Goal: Task Accomplishment & Management: Complete application form

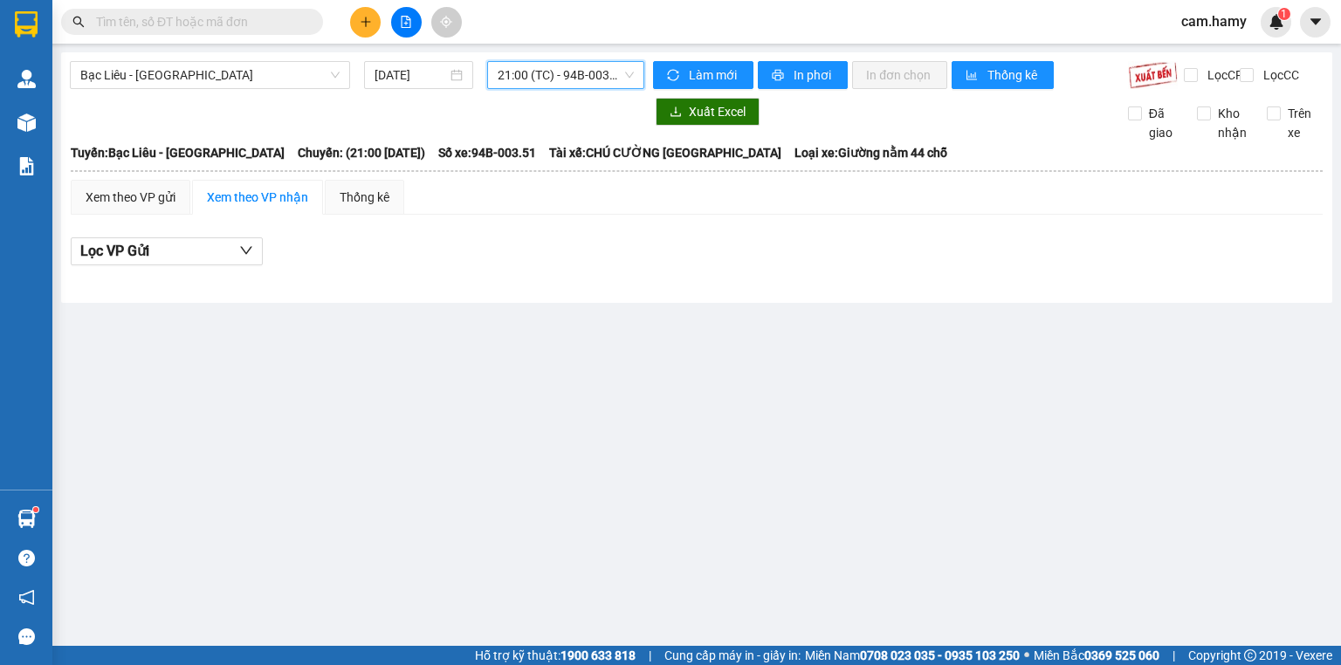
click at [362, 17] on icon "plus" at bounding box center [366, 22] width 12 height 12
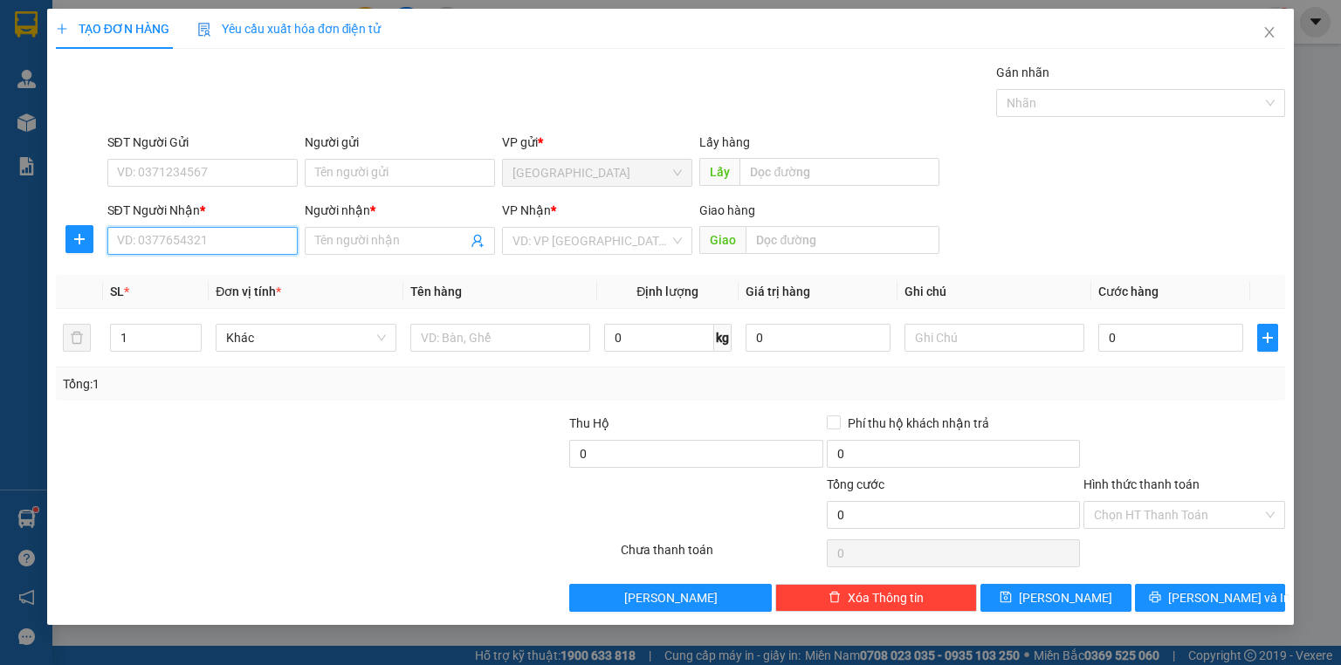
click at [231, 245] on input "SĐT Người Nhận *" at bounding box center [202, 241] width 190 height 28
click at [201, 178] on input "SĐT Người Gửi" at bounding box center [202, 173] width 190 height 28
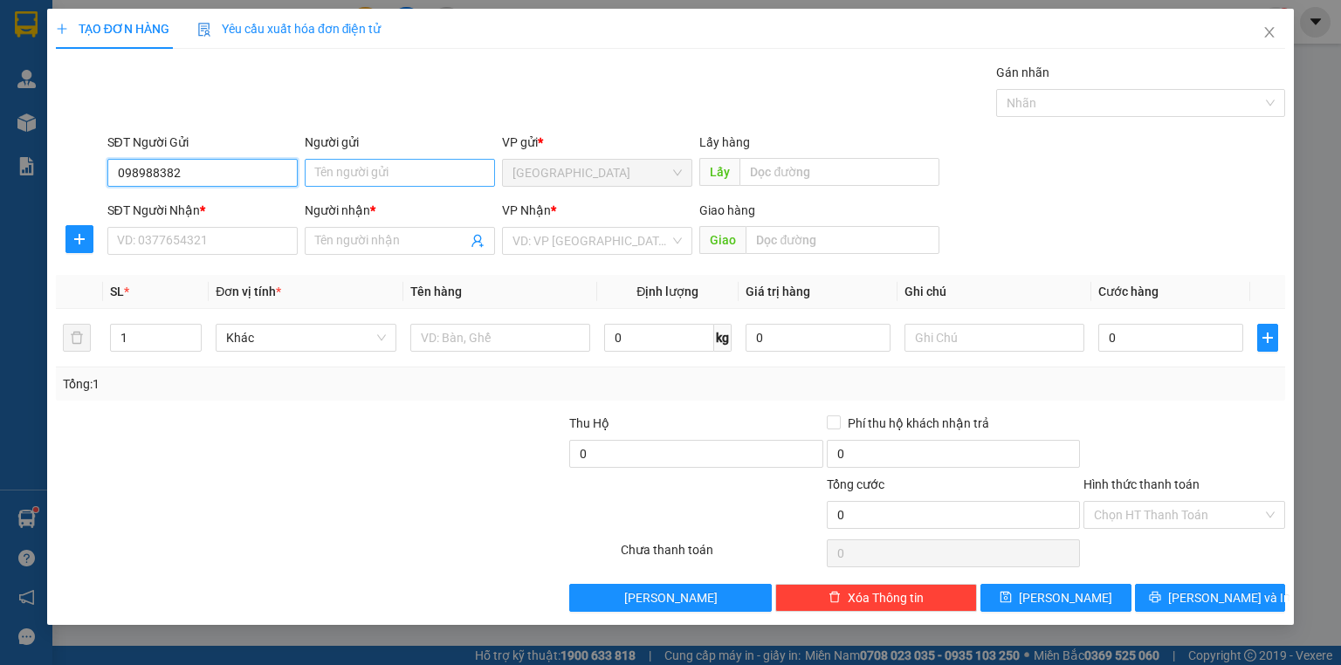
type input "098988382"
click at [347, 165] on input "Người gửi" at bounding box center [400, 173] width 190 height 28
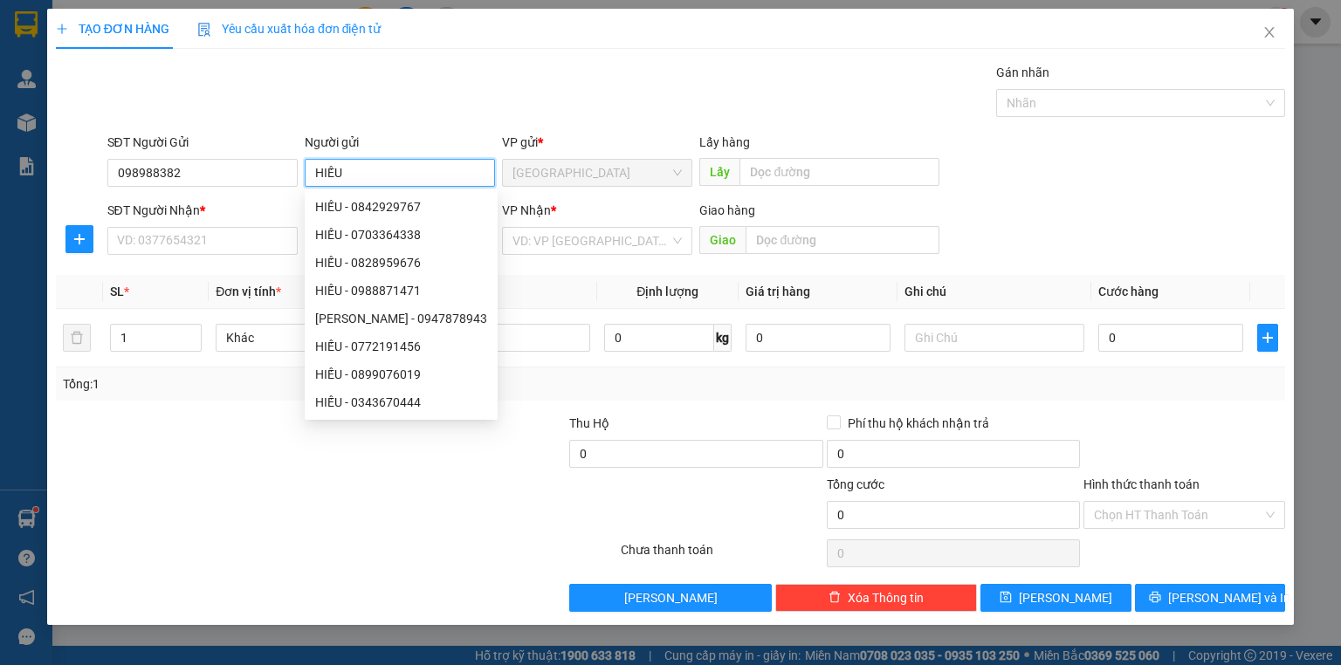
type input "HIẾU"
click at [842, 123] on div "Transit Pickup Surcharge Ids Transit Deliver Surcharge Ids Transit Deliver Surc…" at bounding box center [670, 337] width 1229 height 549
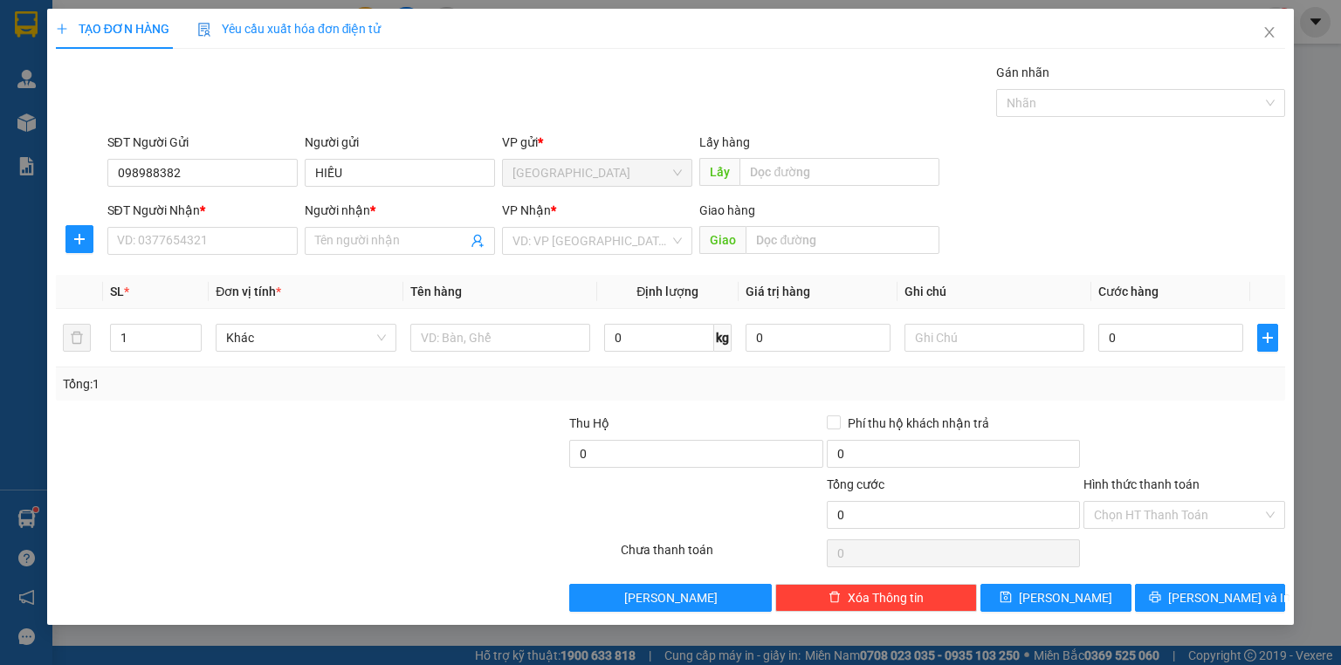
click at [227, 254] on div "SĐT Người Nhận * VD: 0377654321" at bounding box center [202, 231] width 190 height 61
click at [237, 244] on input "SĐT Người Nhận *" at bounding box center [202, 241] width 190 height 28
type input "0923286369"
click at [365, 245] on input "Người nhận *" at bounding box center [391, 240] width 152 height 19
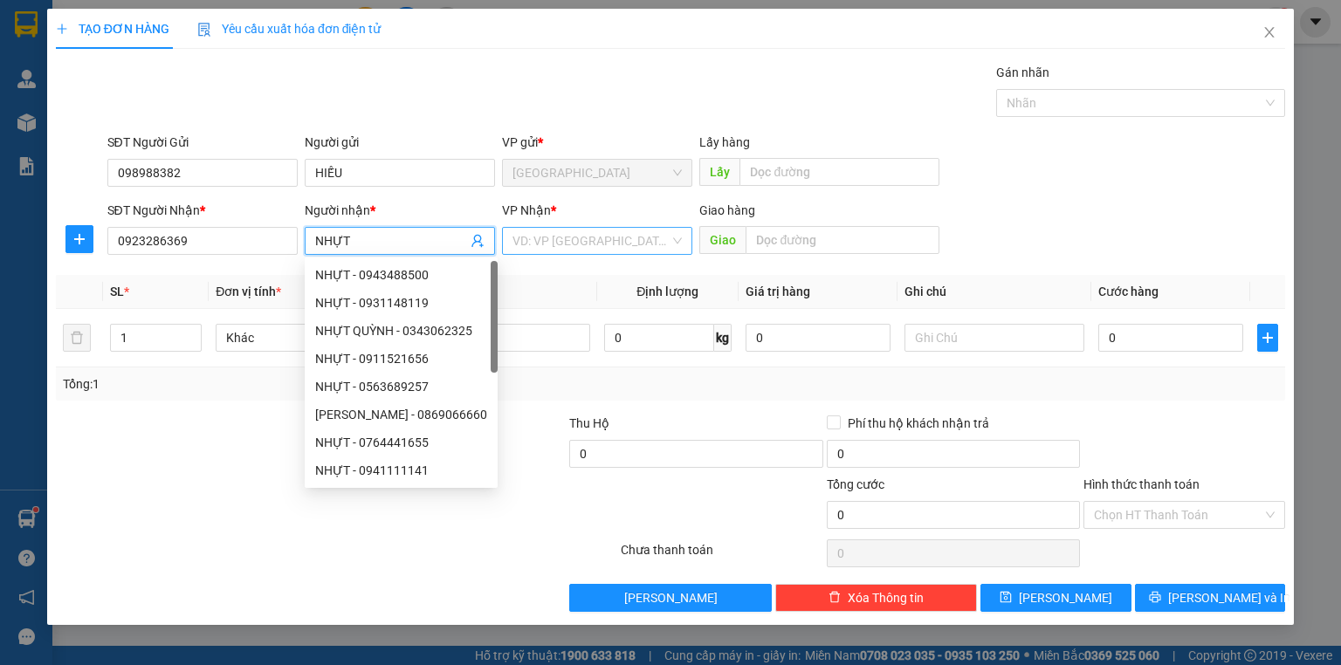
click at [555, 227] on div "VD: VP [GEOGRAPHIC_DATA]" at bounding box center [597, 241] width 190 height 28
type input "NHỰT"
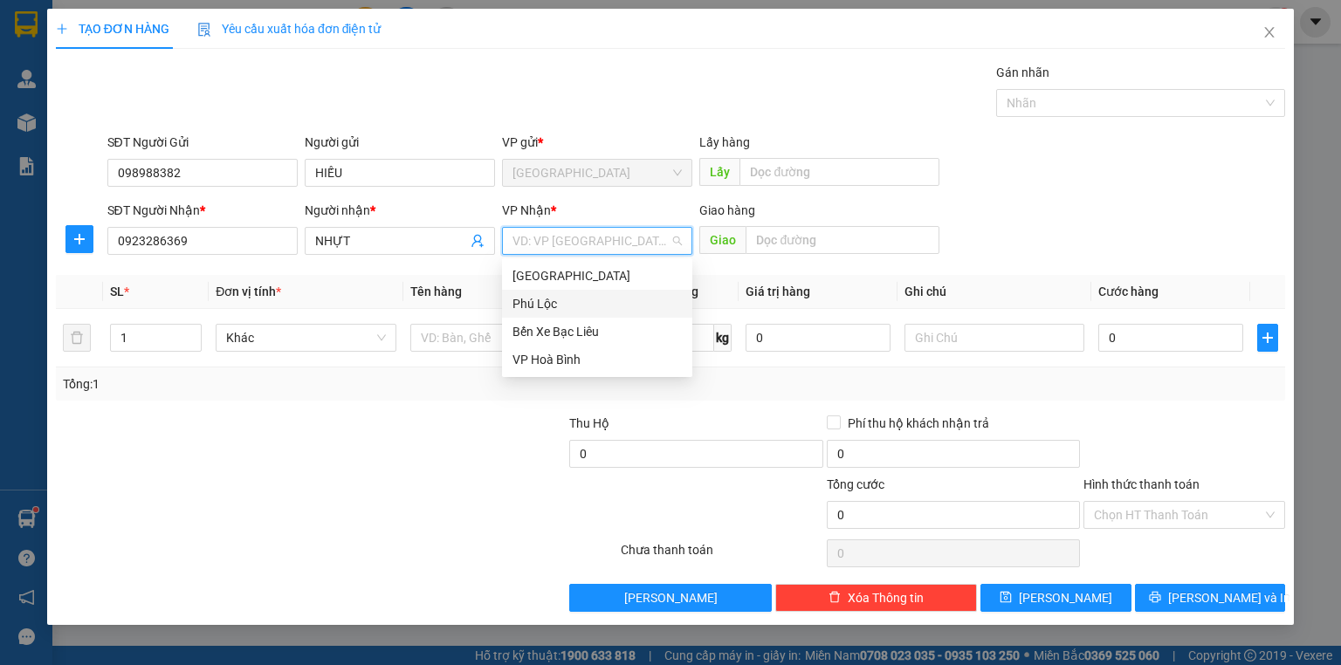
click at [559, 301] on div "Phú Lộc" at bounding box center [597, 303] width 169 height 19
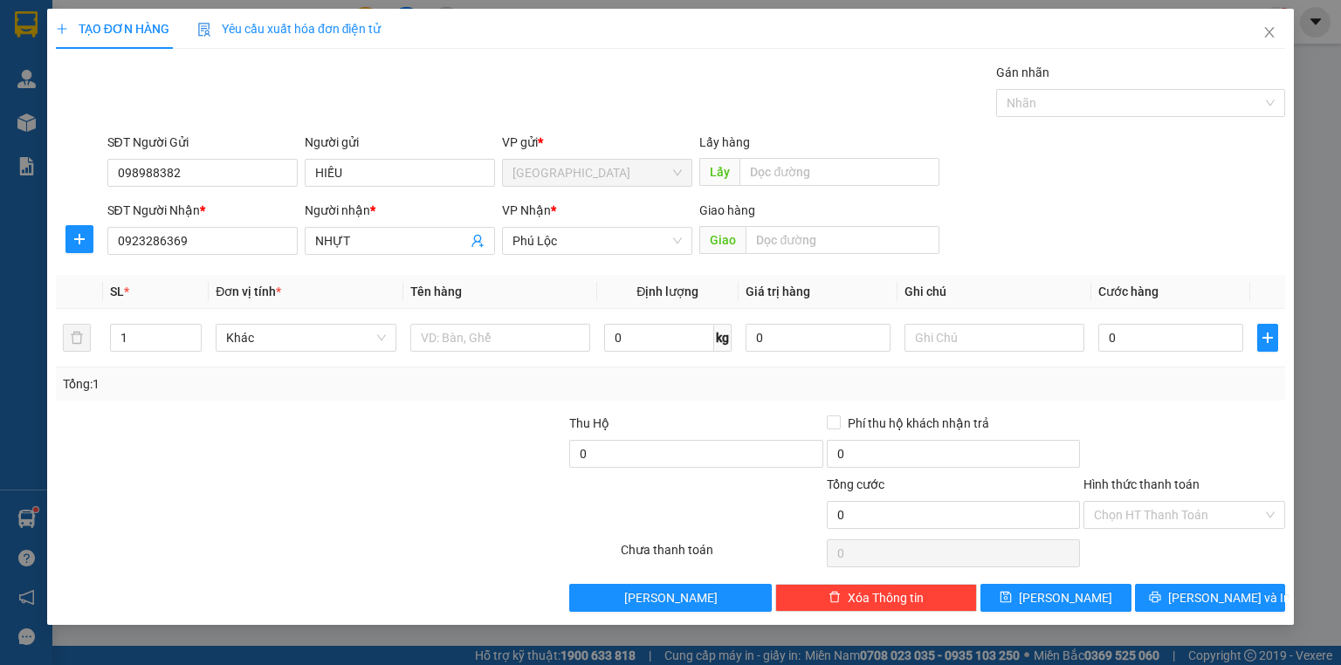
click at [1062, 146] on div "SĐT Người Gửi 098988382 Người gửi HIẾU VP gửi * [GEOGRAPHIC_DATA] Lấy hàng Lấy" at bounding box center [697, 163] width 1186 height 61
drag, startPoint x: 984, startPoint y: 340, endPoint x: 974, endPoint y: 336, distance: 11.0
click at [978, 341] on input "text" at bounding box center [995, 338] width 180 height 28
type input "1 LỒNG CHIM"
click at [782, 237] on input "text" at bounding box center [843, 240] width 194 height 28
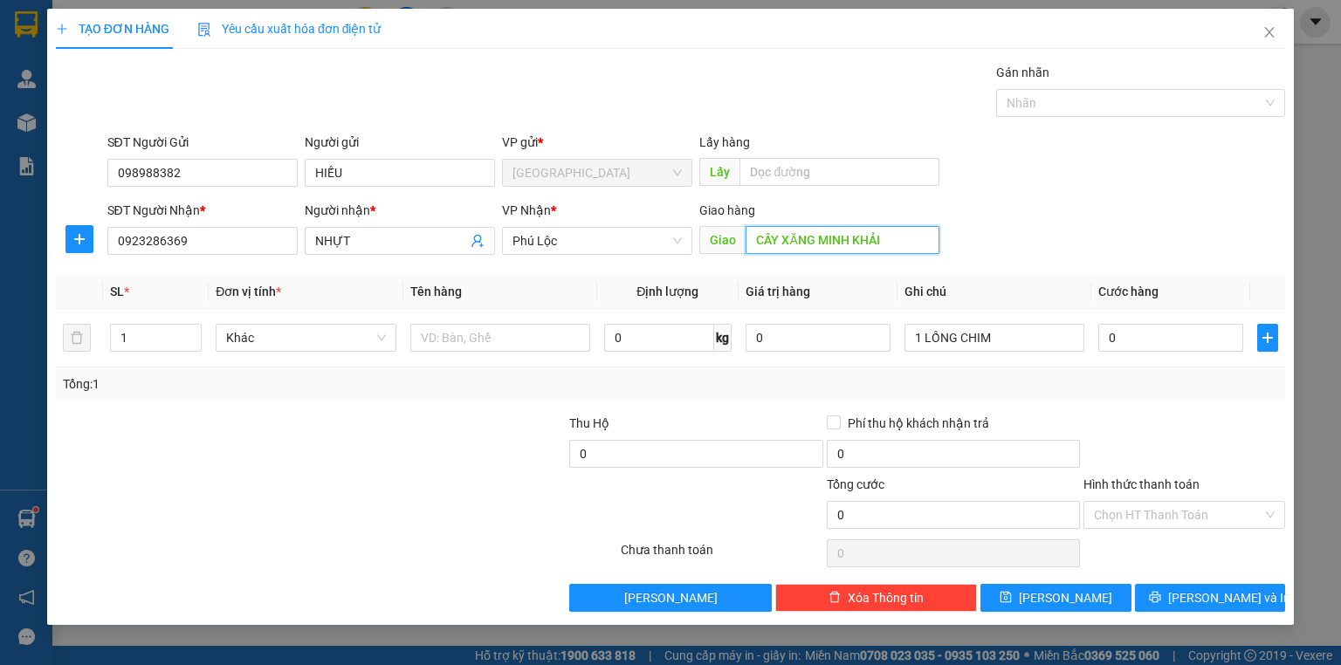
type input "CÂY XĂNG MINH KHẢI"
click at [1139, 205] on form "SĐT Người Gửi 098988382 Người gửi HIẾU VP gửi * [GEOGRAPHIC_DATA] Lấy hàng Lấy …" at bounding box center [670, 197] width 1229 height 129
click at [1144, 324] on input "0" at bounding box center [1170, 338] width 145 height 28
type input "2"
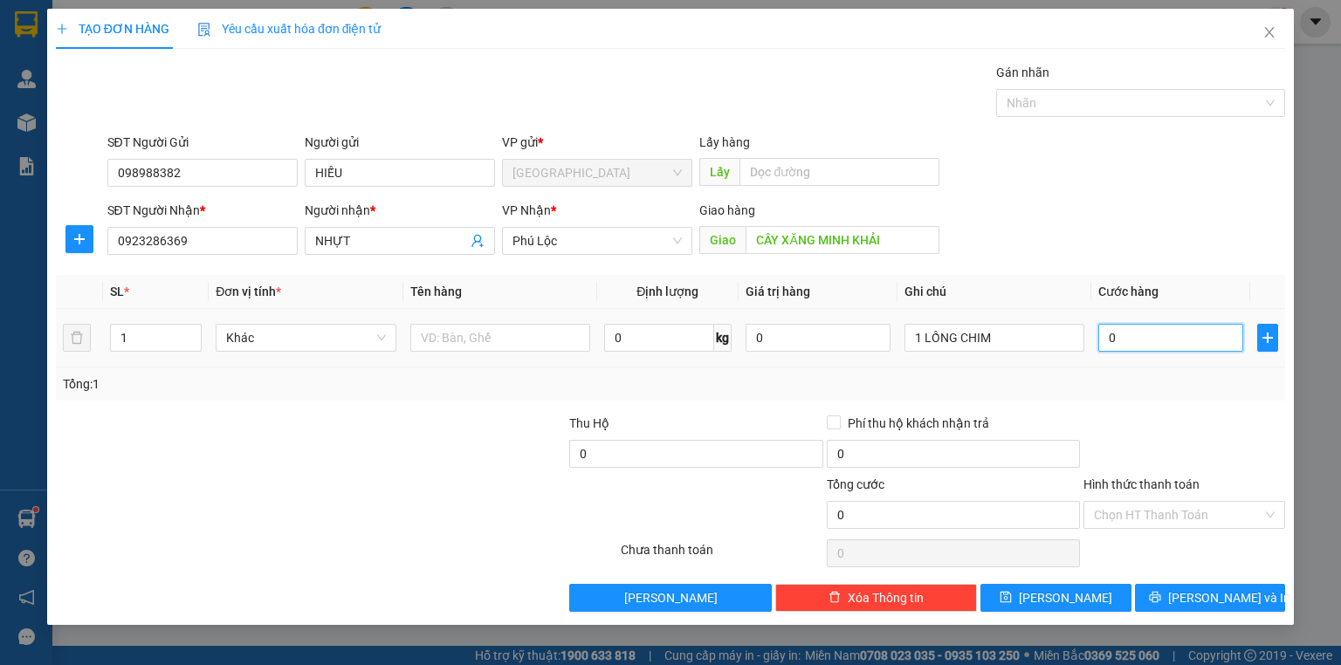
type input "2"
type input "20"
type input "200"
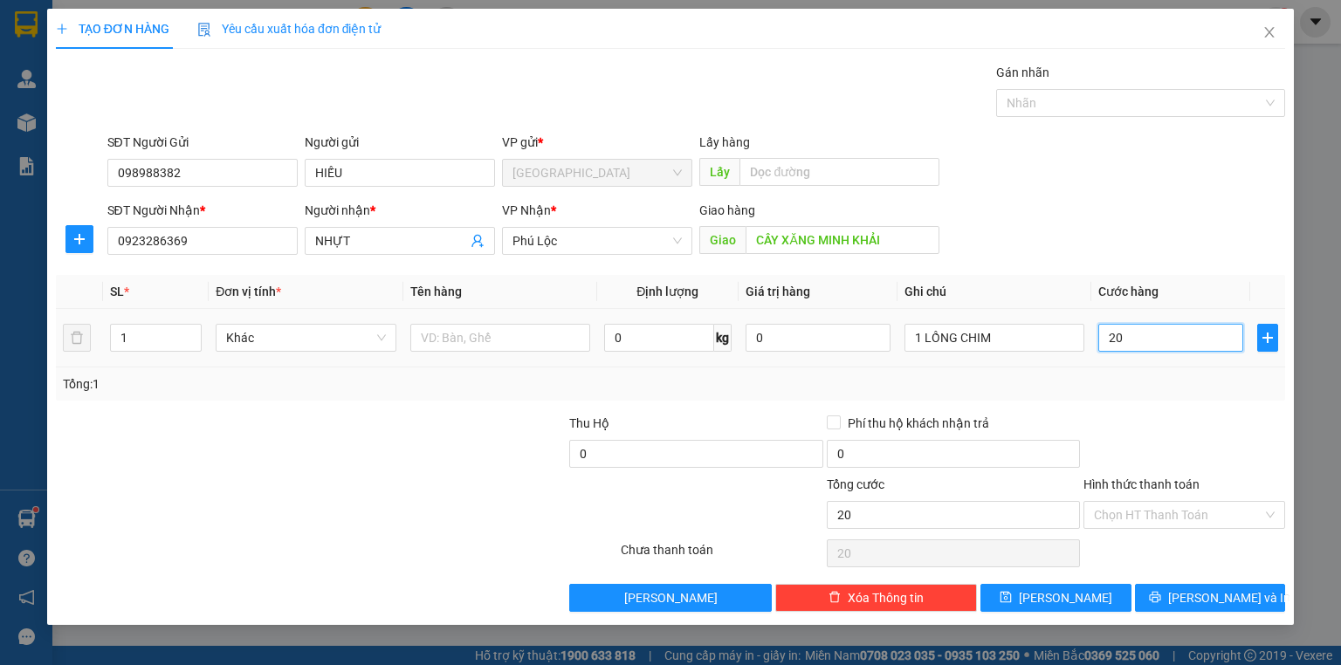
type input "200"
type input "200.000"
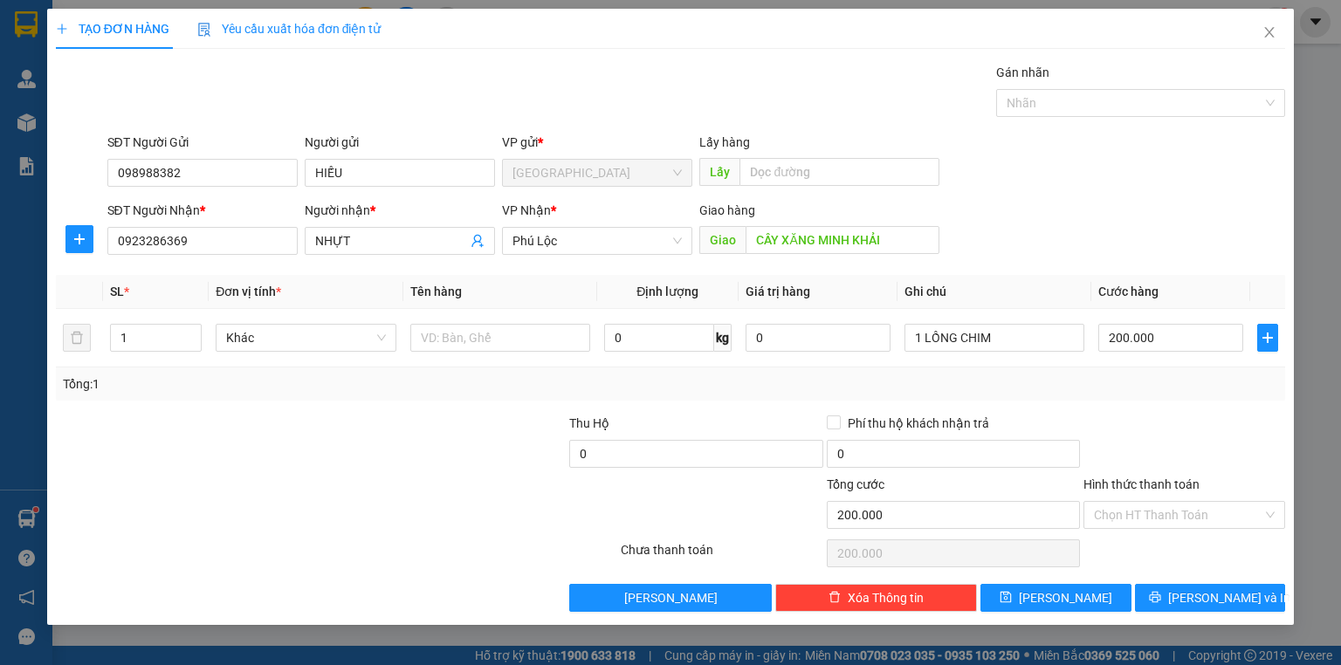
click at [1084, 183] on div "SĐT Người Gửi 098988382 Người gửi HIẾU VP gửi * [GEOGRAPHIC_DATA] Lấy hàng Lấy" at bounding box center [697, 163] width 1186 height 61
click at [1160, 593] on icon "printer" at bounding box center [1154, 597] width 11 height 11
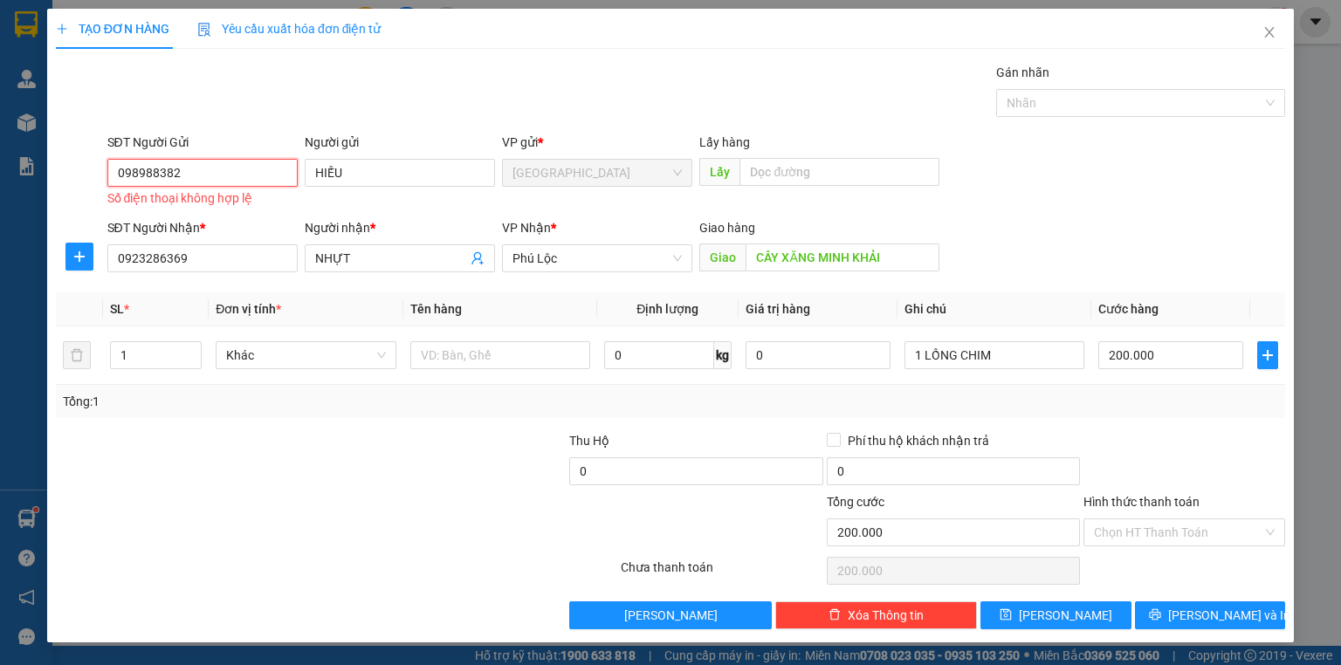
click at [154, 176] on input "098988382" at bounding box center [202, 173] width 190 height 28
click at [210, 176] on input "098988382" at bounding box center [202, 173] width 190 height 28
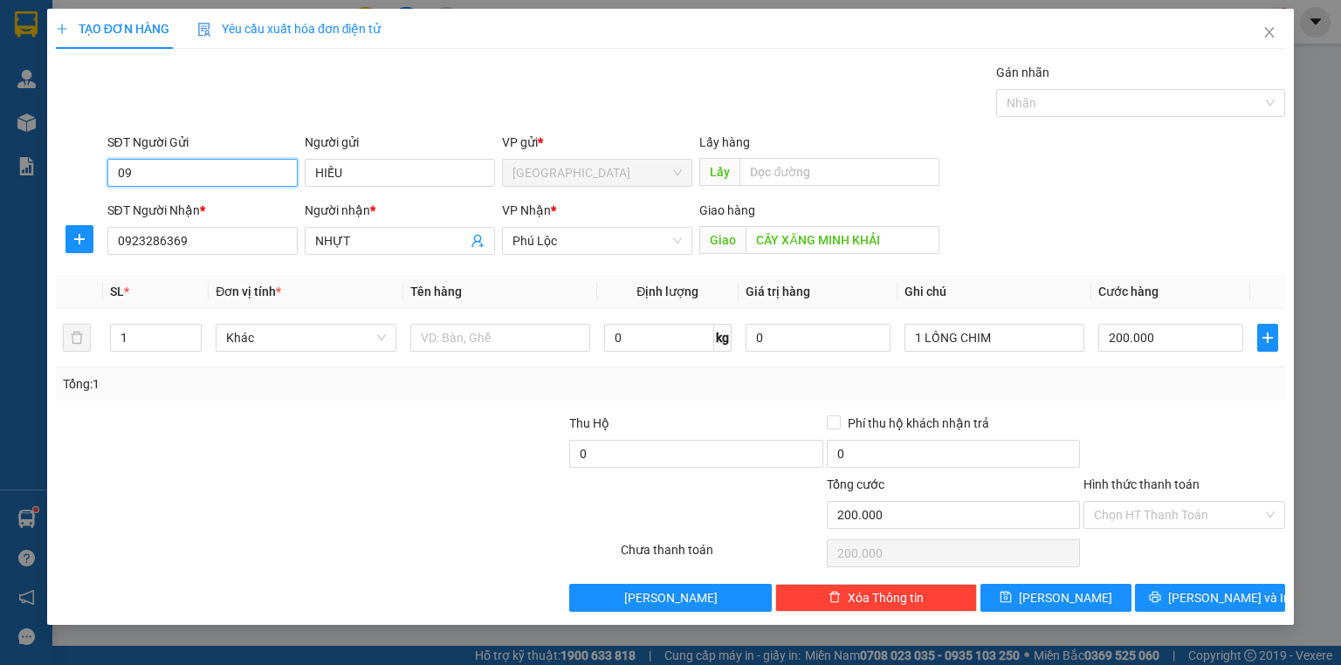
type input "0"
click at [398, 175] on input "HIẾU" at bounding box center [400, 173] width 190 height 28
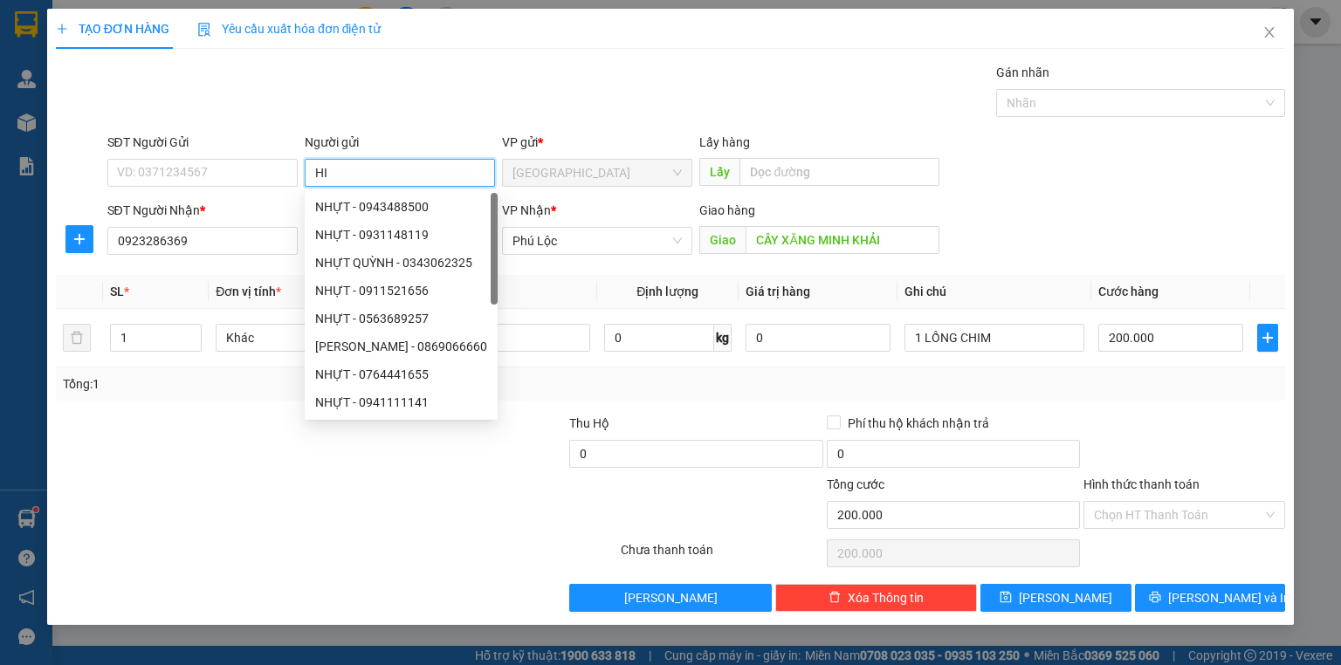
type input "H"
click at [1170, 198] on form "SĐT Người Gửi VD: 0371234567 Người gửi Tên người gửi VP gửi * [GEOGRAPHIC_DATA]…" at bounding box center [670, 197] width 1229 height 129
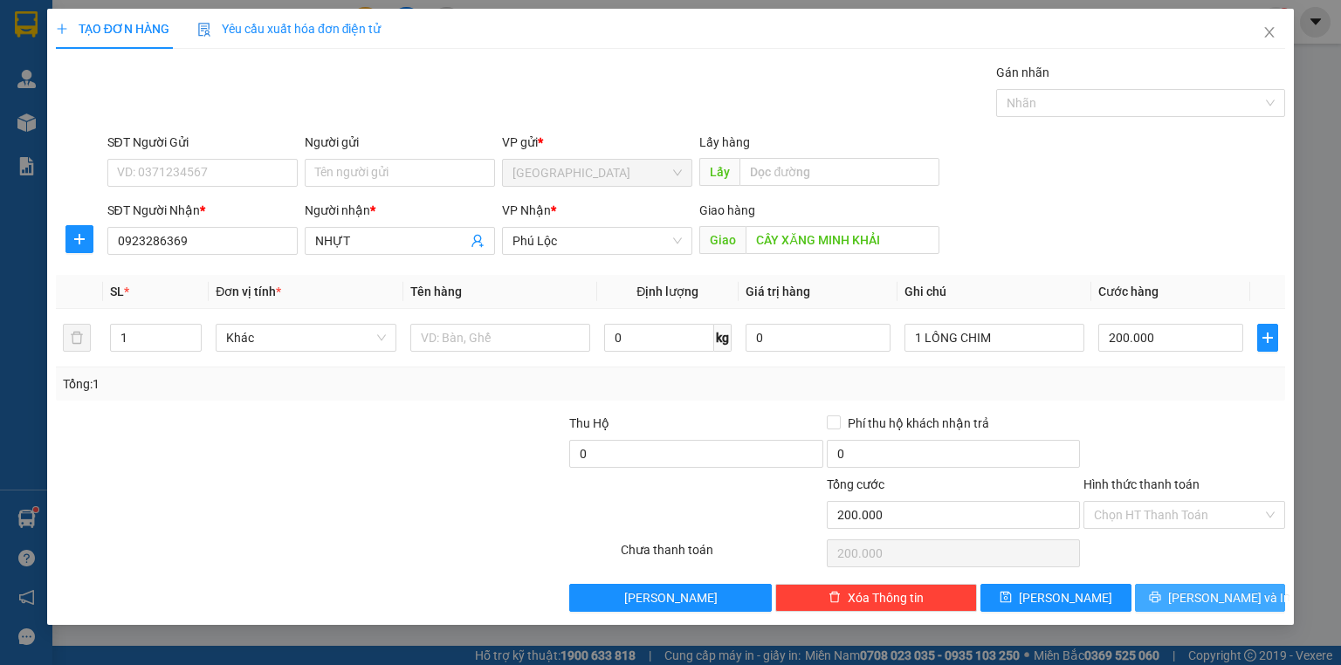
click at [1202, 601] on span "[PERSON_NAME] và In" at bounding box center [1229, 597] width 122 height 19
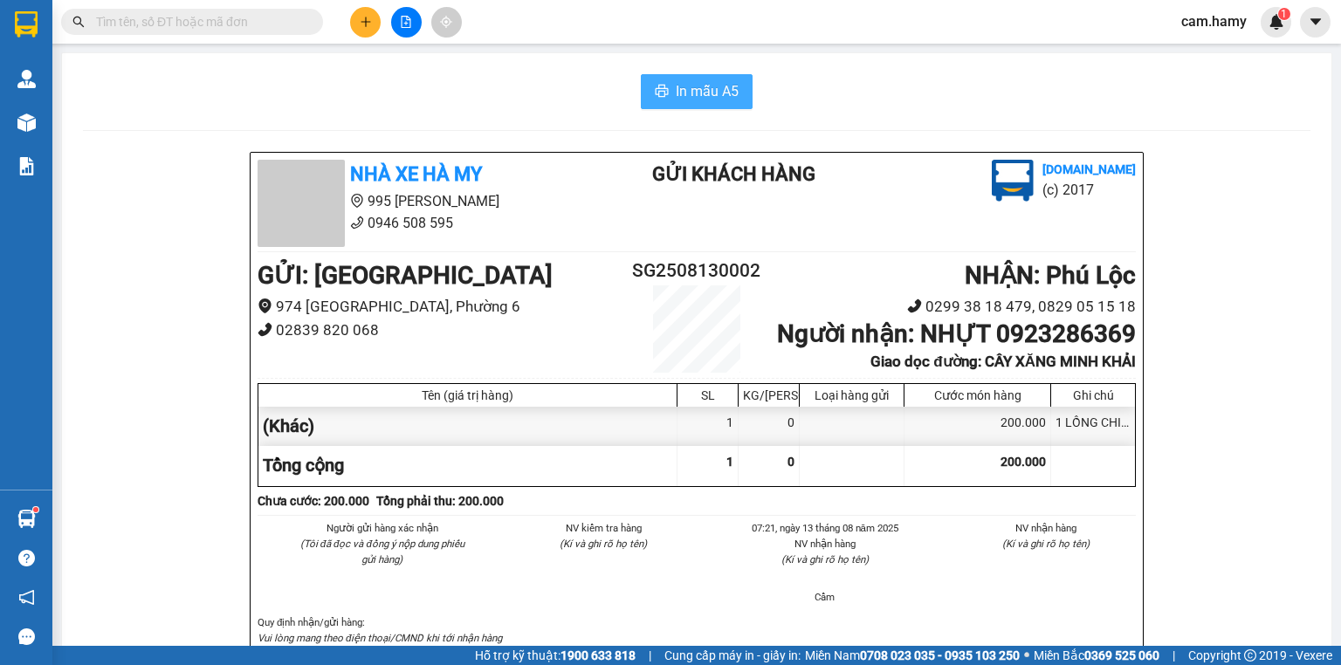
click at [676, 98] on span "In mẫu A5" at bounding box center [707, 91] width 63 height 22
click at [362, 22] on icon "plus" at bounding box center [366, 22] width 12 height 12
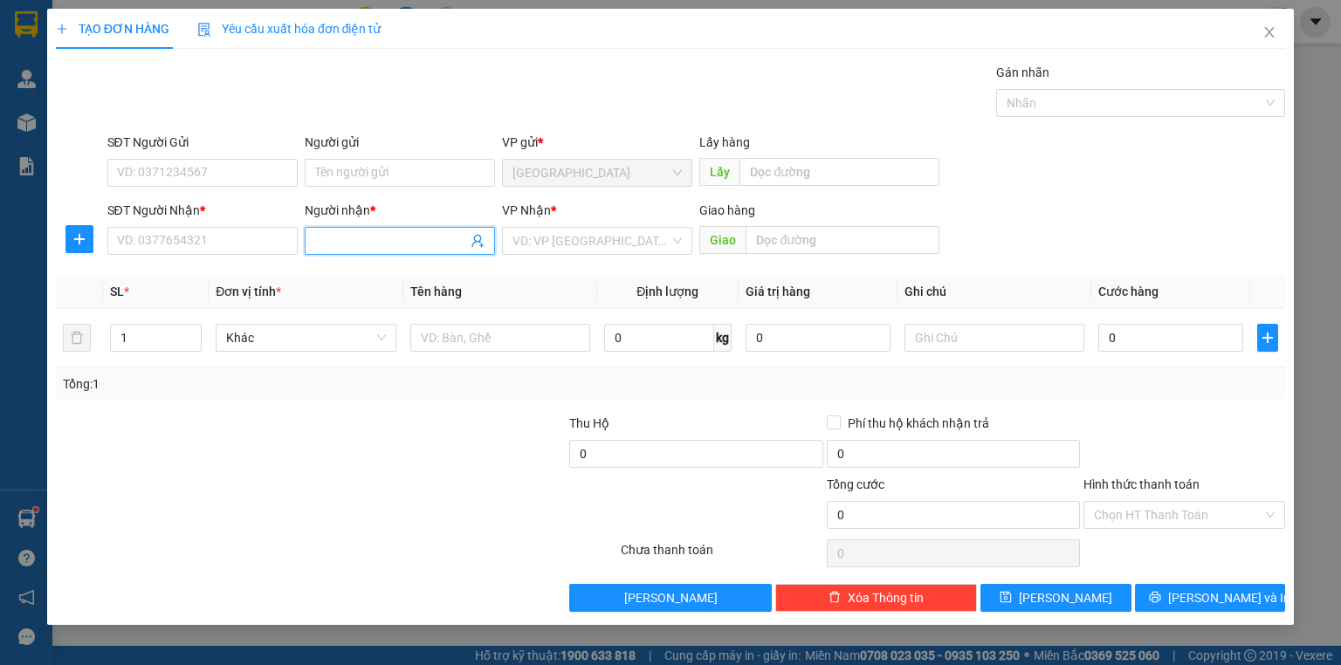
click at [360, 241] on input "Người nhận *" at bounding box center [391, 240] width 152 height 19
type input "SÂU"
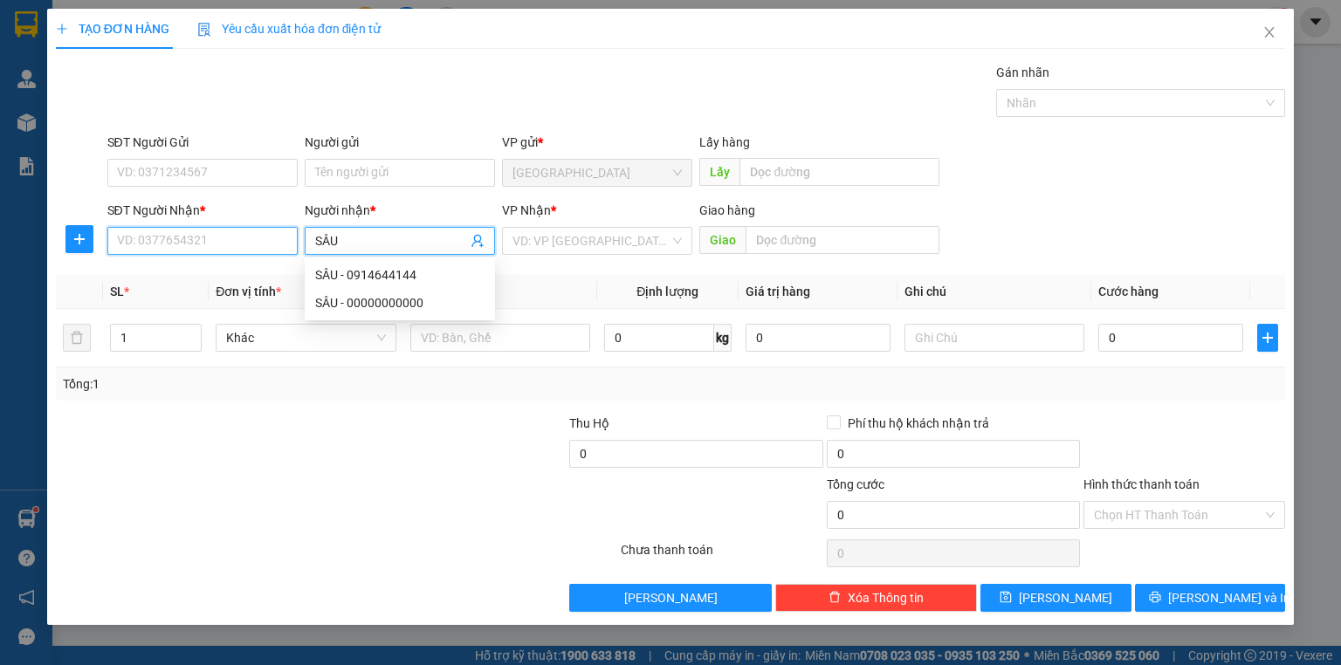
click at [232, 244] on input "SĐT Người Nhận *" at bounding box center [202, 241] width 190 height 28
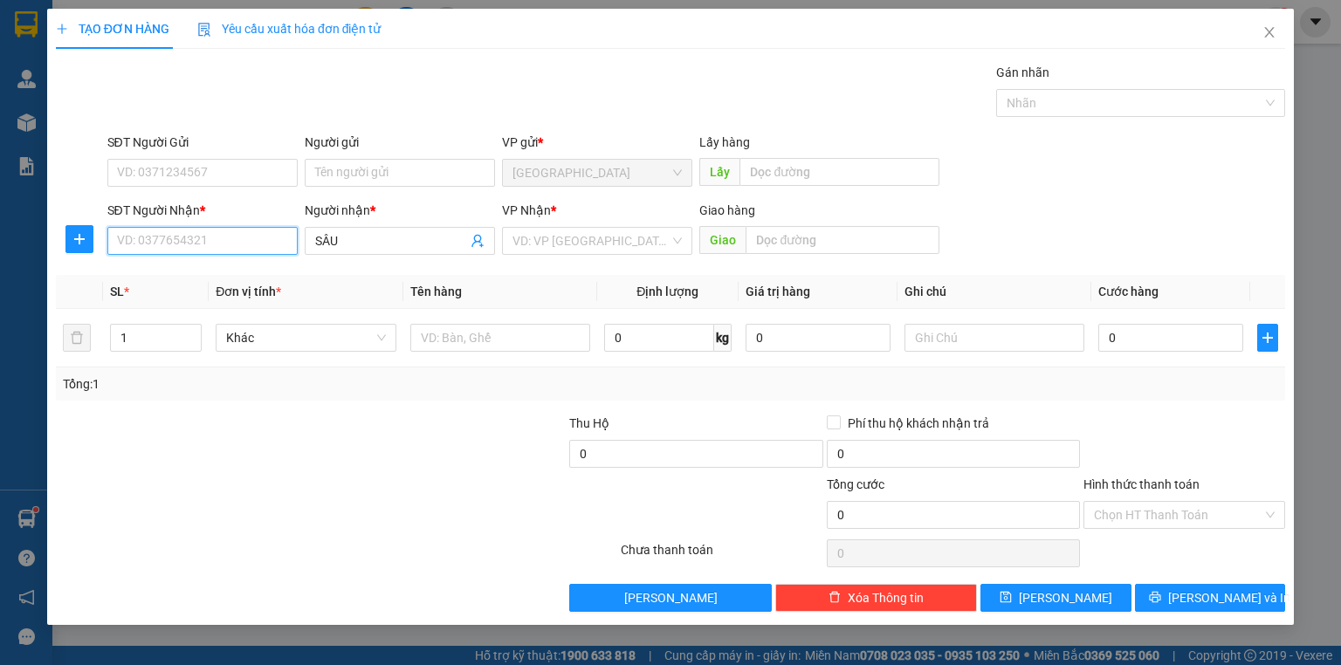
click at [231, 244] on input "SĐT Người Nhận *" at bounding box center [202, 241] width 190 height 28
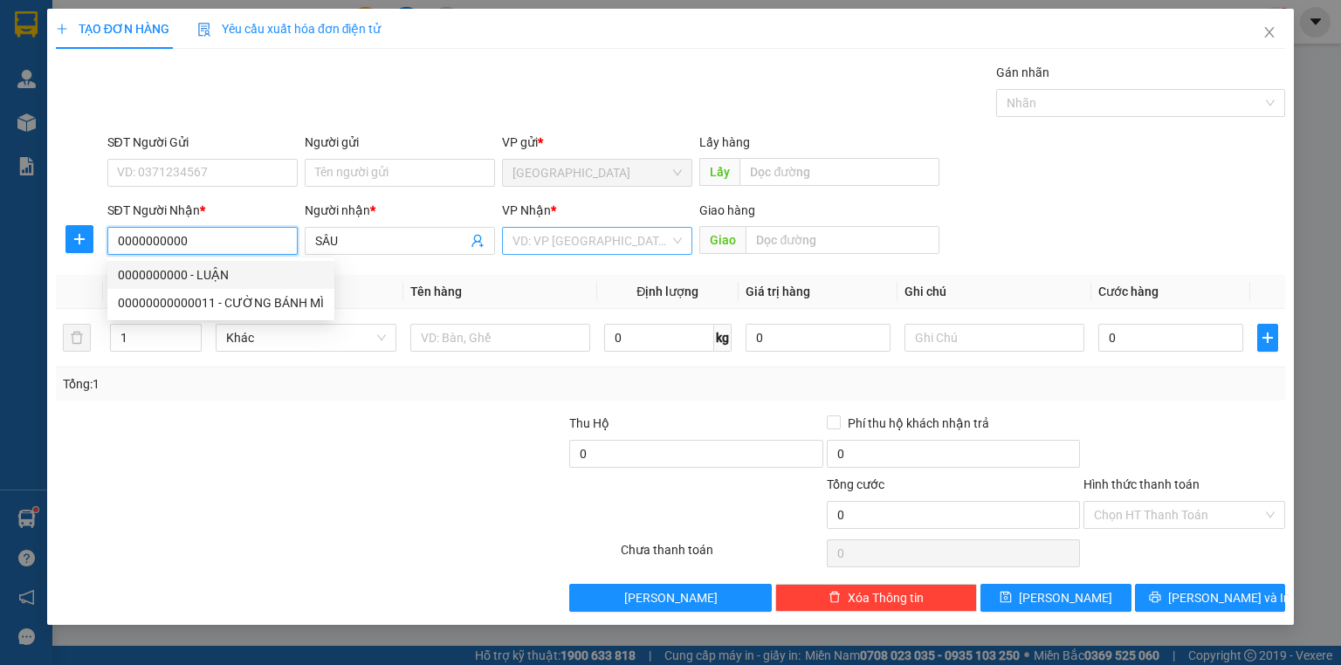
type input "0000000000"
click at [561, 251] on input "search" at bounding box center [591, 241] width 157 height 26
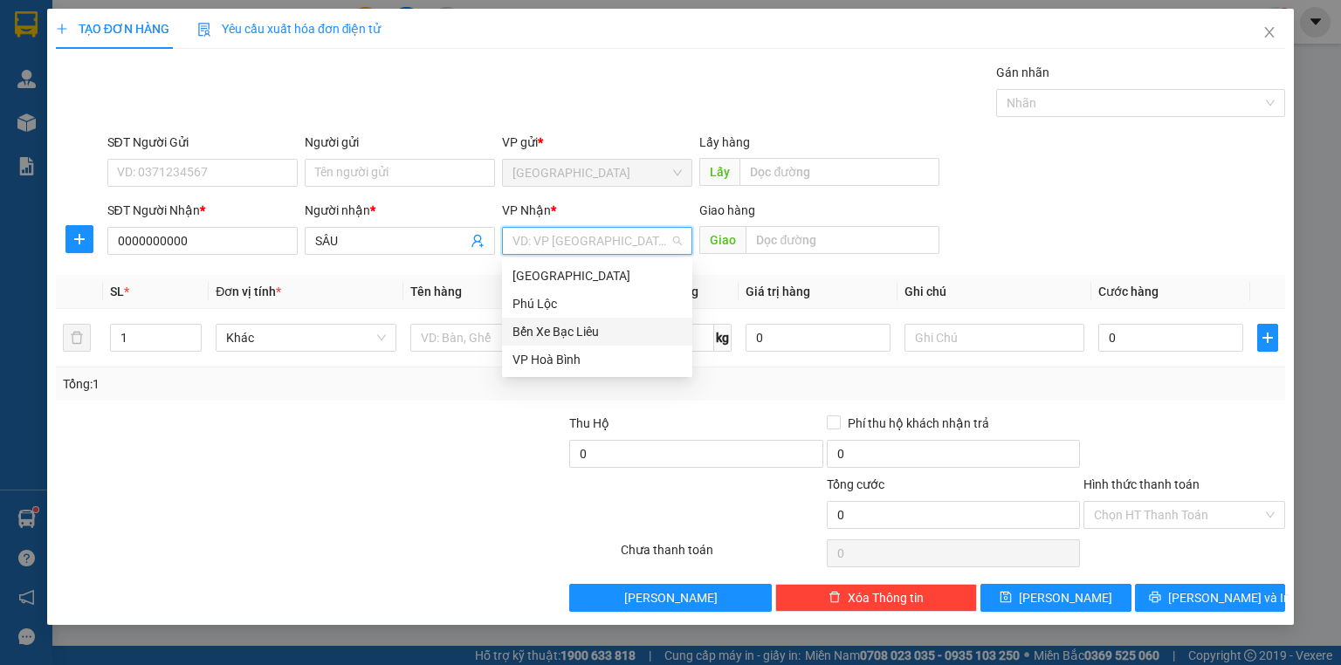
click at [570, 326] on div "Bến Xe Bạc Liêu" at bounding box center [597, 331] width 169 height 19
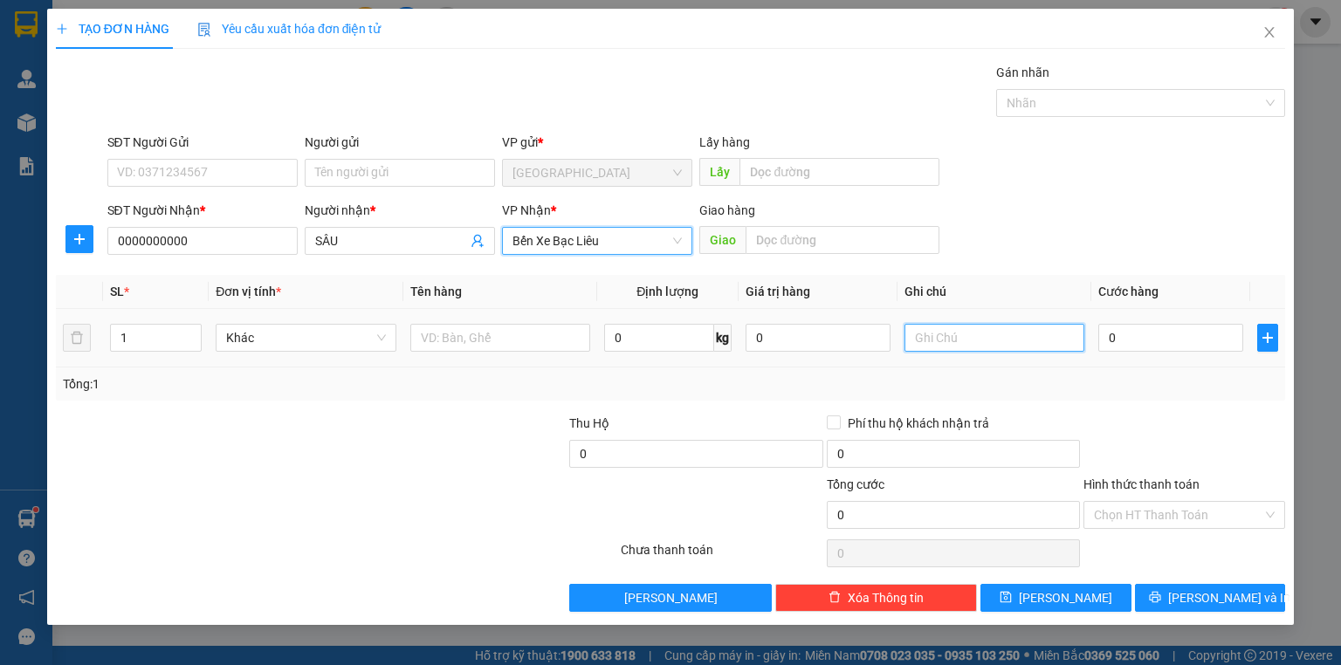
click at [940, 340] on input "text" at bounding box center [995, 338] width 180 height 28
click at [963, 332] on input "text" at bounding box center [995, 338] width 180 height 28
click at [951, 344] on input "text" at bounding box center [995, 338] width 180 height 28
click at [936, 342] on input "text" at bounding box center [995, 338] width 180 height 28
click at [134, 337] on input "1" at bounding box center [156, 338] width 90 height 26
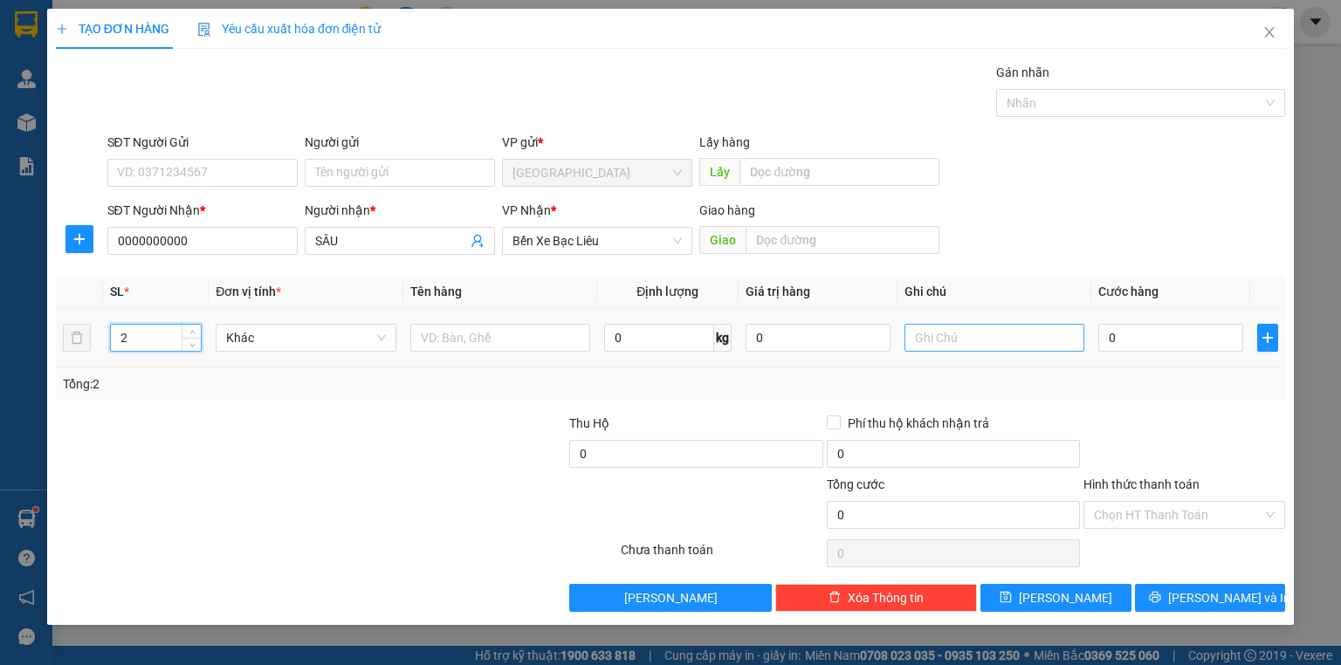
type input "2"
click at [935, 334] on input "text" at bounding box center [995, 338] width 180 height 28
type input "2 THÙNG A HƯNG THU TIỀN"
click at [1146, 336] on input "0" at bounding box center [1170, 338] width 145 height 28
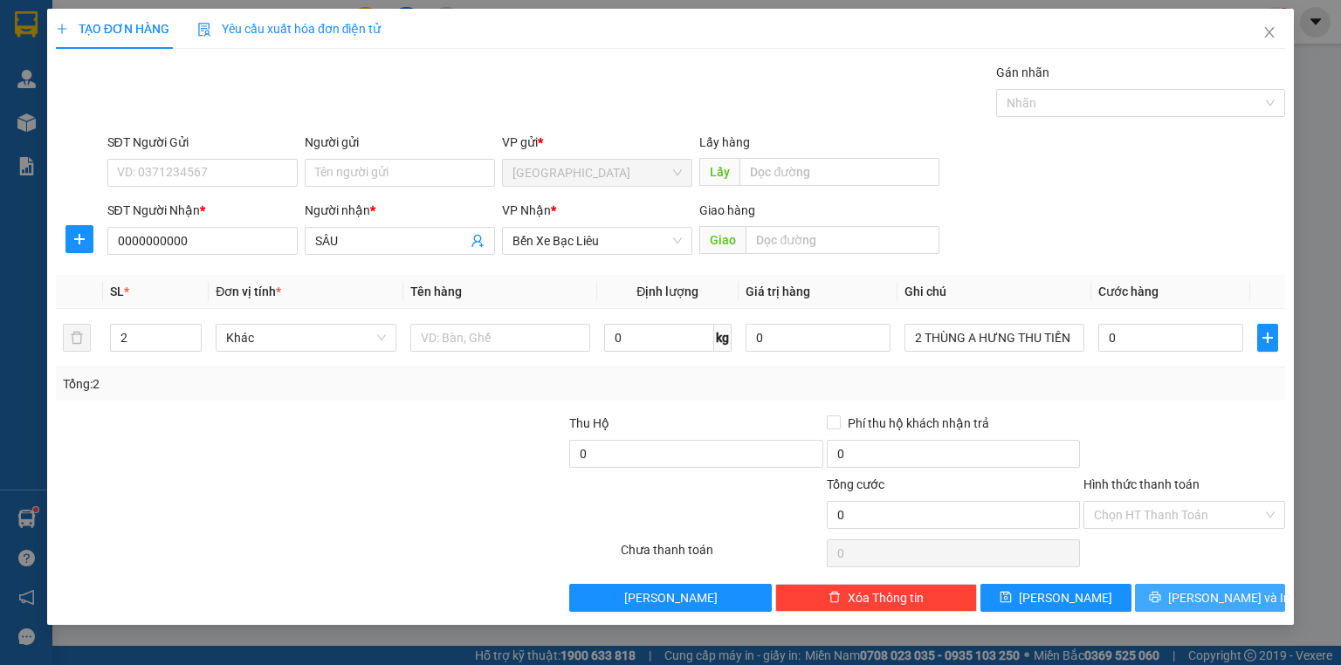
click at [1216, 601] on span "[PERSON_NAME] và In" at bounding box center [1229, 597] width 122 height 19
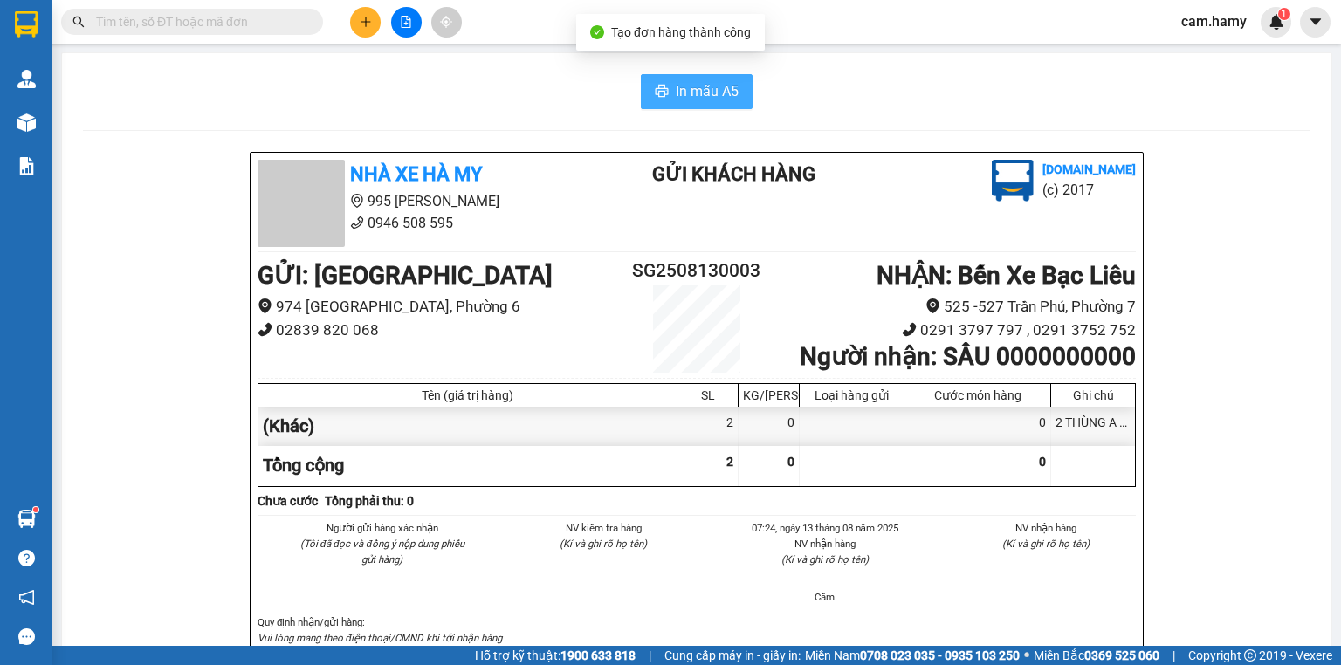
click at [684, 93] on span "In mẫu A5" at bounding box center [707, 91] width 63 height 22
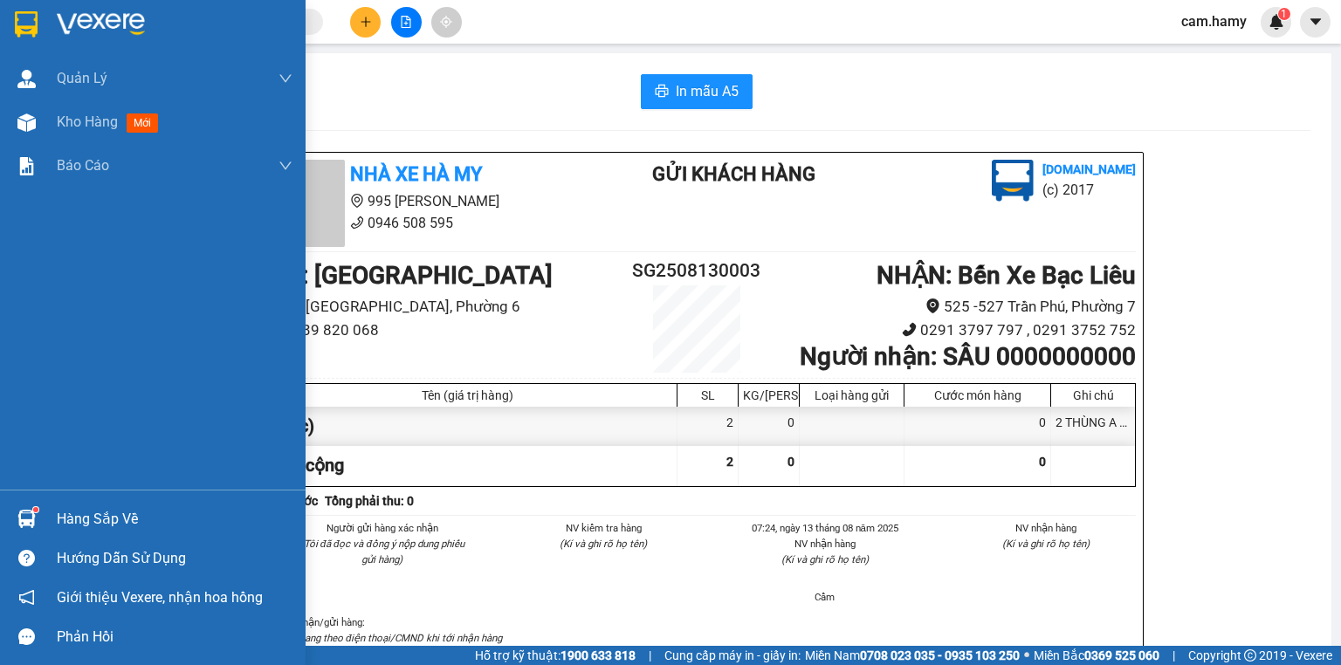
drag, startPoint x: 64, startPoint y: 126, endPoint x: 295, endPoint y: 235, distance: 255.8
click at [64, 126] on span "Kho hàng" at bounding box center [87, 122] width 61 height 17
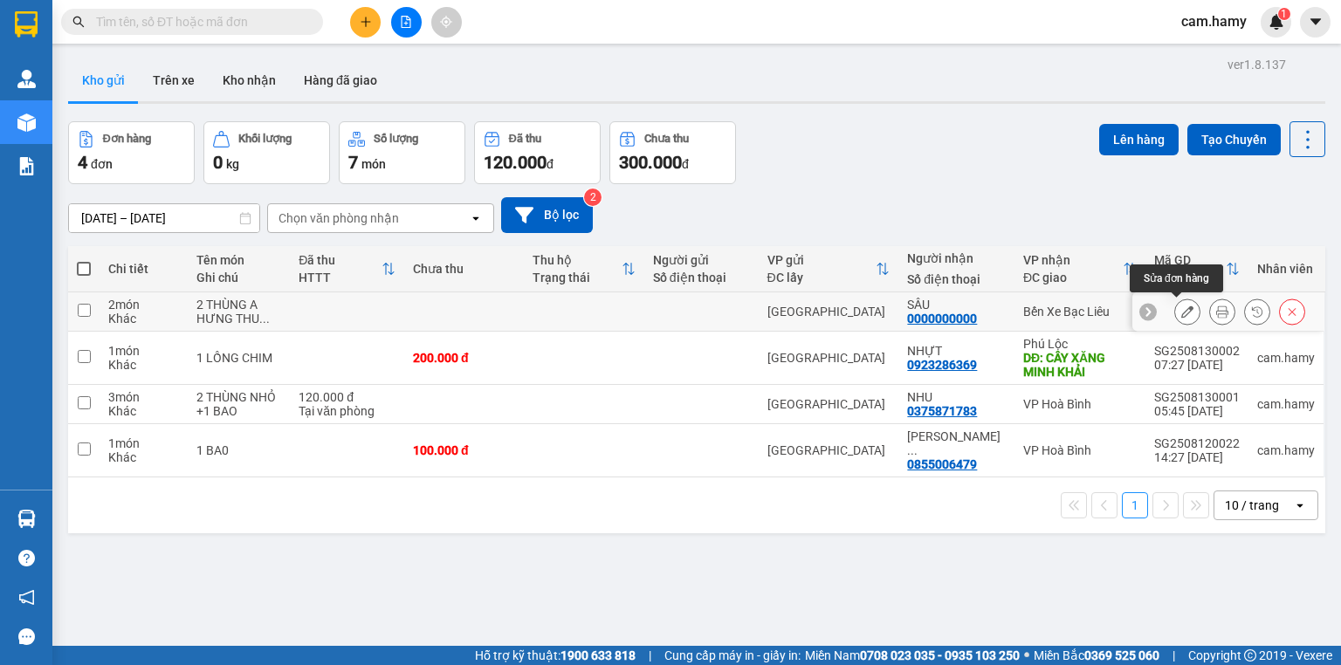
click at [1210, 311] on button at bounding box center [1222, 312] width 24 height 31
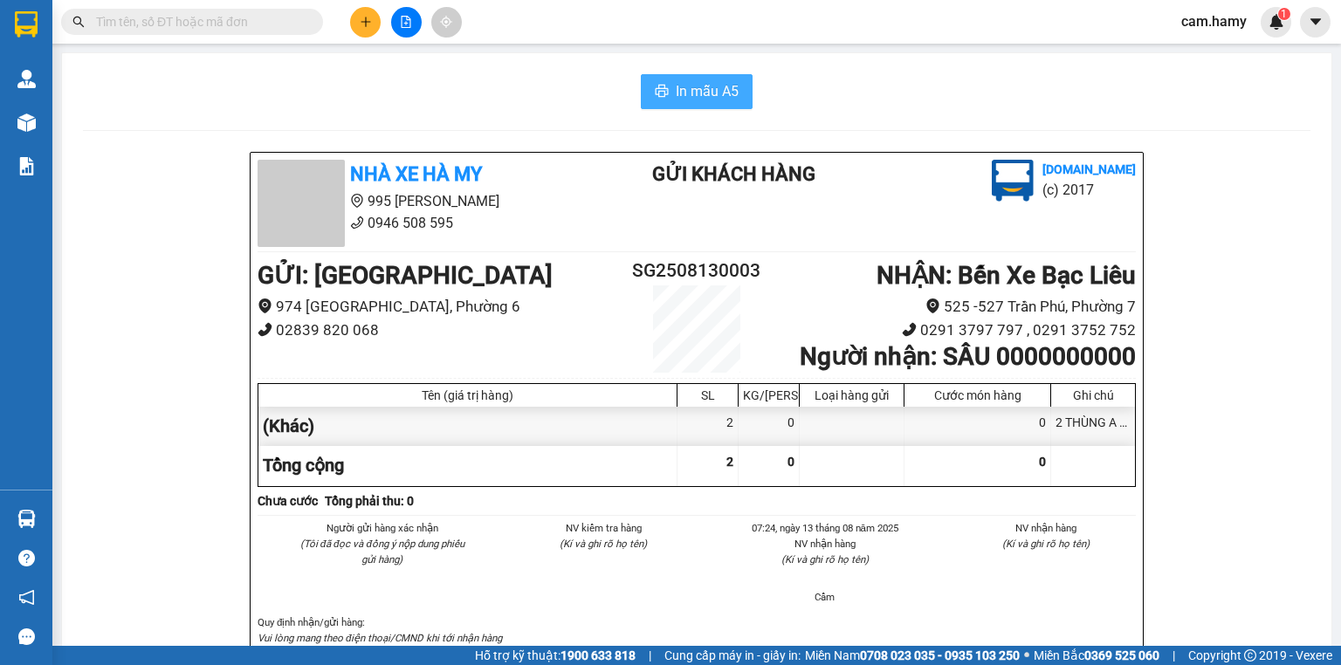
click at [676, 91] on span "In mẫu A5" at bounding box center [707, 91] width 63 height 22
click at [660, 87] on icon "printer" at bounding box center [662, 91] width 14 height 14
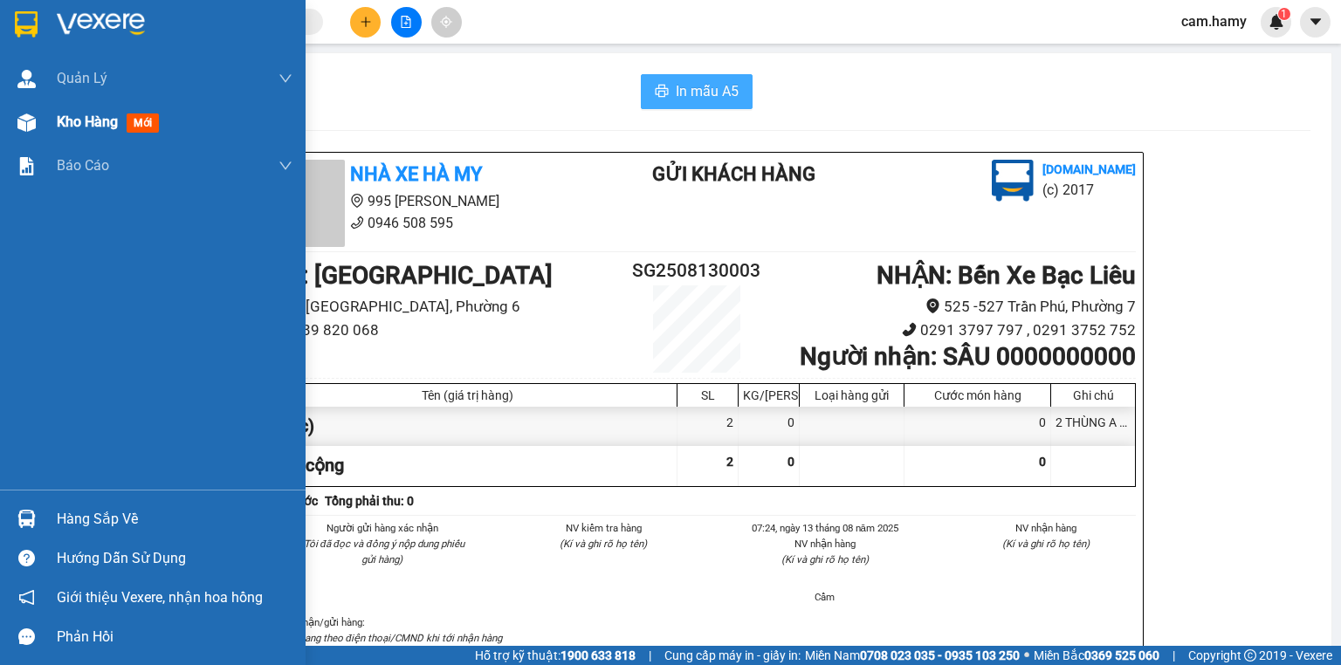
click at [55, 114] on div "Kho hàng mới" at bounding box center [153, 122] width 306 height 44
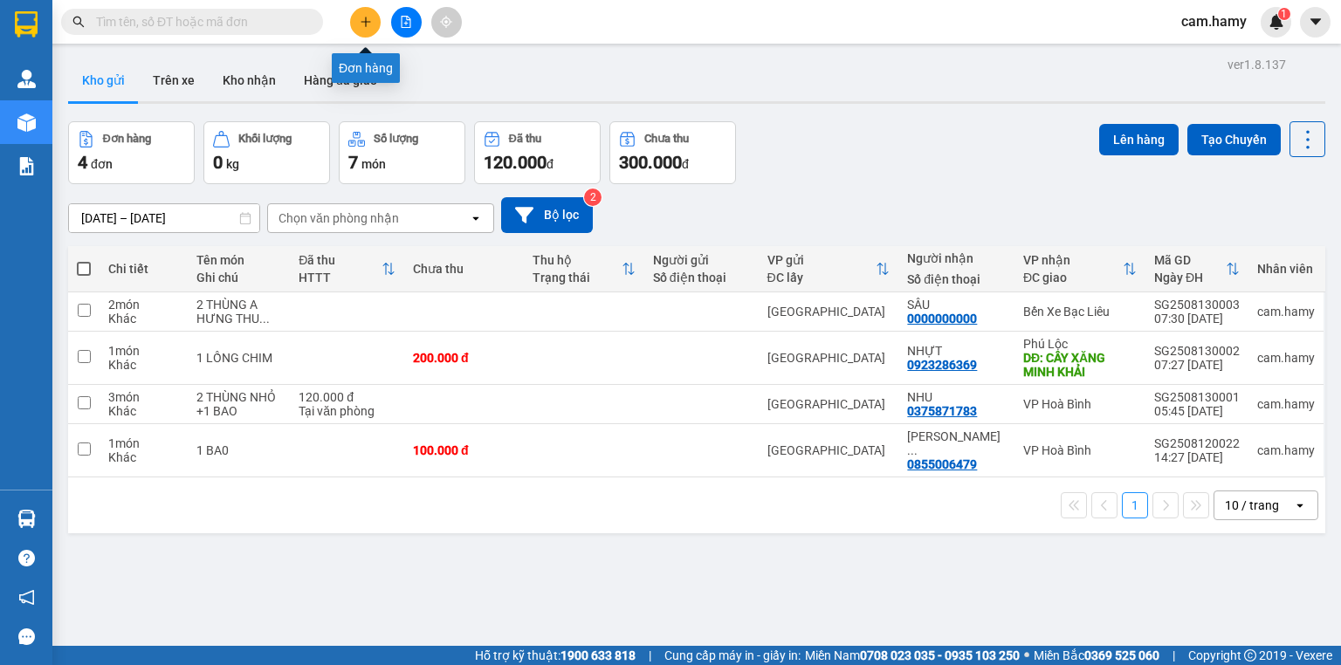
click at [361, 26] on icon "plus" at bounding box center [366, 22] width 12 height 12
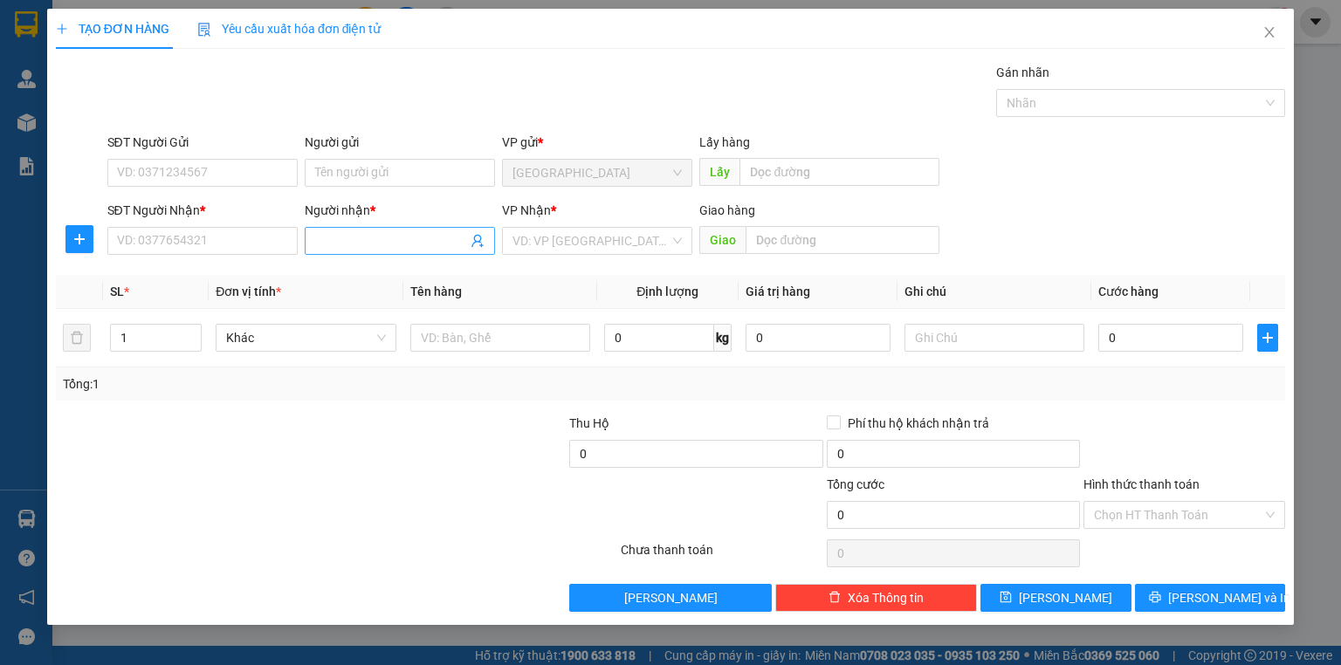
click at [349, 245] on input "Người nhận *" at bounding box center [391, 240] width 152 height 19
type input "THUÝ"
click at [256, 241] on input "SĐT Người Nhận *" at bounding box center [202, 241] width 190 height 28
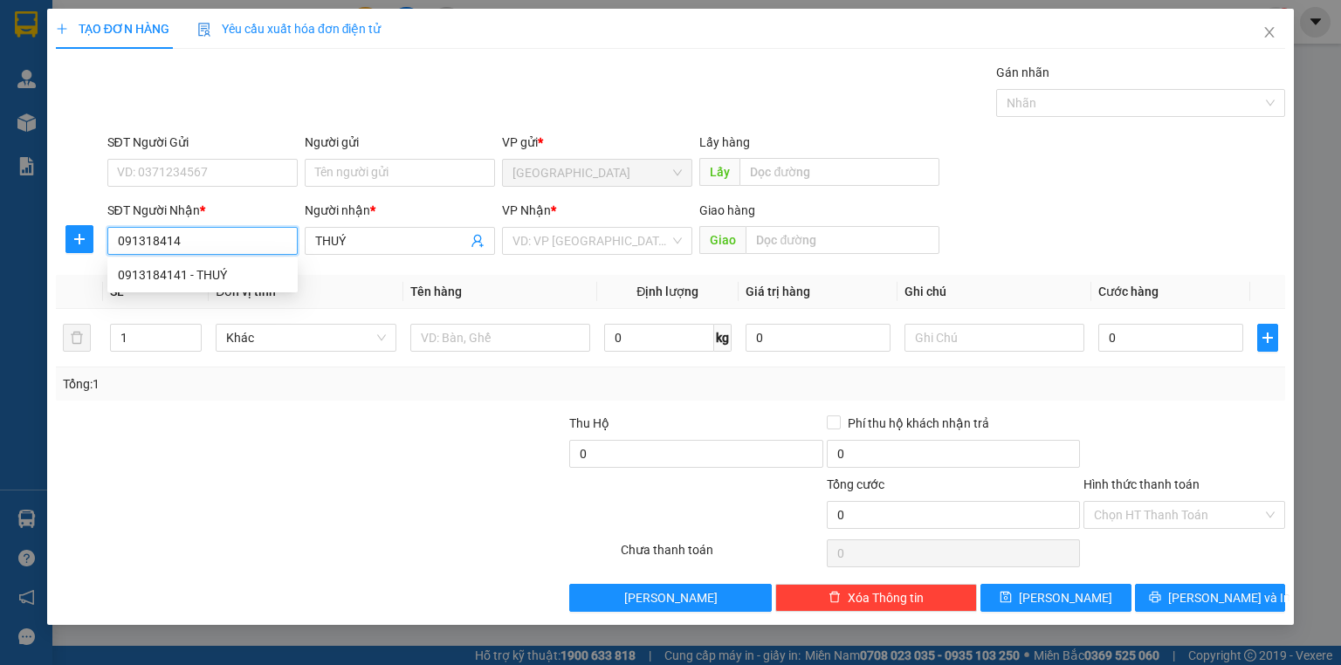
type input "0913184141"
click at [209, 276] on div "0913184141 - THUÝ" at bounding box center [202, 274] width 169 height 19
type input "40.000"
type input "0913184141"
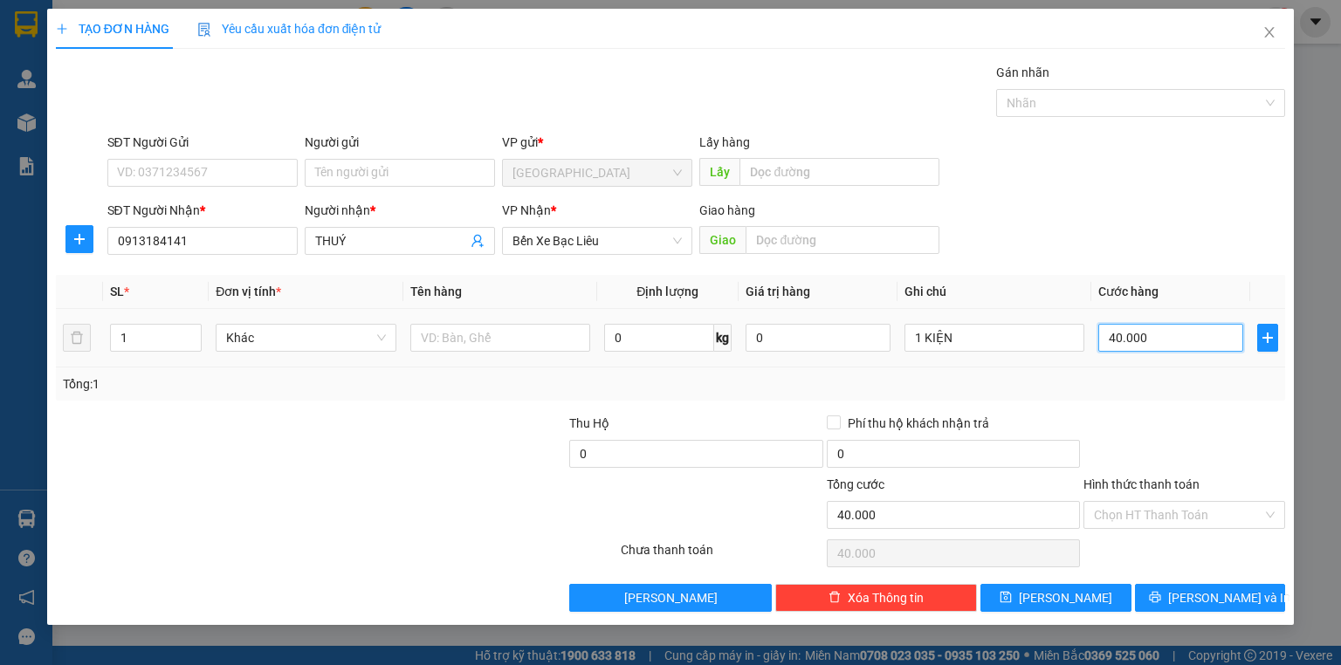
click at [1158, 339] on input "40.000" at bounding box center [1170, 338] width 145 height 28
type input "0"
type input "3"
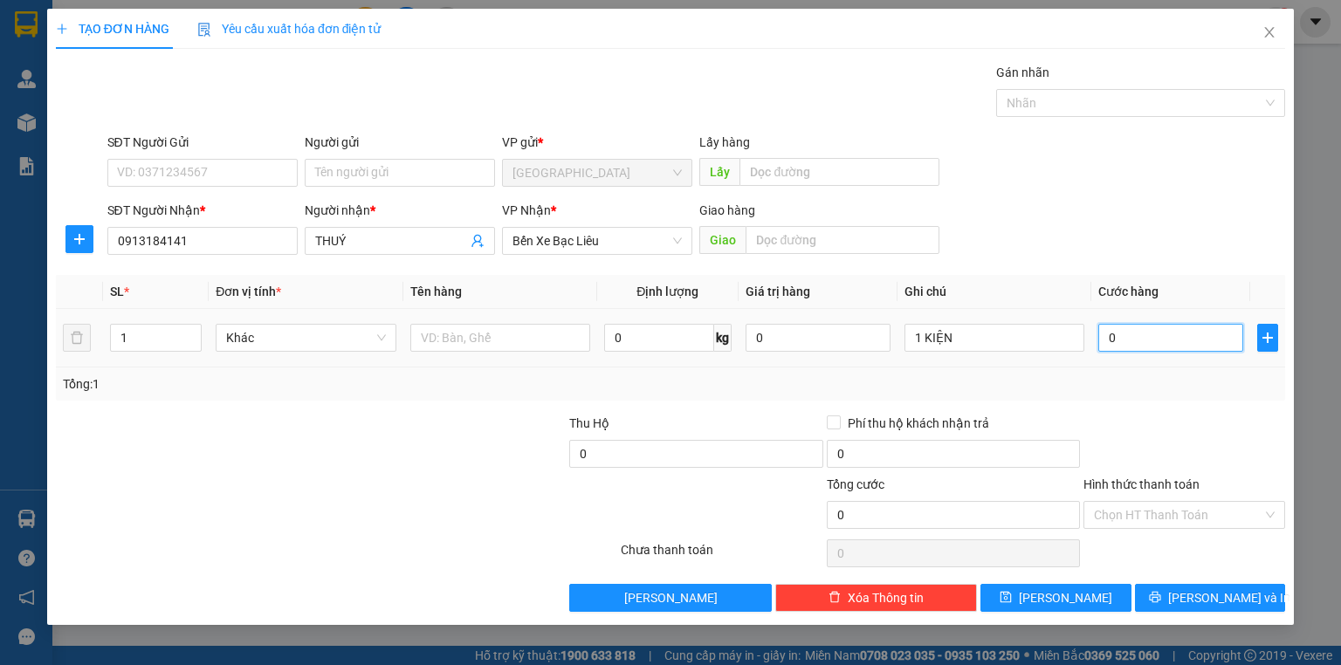
type input "3"
type input "030"
type input "30"
type input "030"
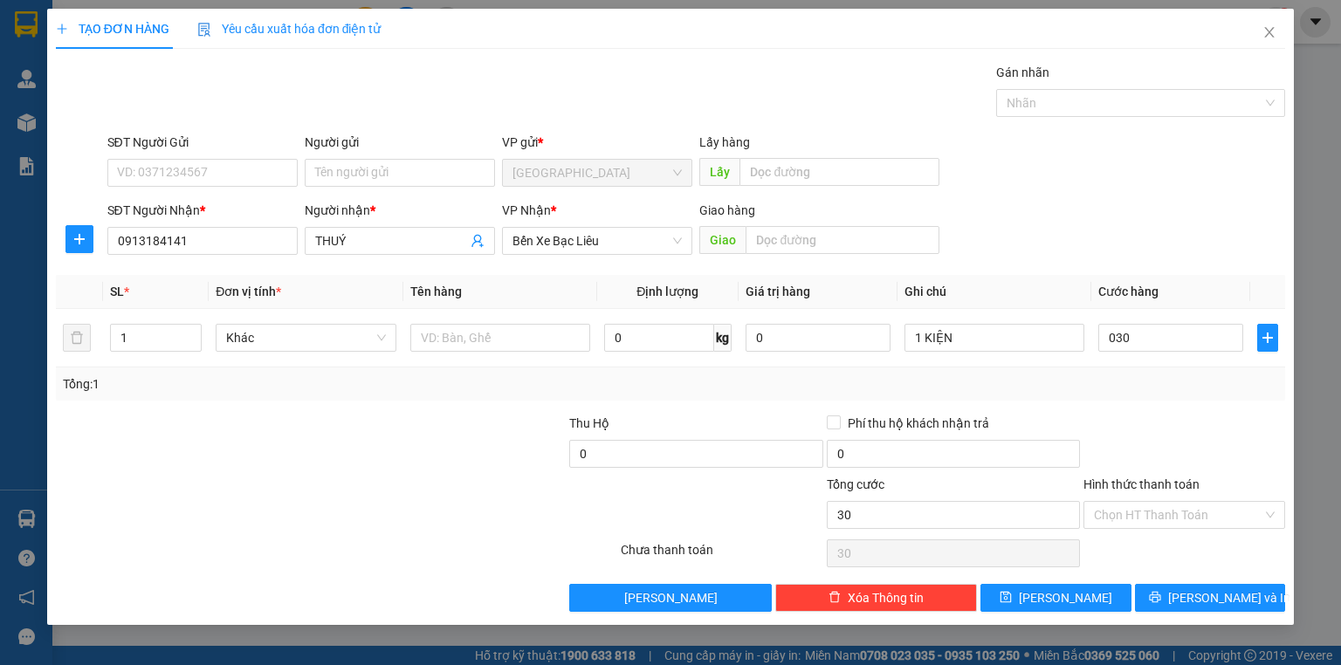
type input "30.000"
click at [1166, 389] on div "Tổng: 1" at bounding box center [670, 384] width 1215 height 19
click at [1141, 480] on label "Hình thức thanh toán" at bounding box center [1142, 485] width 116 height 14
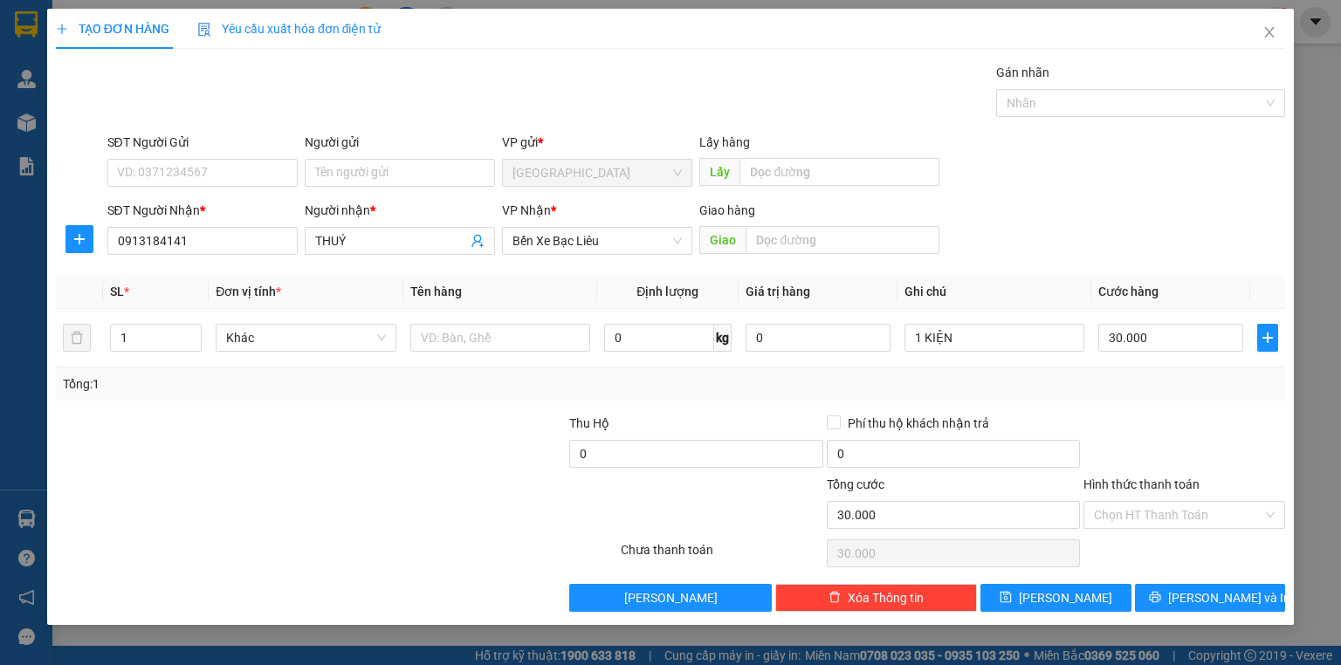
click at [1141, 502] on input "Hình thức thanh toán" at bounding box center [1178, 515] width 169 height 26
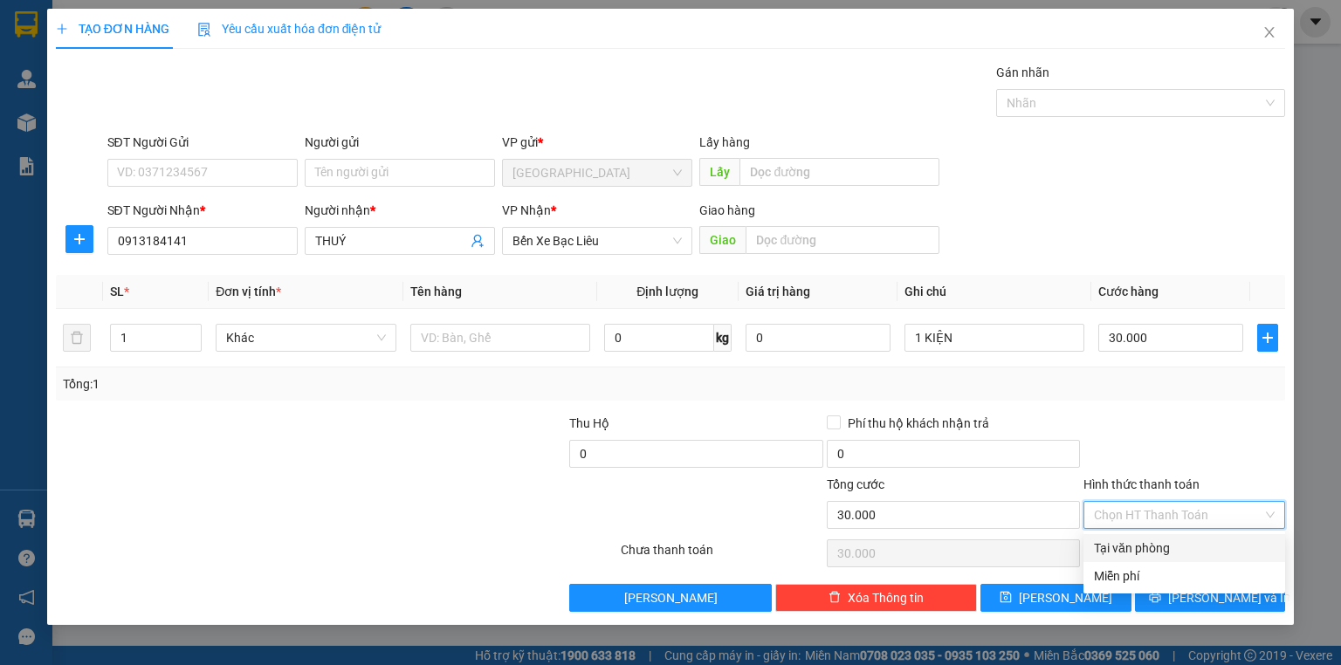
click at [1155, 557] on div "Tại văn phòng" at bounding box center [1184, 548] width 181 height 19
type input "0"
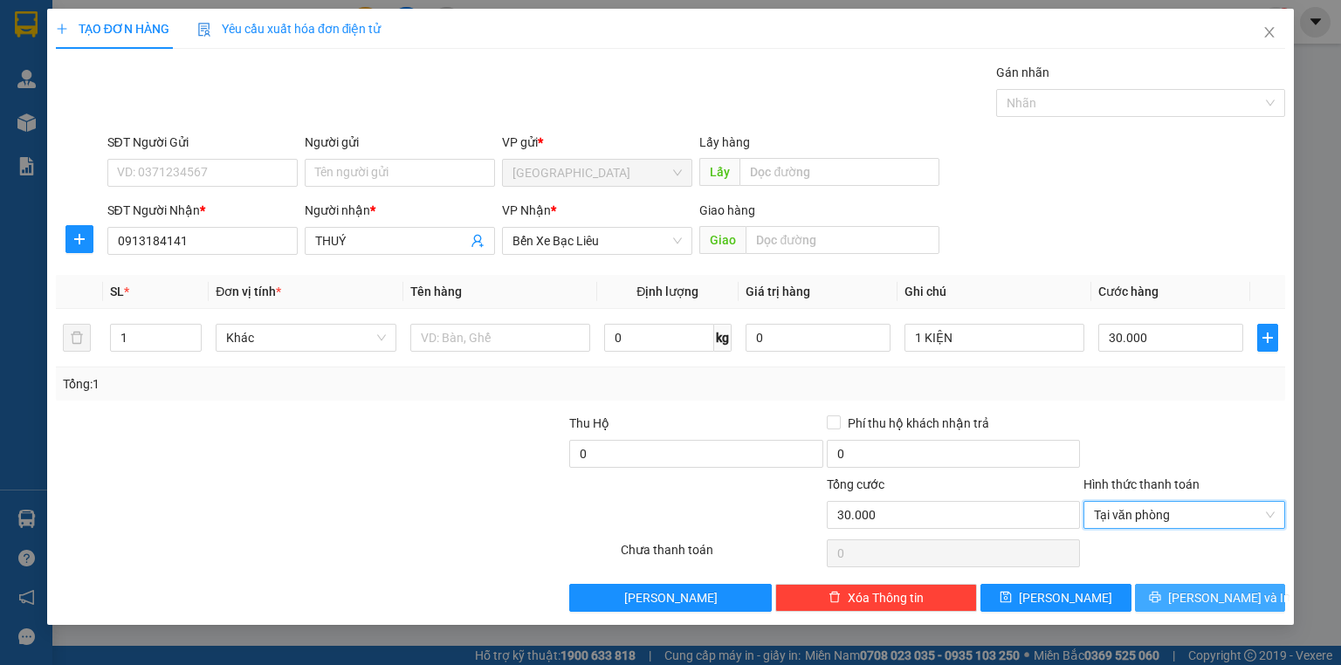
click at [1162, 603] on button "[PERSON_NAME] và In" at bounding box center [1210, 598] width 151 height 28
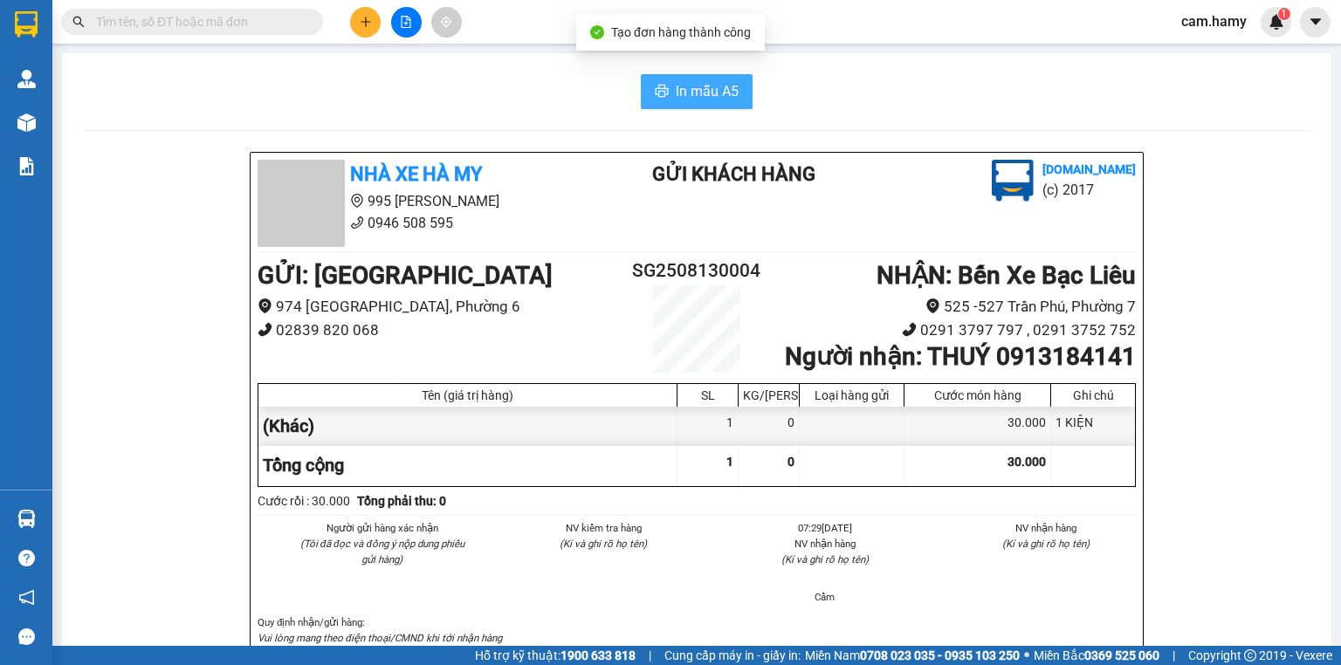
click at [700, 83] on span "In mẫu A5" at bounding box center [707, 91] width 63 height 22
click at [159, 25] on input "text" at bounding box center [199, 21] width 206 height 19
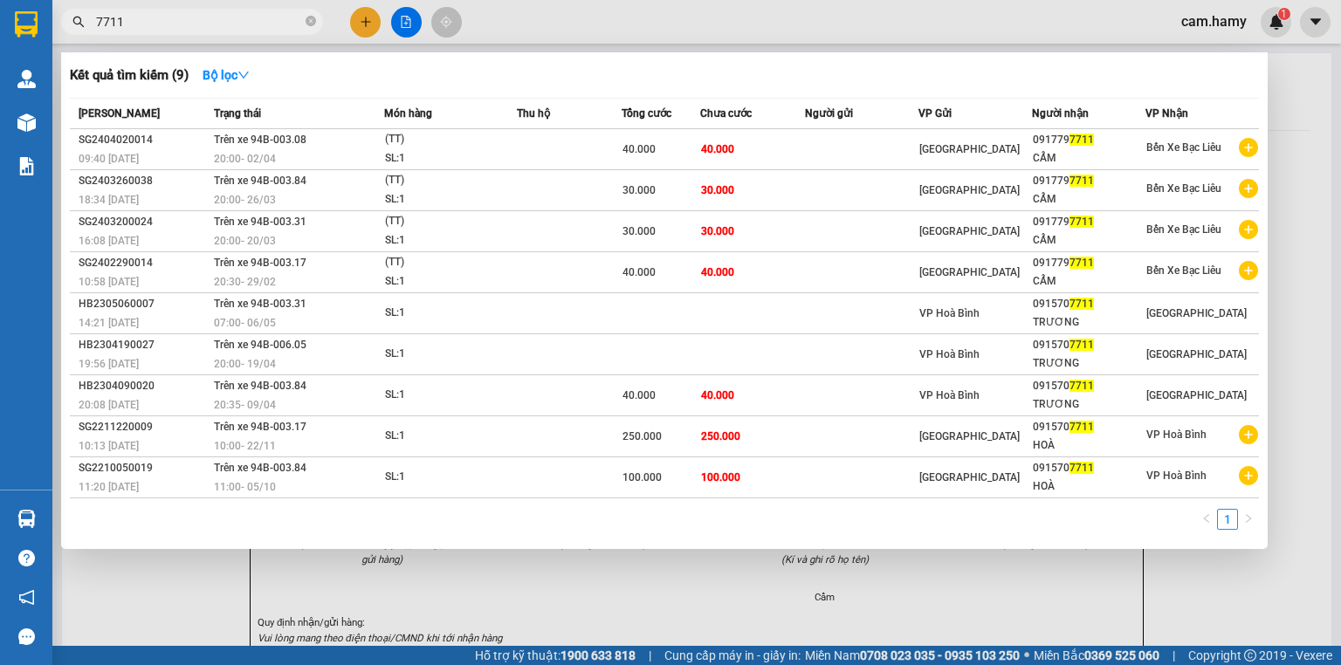
type input "7711"
click at [364, 19] on div at bounding box center [670, 332] width 1341 height 665
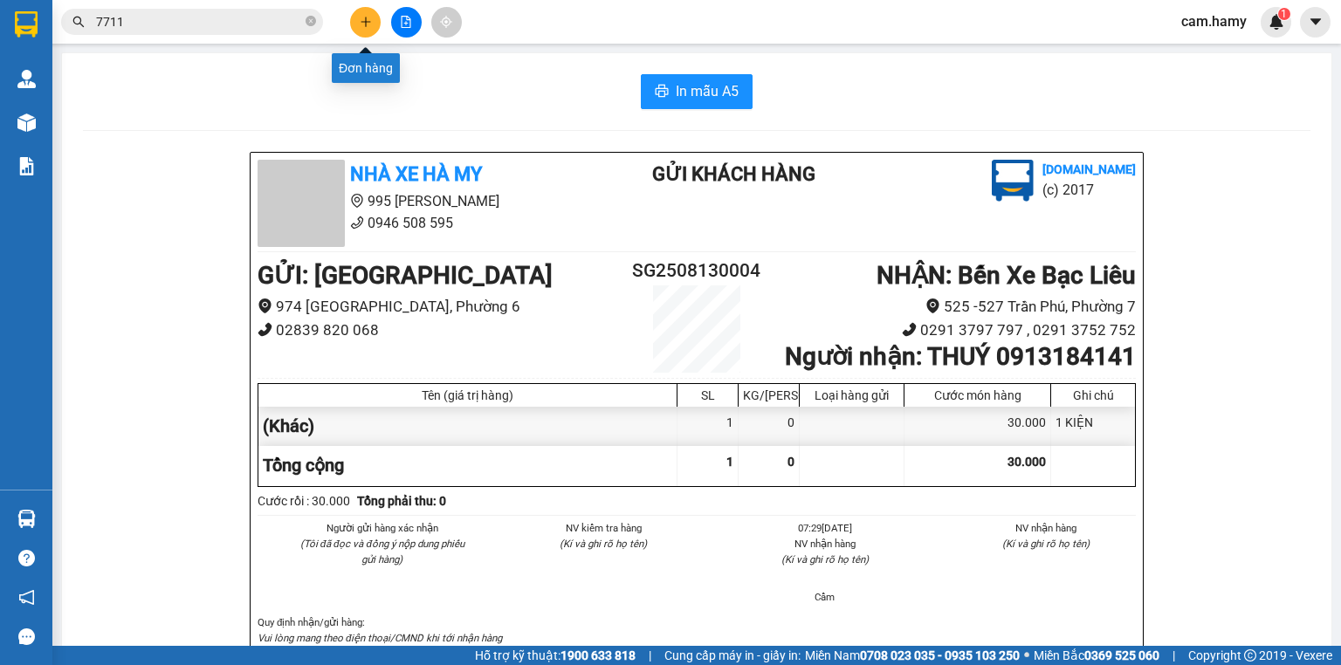
click at [366, 19] on icon "plus" at bounding box center [365, 22] width 1 height 10
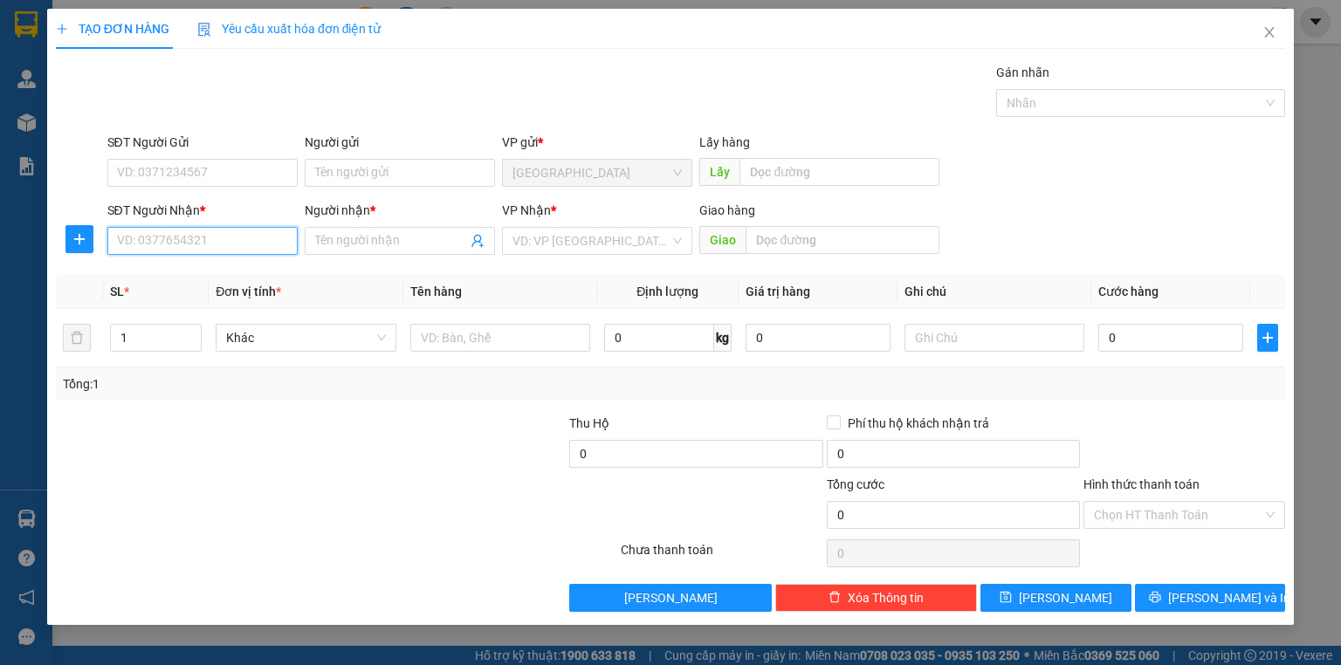
click at [264, 247] on input "SĐT Người Nhận *" at bounding box center [202, 241] width 190 height 28
type input "0945594151"
click at [346, 245] on input "Người nhận *" at bounding box center [391, 240] width 152 height 19
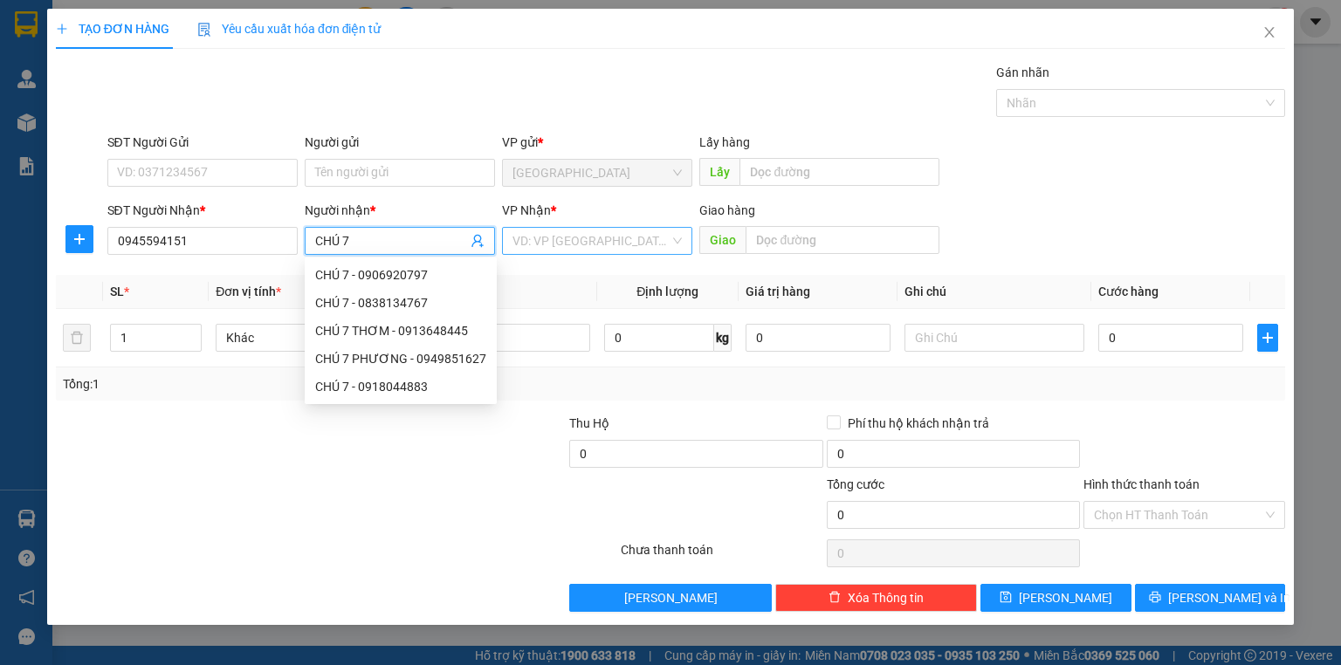
type input "CHÚ 7"
click at [593, 244] on input "search" at bounding box center [591, 241] width 157 height 26
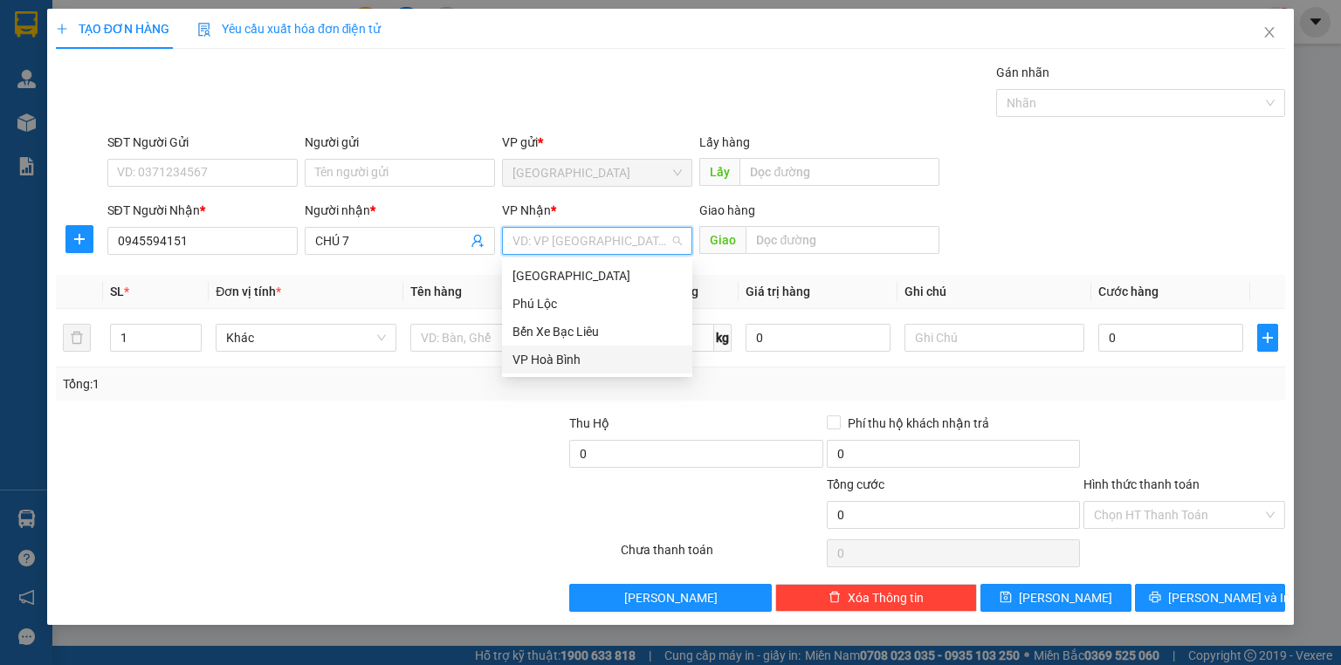
click at [585, 357] on div "VP Hoà Bình" at bounding box center [597, 359] width 169 height 19
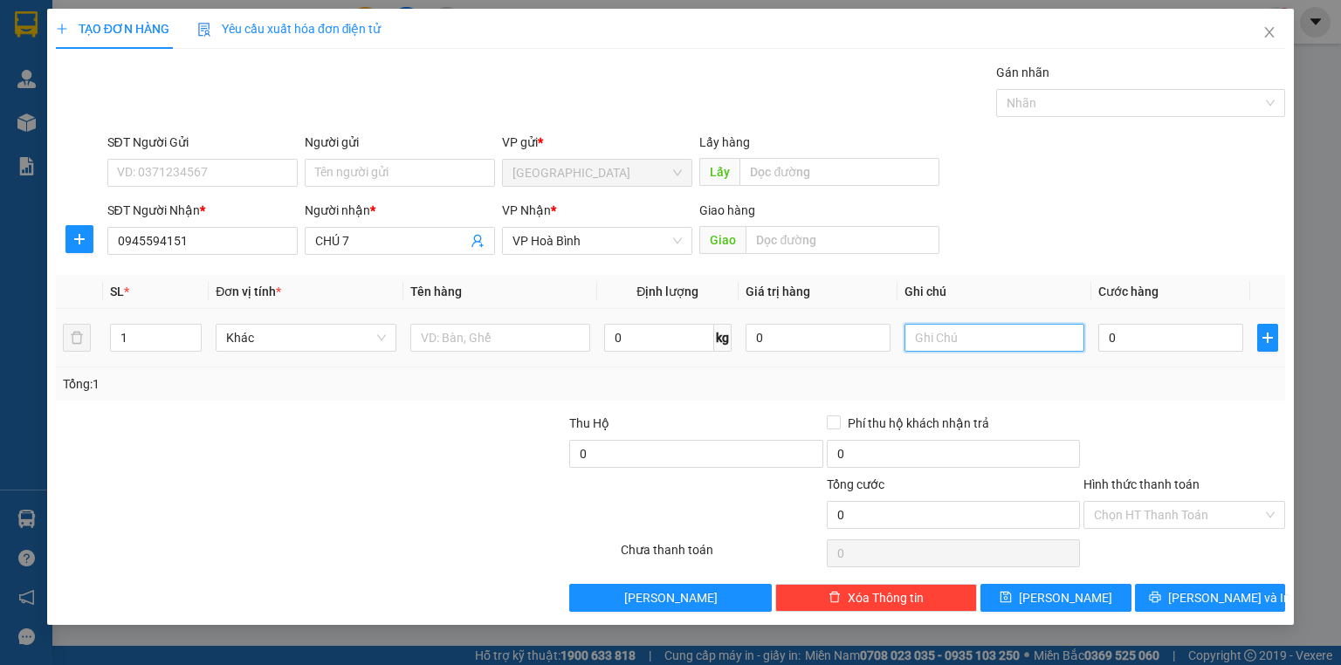
click at [953, 335] on input "text" at bounding box center [995, 338] width 180 height 28
type input "1 HỌP"
click at [1163, 327] on input "0" at bounding box center [1170, 338] width 145 height 28
type input "3"
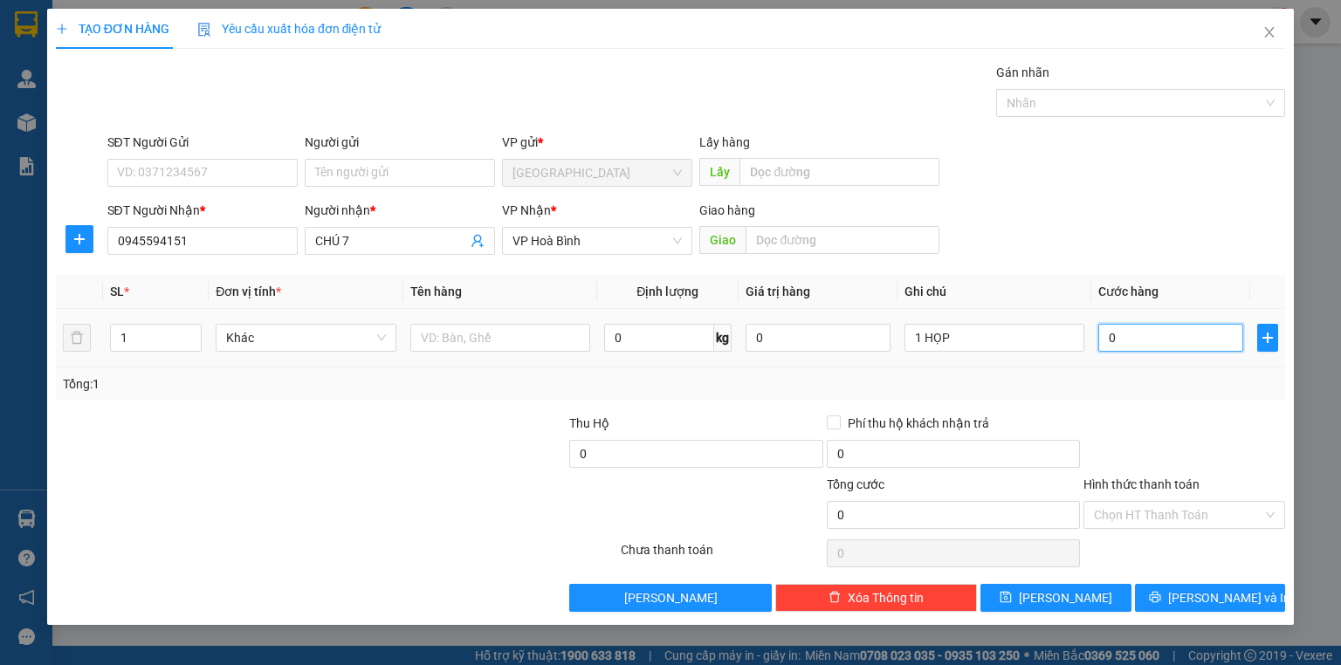
type input "3"
type input "30"
click at [1159, 392] on div "Tổng: 1" at bounding box center [670, 384] width 1215 height 19
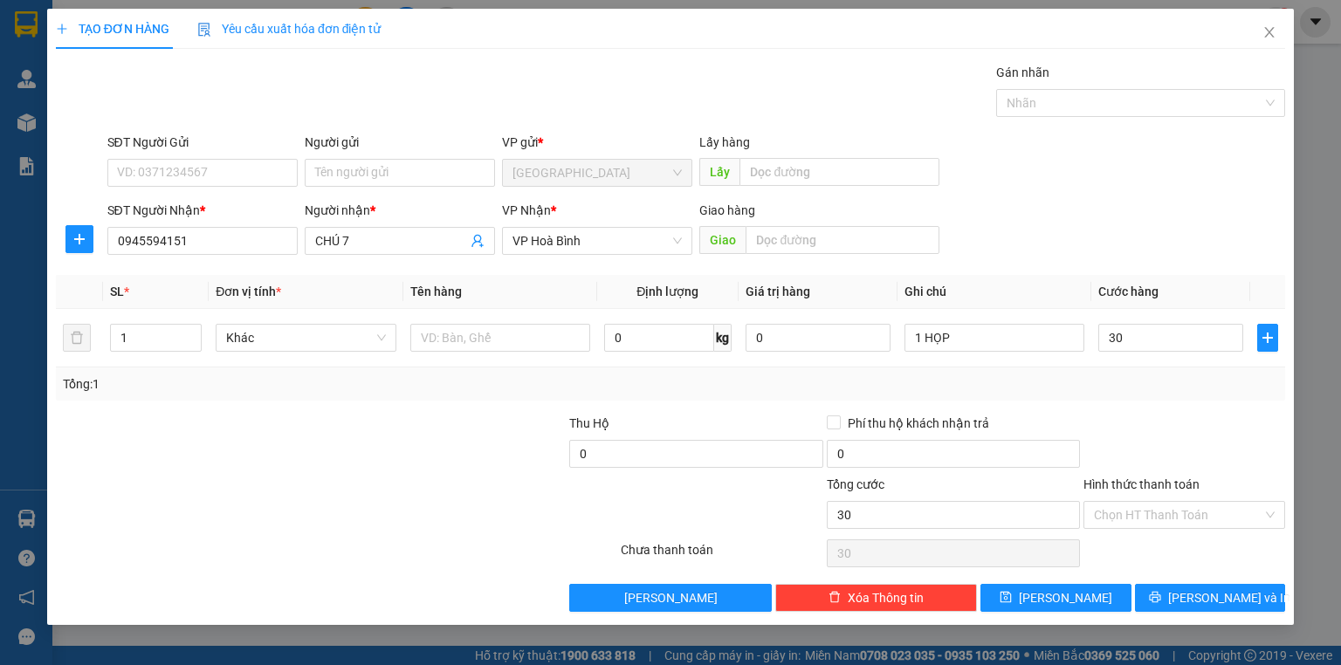
type input "30.000"
click at [1167, 481] on label "Hình thức thanh toán" at bounding box center [1142, 485] width 116 height 14
click at [1167, 502] on input "Hình thức thanh toán" at bounding box center [1178, 515] width 169 height 26
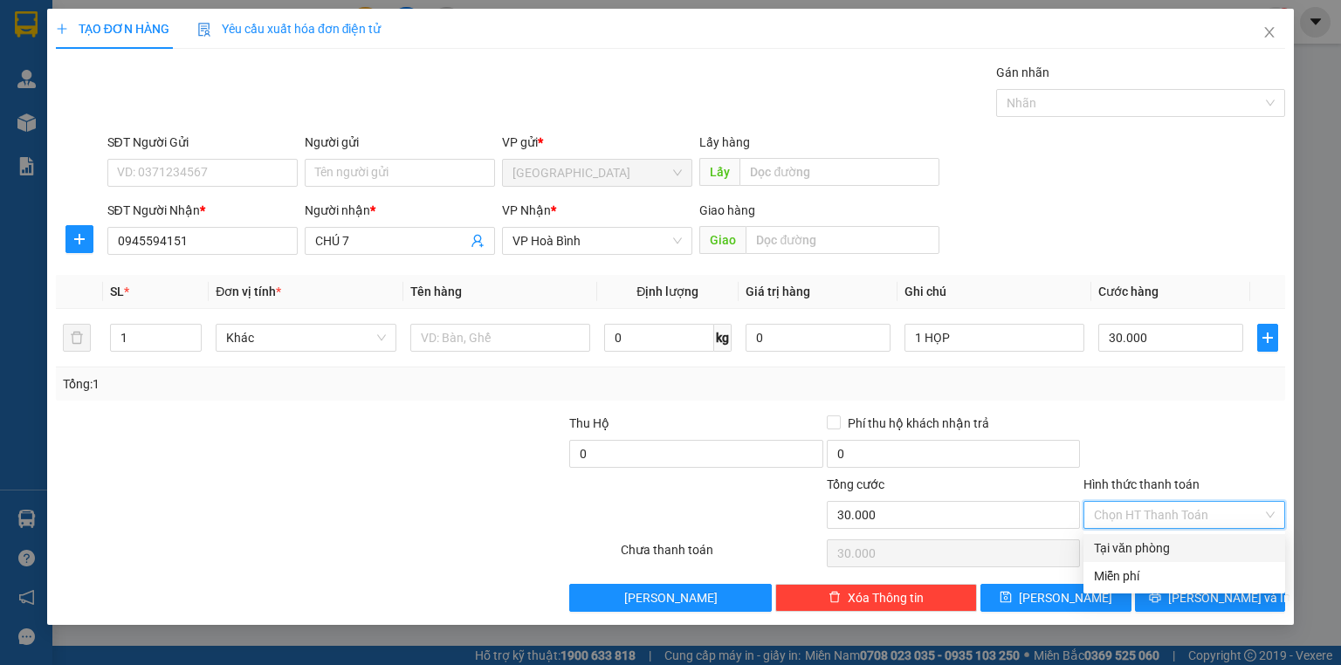
click at [1166, 554] on div "Tại văn phòng" at bounding box center [1184, 548] width 181 height 19
type input "0"
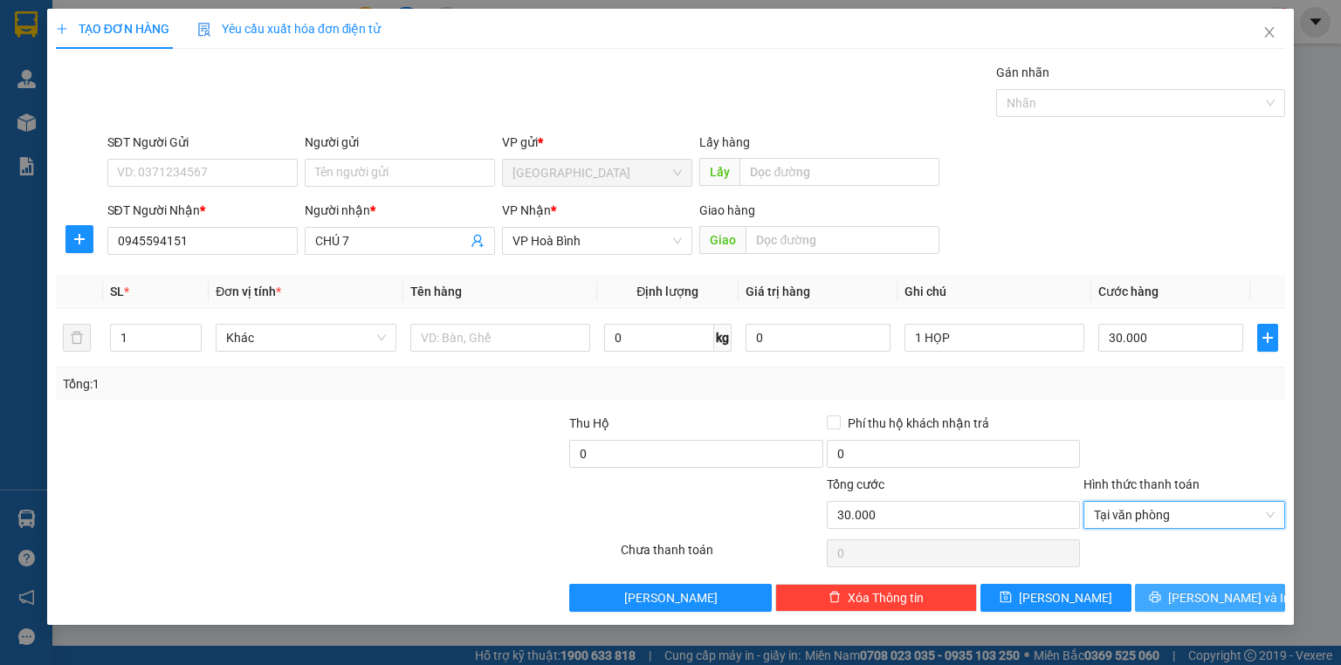
click at [1173, 593] on button "[PERSON_NAME] và In" at bounding box center [1210, 598] width 151 height 28
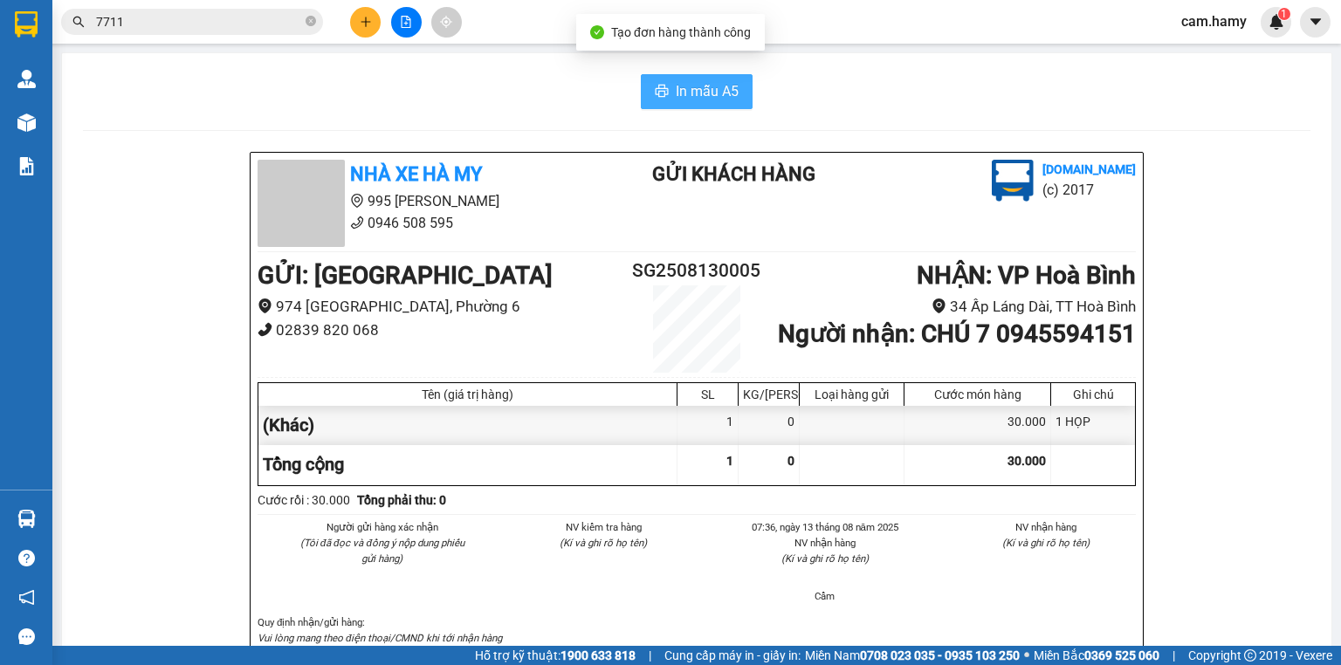
click at [712, 94] on span "In mẫu A5" at bounding box center [707, 91] width 63 height 22
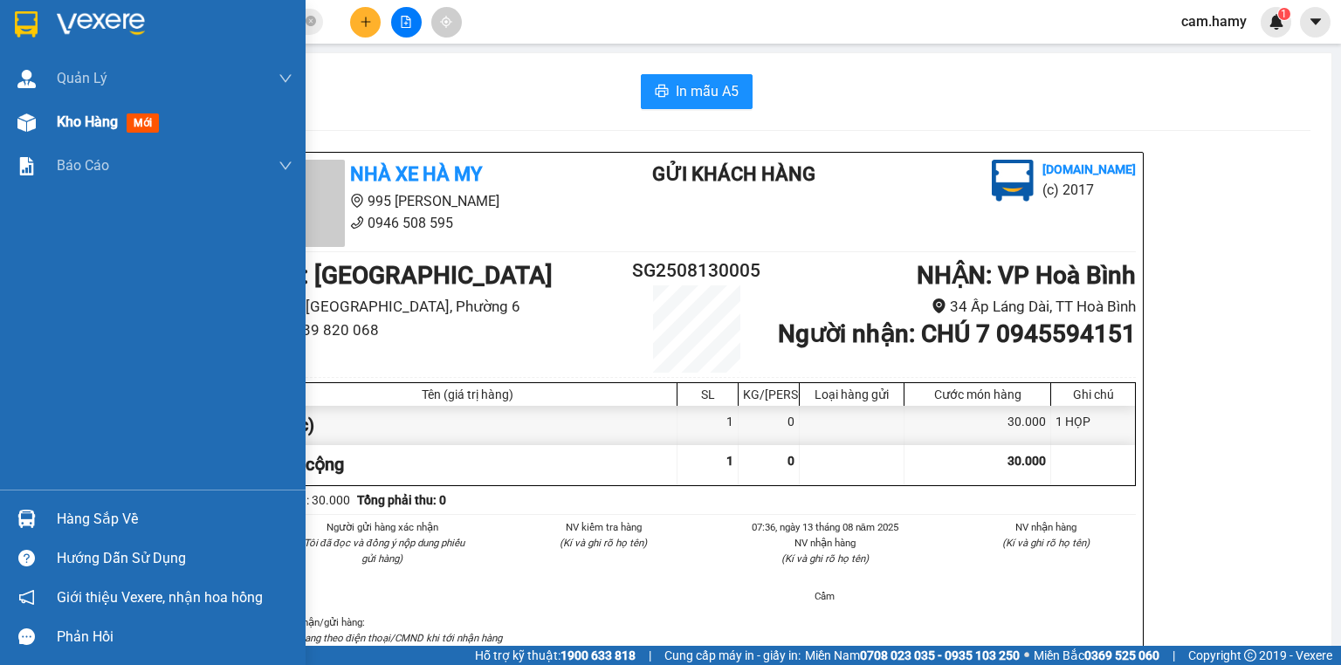
click at [72, 115] on span "Kho hàng" at bounding box center [87, 122] width 61 height 17
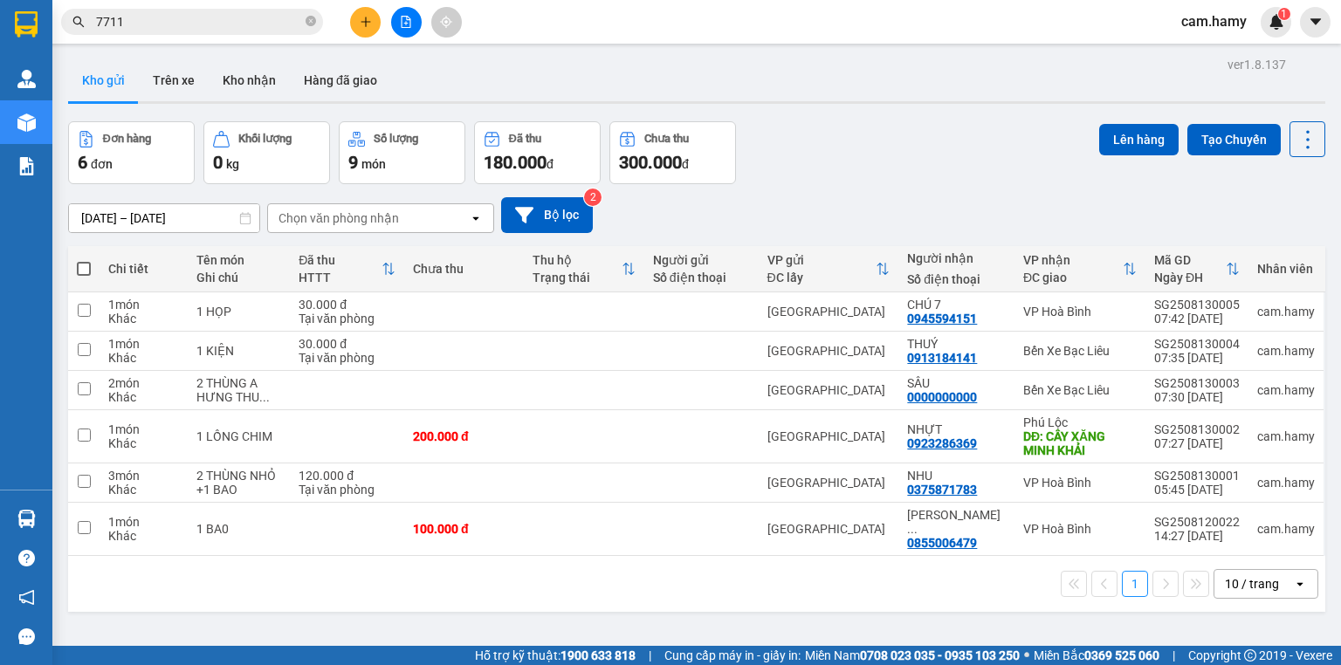
click at [1249, 575] on div "10 / trang" at bounding box center [1252, 583] width 54 height 17
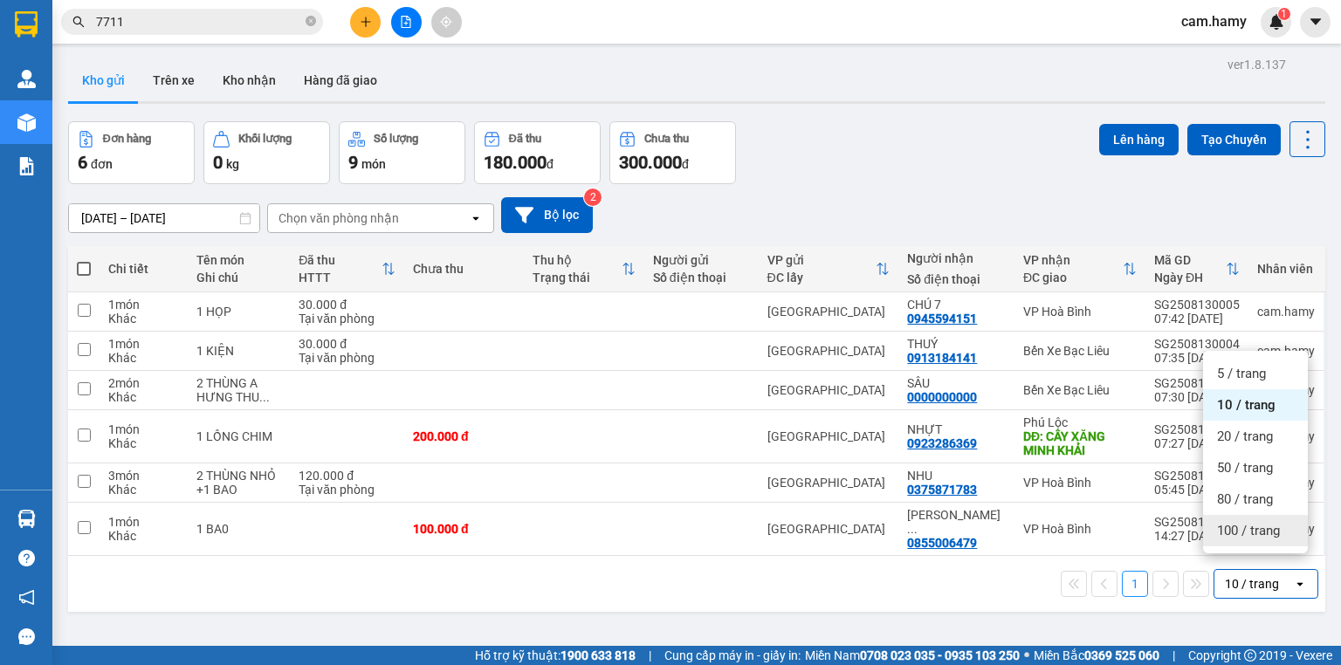
click at [1233, 523] on span "100 / trang" at bounding box center [1248, 530] width 63 height 17
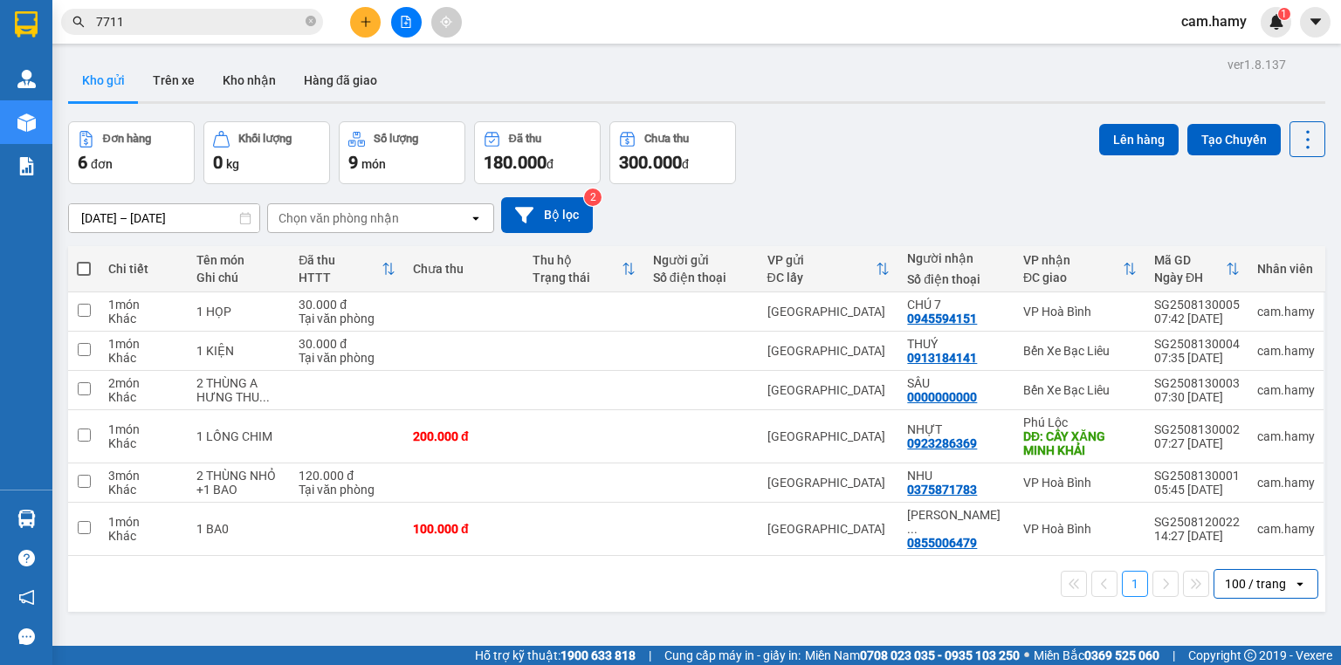
click at [1225, 575] on div "100 / trang" at bounding box center [1255, 583] width 61 height 17
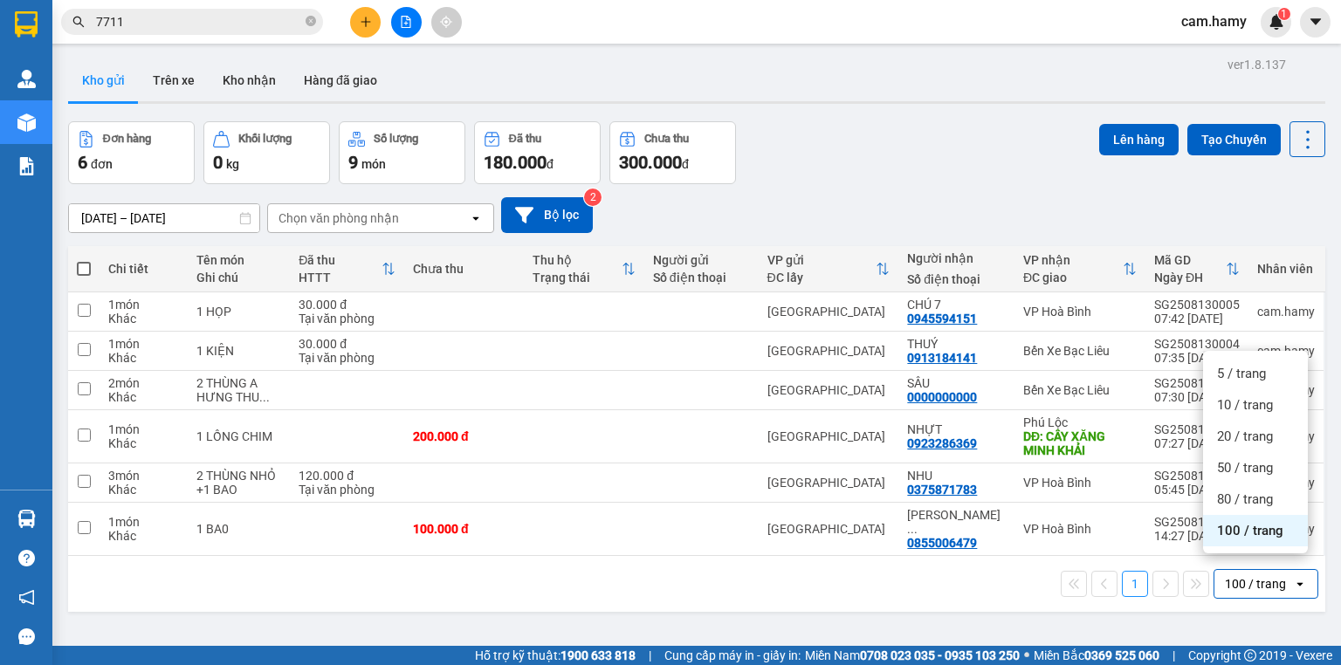
click at [1013, 610] on div "ver 1.8.137 Kho gửi Trên xe Kho nhận Hàng đã giao Đơn hàng 6 đơn Khối lượng 0 k…" at bounding box center [696, 384] width 1271 height 665
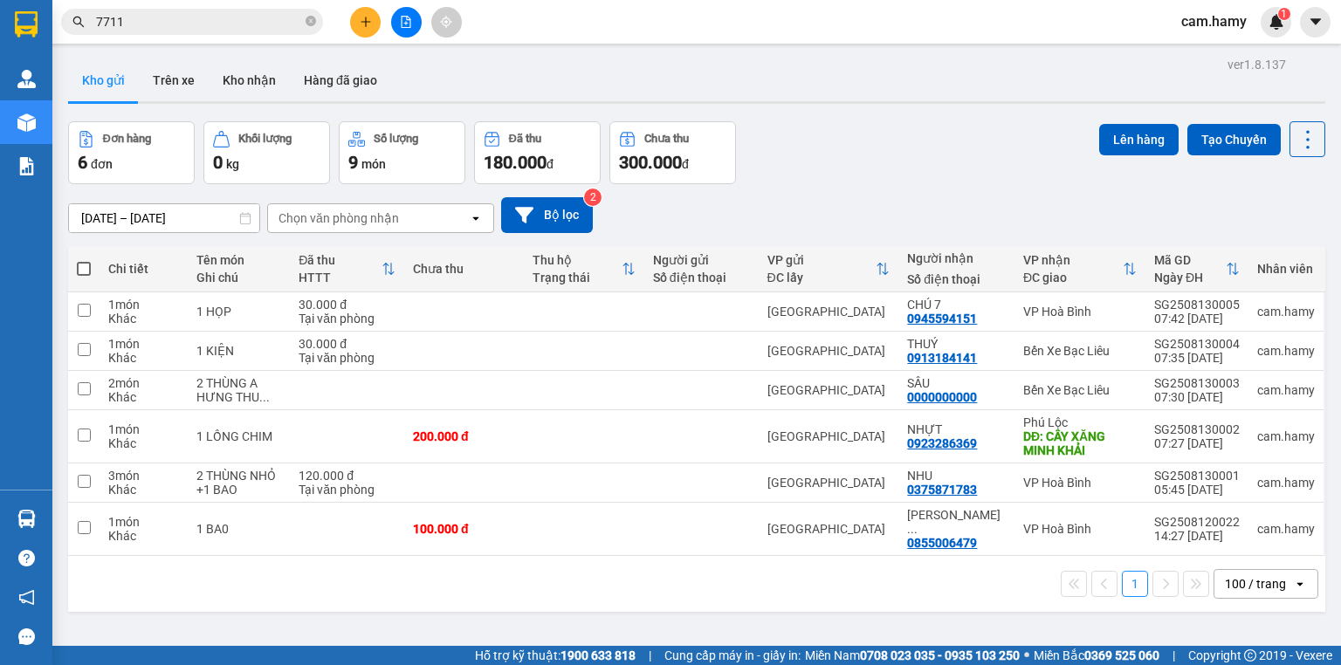
click at [84, 265] on span at bounding box center [84, 269] width 14 height 14
click at [84, 260] on input "checkbox" at bounding box center [84, 260] width 0 height 0
checkbox input "true"
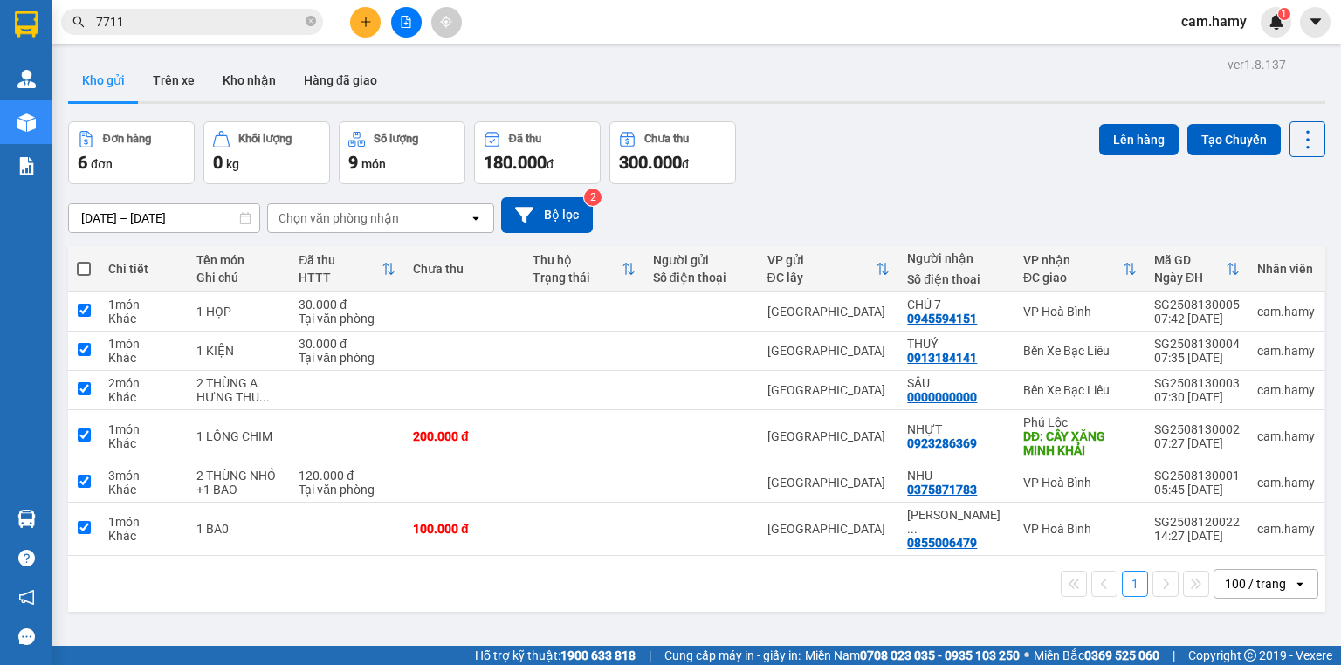
checkbox input "true"
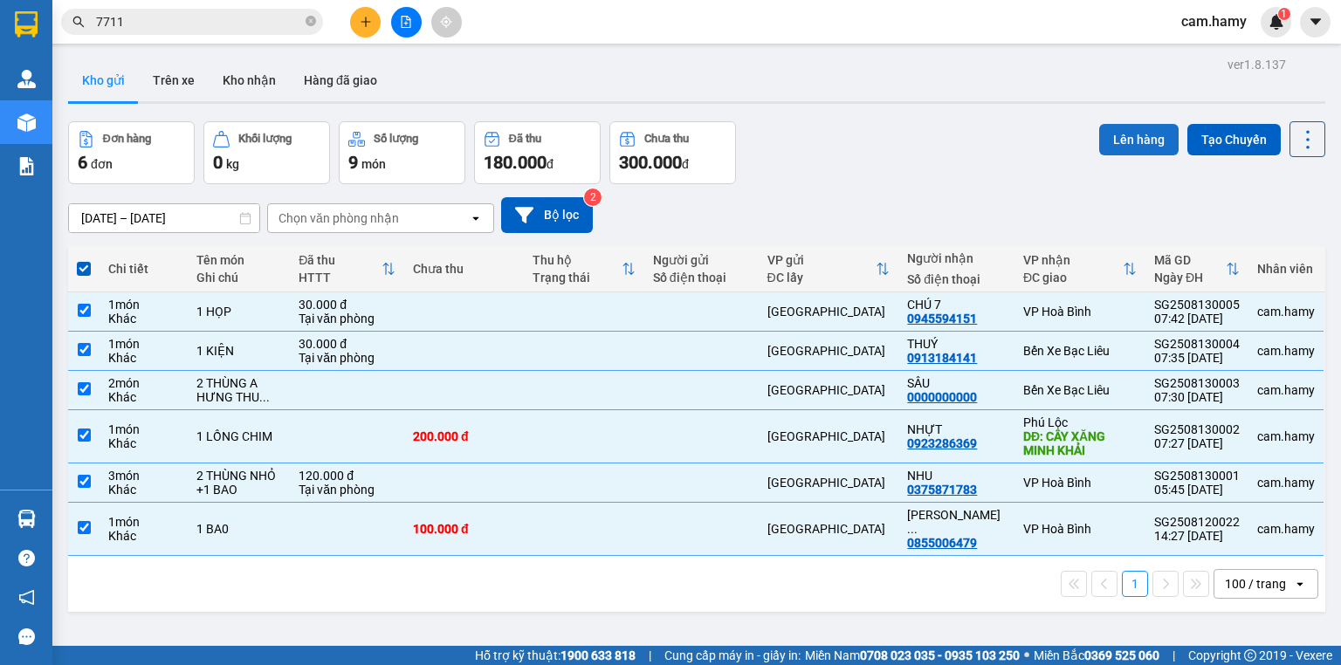
click at [1129, 133] on button "Lên hàng" at bounding box center [1138, 139] width 79 height 31
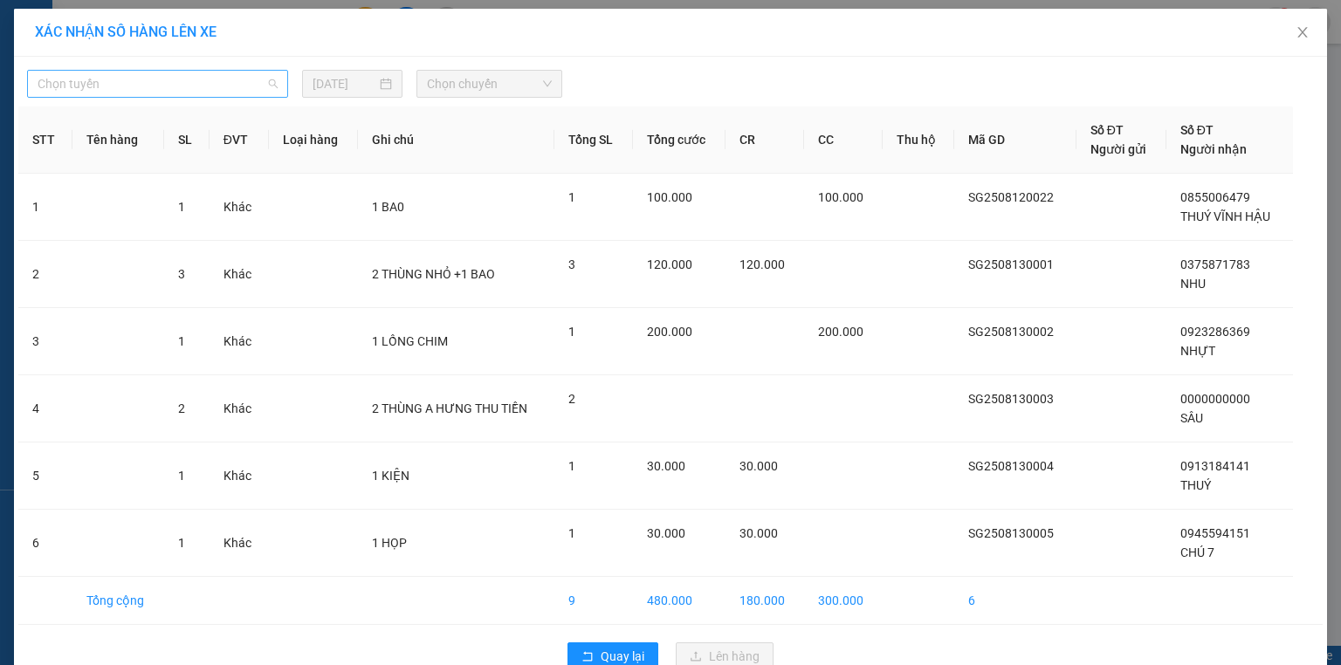
click at [202, 80] on span "Chọn tuyến" at bounding box center [158, 84] width 240 height 26
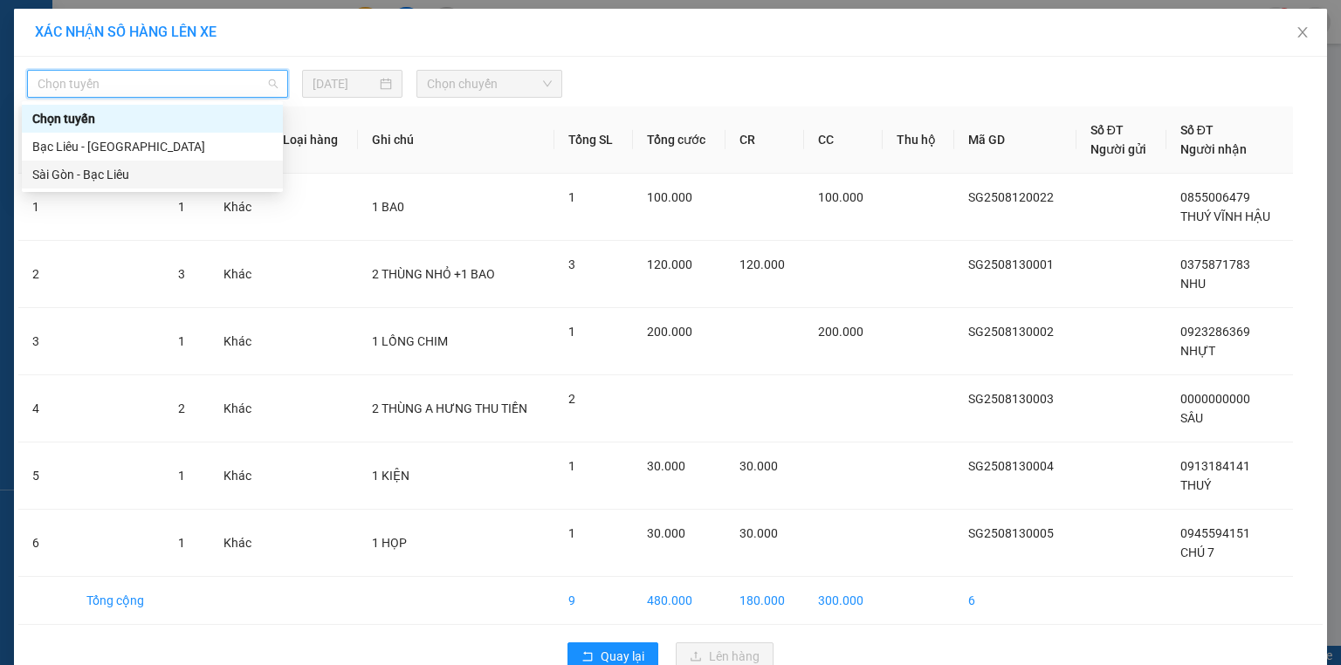
click at [119, 175] on div "Sài Gòn - Bạc Liêu" at bounding box center [152, 174] width 240 height 19
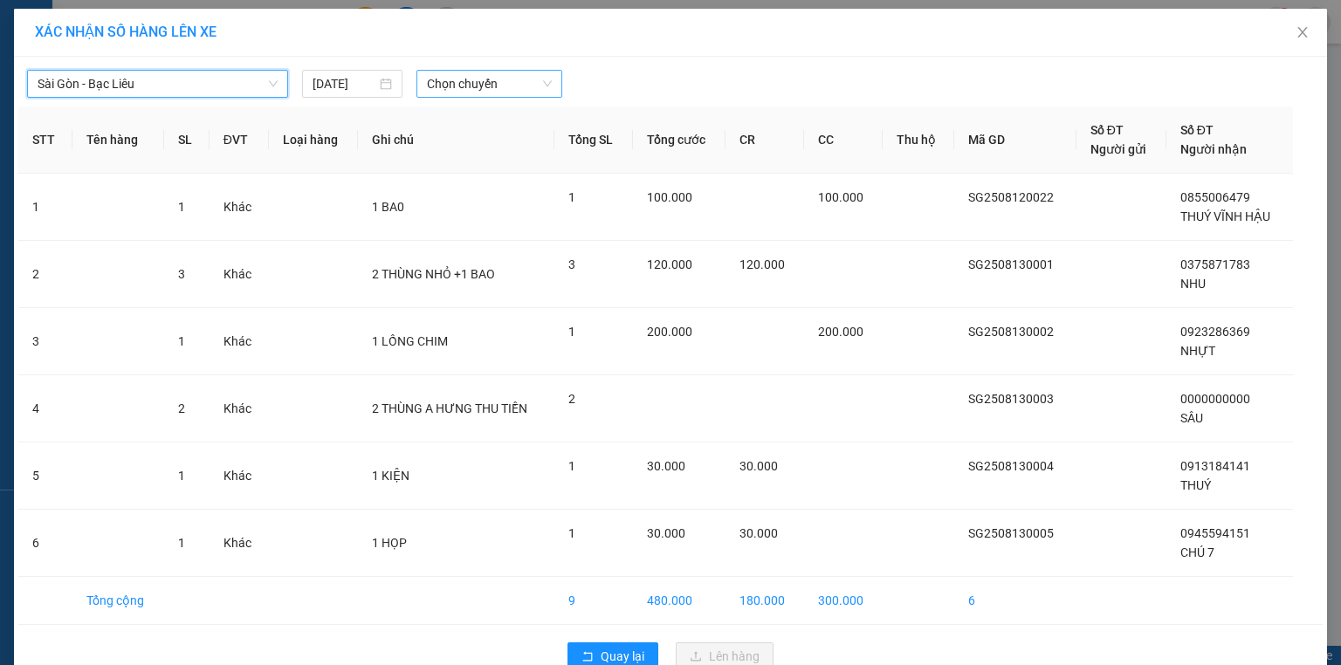
click at [481, 89] on span "Chọn chuyến" at bounding box center [490, 84] width 126 height 26
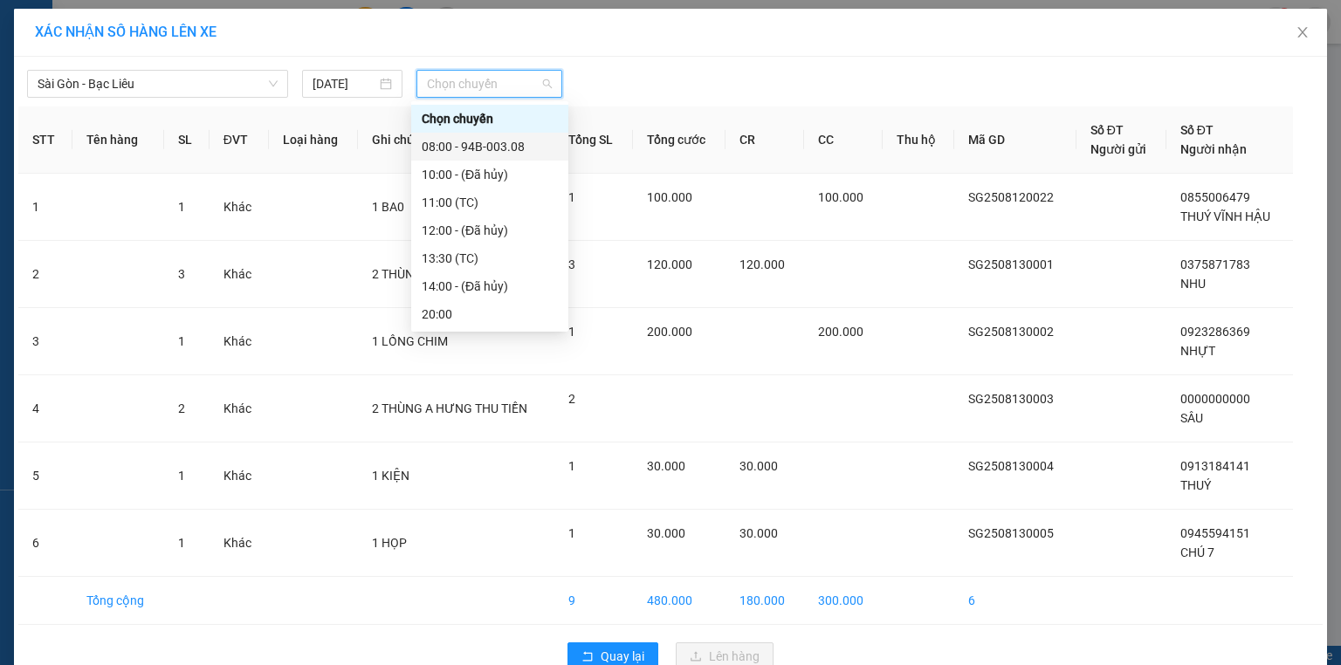
click at [514, 144] on div "08:00 - 94B-003.08" at bounding box center [490, 146] width 136 height 19
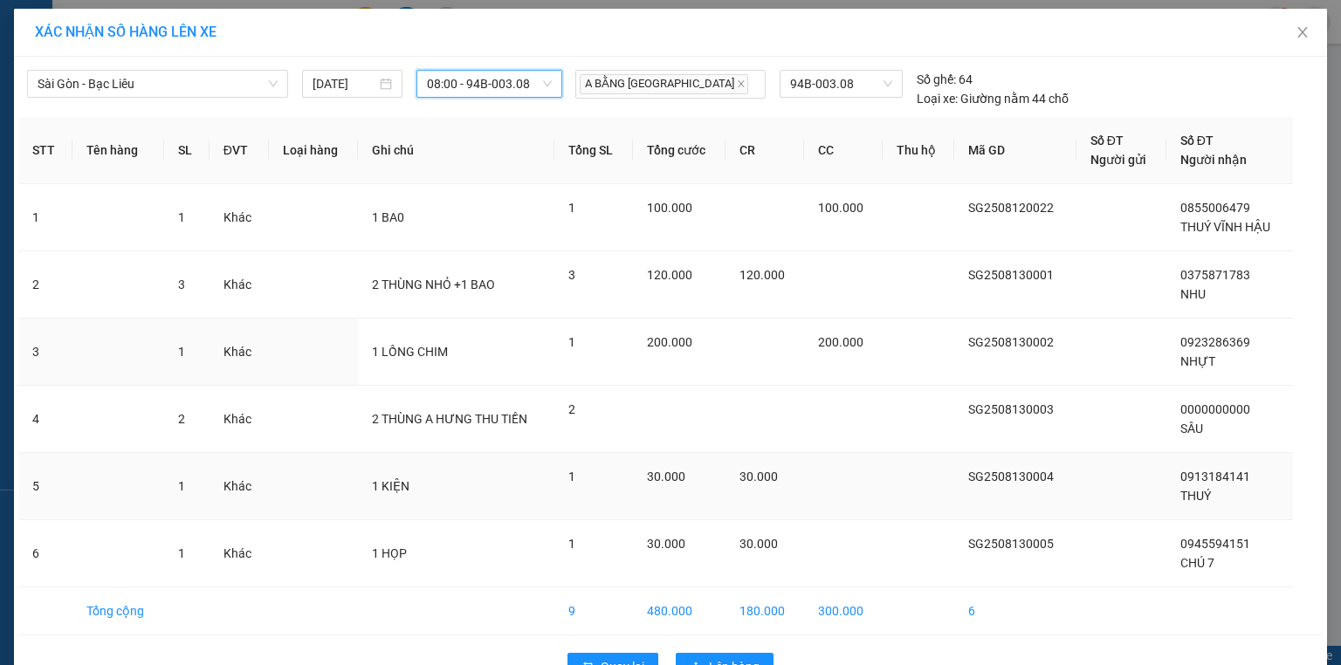
scroll to position [48, 0]
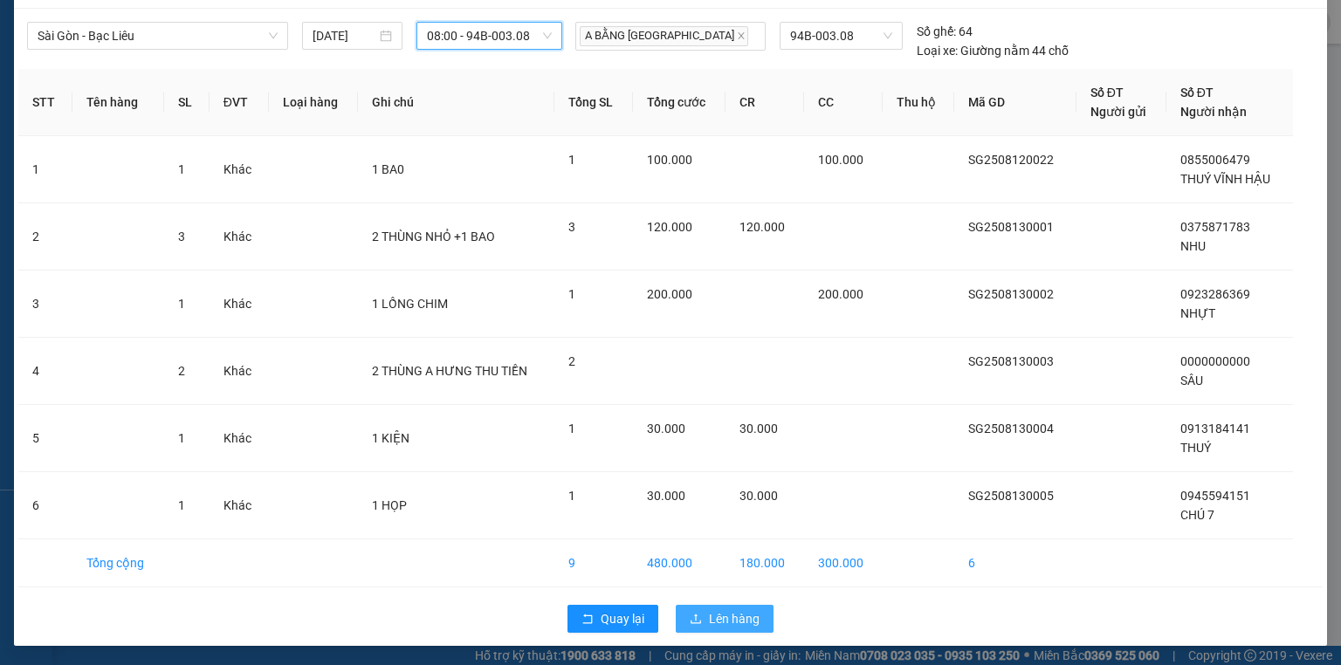
click at [717, 618] on span "Lên hàng" at bounding box center [734, 618] width 51 height 19
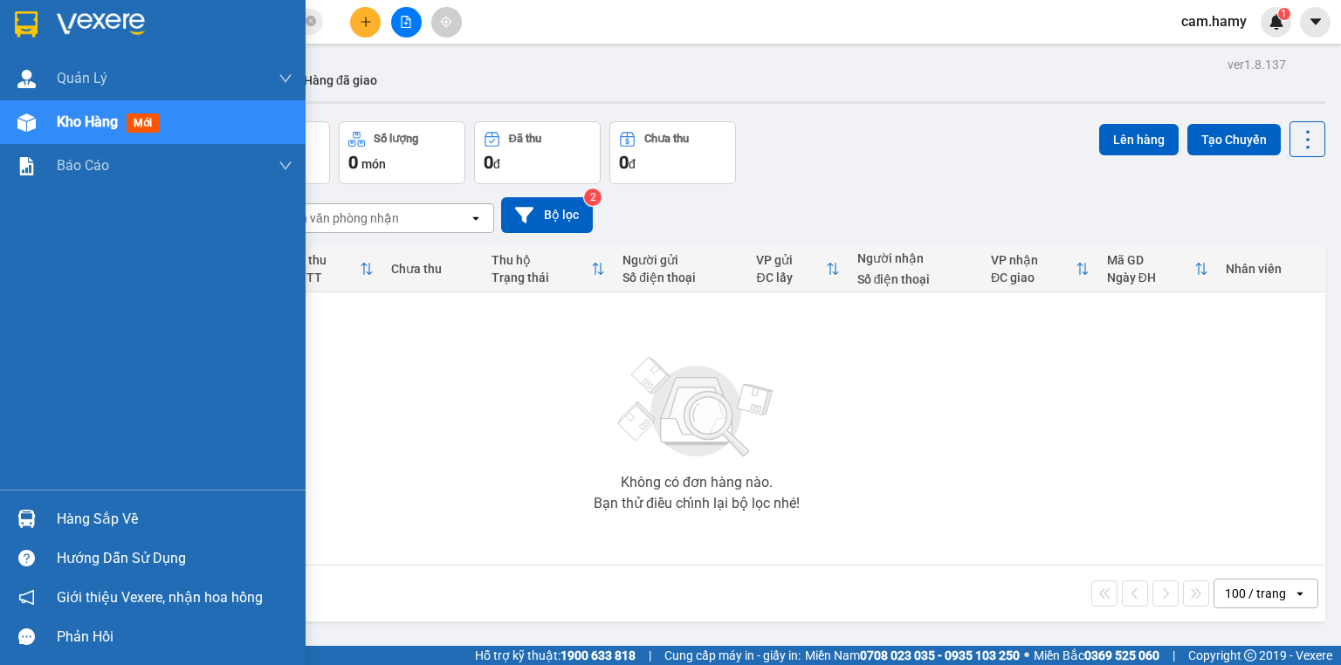
click at [69, 114] on span "Kho hàng" at bounding box center [87, 122] width 61 height 17
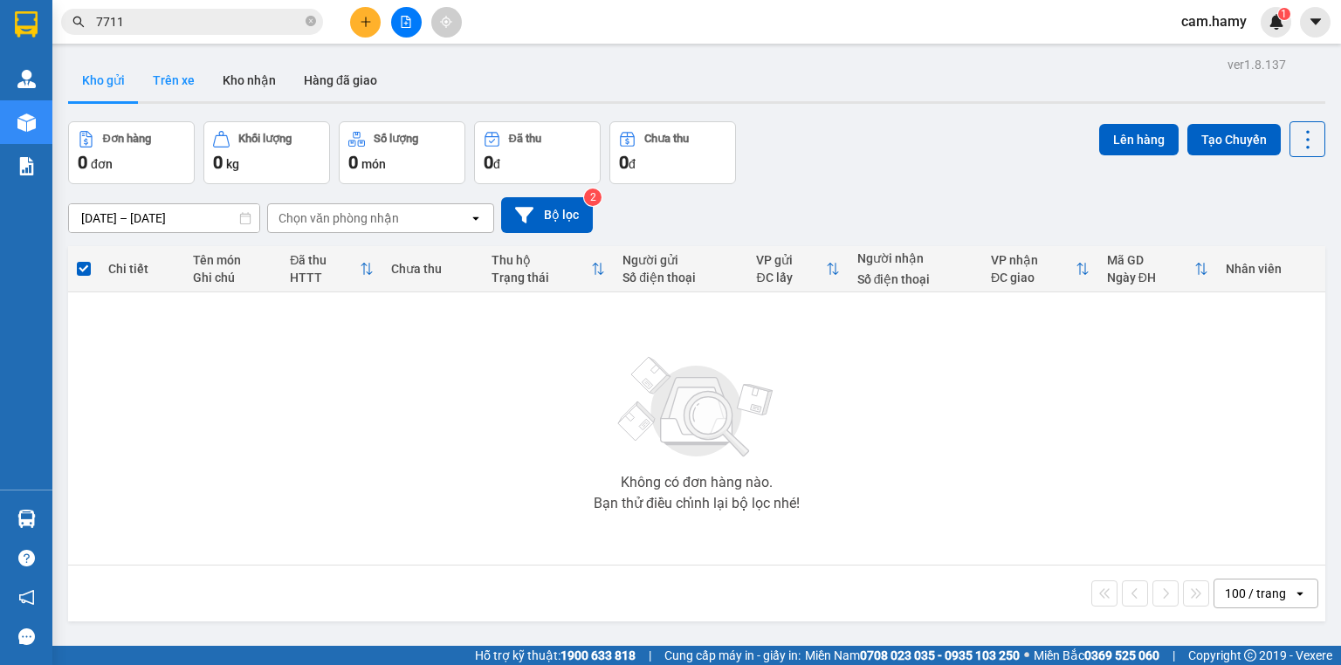
click at [177, 75] on button "Trên xe" at bounding box center [174, 80] width 70 height 42
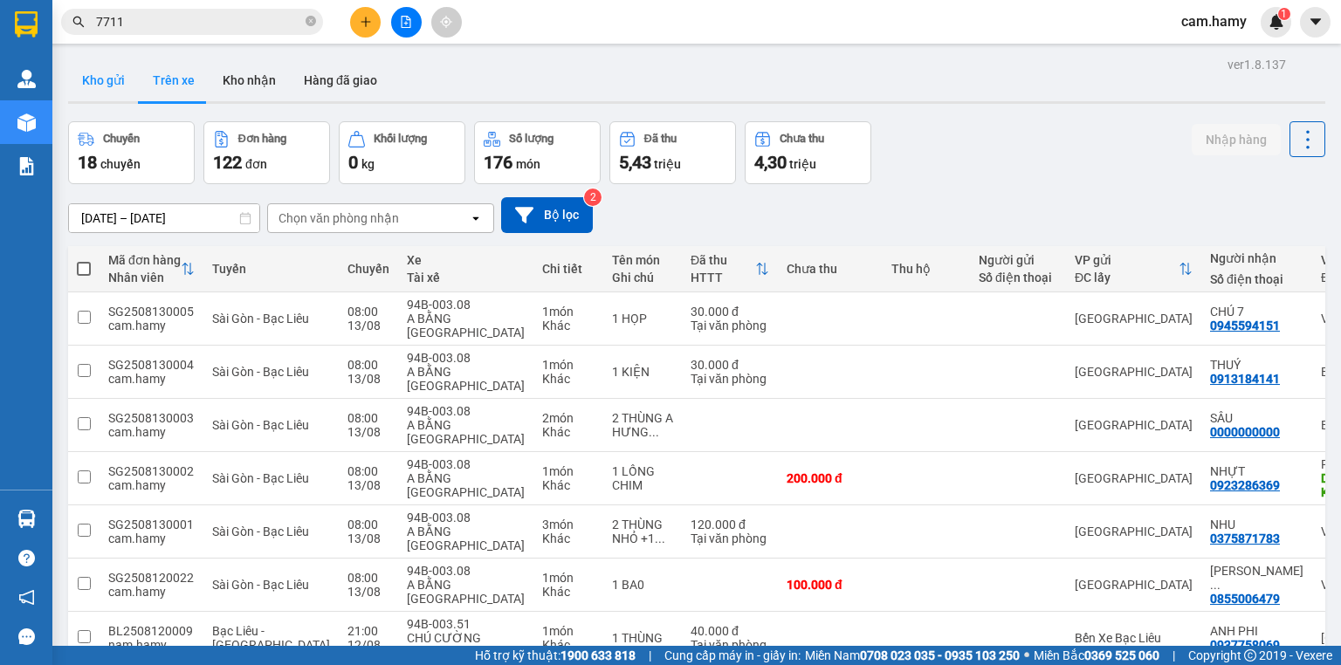
click at [106, 75] on button "Kho gửi" at bounding box center [103, 80] width 71 height 42
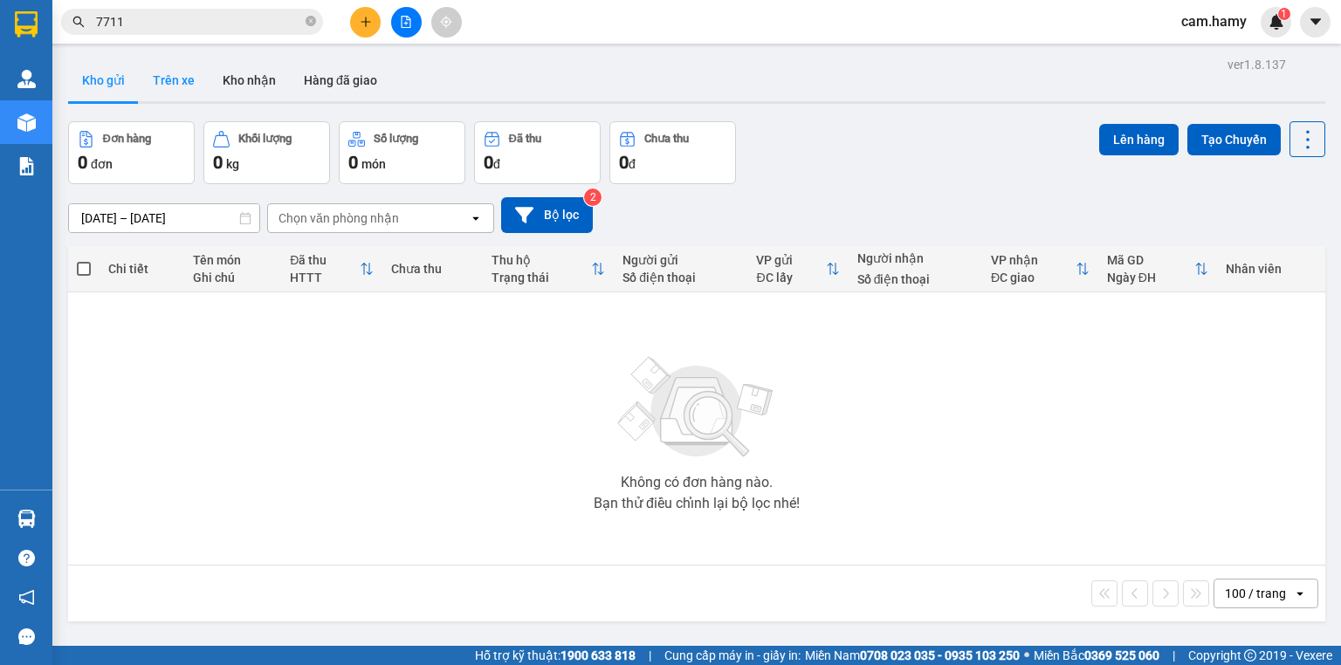
click at [170, 74] on button "Trên xe" at bounding box center [174, 80] width 70 height 42
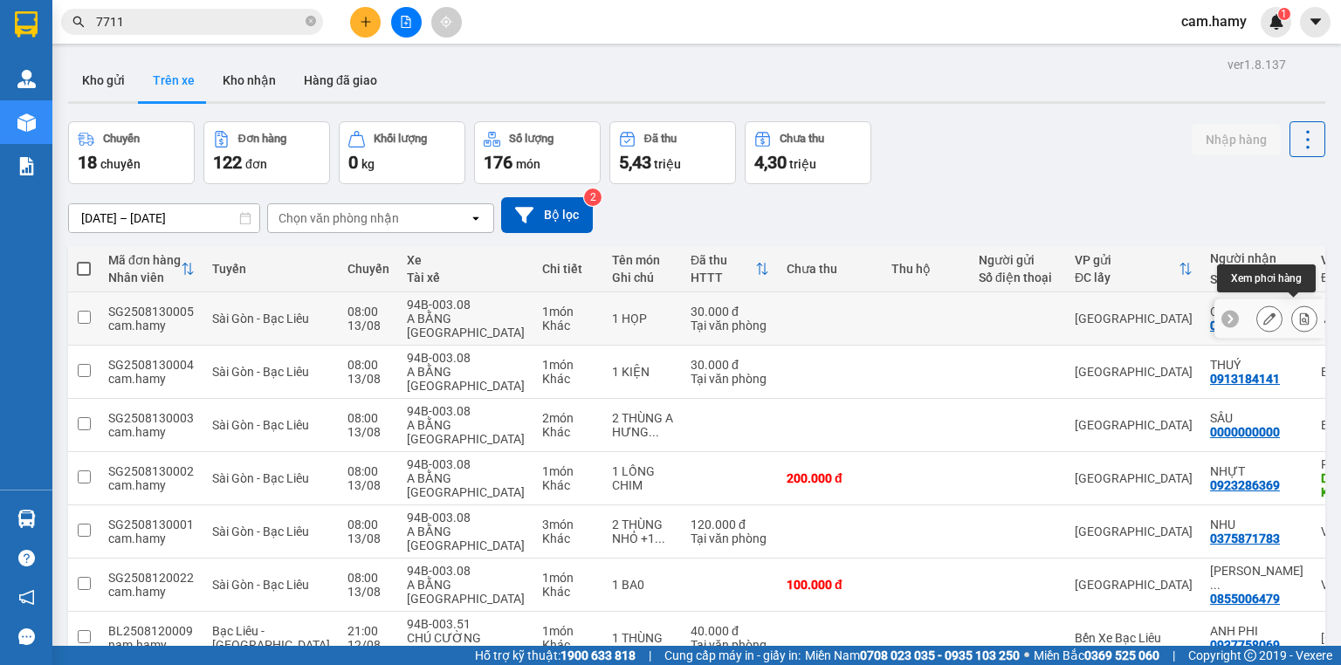
click at [1298, 313] on icon at bounding box center [1304, 319] width 12 height 12
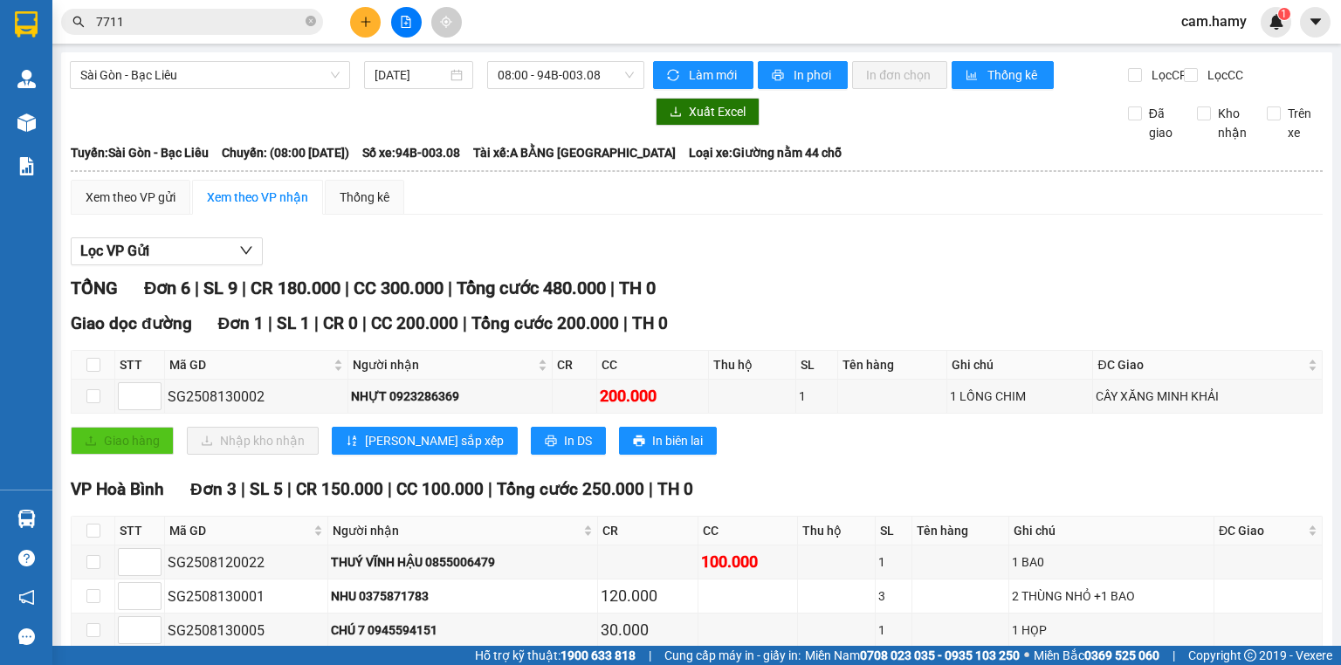
scroll to position [140, 0]
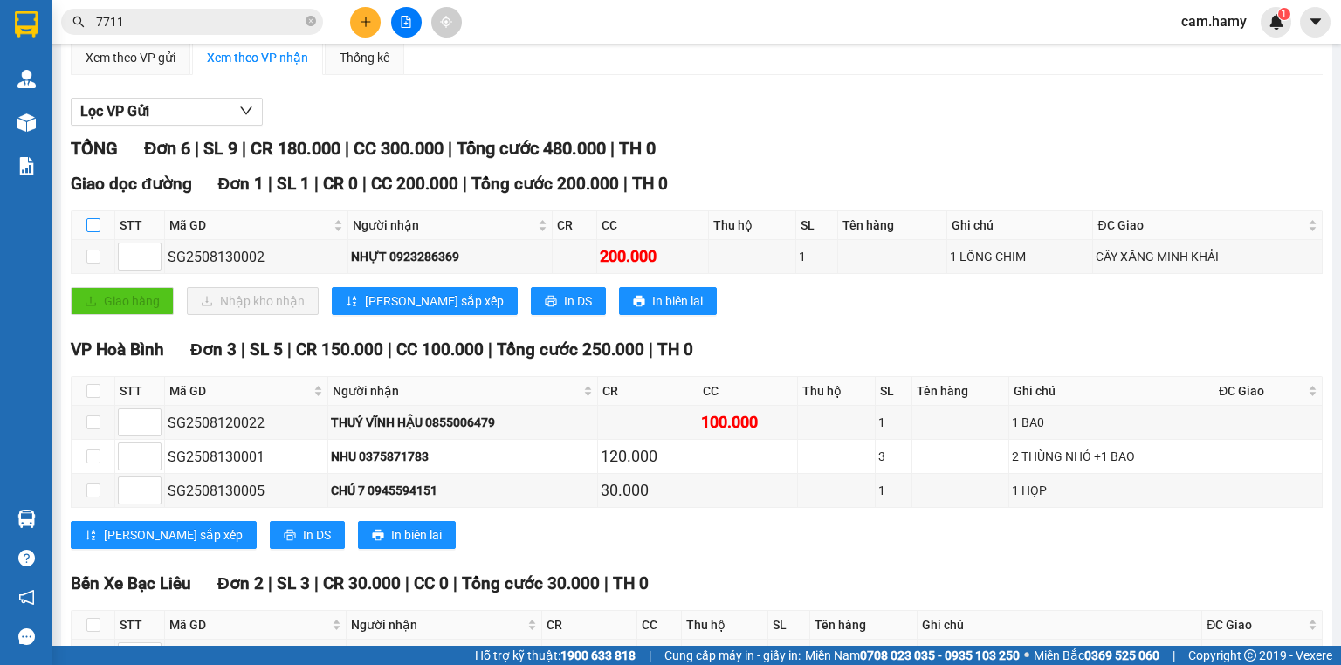
click at [91, 232] on input "checkbox" at bounding box center [93, 225] width 14 height 14
checkbox input "true"
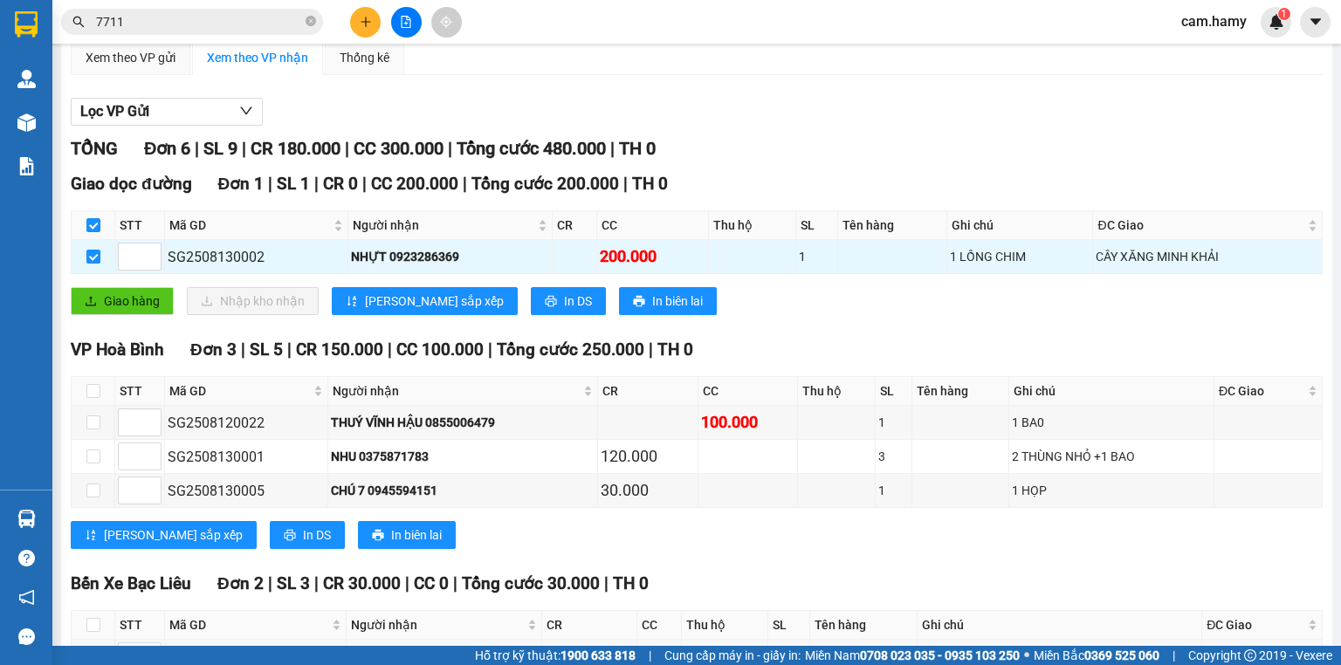
scroll to position [0, 0]
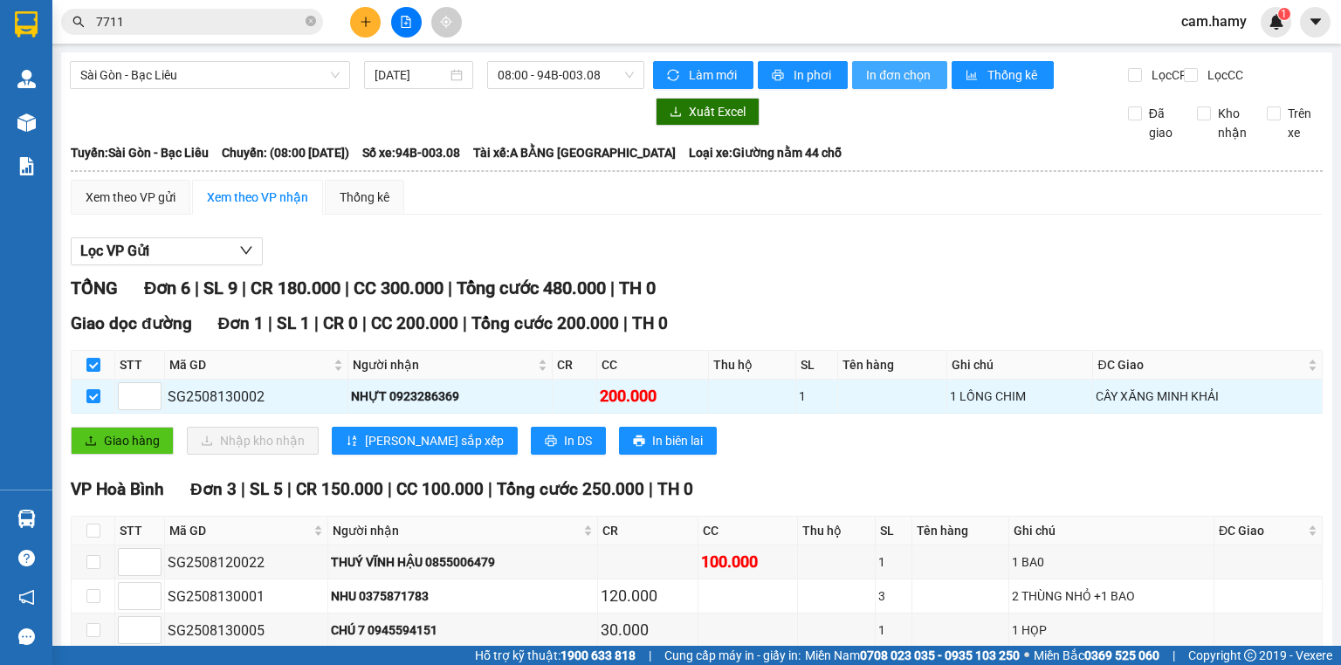
click at [882, 79] on span "In đơn chọn" at bounding box center [899, 74] width 67 height 19
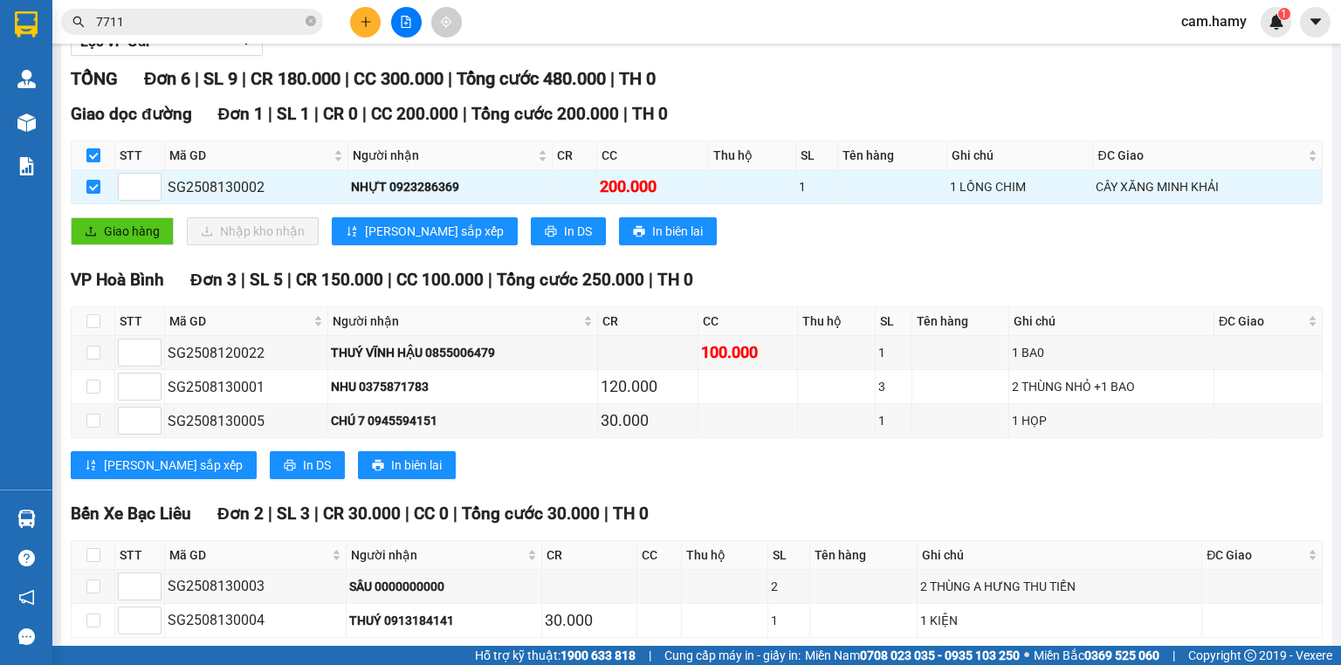
click at [94, 162] on input "checkbox" at bounding box center [93, 155] width 14 height 14
checkbox input "false"
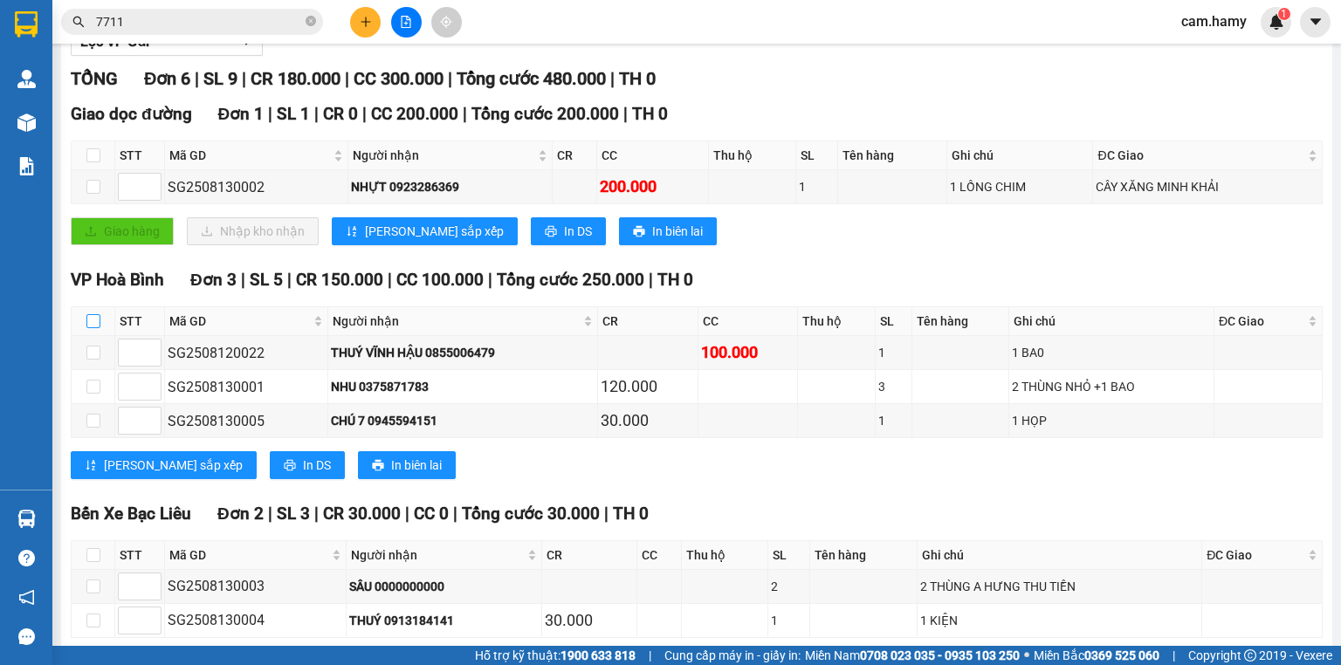
click at [94, 328] on input "checkbox" at bounding box center [93, 321] width 14 height 14
checkbox input "true"
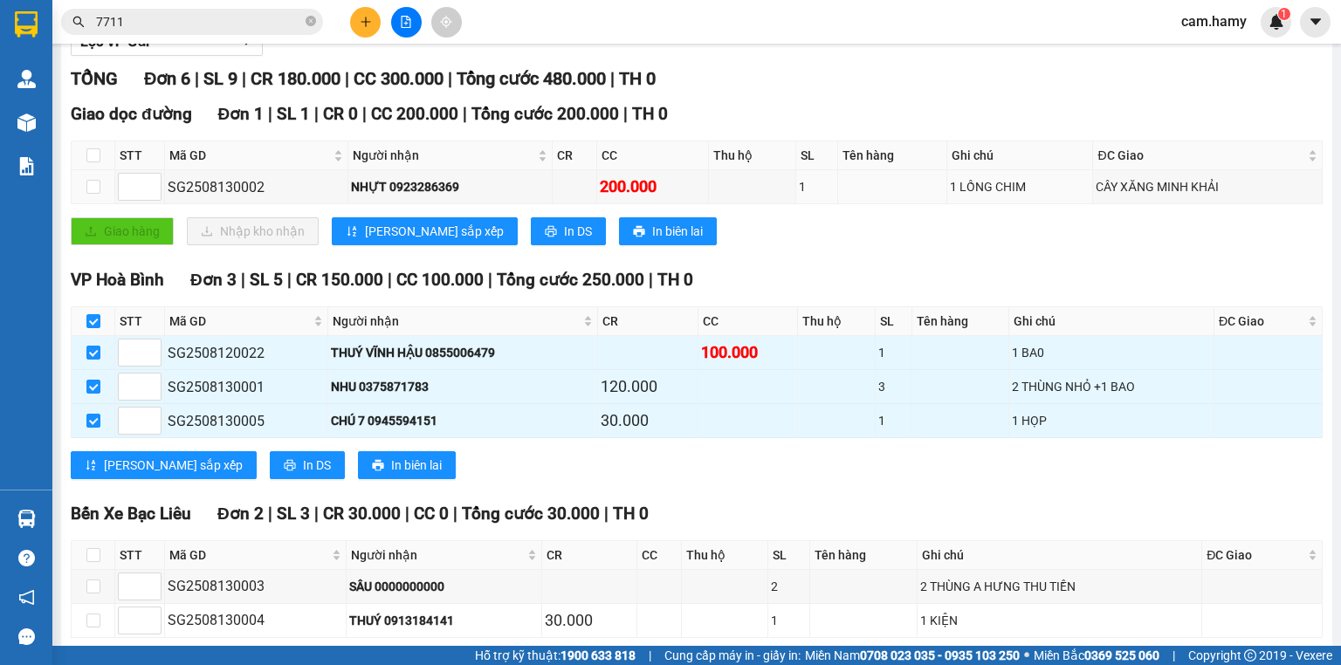
scroll to position [0, 0]
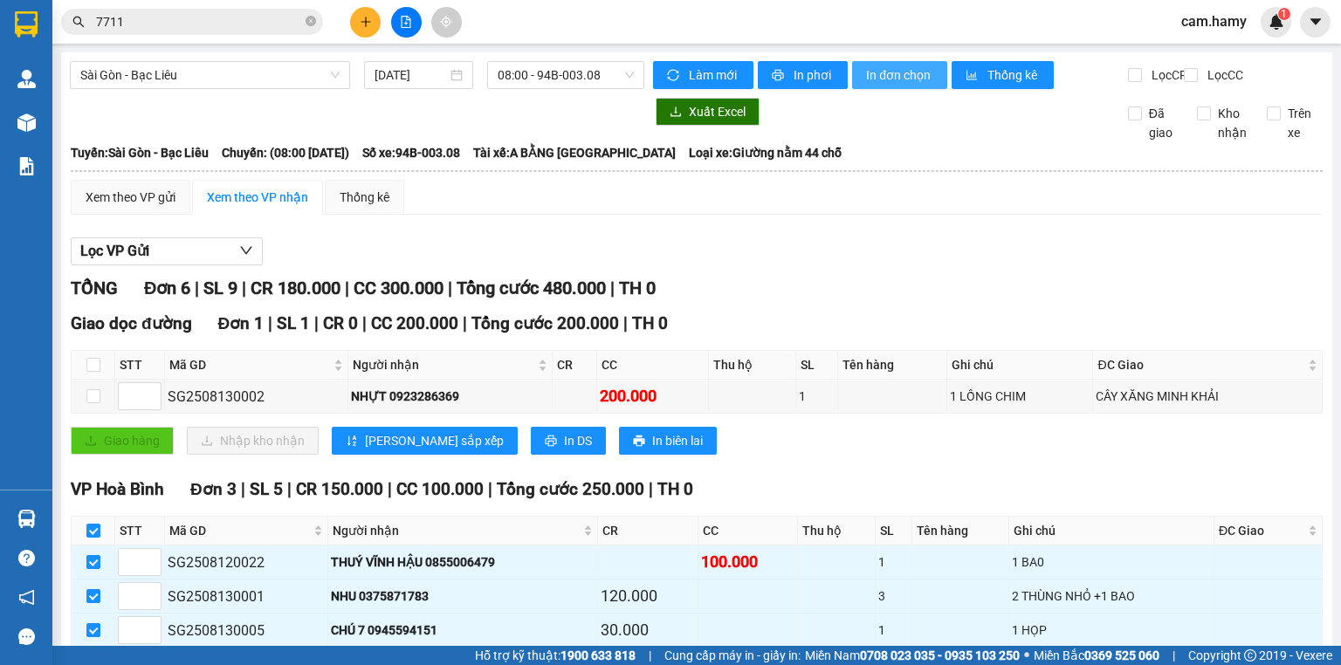
click at [896, 66] on span "In đơn chọn" at bounding box center [899, 74] width 67 height 19
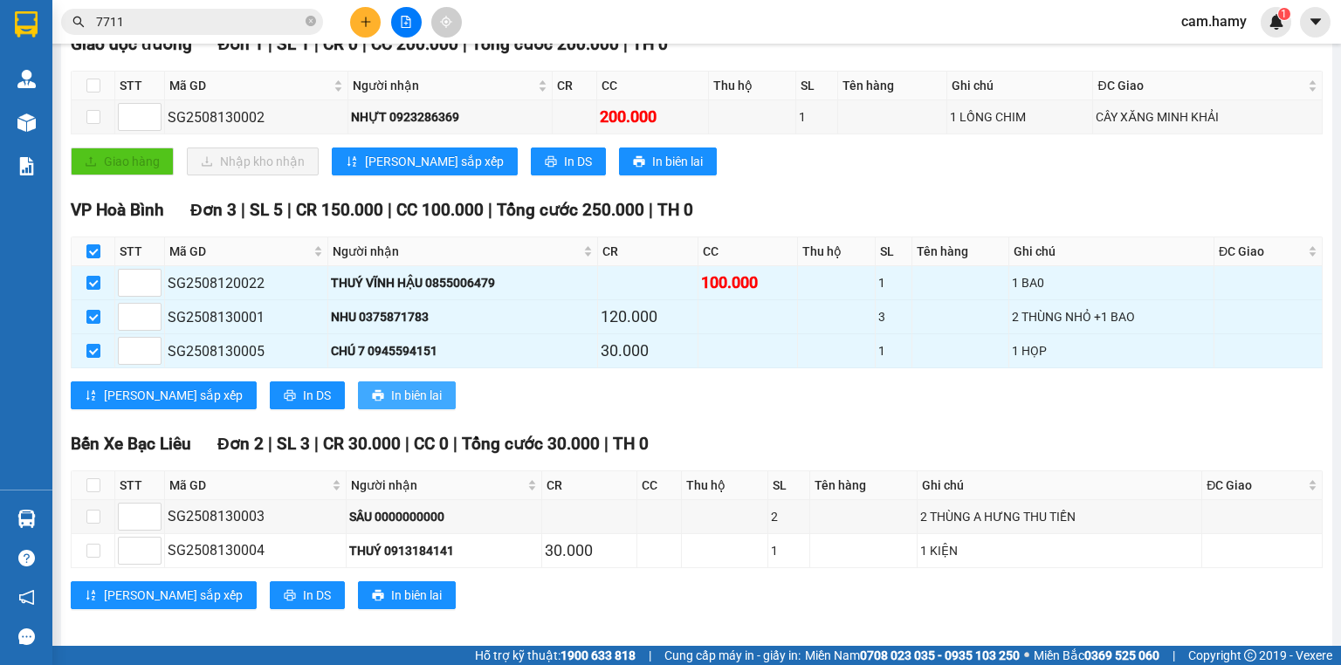
scroll to position [300, 0]
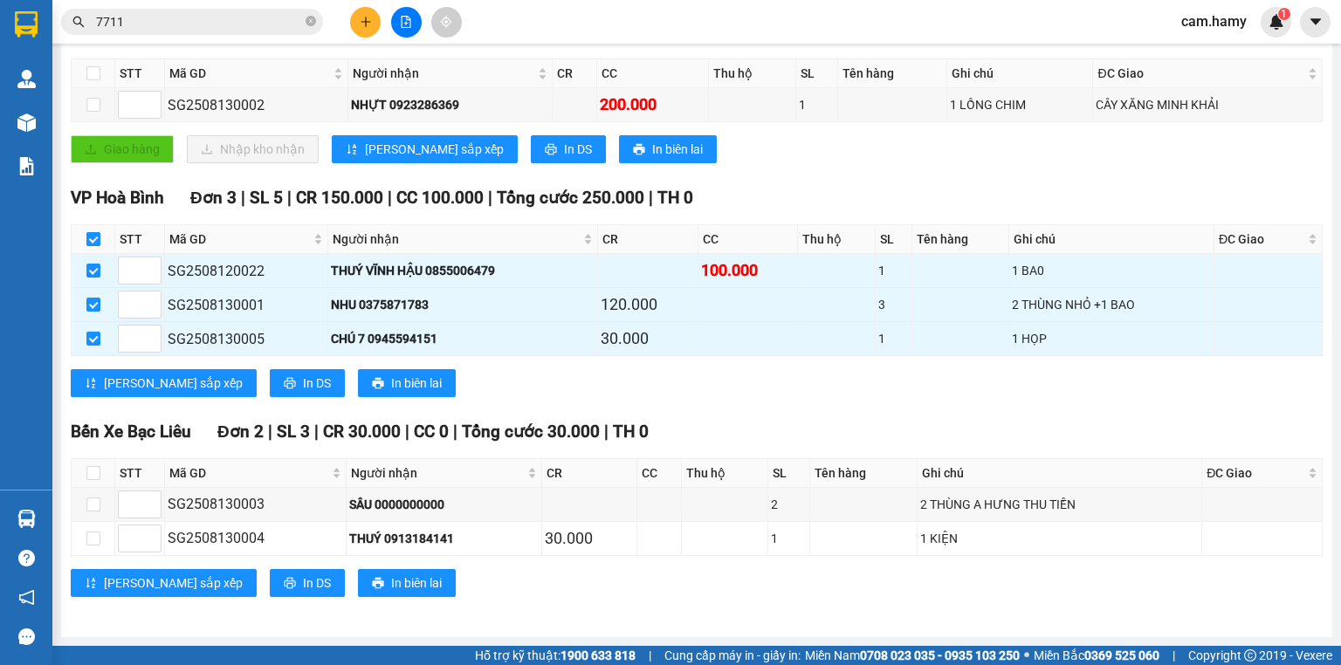
click at [90, 240] on input "checkbox" at bounding box center [93, 239] width 14 height 14
checkbox input "false"
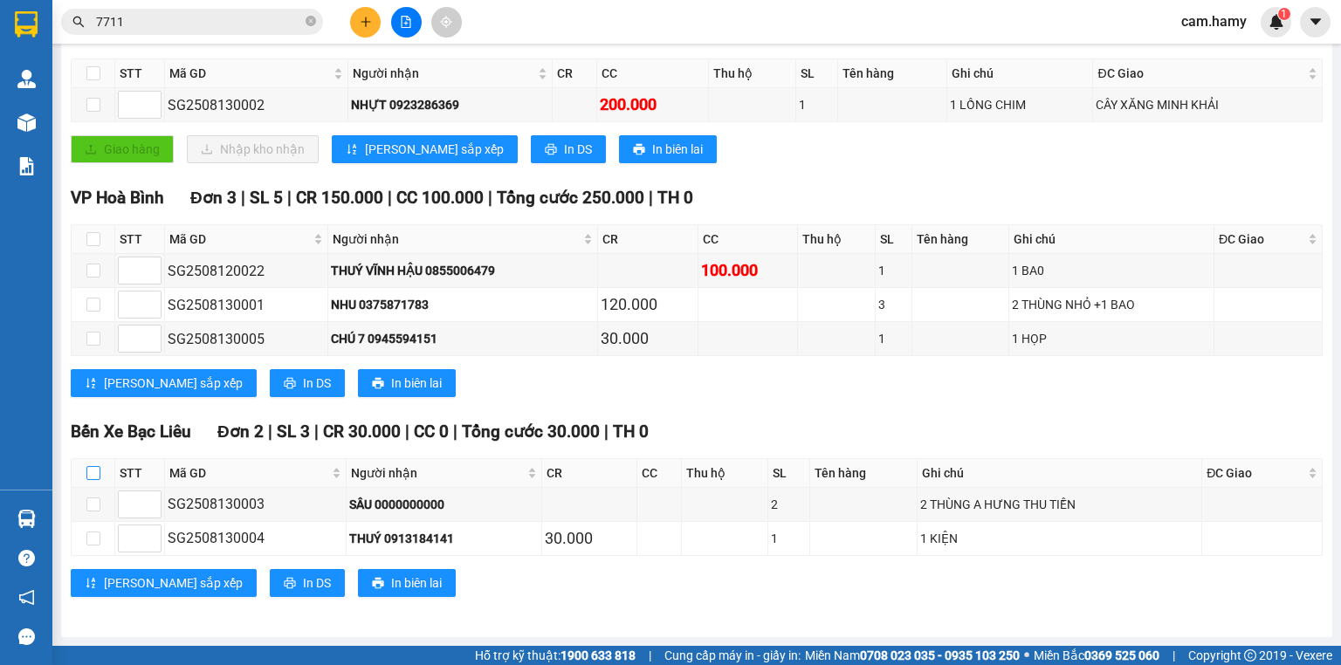
click at [87, 471] on input "checkbox" at bounding box center [93, 473] width 14 height 14
checkbox input "true"
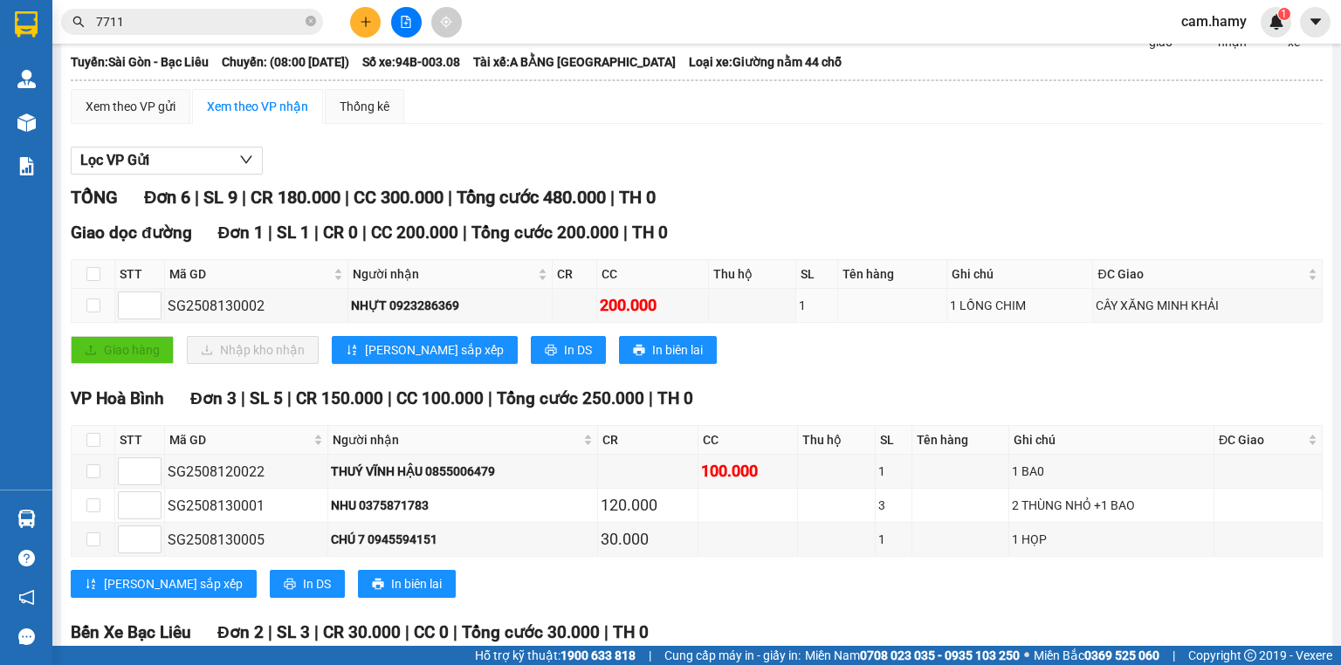
scroll to position [0, 0]
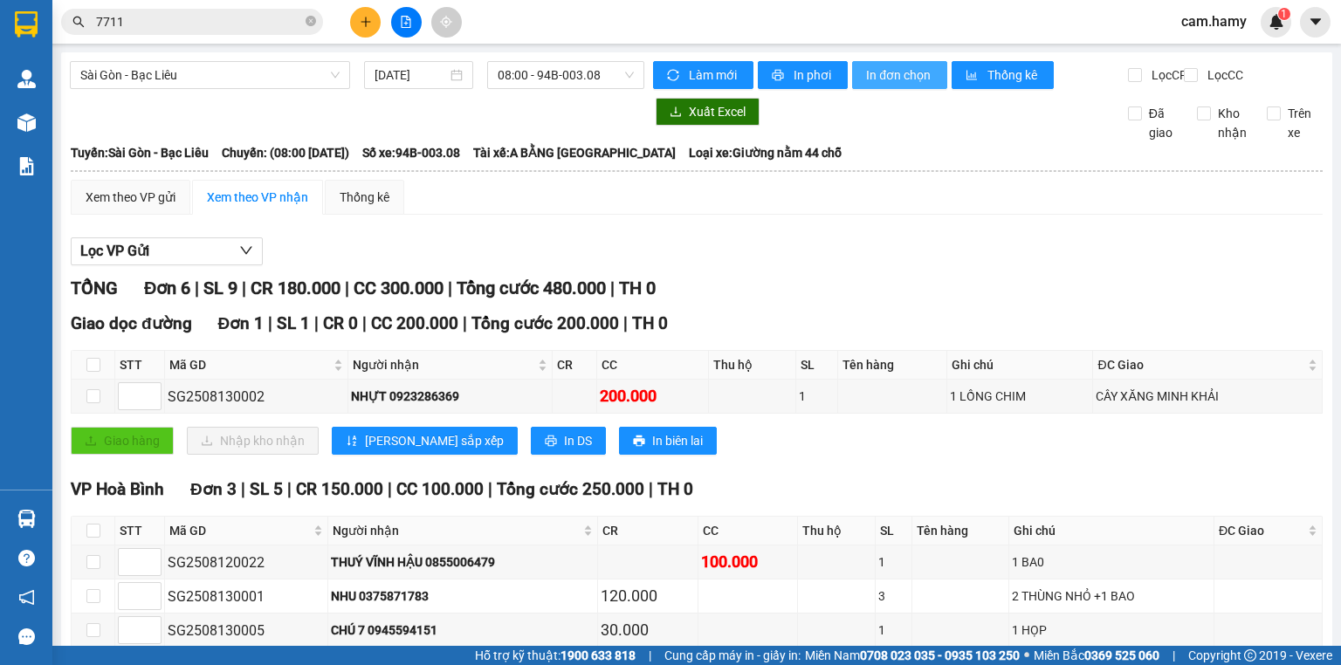
click at [889, 68] on span "In đơn chọn" at bounding box center [899, 74] width 67 height 19
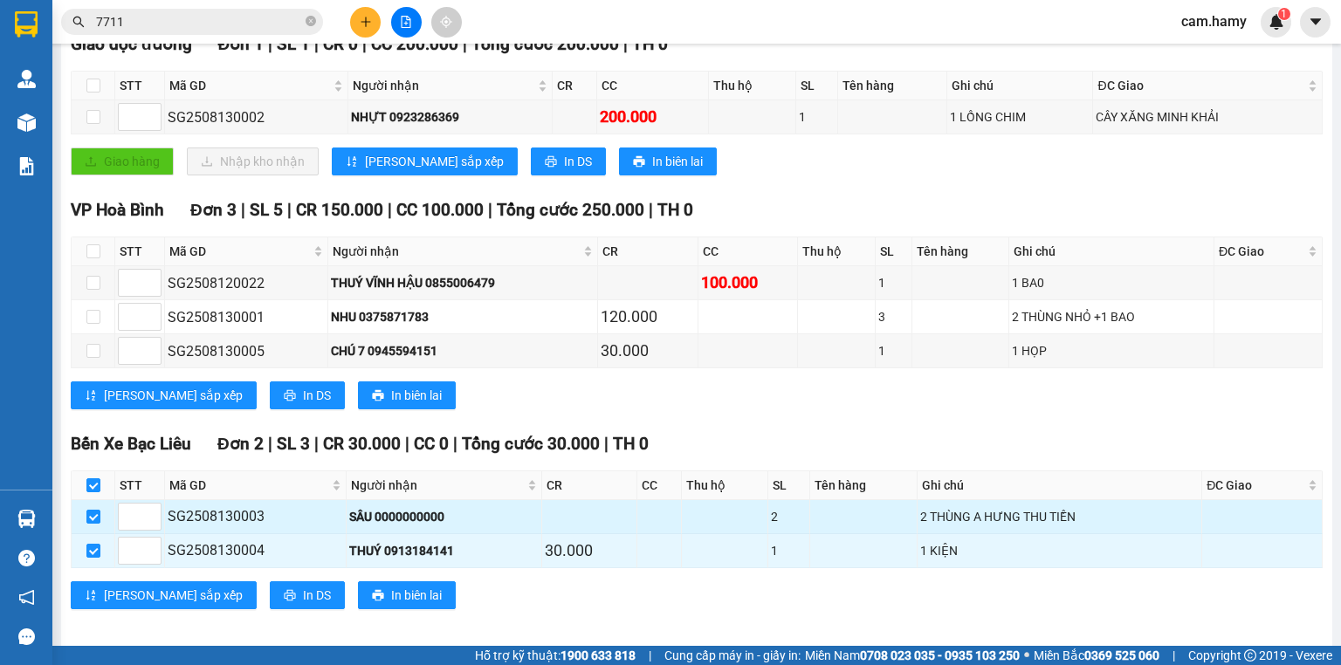
scroll to position [300, 0]
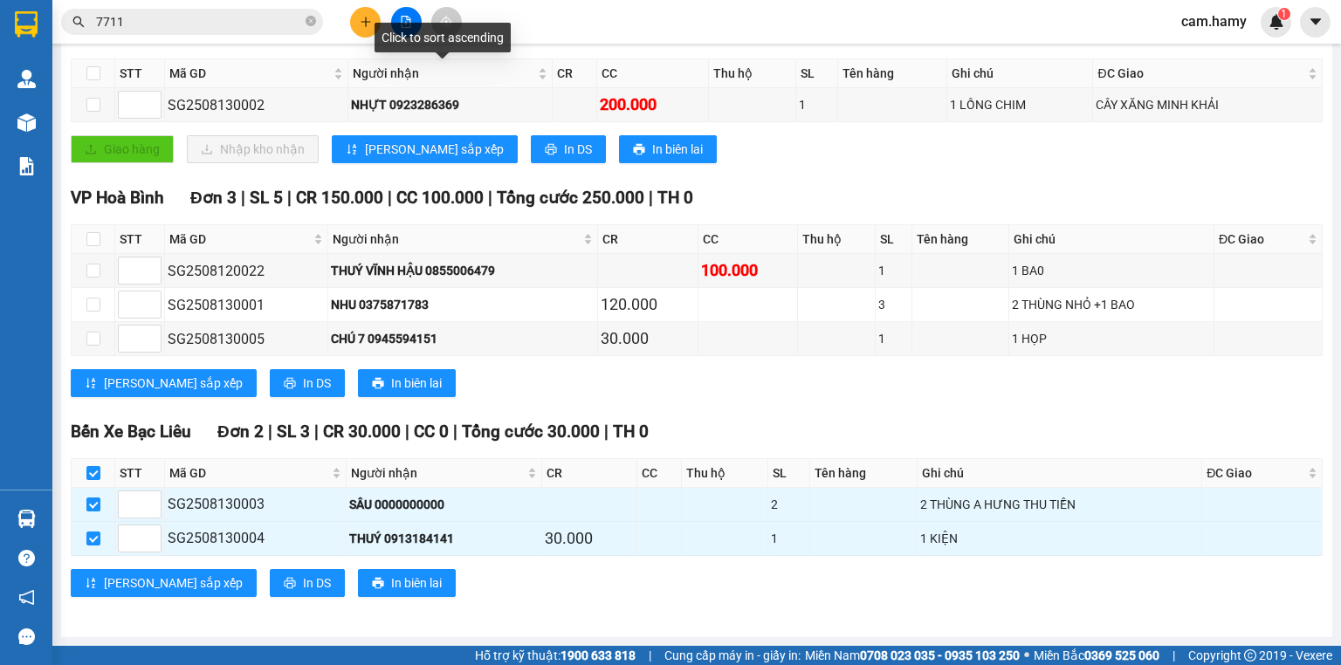
click at [367, 25] on icon "plus" at bounding box center [366, 22] width 12 height 12
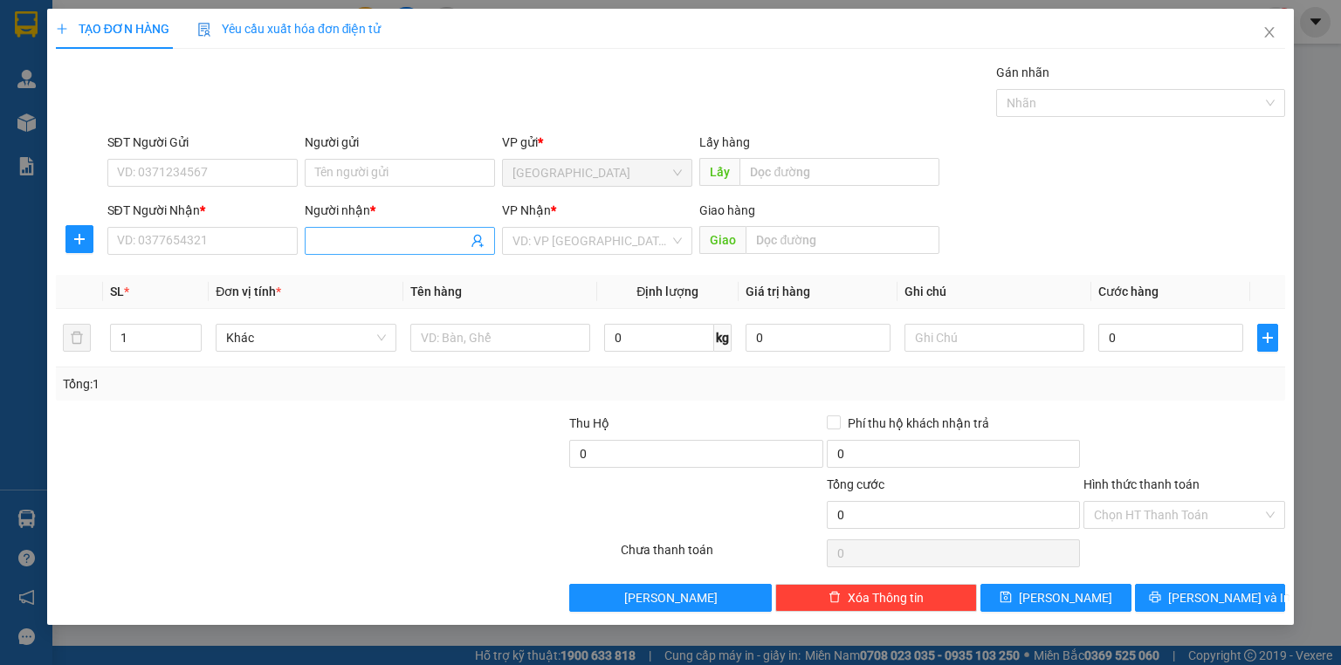
click at [370, 234] on input "Người nhận *" at bounding box center [391, 240] width 152 height 19
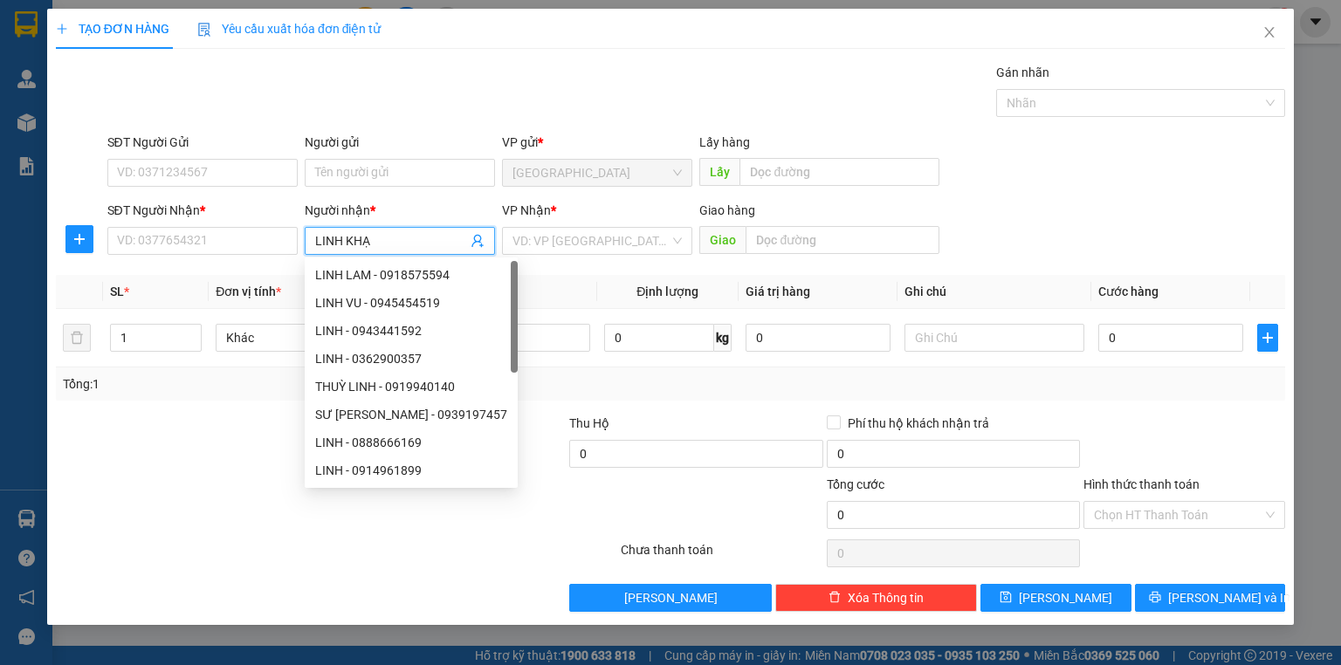
type input "LINH KHẠT"
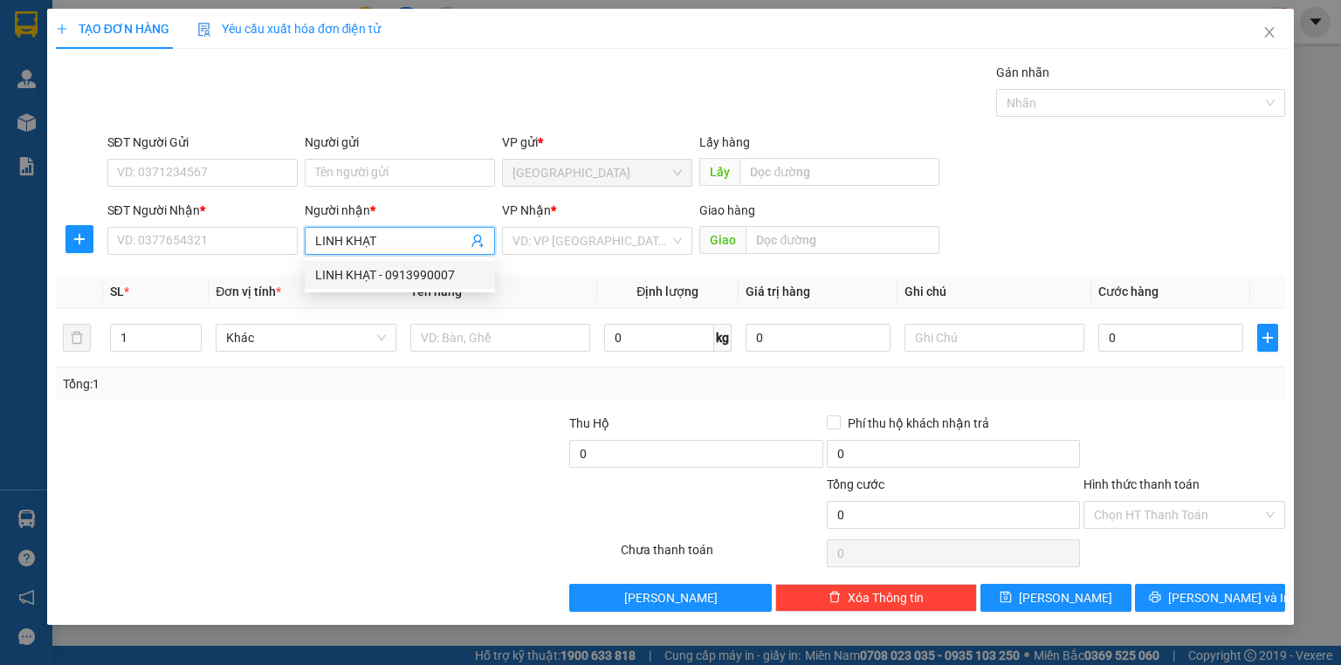
click at [349, 276] on div "LINH KHẠT - 0913990007" at bounding box center [399, 274] width 169 height 19
type input "0913990007"
type input "LINH KHẠT"
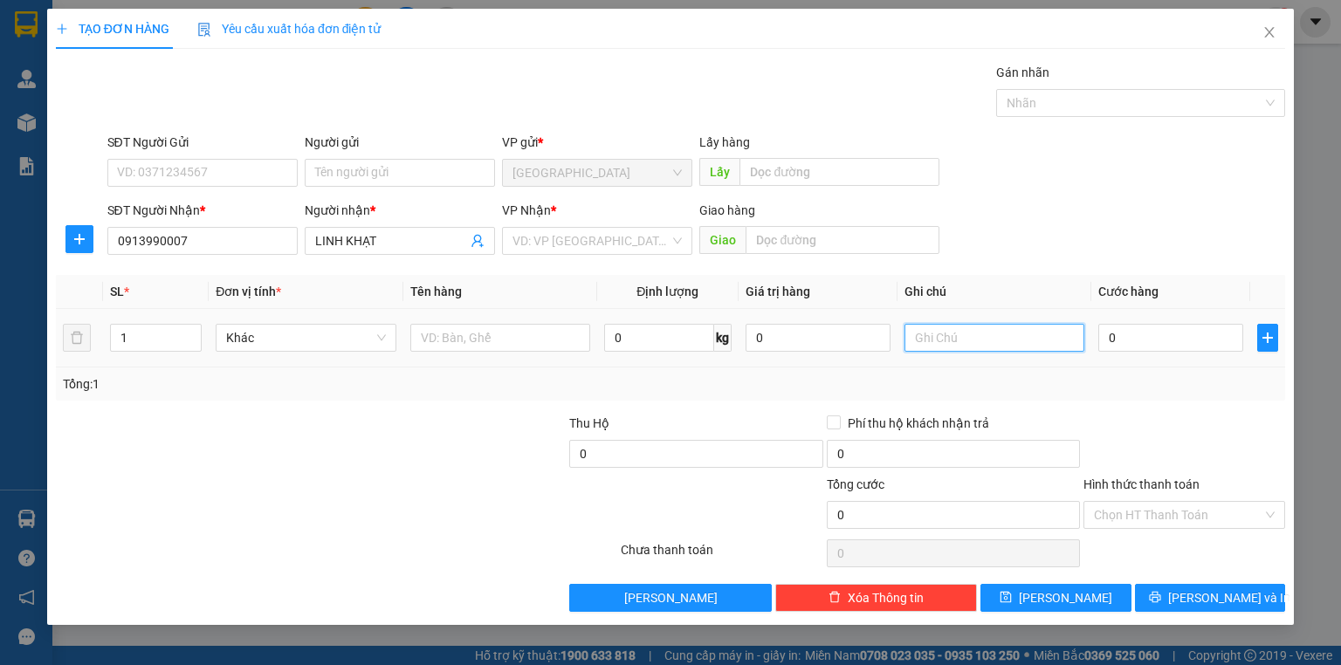
click at [952, 341] on input "text" at bounding box center [995, 338] width 180 height 28
type input "1 THÙNG"
click at [1136, 346] on input "0" at bounding box center [1170, 338] width 145 height 28
type input "4"
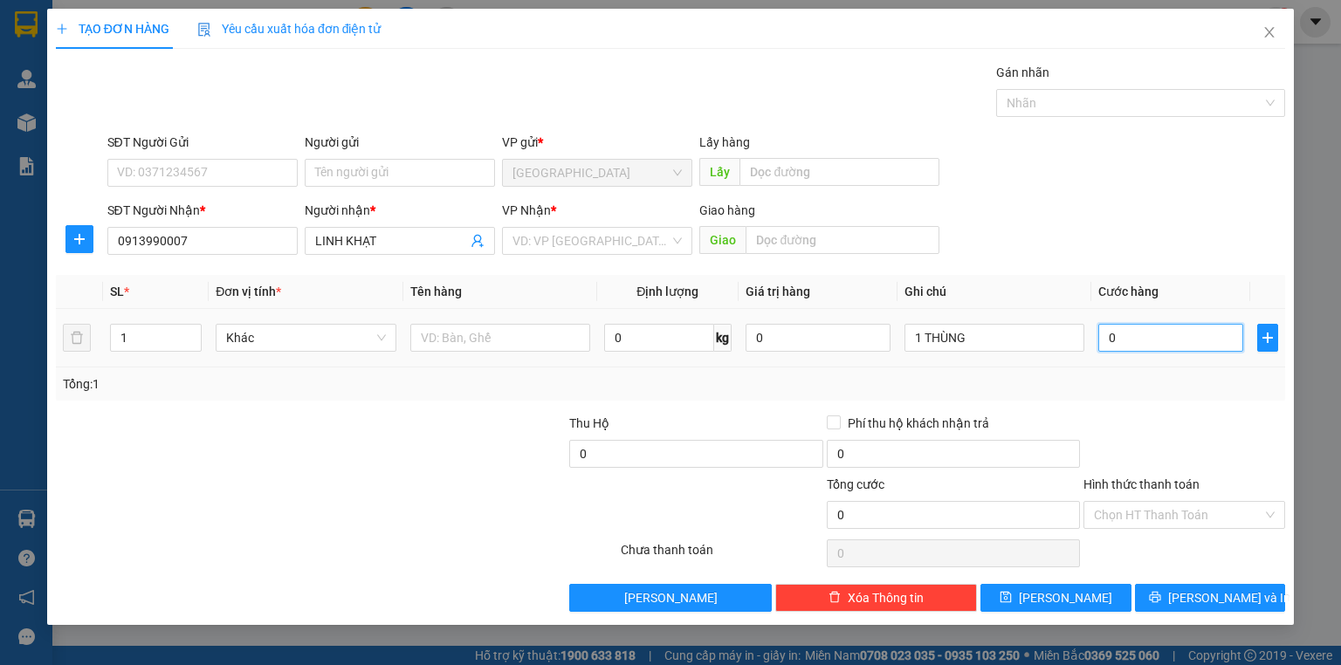
type input "4"
type input "40"
type input "40.000"
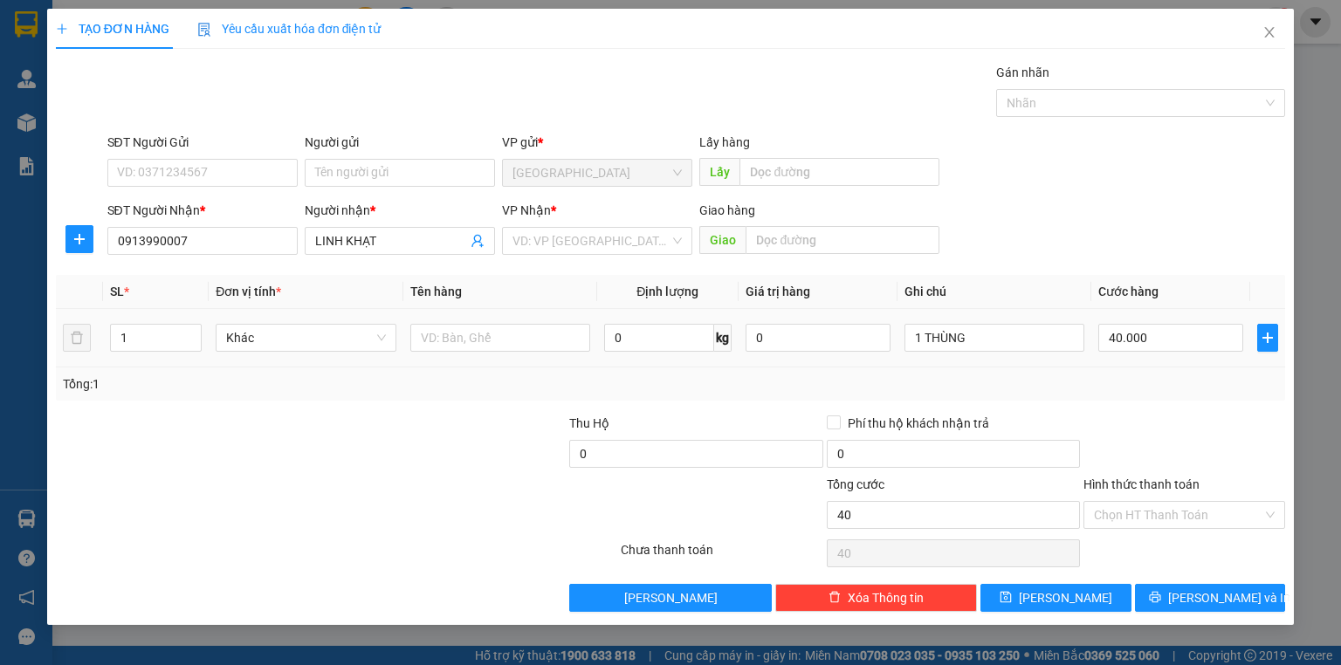
type input "40.000"
click at [1132, 389] on div "Tổng: 1" at bounding box center [670, 384] width 1215 height 19
click at [1157, 484] on label "Hình thức thanh toán" at bounding box center [1142, 485] width 116 height 14
click at [1157, 502] on input "Hình thức thanh toán" at bounding box center [1178, 515] width 169 height 26
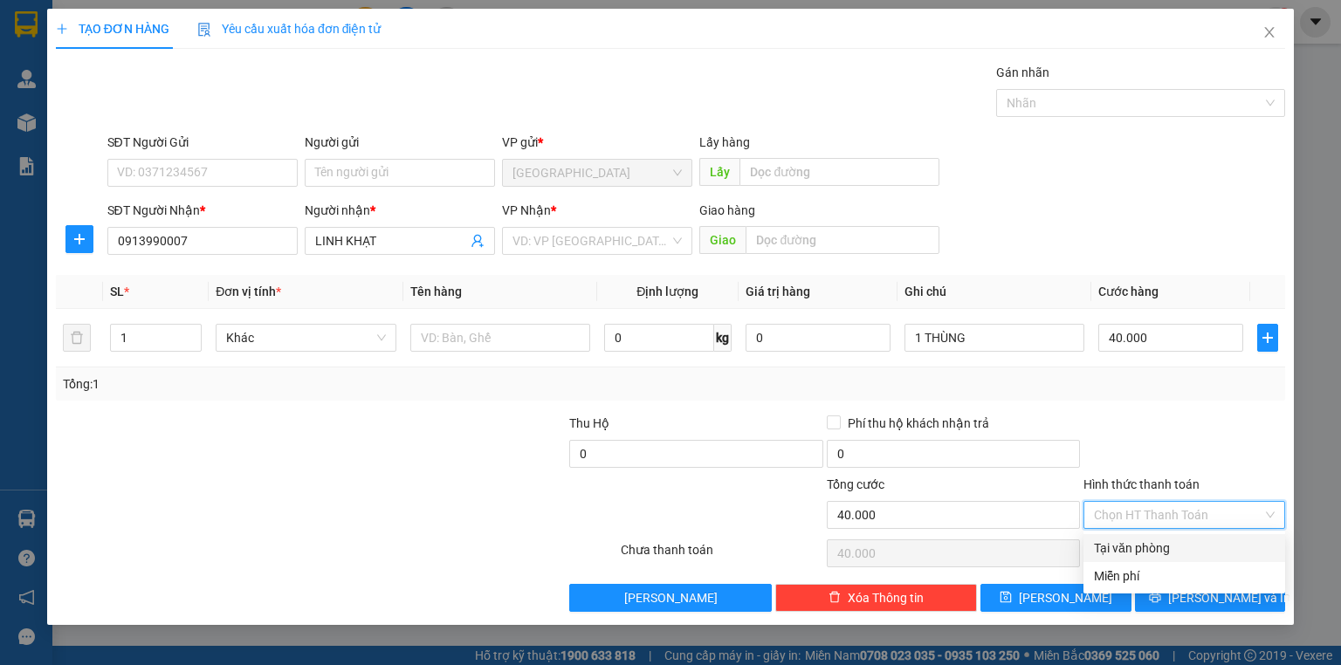
click at [1155, 547] on div "Tại văn phòng" at bounding box center [1184, 548] width 181 height 19
type input "0"
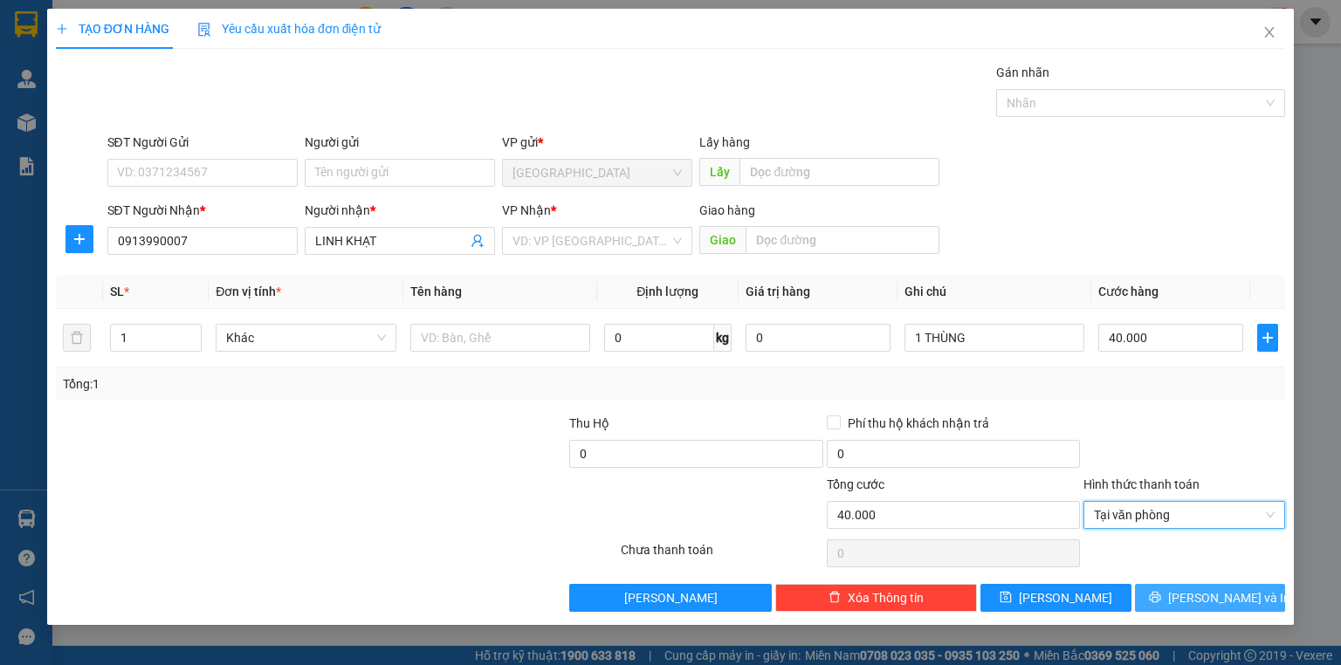
click at [1171, 593] on button "[PERSON_NAME] và In" at bounding box center [1210, 598] width 151 height 28
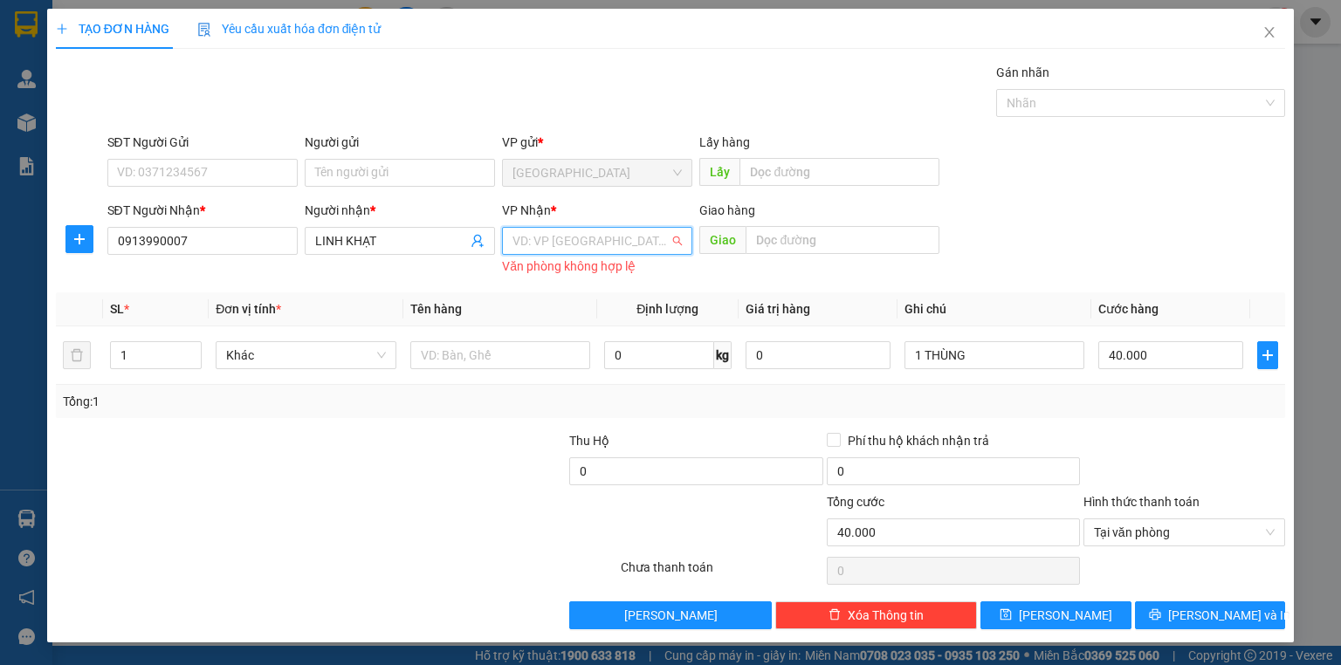
click at [571, 234] on input "search" at bounding box center [591, 241] width 157 height 26
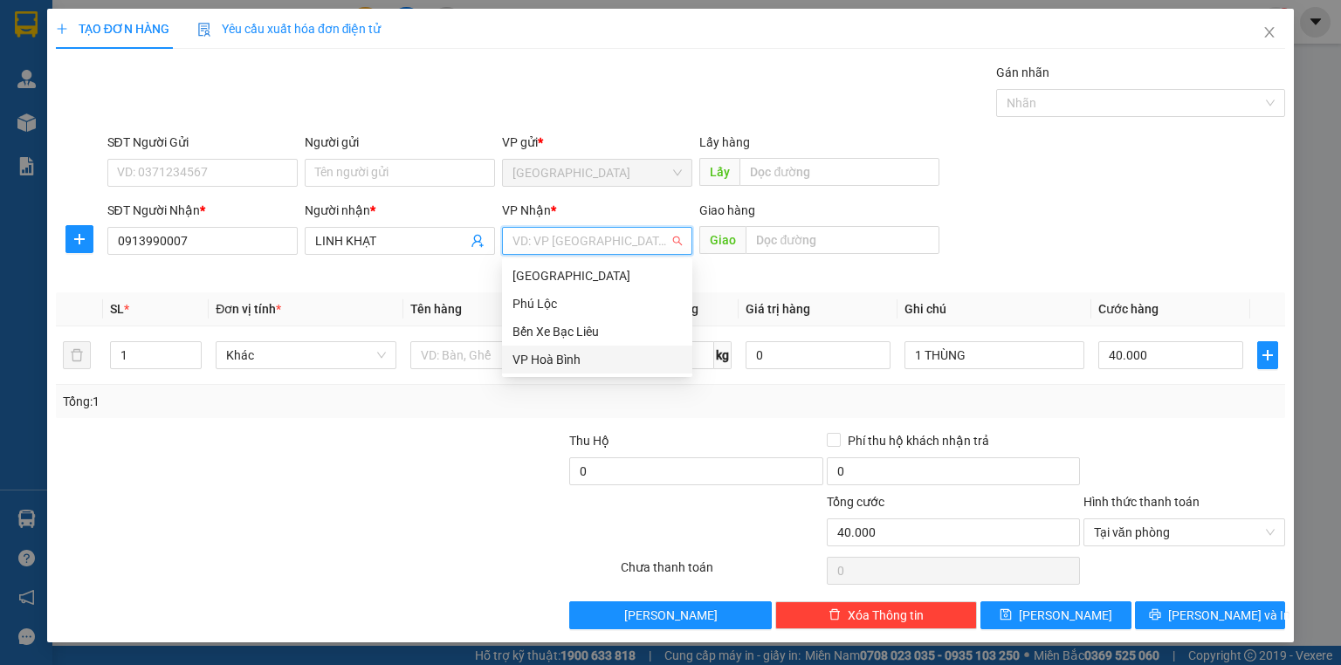
click at [567, 351] on div "VP Hoà Bình" at bounding box center [597, 359] width 169 height 19
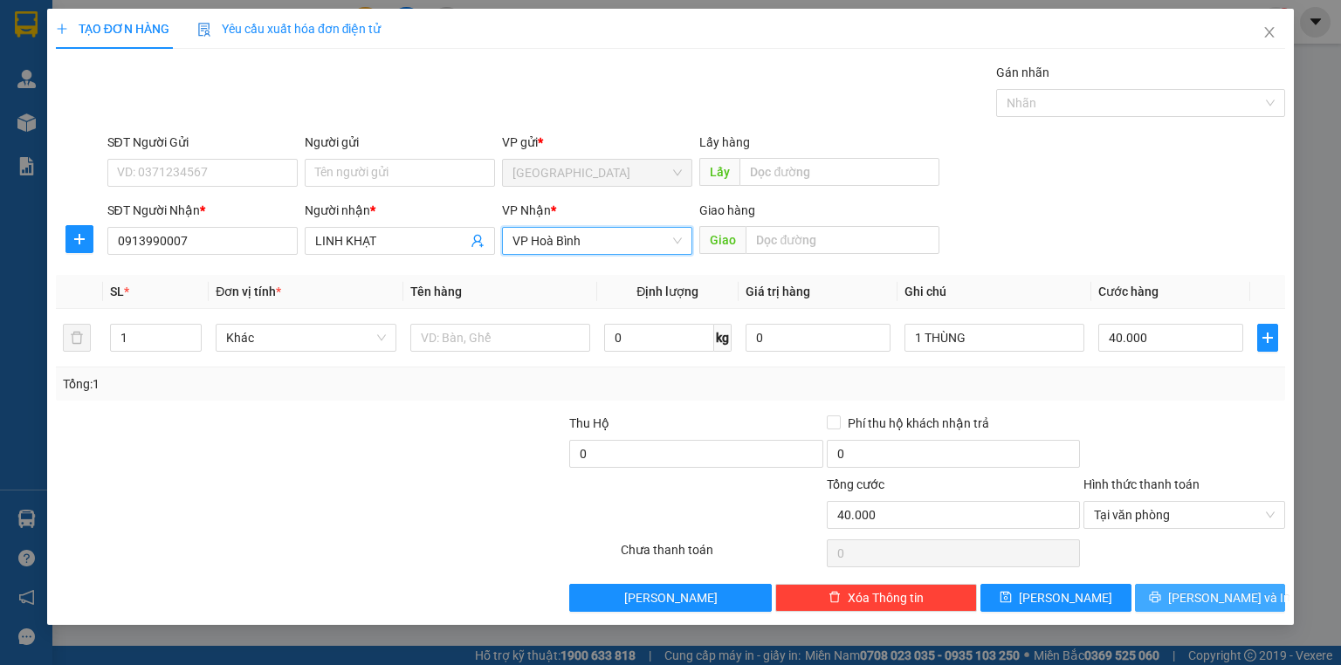
click at [1201, 594] on span "[PERSON_NAME] và In" at bounding box center [1229, 597] width 122 height 19
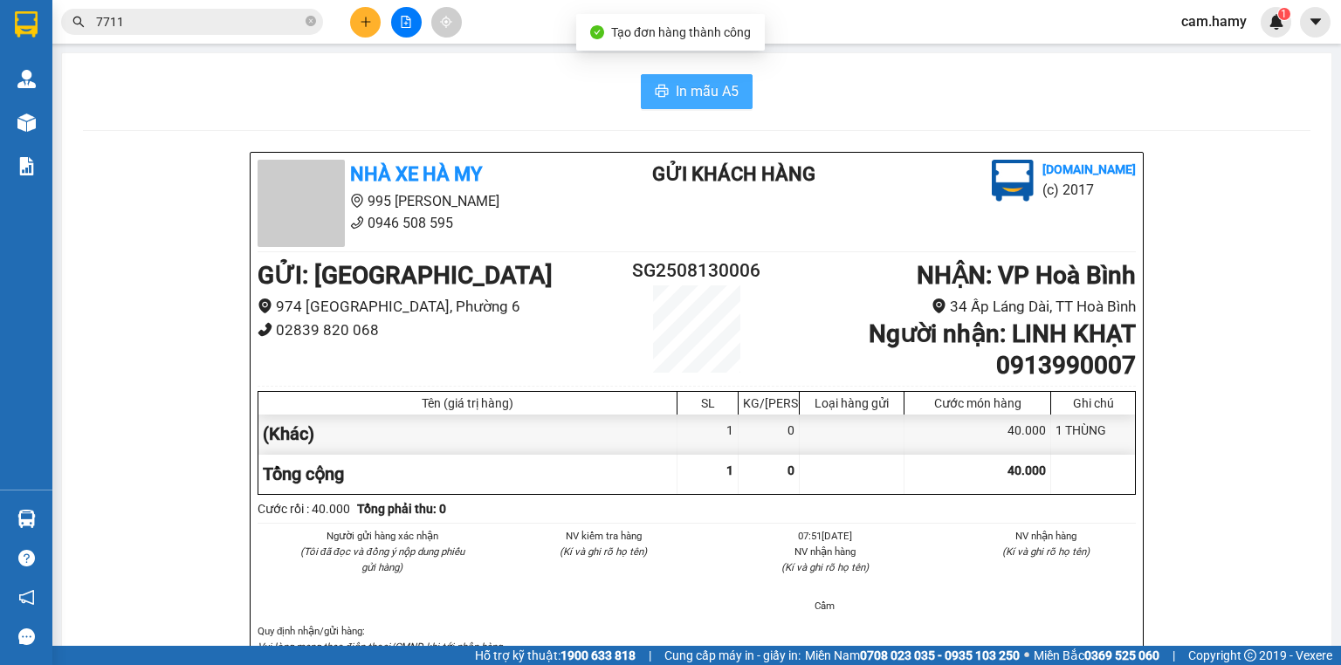
click at [696, 90] on span "In mẫu A5" at bounding box center [707, 91] width 63 height 22
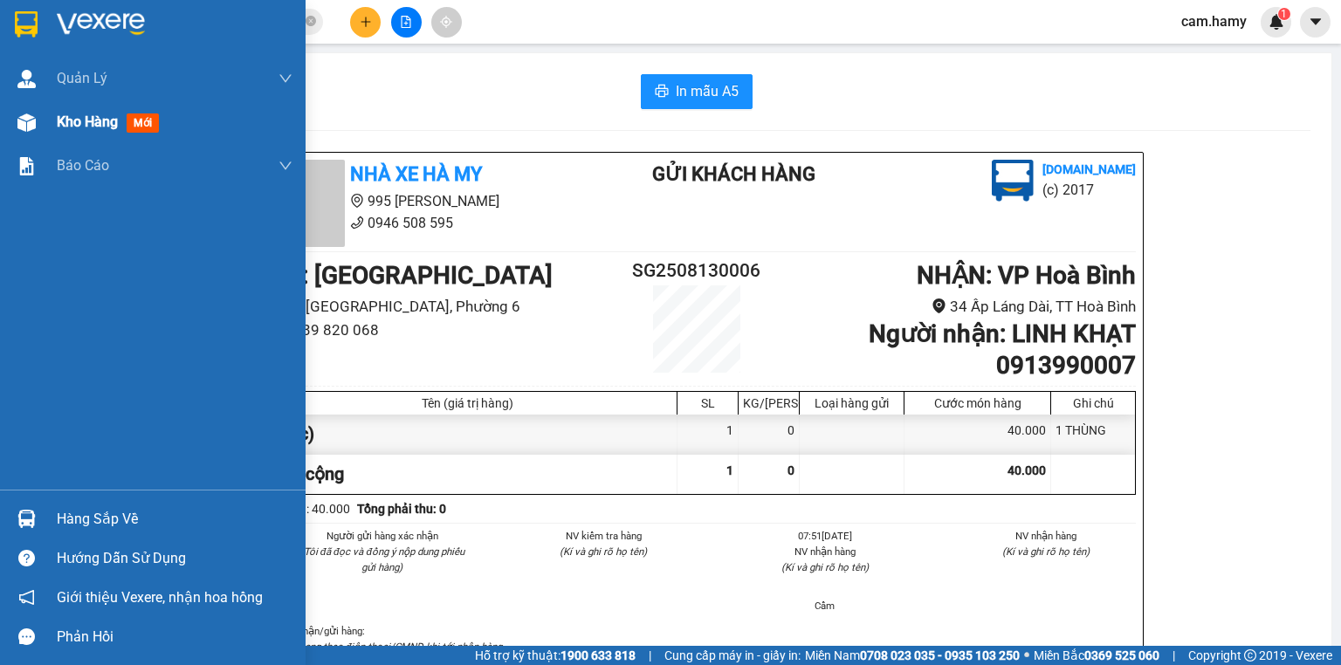
click at [45, 115] on div "Kho hàng mới" at bounding box center [153, 122] width 306 height 44
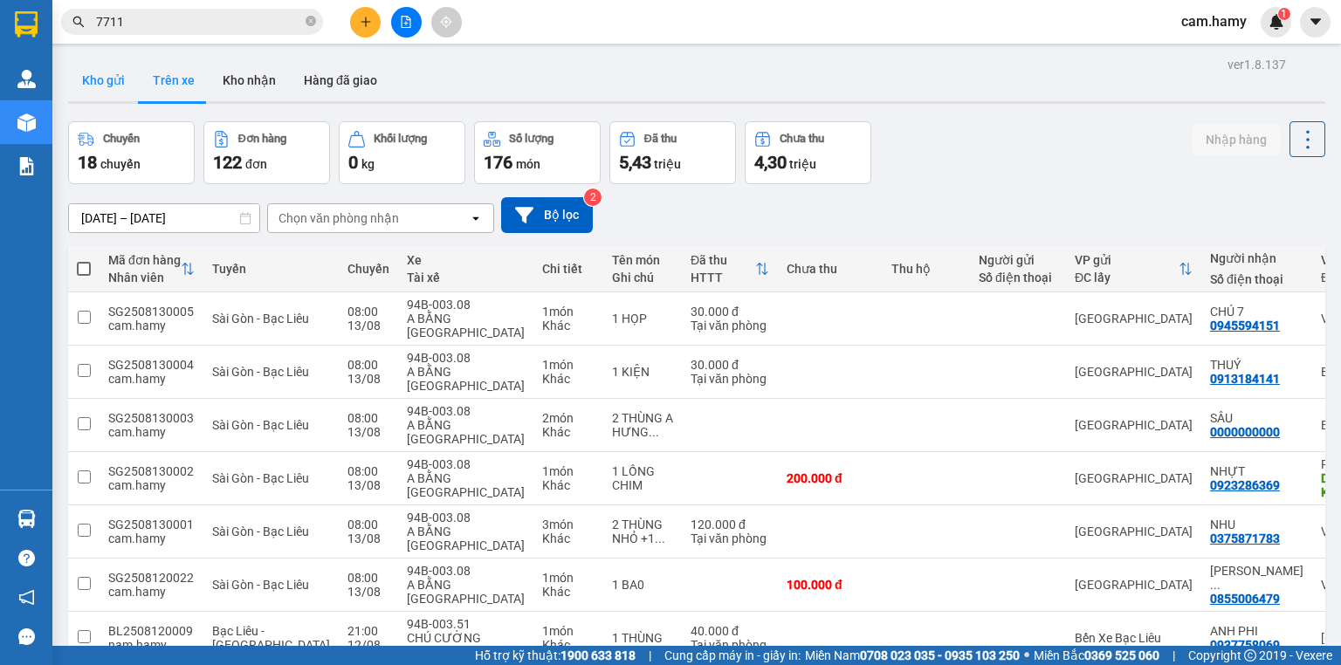
click at [95, 70] on button "Kho gửi" at bounding box center [103, 80] width 71 height 42
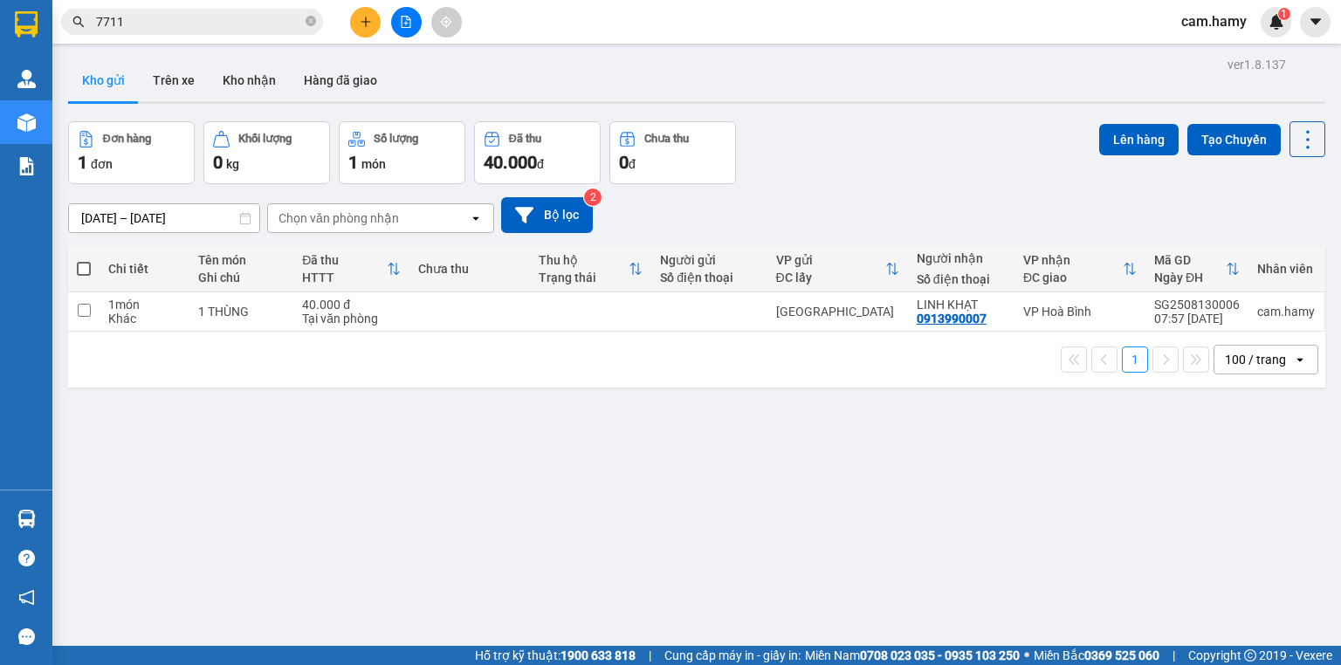
click at [86, 265] on span at bounding box center [84, 269] width 14 height 14
click at [84, 260] on input "checkbox" at bounding box center [84, 260] width 0 height 0
checkbox input "true"
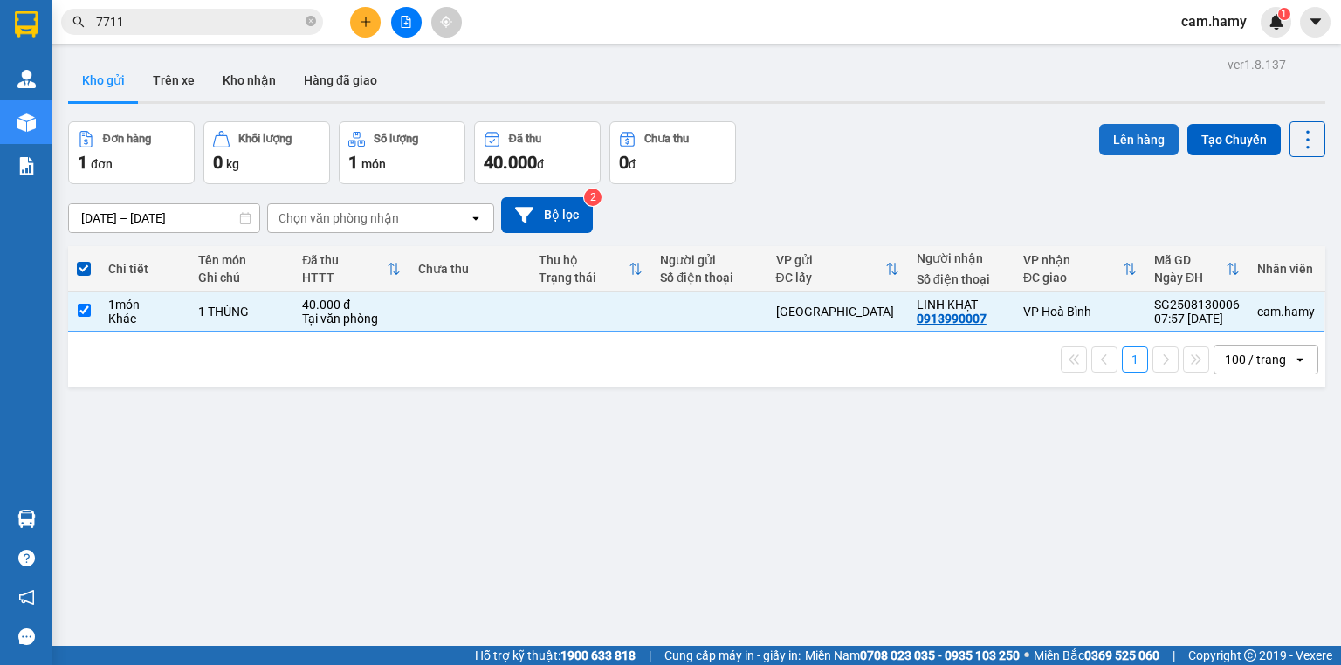
click at [1111, 136] on button "Lên hàng" at bounding box center [1138, 139] width 79 height 31
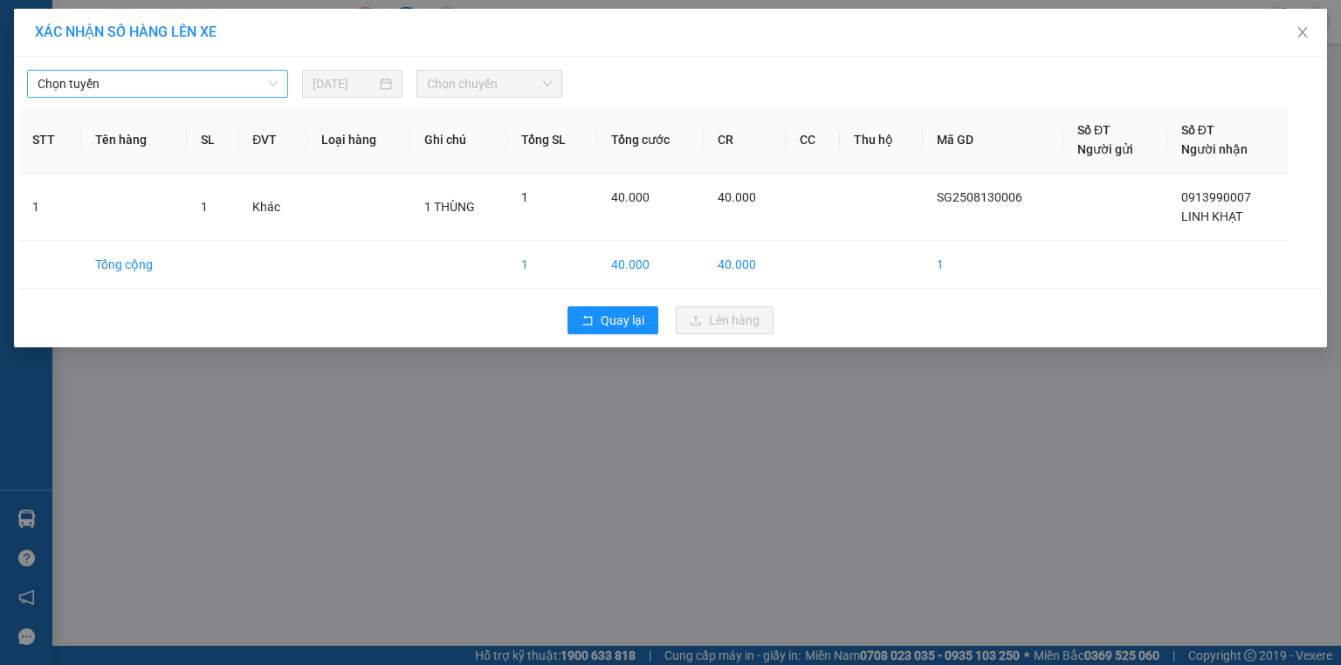
click at [178, 81] on span "Chọn tuyến" at bounding box center [158, 84] width 240 height 26
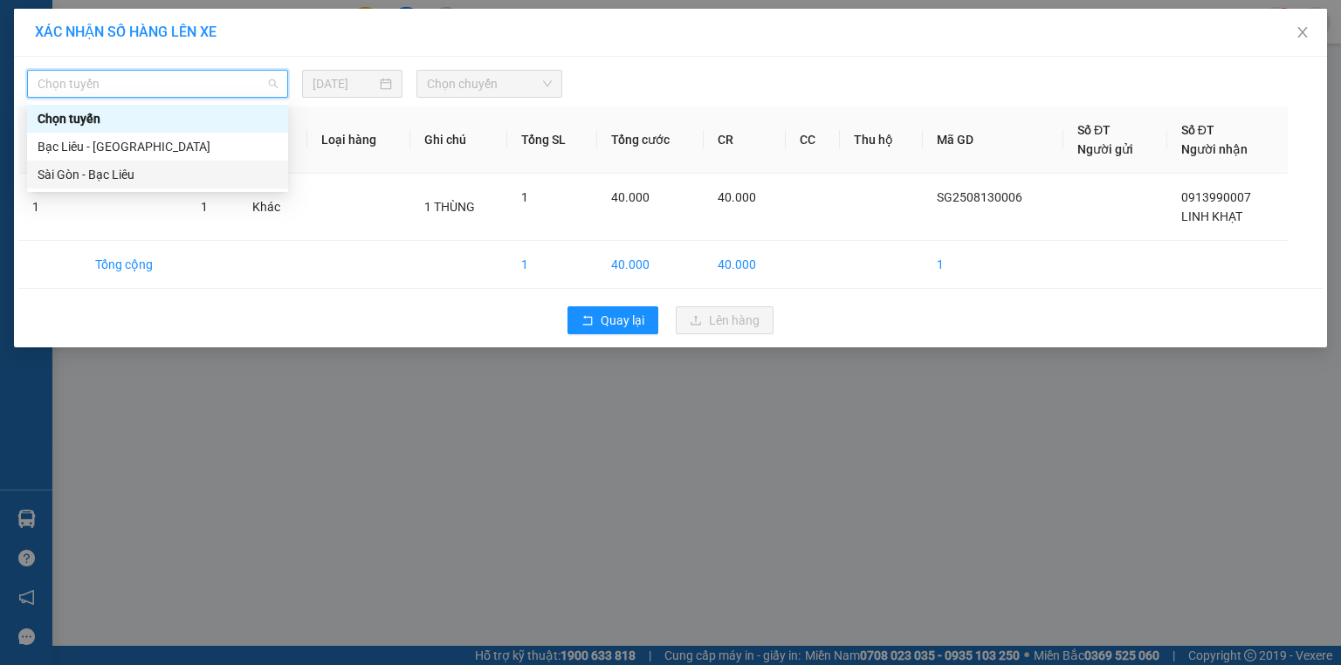
click at [149, 171] on div "Sài Gòn - Bạc Liêu" at bounding box center [158, 174] width 240 height 19
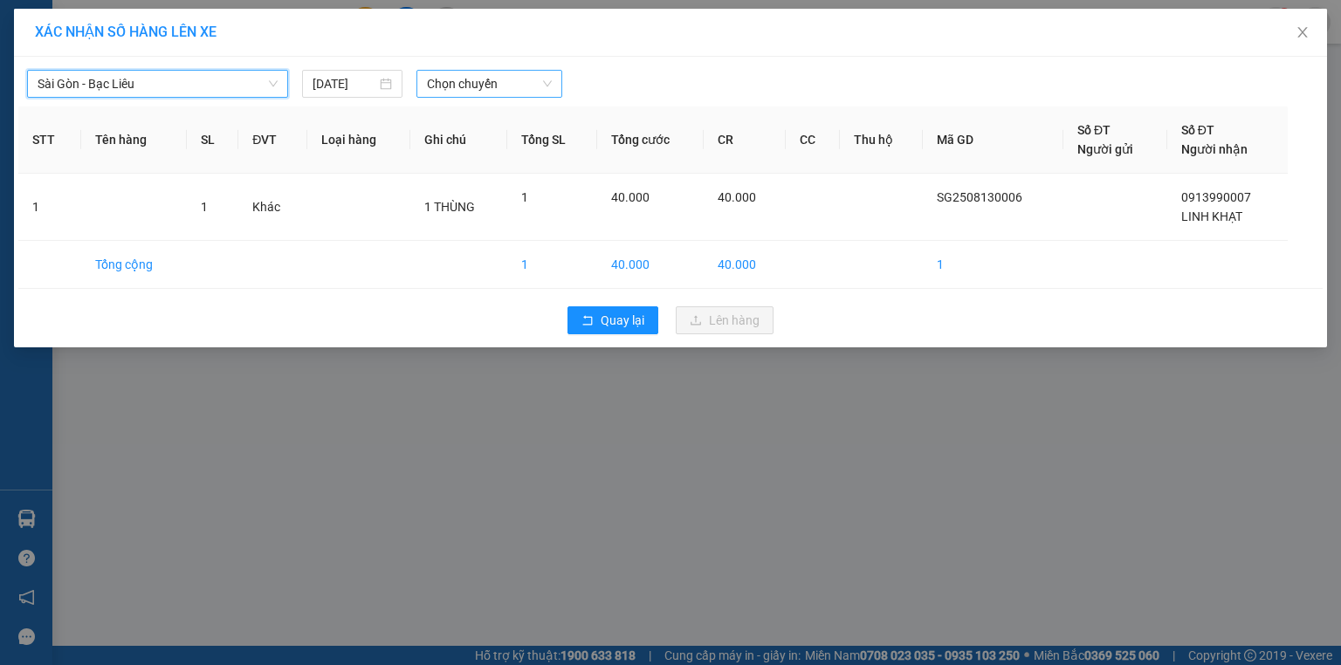
click at [460, 87] on span "Chọn chuyến" at bounding box center [490, 84] width 126 height 26
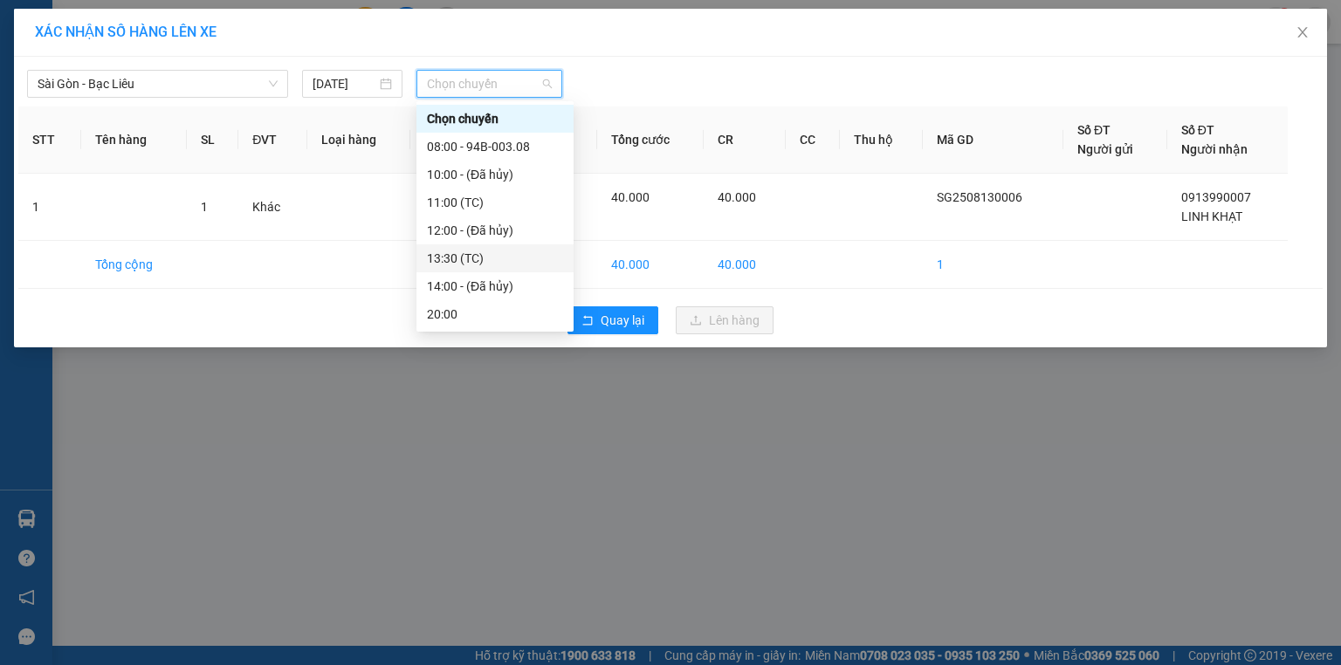
click at [698, 50] on div "XÁC NHẬN SỐ HÀNG LÊN XE" at bounding box center [670, 33] width 1313 height 48
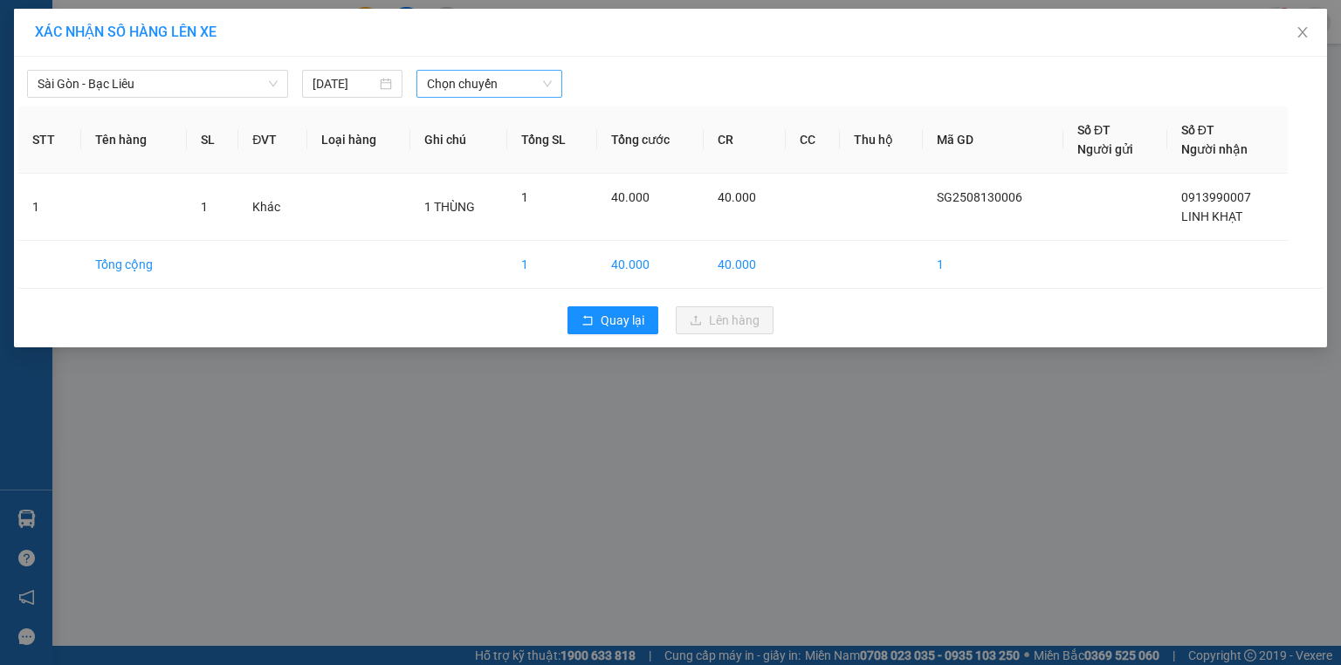
click at [493, 86] on span "Chọn chuyến" at bounding box center [490, 84] width 126 height 26
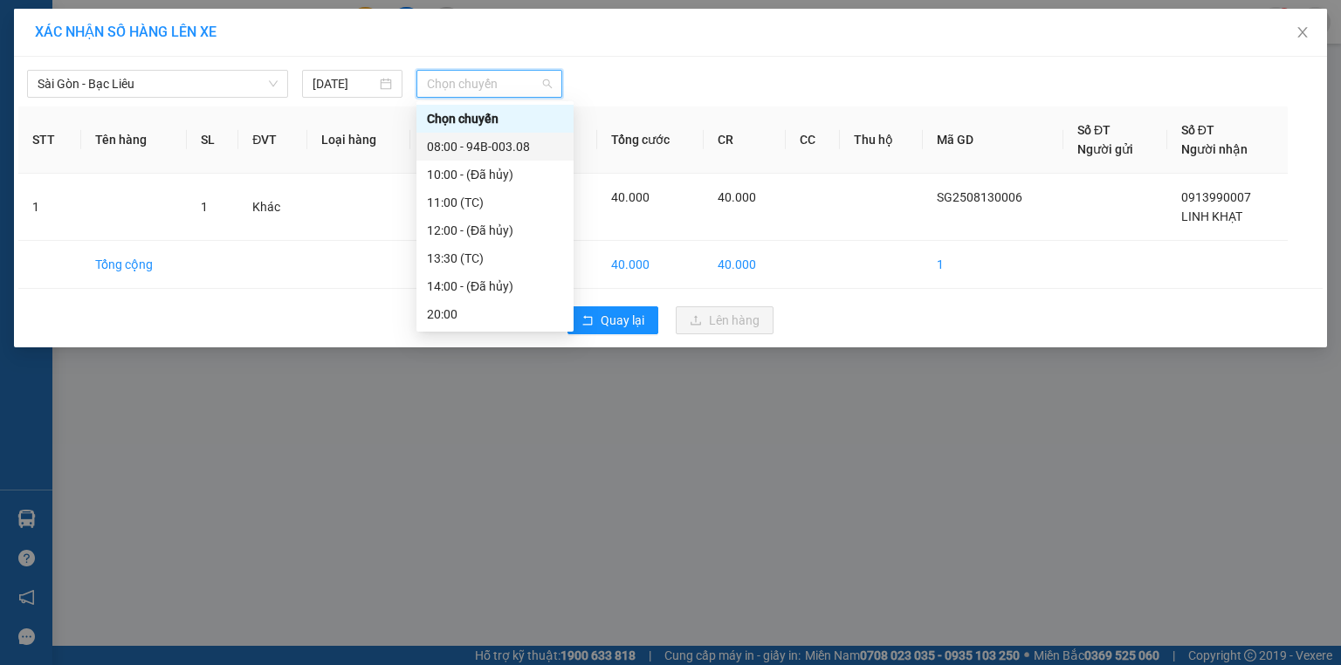
click at [514, 149] on div "08:00 - 94B-003.08" at bounding box center [495, 146] width 136 height 19
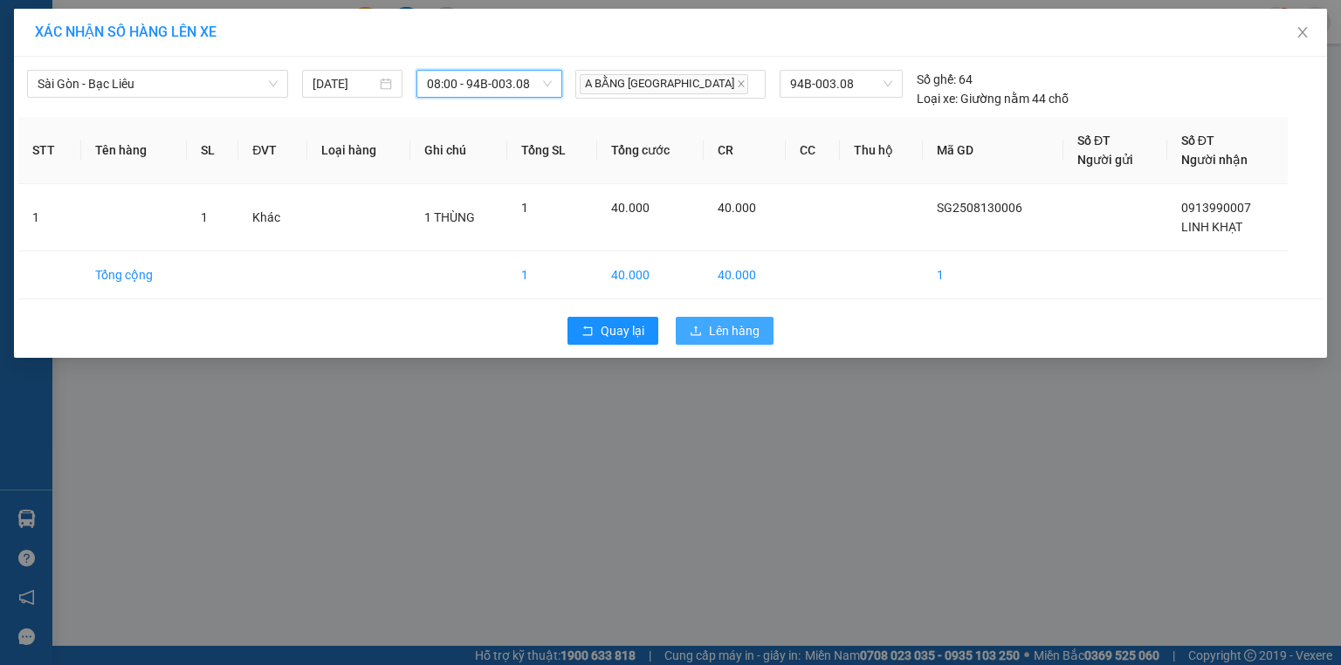
click at [720, 334] on span "Lên hàng" at bounding box center [734, 330] width 51 height 19
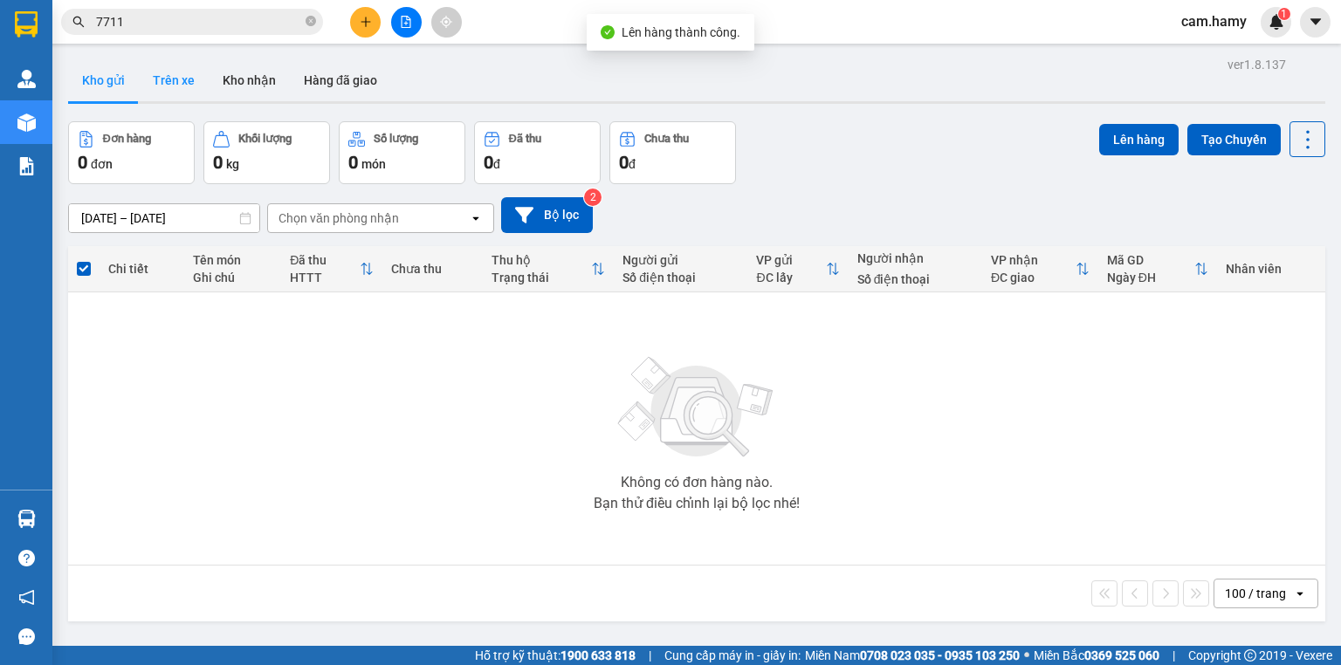
click at [169, 81] on button "Trên xe" at bounding box center [174, 80] width 70 height 42
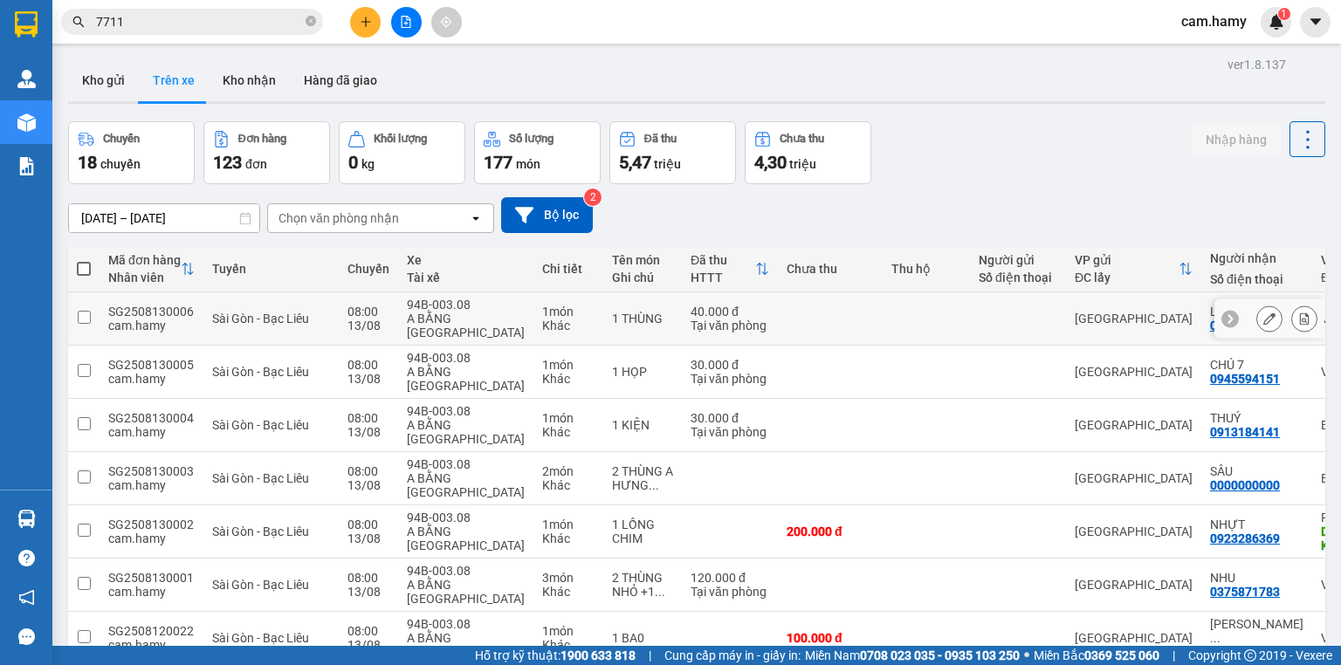
click at [1300, 313] on icon at bounding box center [1305, 319] width 10 height 12
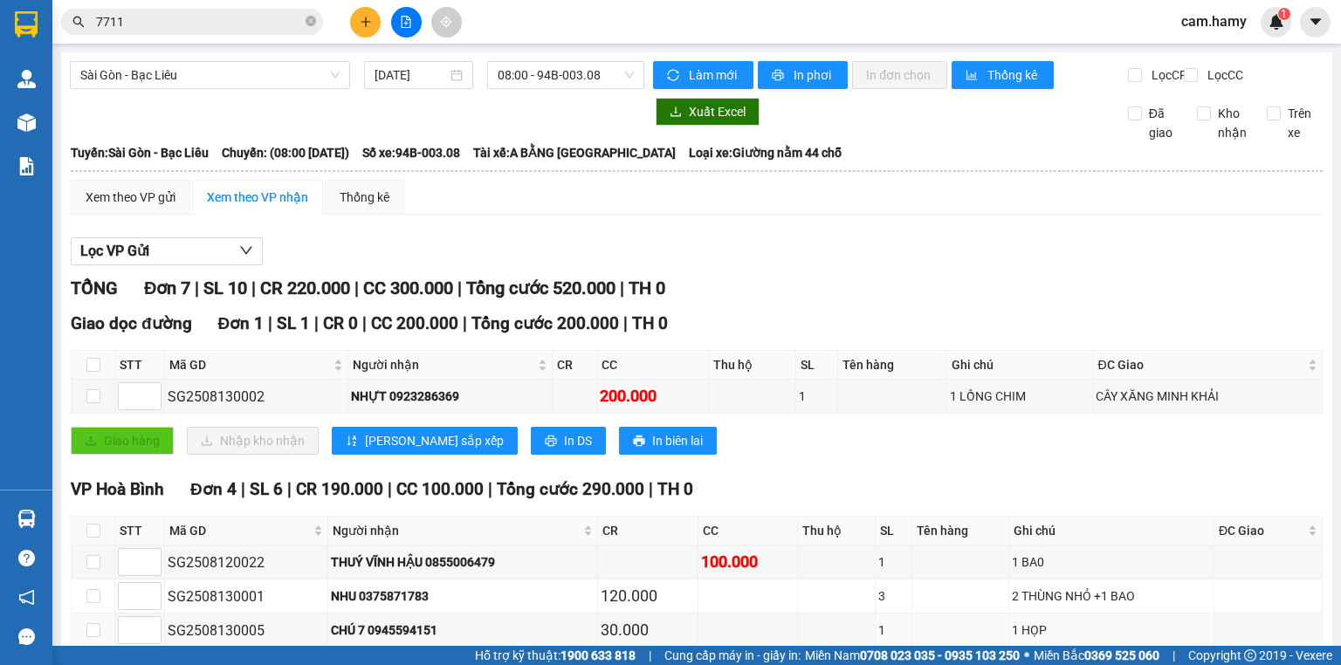
scroll to position [279, 0]
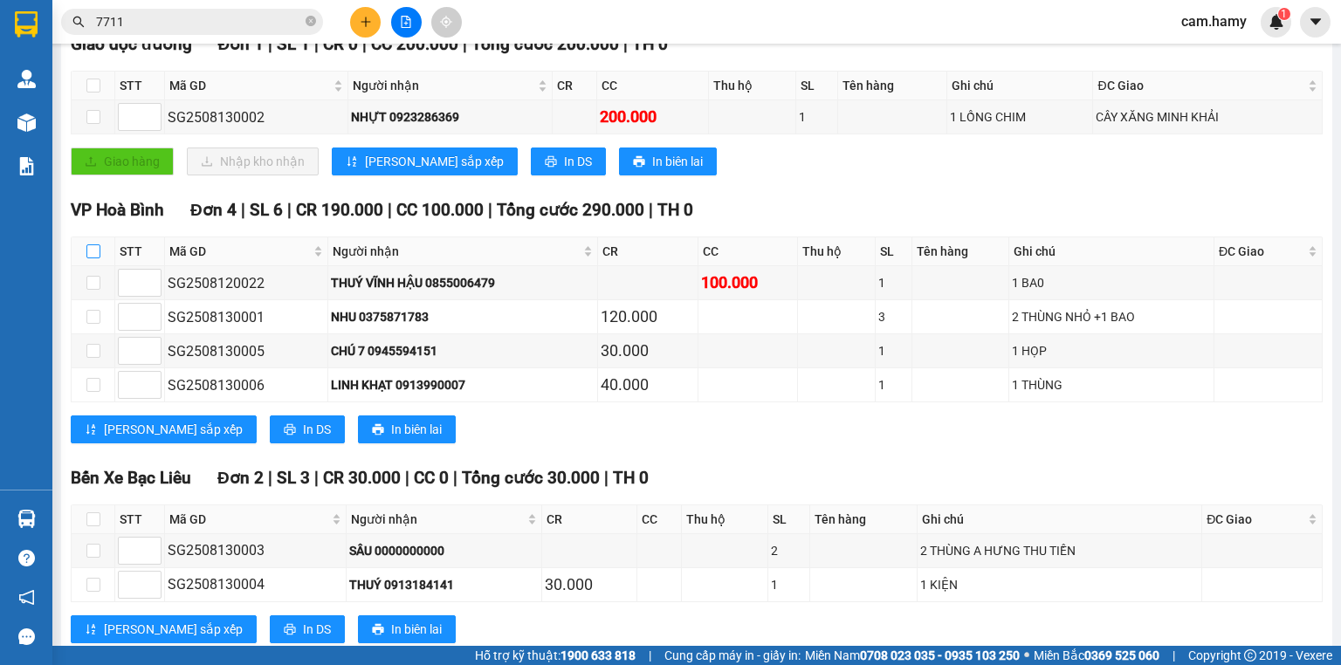
click at [99, 258] on input "checkbox" at bounding box center [93, 251] width 14 height 14
checkbox input "true"
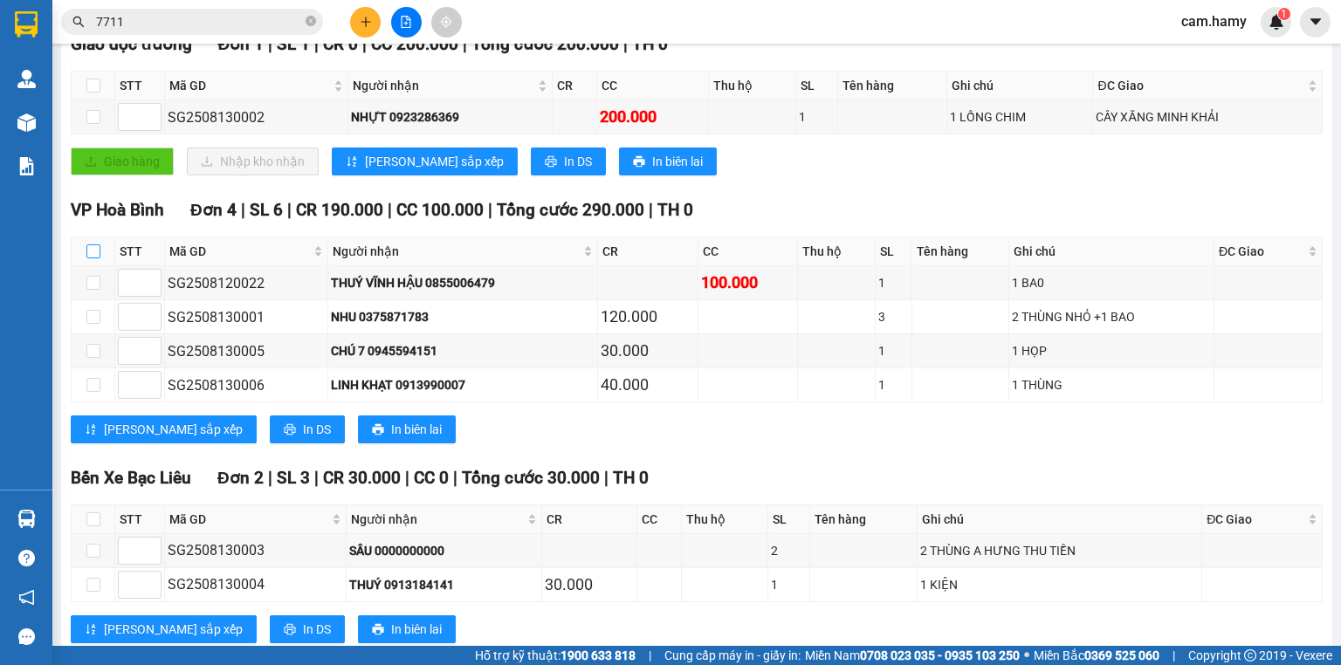
checkbox input "true"
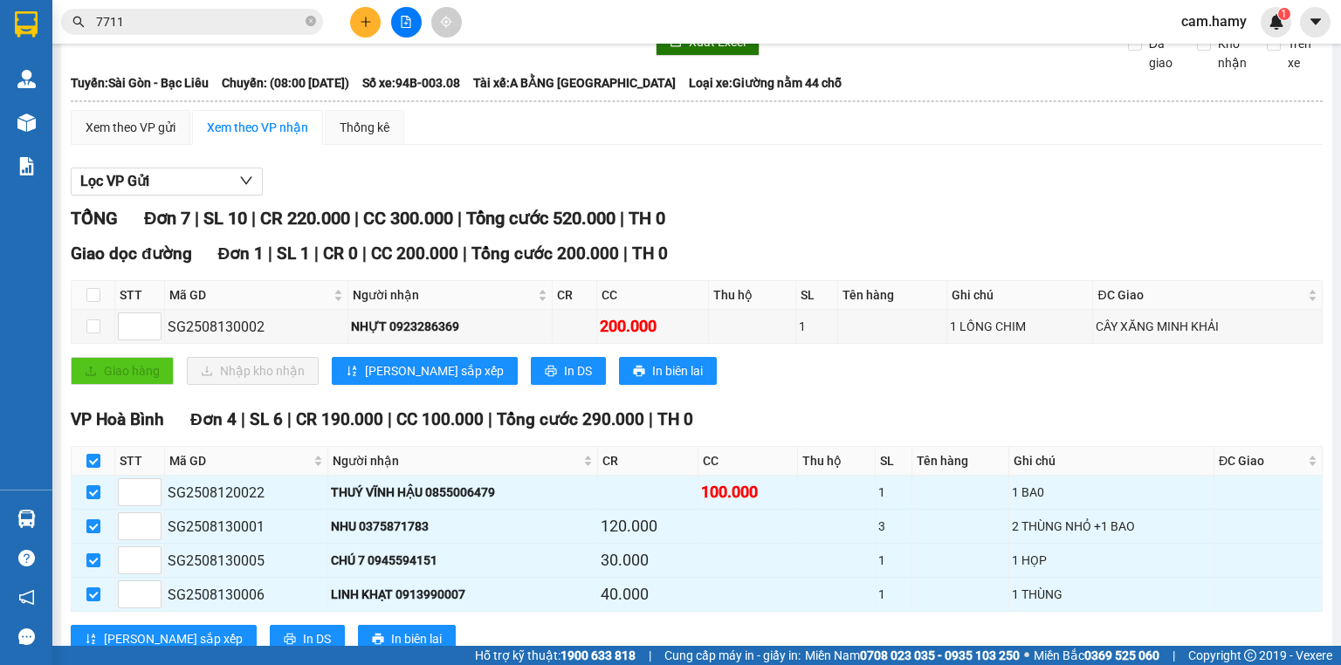
scroll to position [0, 0]
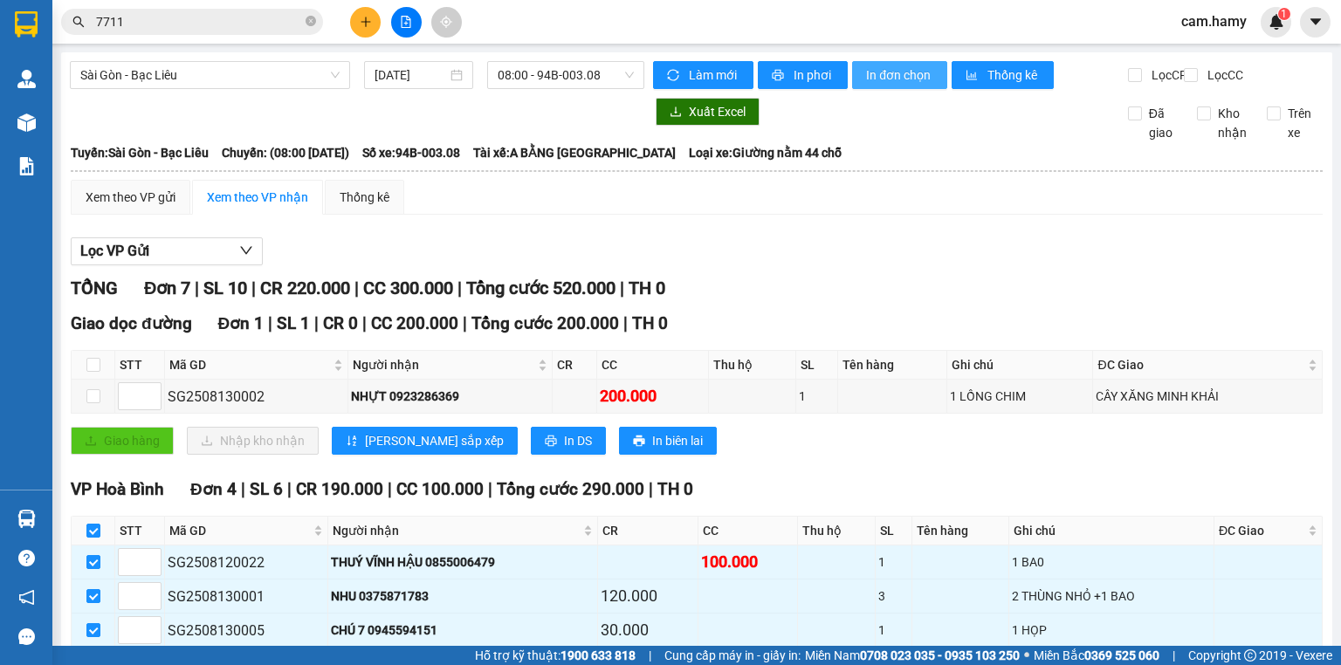
click at [887, 81] on span "In đơn chọn" at bounding box center [899, 74] width 67 height 19
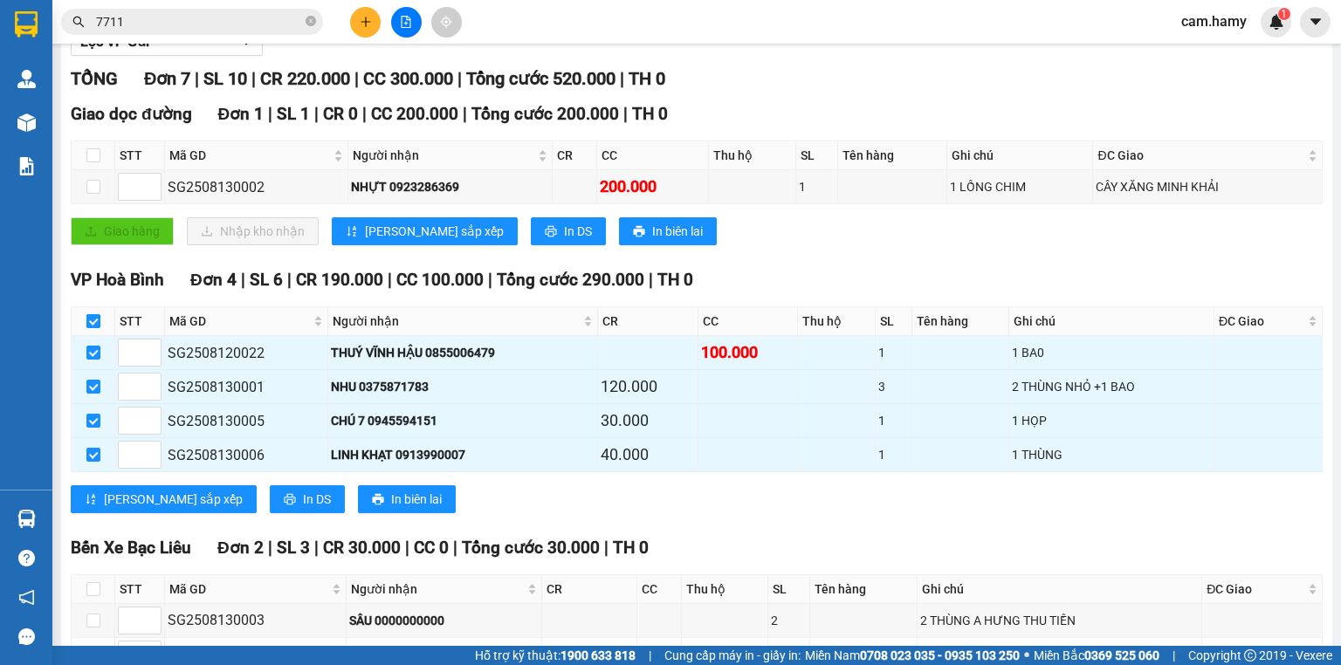
click at [96, 328] on input "checkbox" at bounding box center [93, 321] width 14 height 14
checkbox input "false"
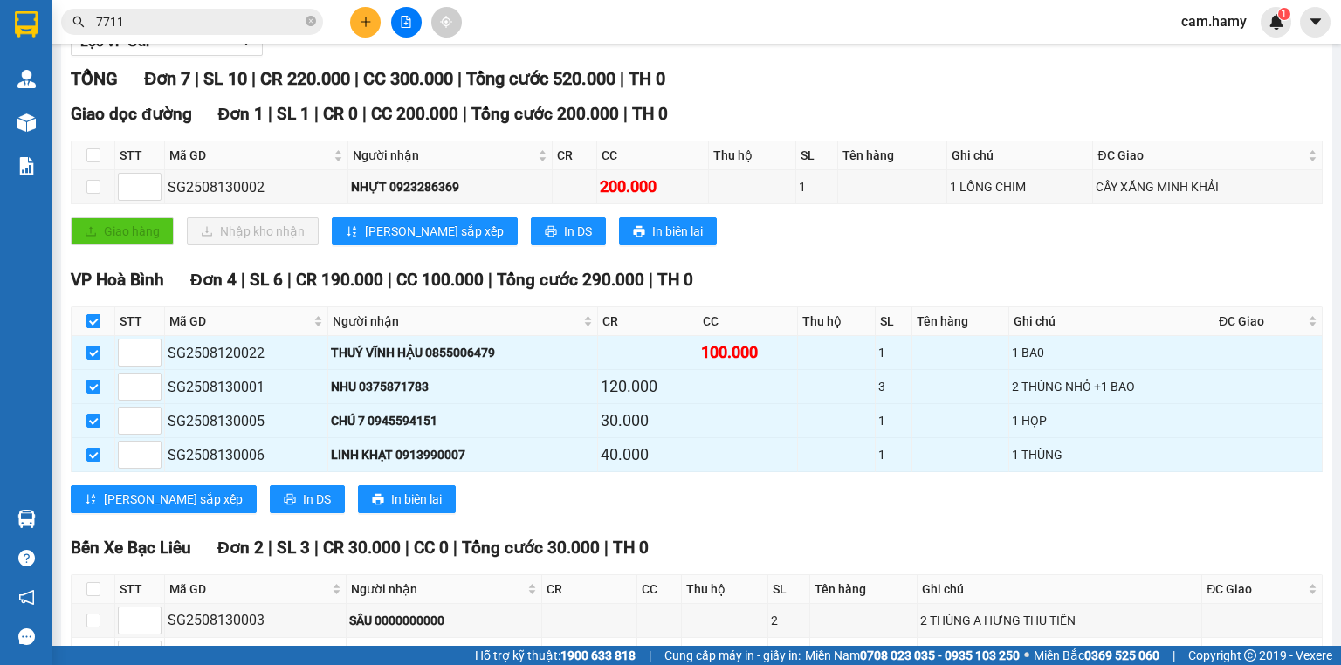
checkbox input "false"
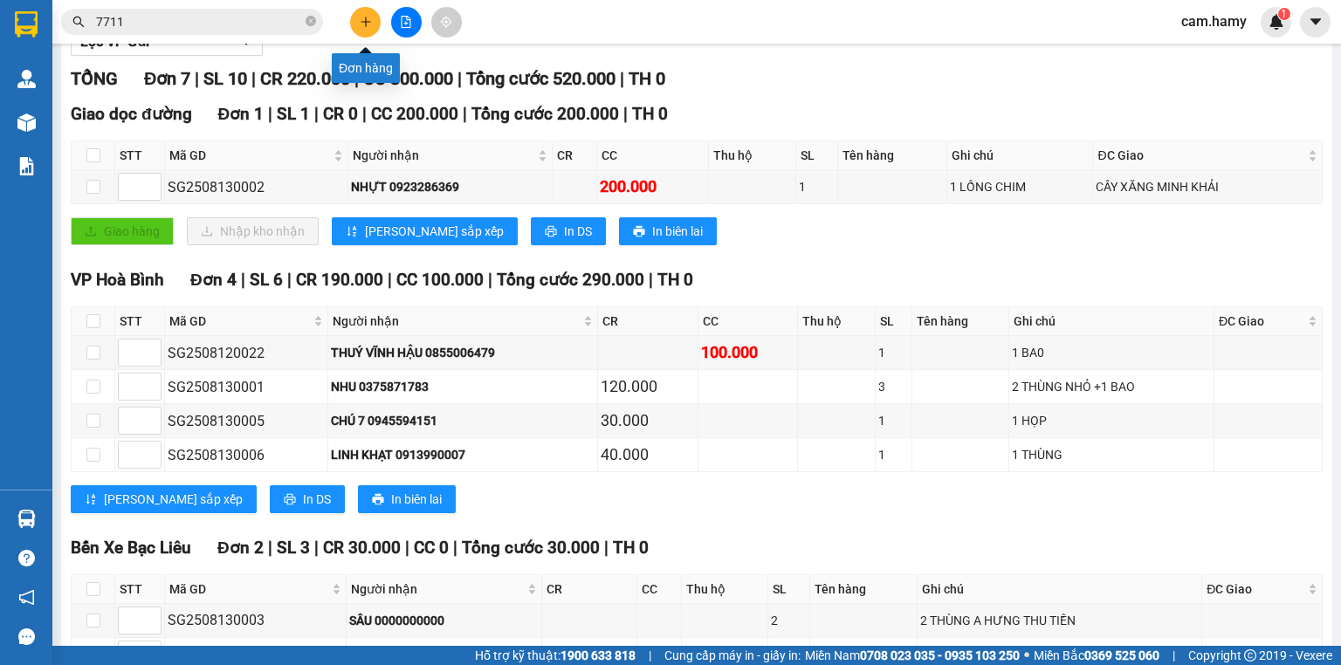
click at [357, 19] on button at bounding box center [365, 22] width 31 height 31
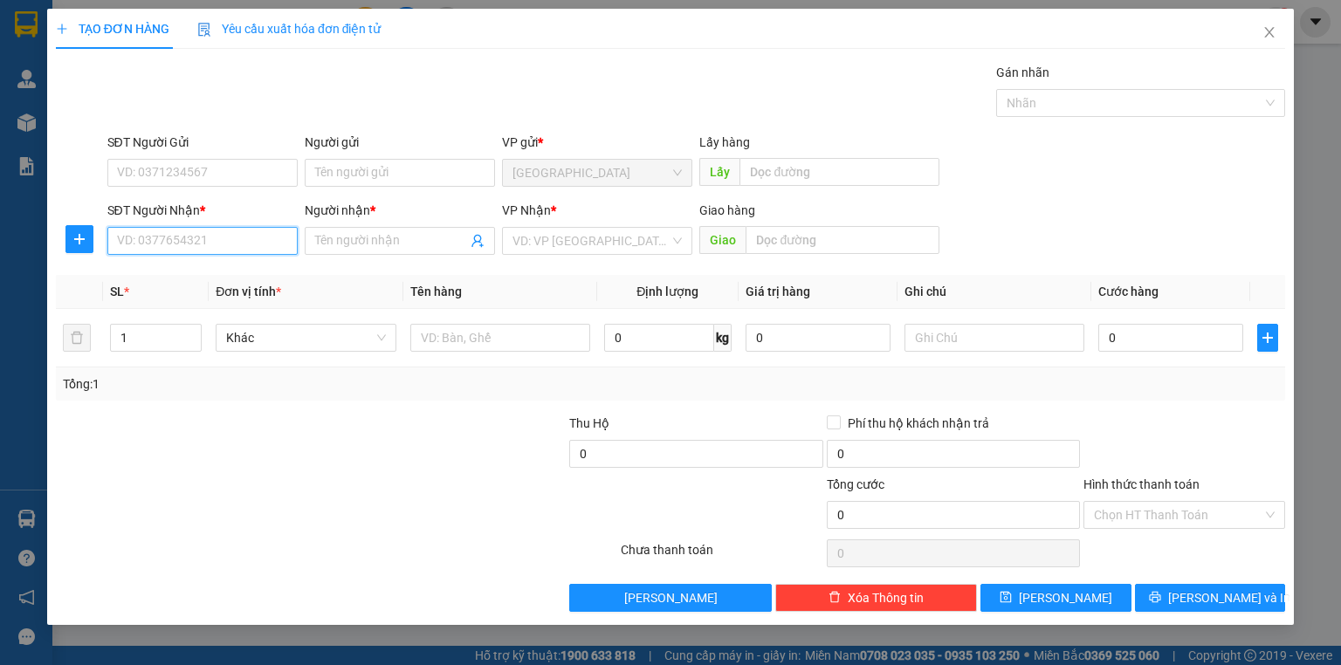
click at [258, 250] on input "SĐT Người Nhận *" at bounding box center [202, 241] width 190 height 28
click at [338, 237] on input "Người nhận *" at bounding box center [391, 240] width 152 height 19
type input "6 QUÝ"
click at [237, 245] on input "SĐT Người Nhận *" at bounding box center [202, 241] width 190 height 28
type input "0865464371"
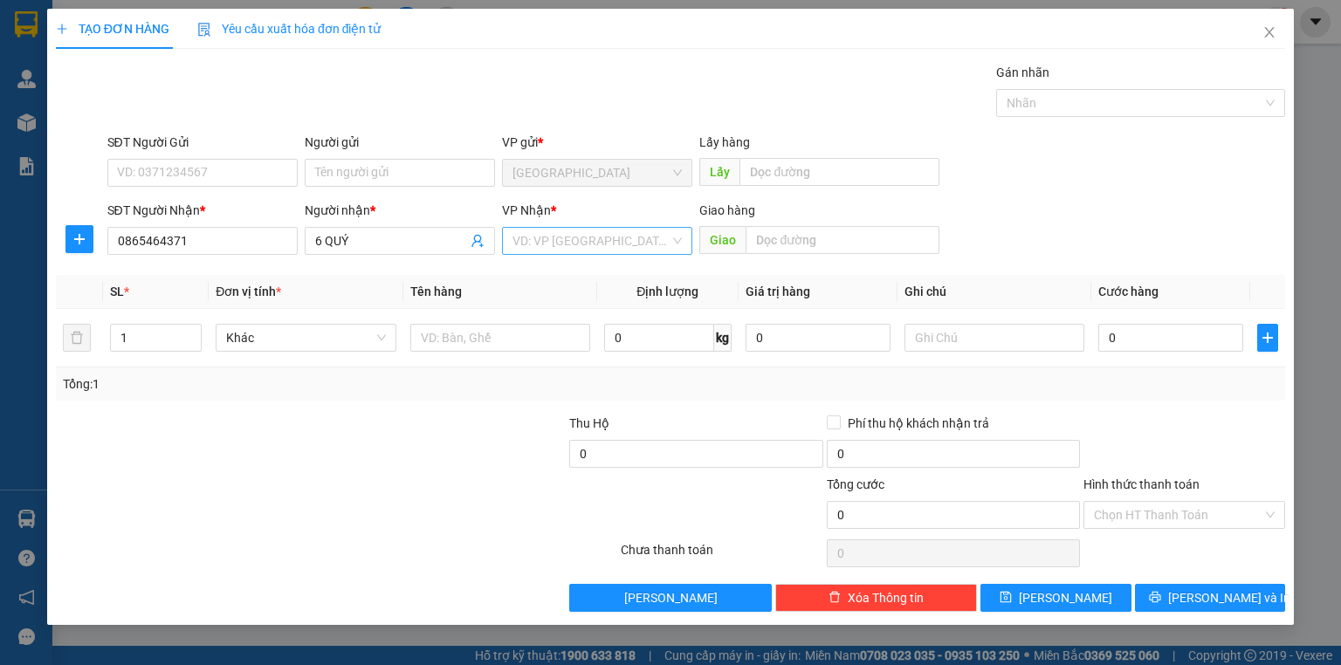
click at [554, 244] on input "search" at bounding box center [591, 241] width 157 height 26
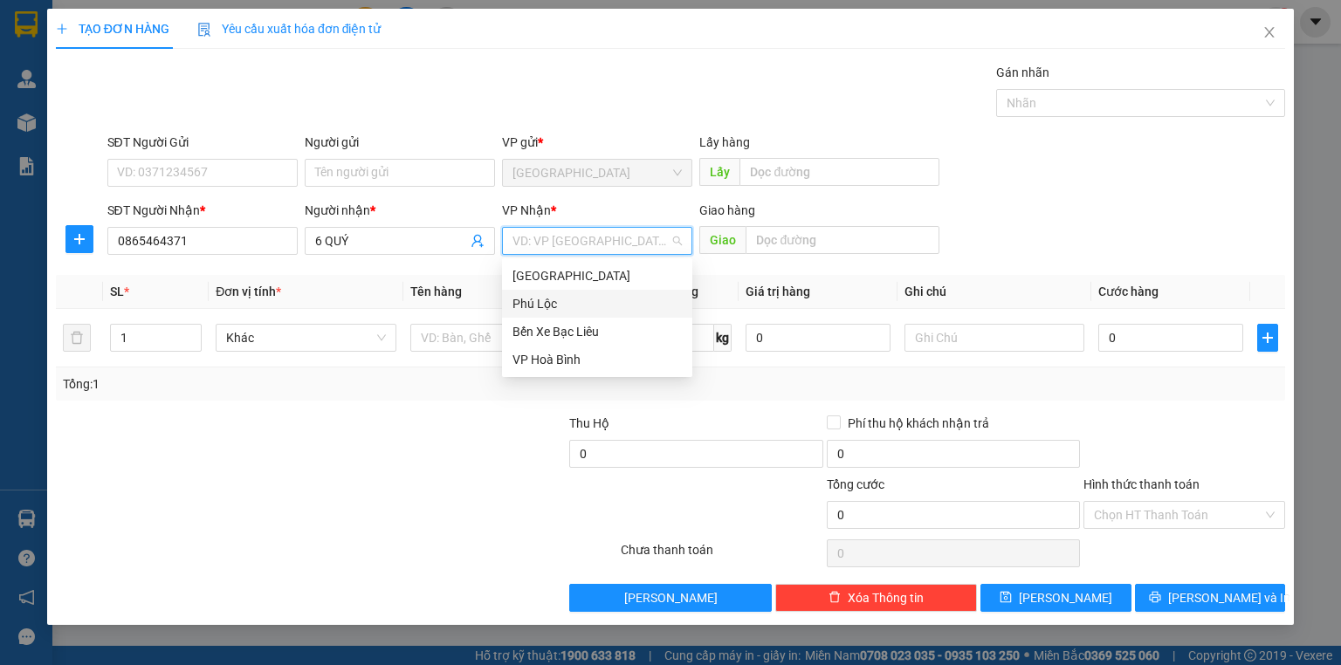
click at [559, 303] on div "Phú Lộc" at bounding box center [597, 303] width 169 height 19
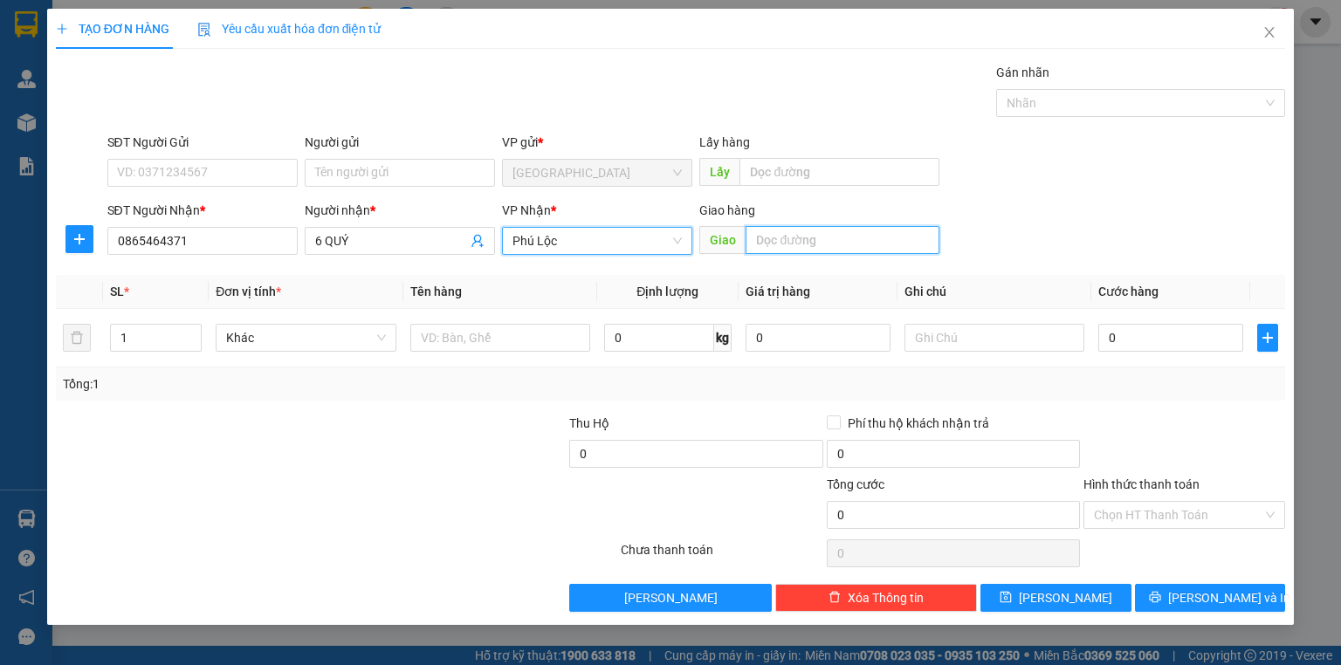
click at [765, 241] on input "text" at bounding box center [843, 240] width 194 height 28
click at [783, 241] on input "text" at bounding box center [843, 240] width 194 height 28
type input "TRÀ KHUÔN"
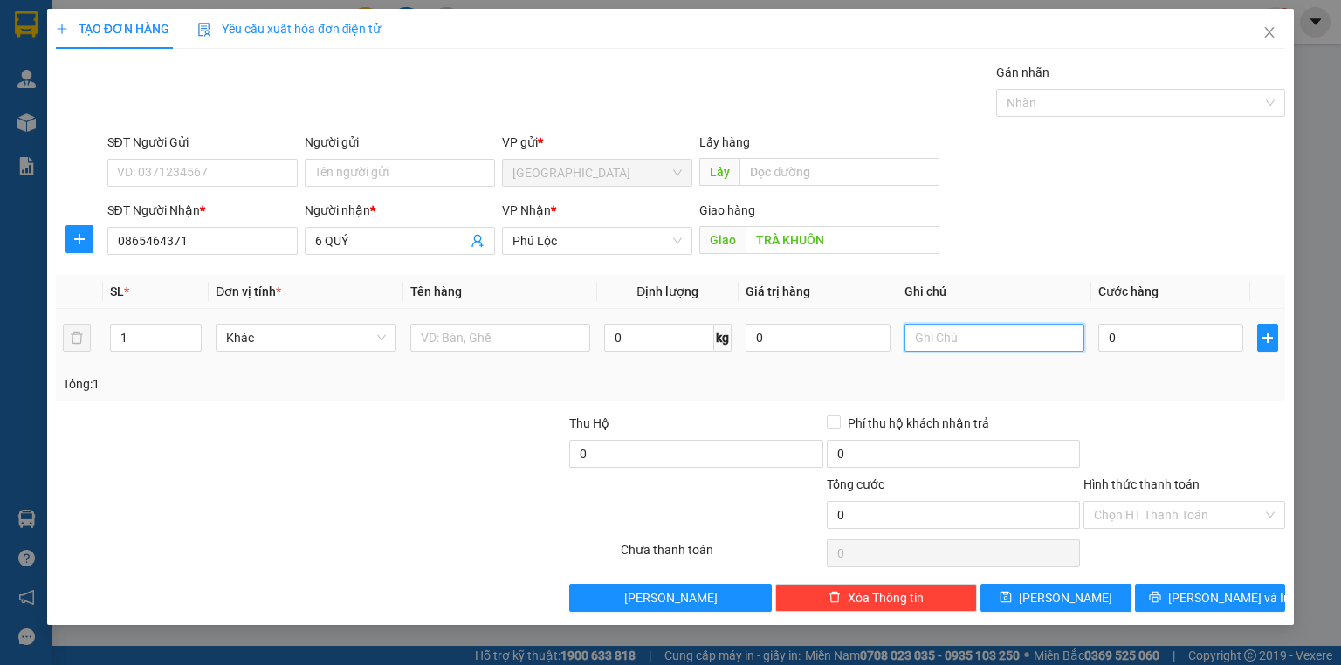
click at [936, 339] on input "text" at bounding box center [995, 338] width 180 height 28
click at [939, 346] on input "text" at bounding box center [995, 338] width 180 height 28
click at [933, 342] on input "1" at bounding box center [995, 338] width 180 height 28
type input "1 XE + GIẤY XE + CHÌ KHOÁ"
click at [1132, 335] on input "0" at bounding box center [1170, 338] width 145 height 28
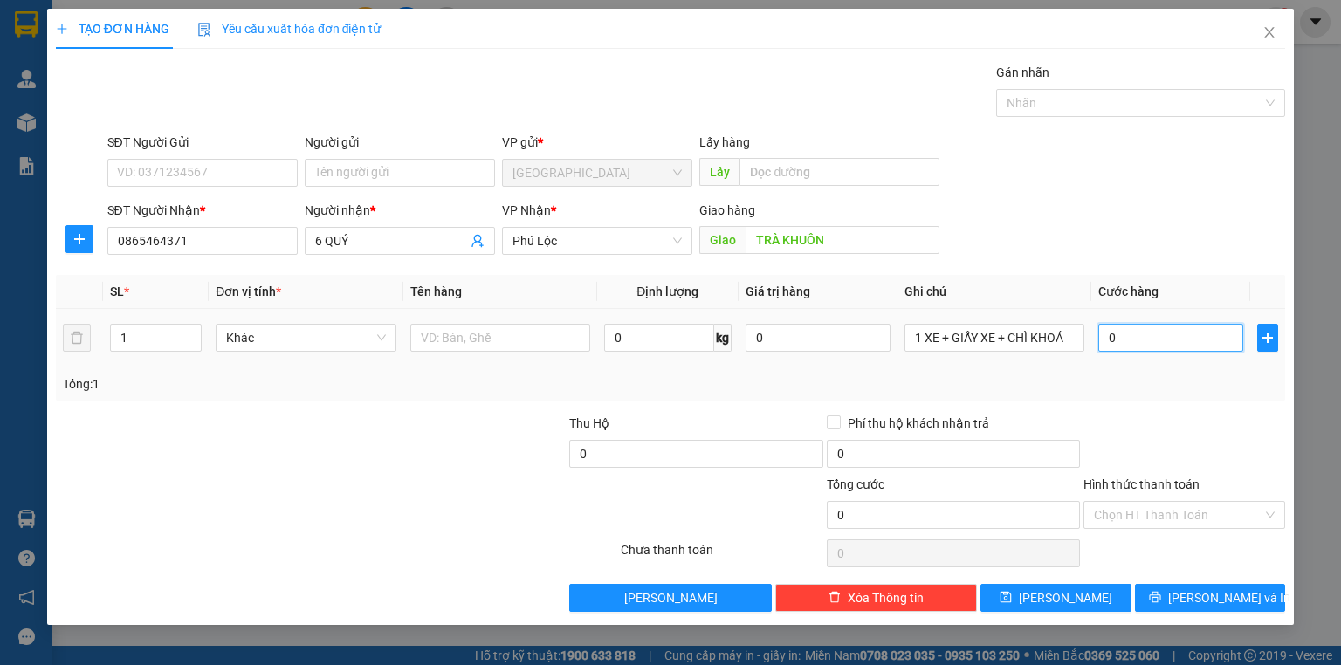
type input "1"
type input "0"
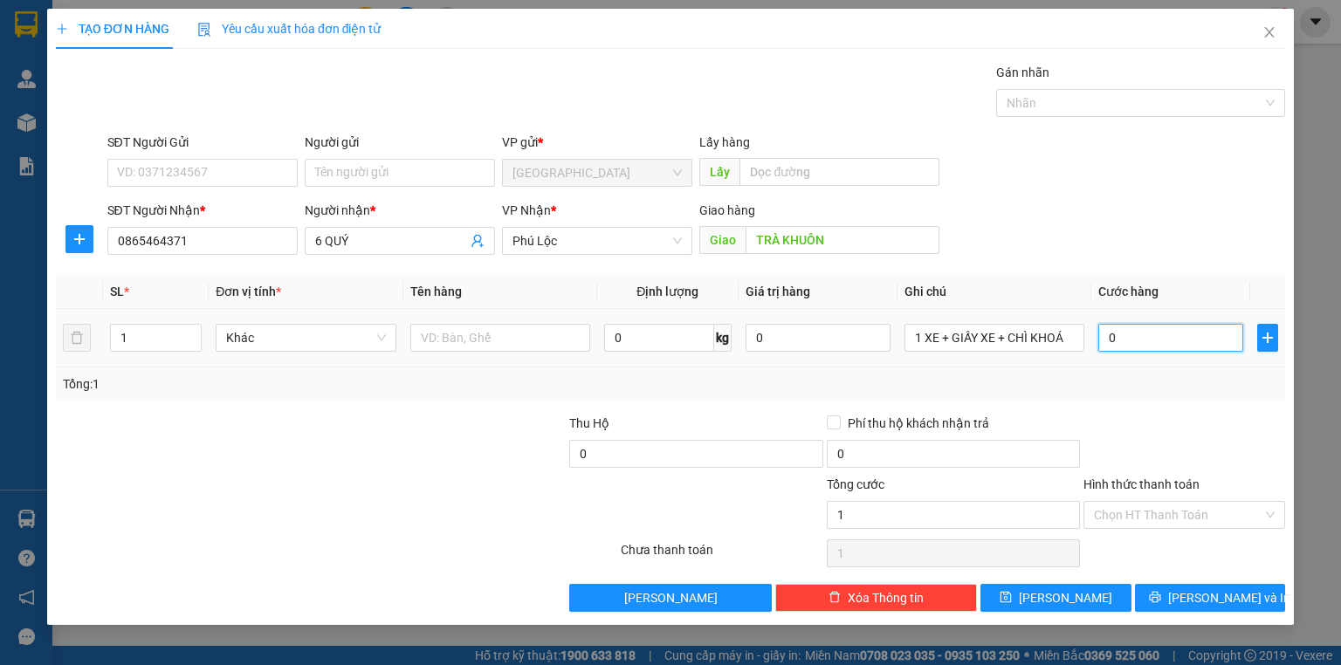
type input "0"
type input "04"
type input "4"
type input "045"
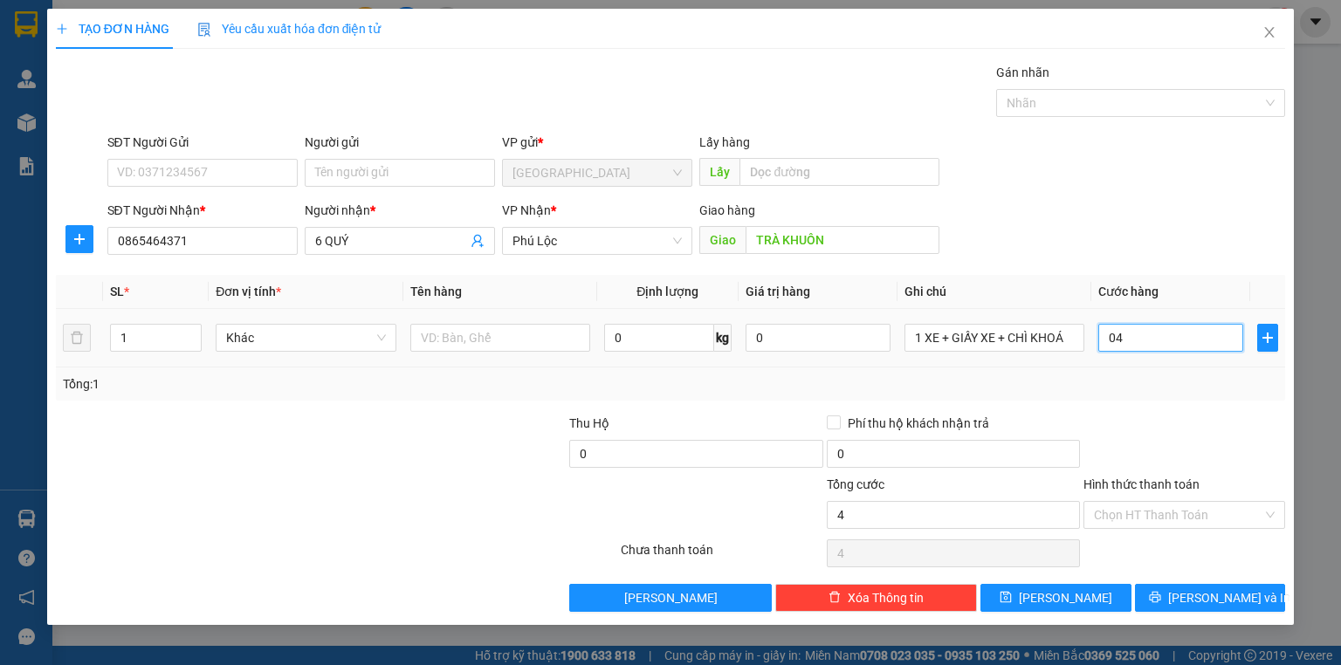
type input "45"
type input "0.450"
type input "450"
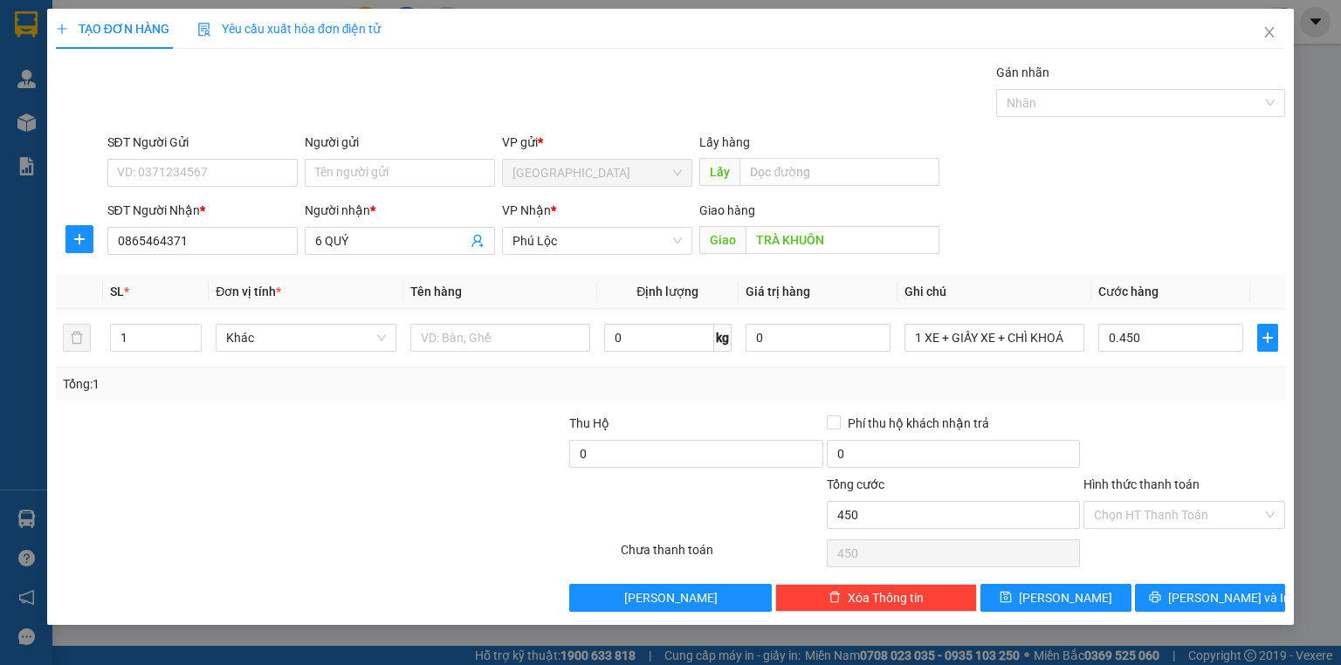
type input "450.000"
click at [1142, 408] on div "Transit Pickup Surcharge Ids Transit Deliver Surcharge Ids Transit Deliver Surc…" at bounding box center [670, 337] width 1229 height 549
click at [1158, 483] on label "Hình thức thanh toán" at bounding box center [1142, 485] width 116 height 14
click at [1158, 502] on input "Hình thức thanh toán" at bounding box center [1178, 515] width 169 height 26
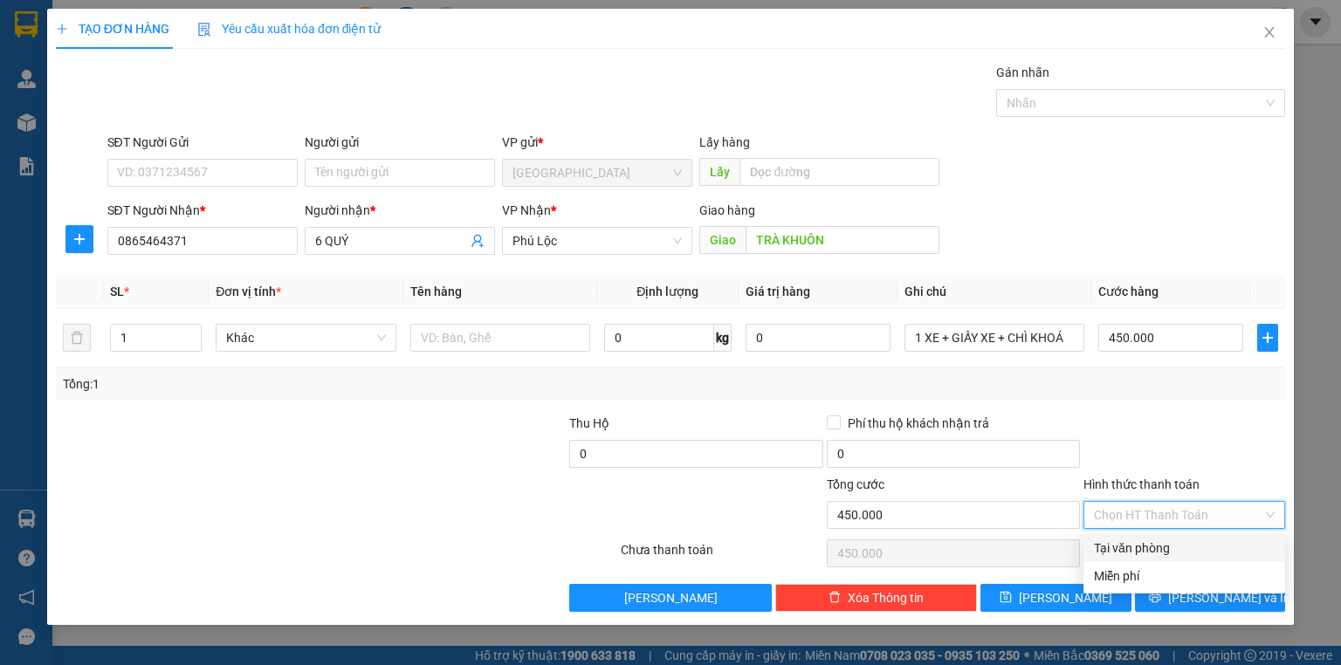
click at [1151, 541] on div "Tại văn phòng" at bounding box center [1184, 548] width 181 height 19
type input "0"
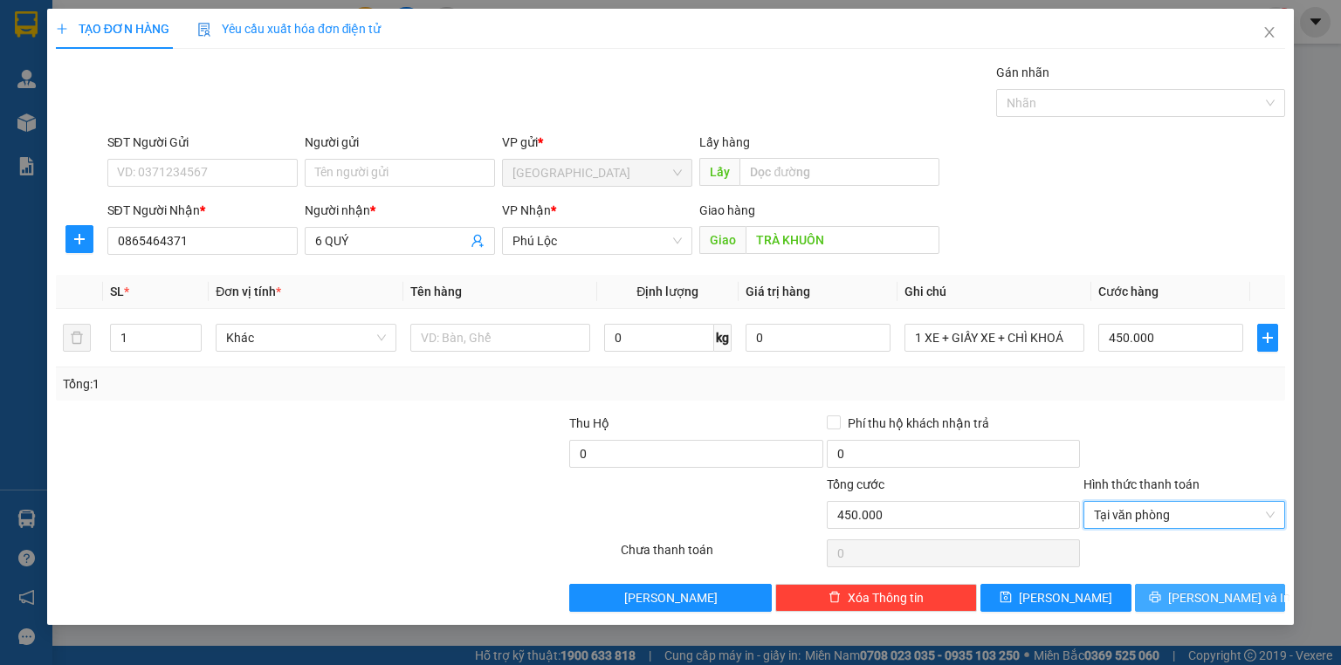
click at [1190, 594] on button "[PERSON_NAME] và In" at bounding box center [1210, 598] width 151 height 28
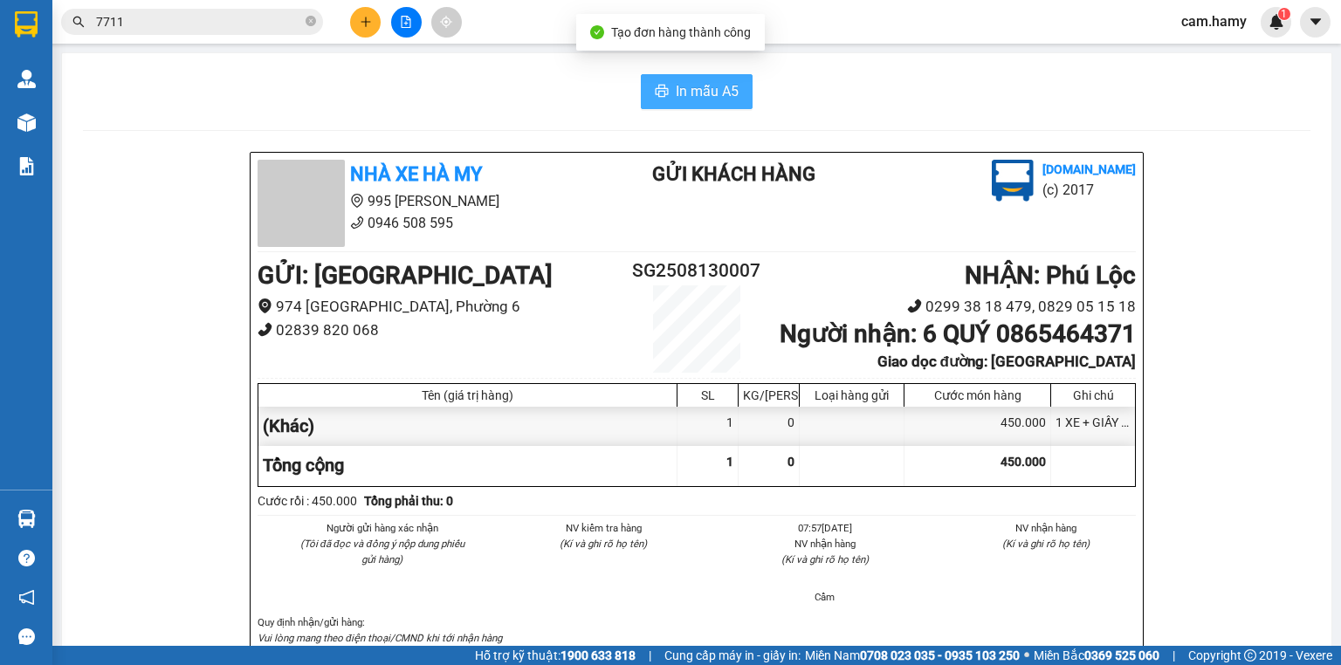
click at [695, 93] on span "In mẫu A5" at bounding box center [707, 91] width 63 height 22
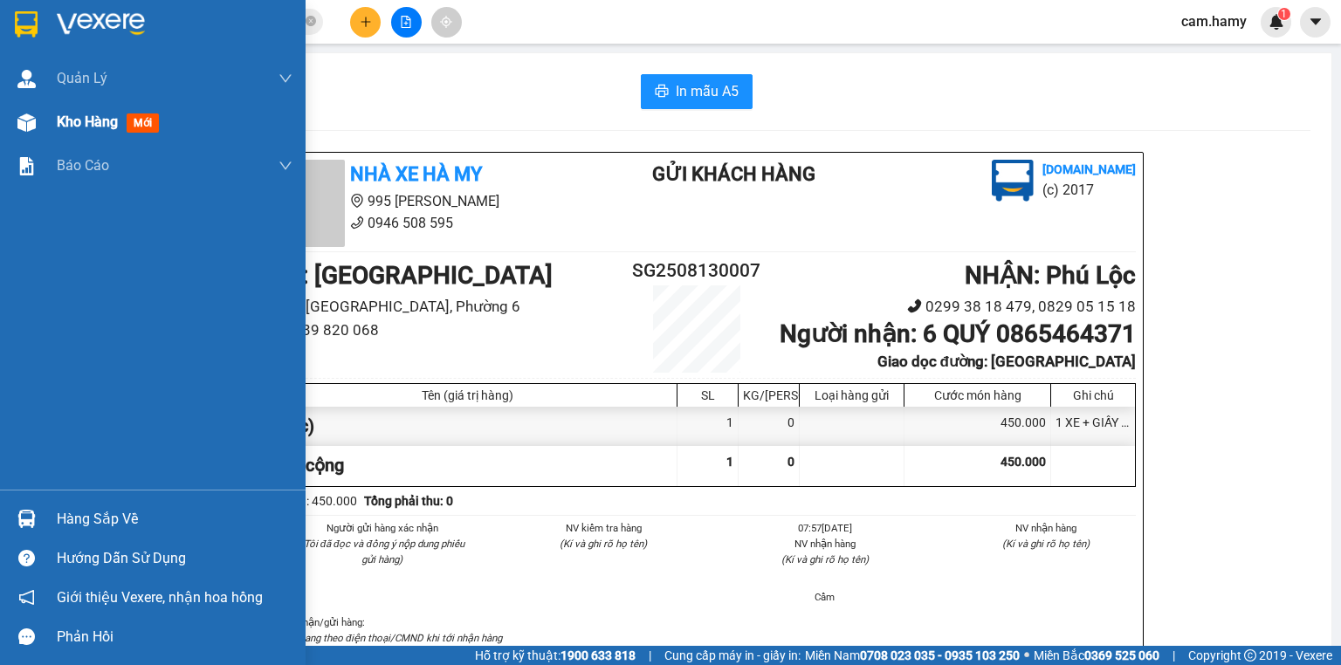
click at [38, 119] on div at bounding box center [26, 122] width 31 height 31
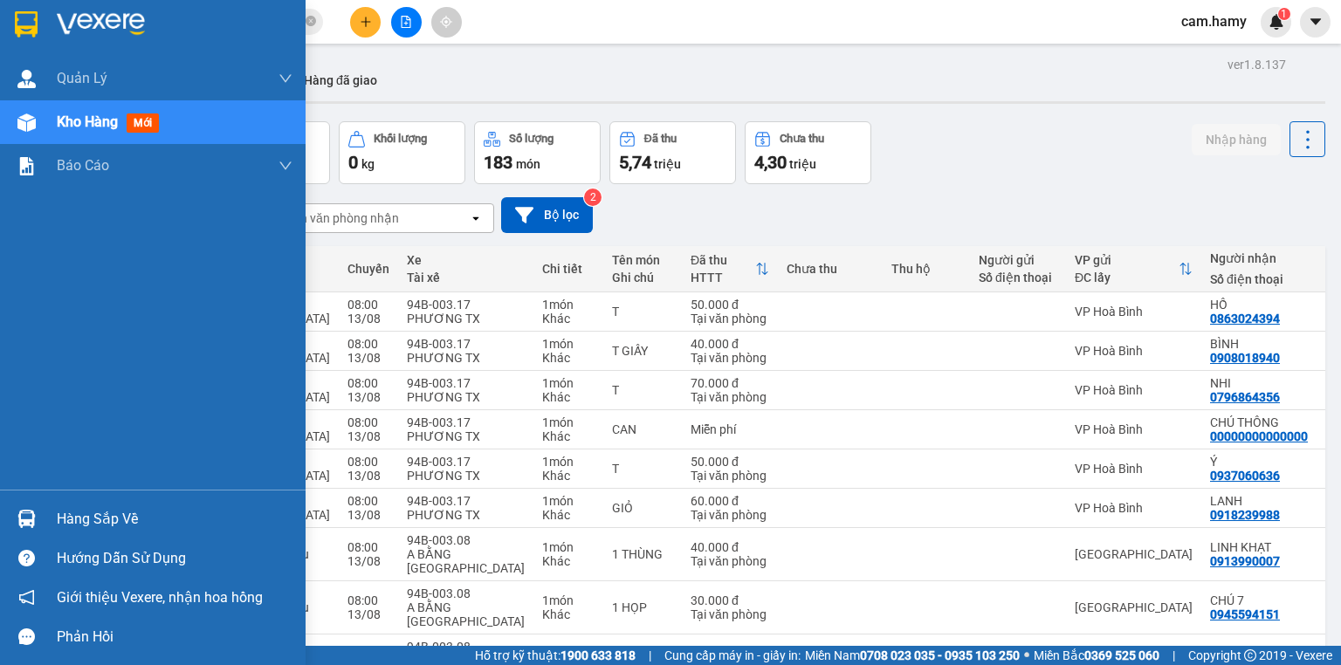
click at [78, 120] on span "Kho hàng" at bounding box center [87, 122] width 61 height 17
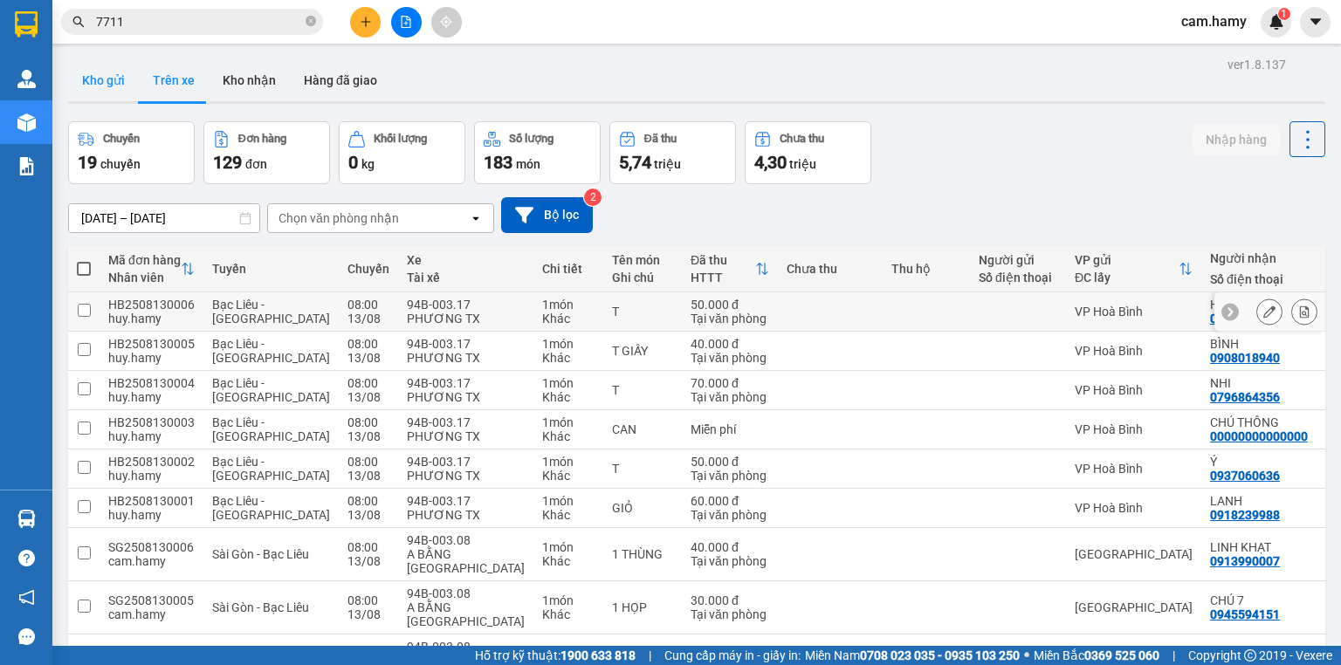
click at [99, 77] on button "Kho gửi" at bounding box center [103, 80] width 71 height 42
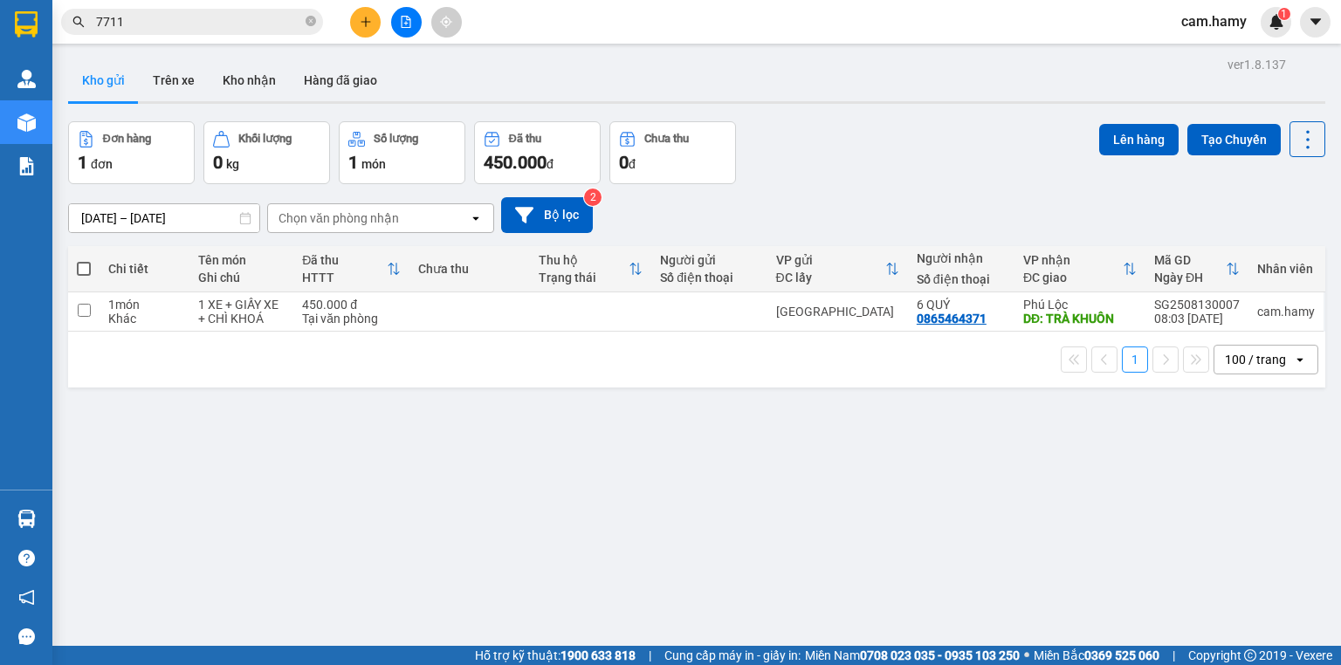
click at [80, 268] on span at bounding box center [84, 269] width 14 height 14
click at [84, 260] on input "checkbox" at bounding box center [84, 260] width 0 height 0
checkbox input "true"
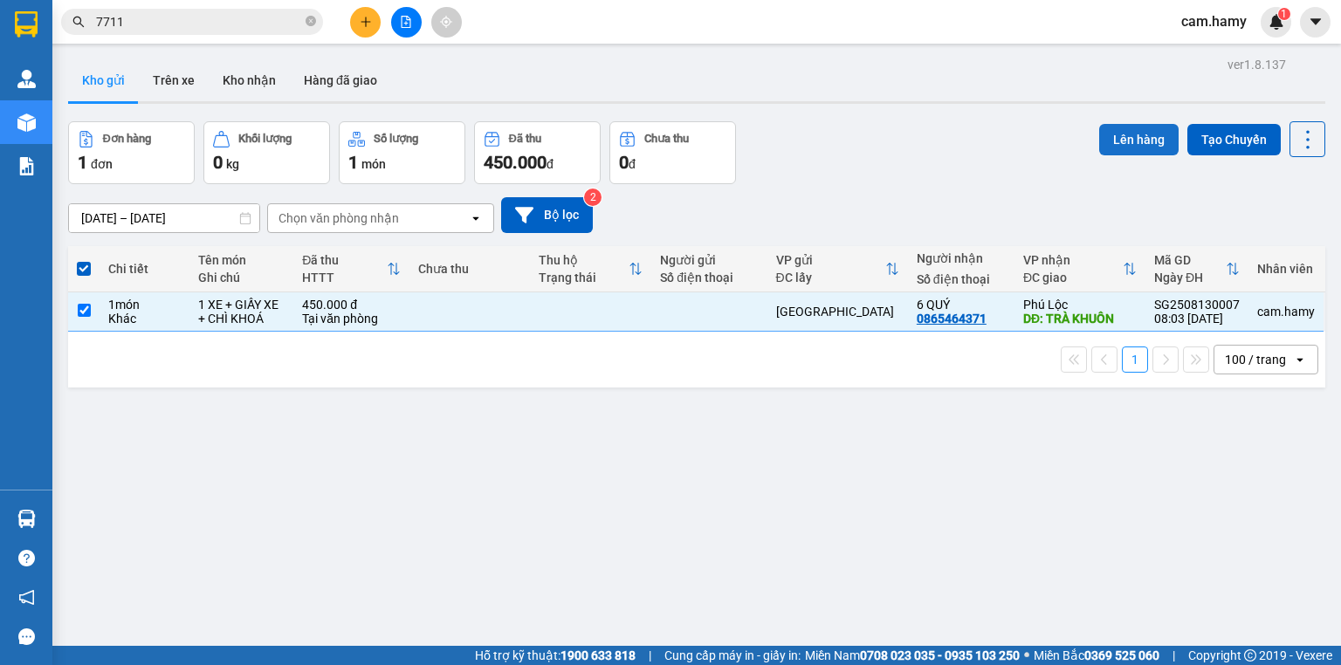
click at [1118, 143] on button "Lên hàng" at bounding box center [1138, 139] width 79 height 31
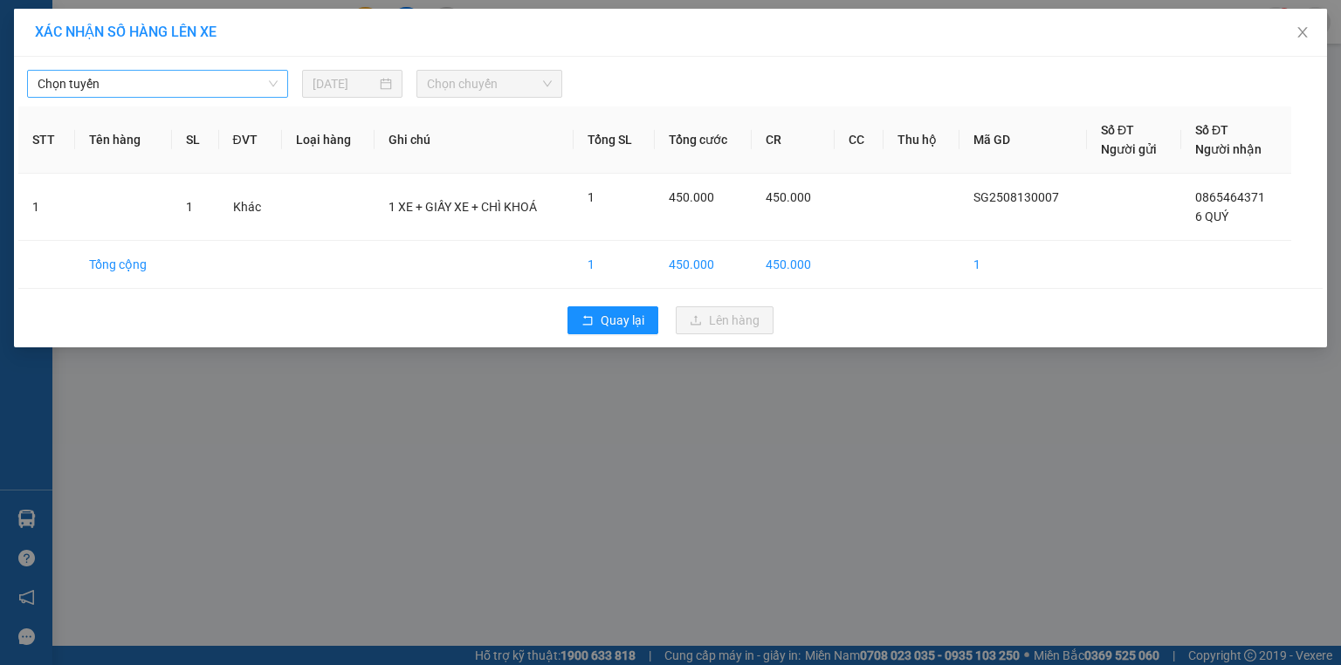
click at [167, 86] on span "Chọn tuyến" at bounding box center [158, 84] width 240 height 26
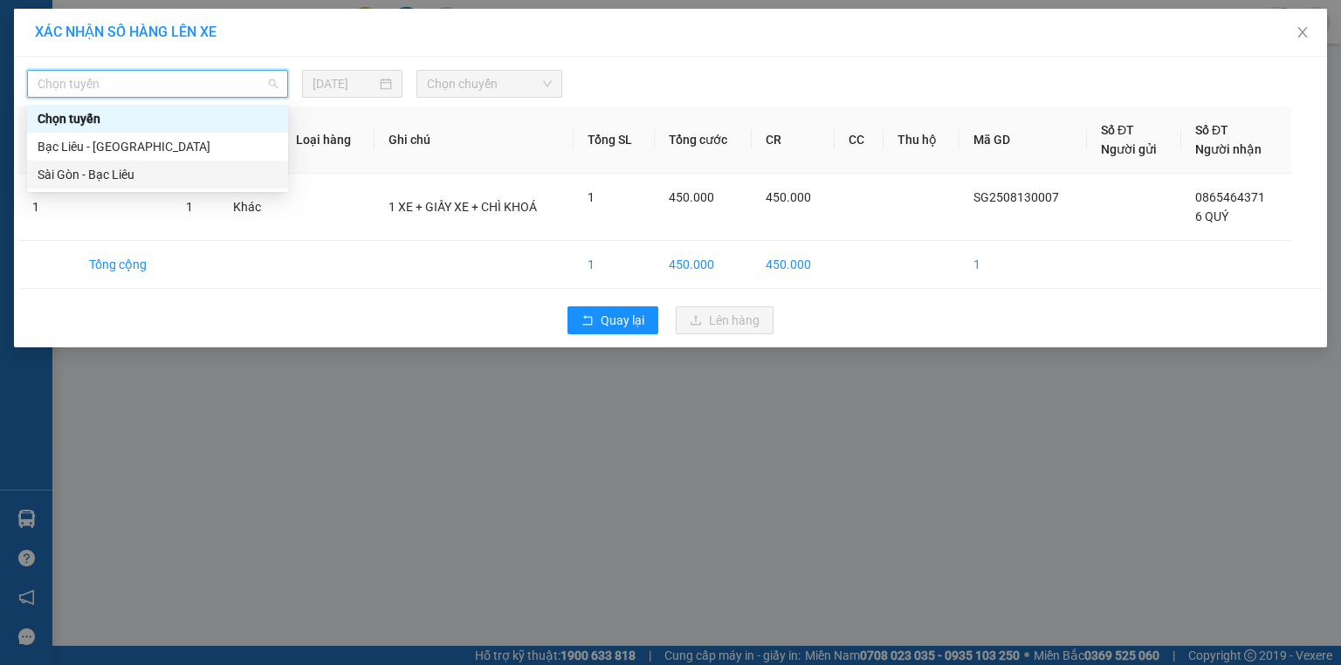
click at [137, 176] on div "Sài Gòn - Bạc Liêu" at bounding box center [158, 174] width 240 height 19
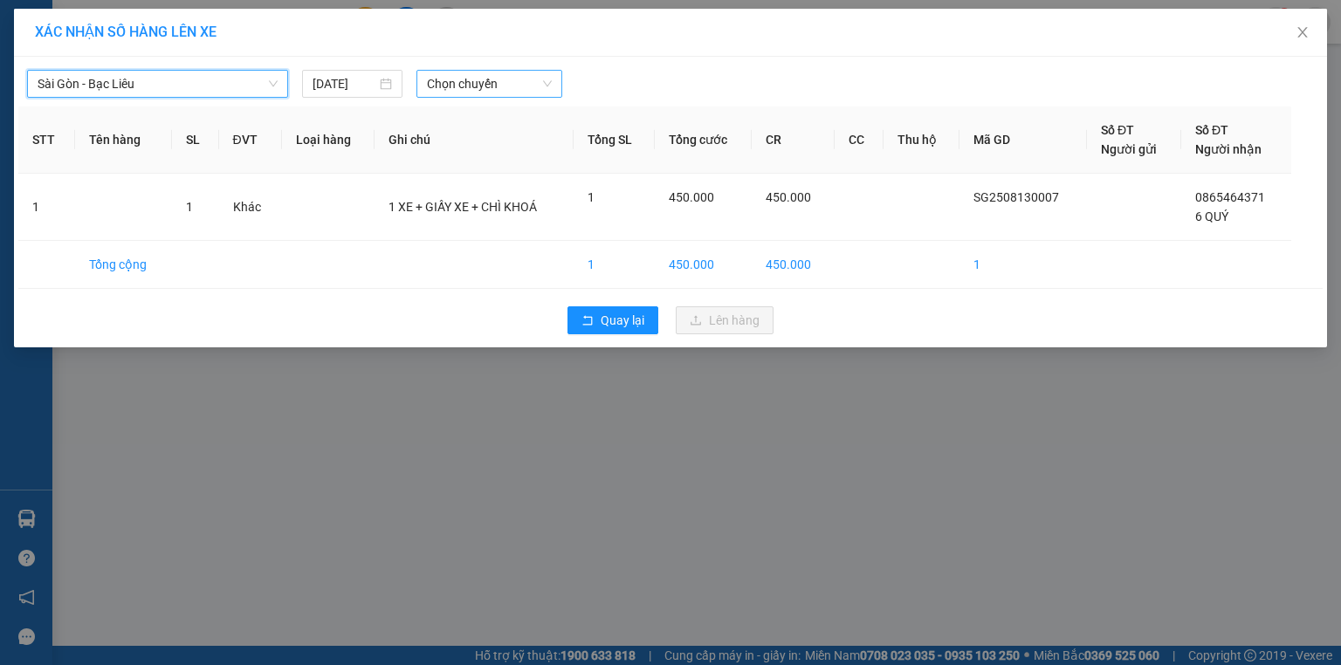
click at [463, 93] on span "Chọn chuyến" at bounding box center [490, 84] width 126 height 26
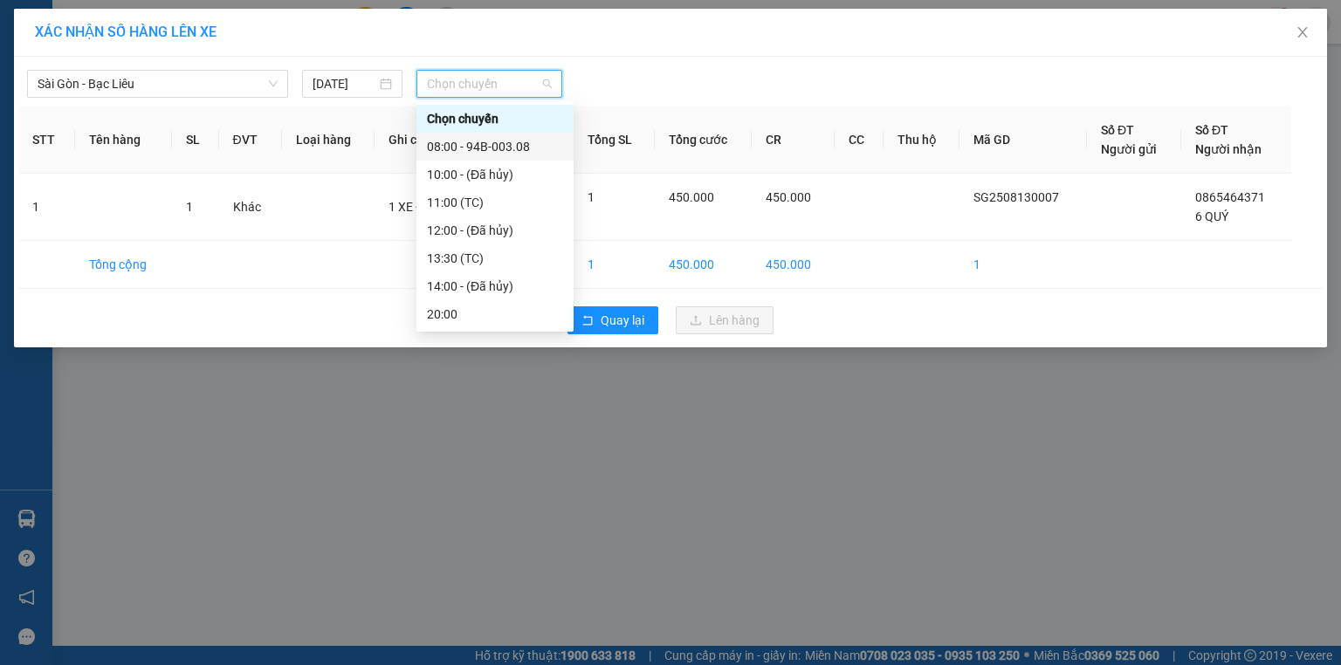
click at [513, 154] on div "08:00 - 94B-003.08" at bounding box center [495, 146] width 136 height 19
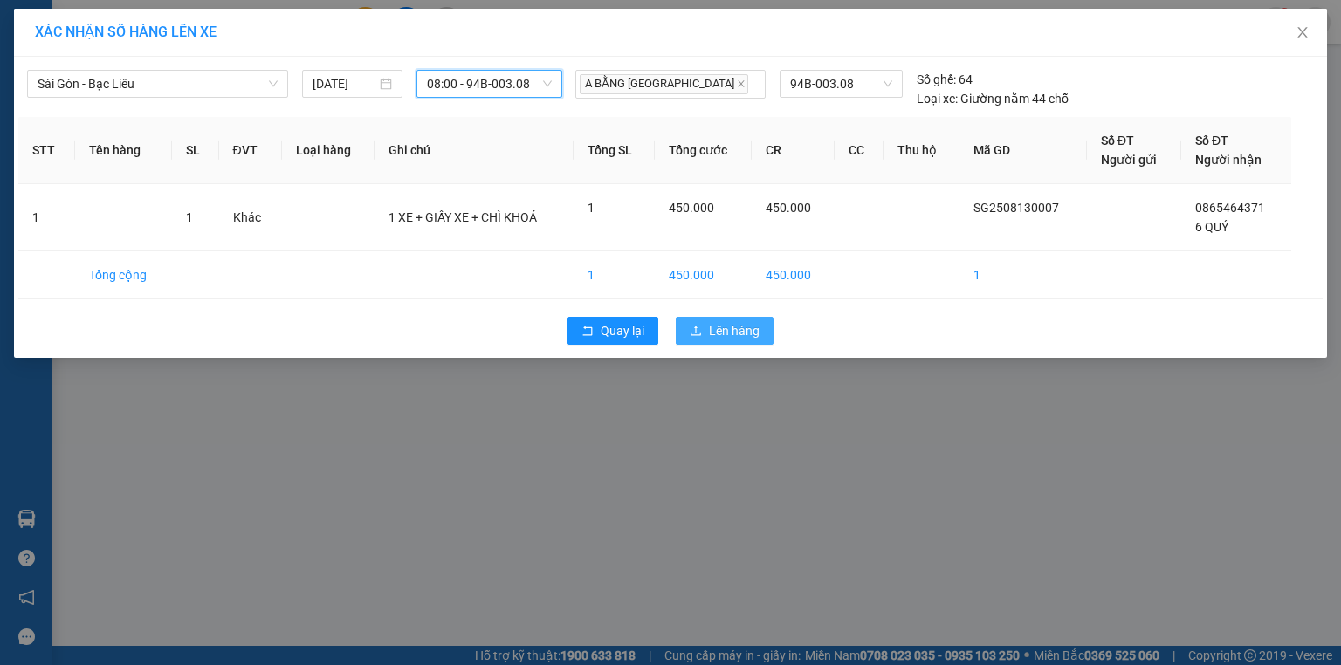
click at [740, 335] on span "Lên hàng" at bounding box center [734, 330] width 51 height 19
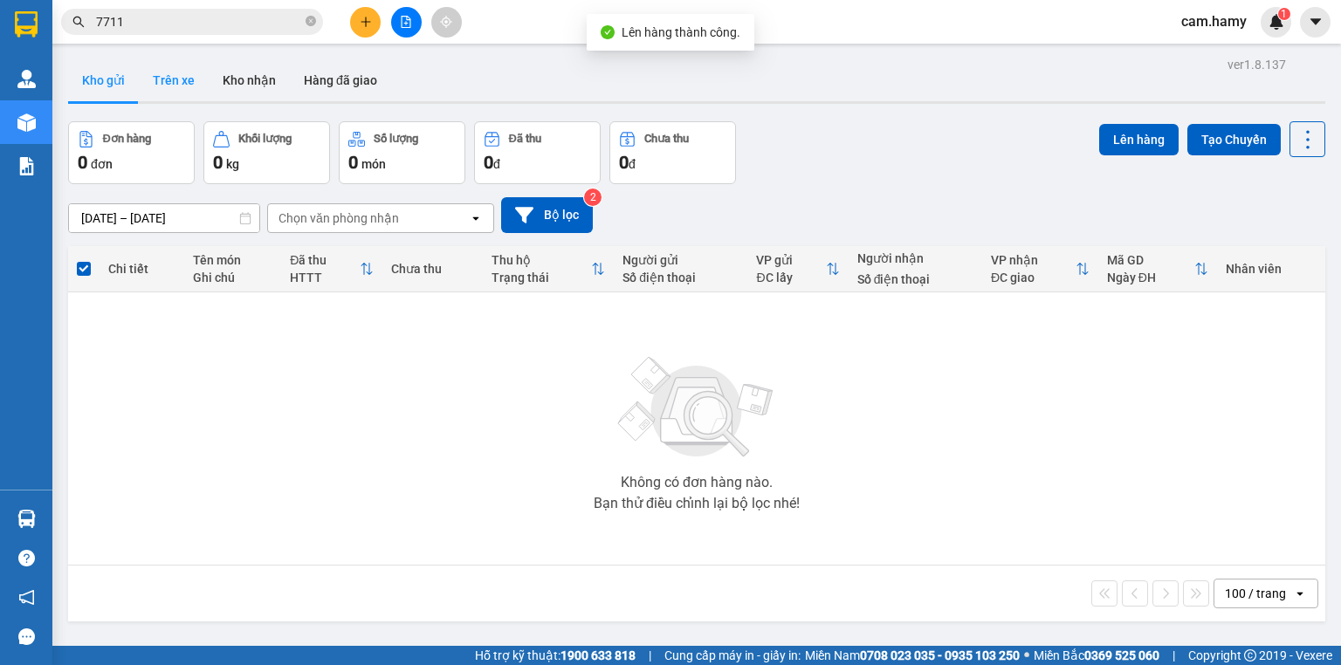
click at [170, 79] on button "Trên xe" at bounding box center [174, 80] width 70 height 42
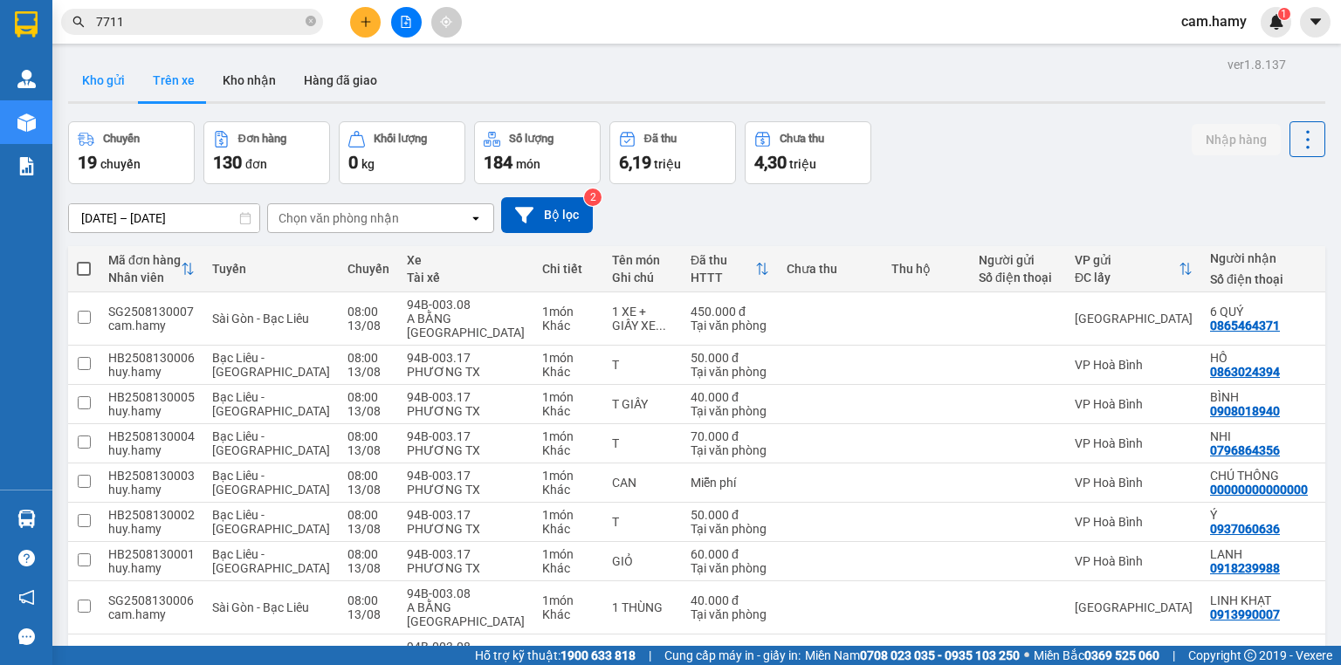
click at [97, 78] on button "Kho gửi" at bounding box center [103, 80] width 71 height 42
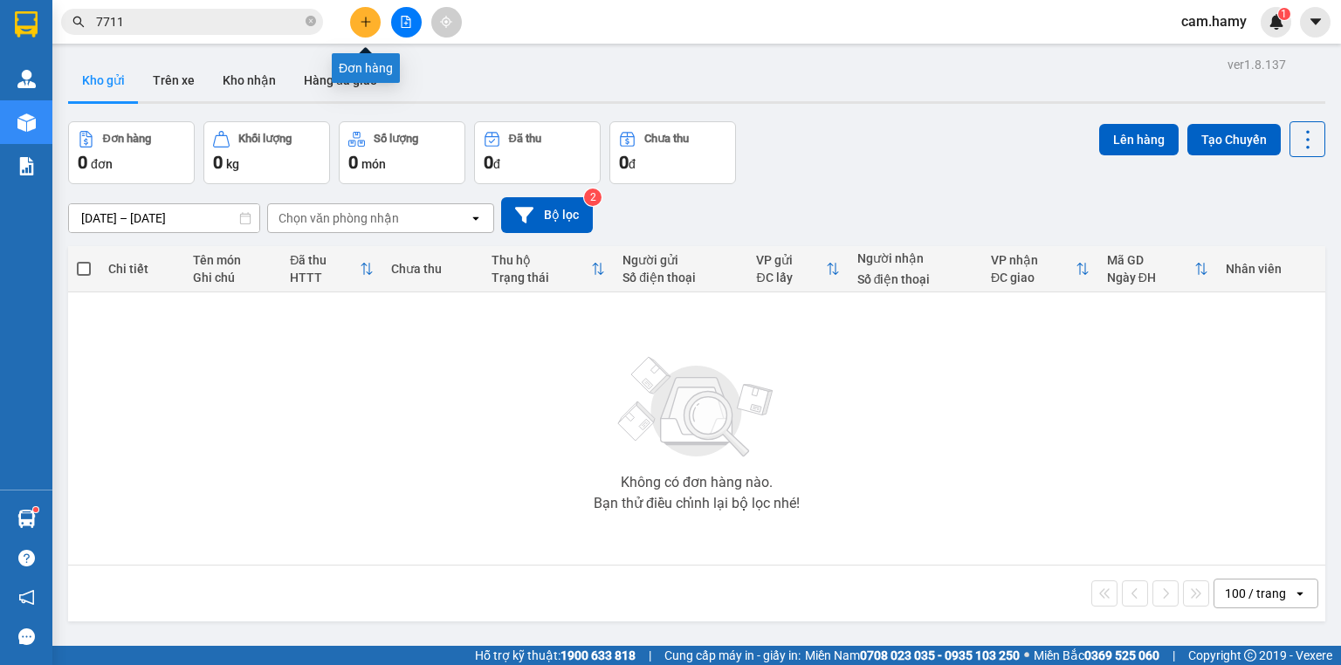
click at [370, 29] on button at bounding box center [365, 22] width 31 height 31
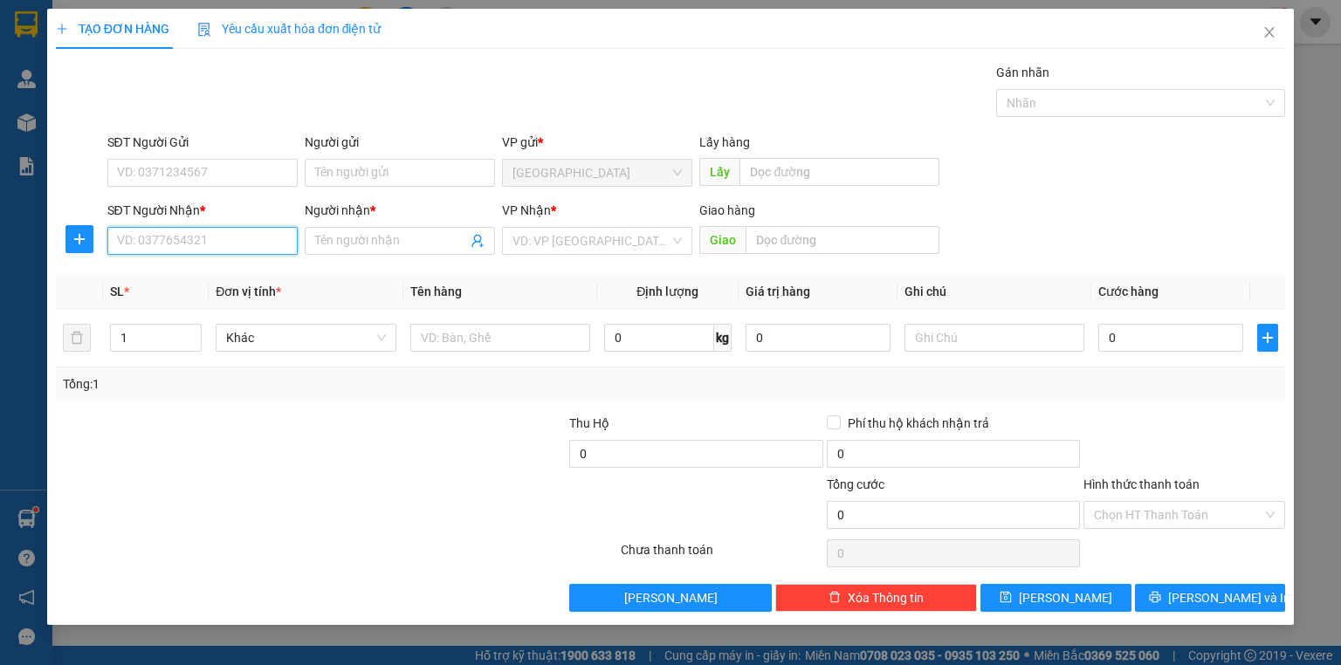
click at [228, 241] on input "SĐT Người Nhận *" at bounding box center [202, 241] width 190 height 28
click at [241, 271] on div "0917996125 - CẬU TUẤN" at bounding box center [204, 274] width 172 height 19
type input "0917996125"
type input "CẬU TUẤN"
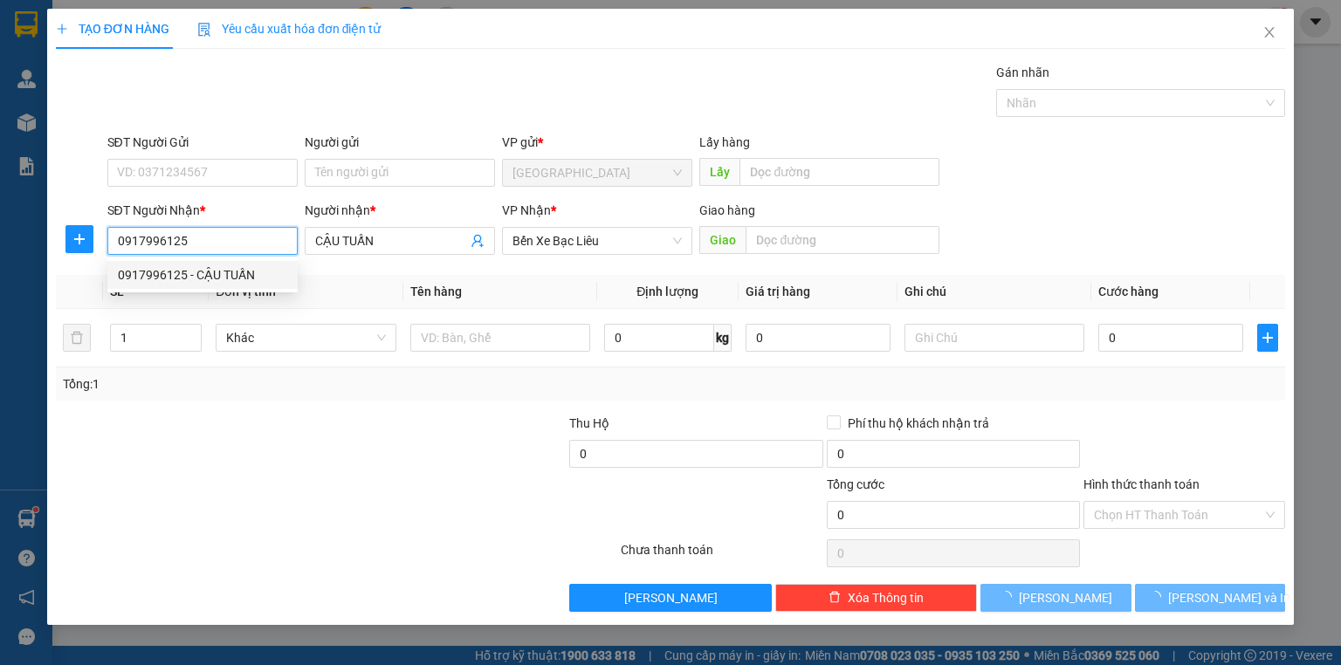
type input "30.000"
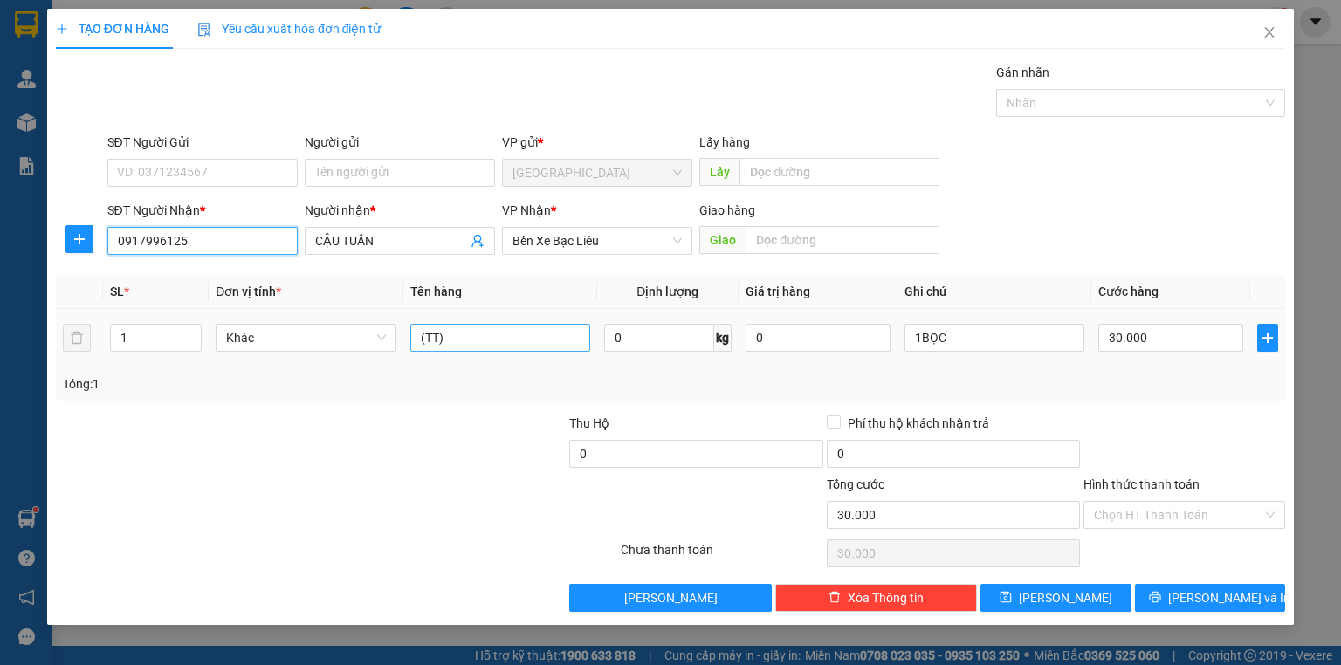
type input "0917996125"
click at [460, 342] on input "(TT)" at bounding box center [500, 338] width 180 height 28
type input "("
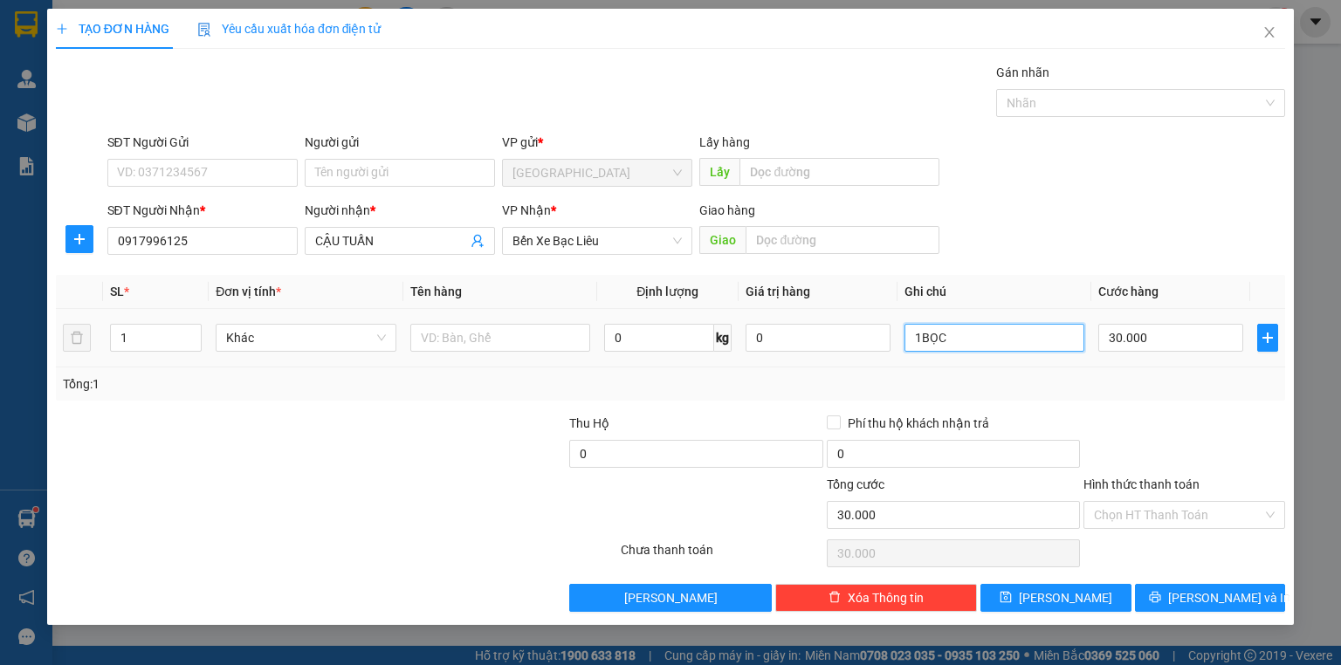
click at [946, 337] on input "1BỌC" at bounding box center [995, 338] width 180 height 28
type input "1 BAO"
click at [1151, 345] on input "30.000" at bounding box center [1170, 338] width 145 height 28
type input "0"
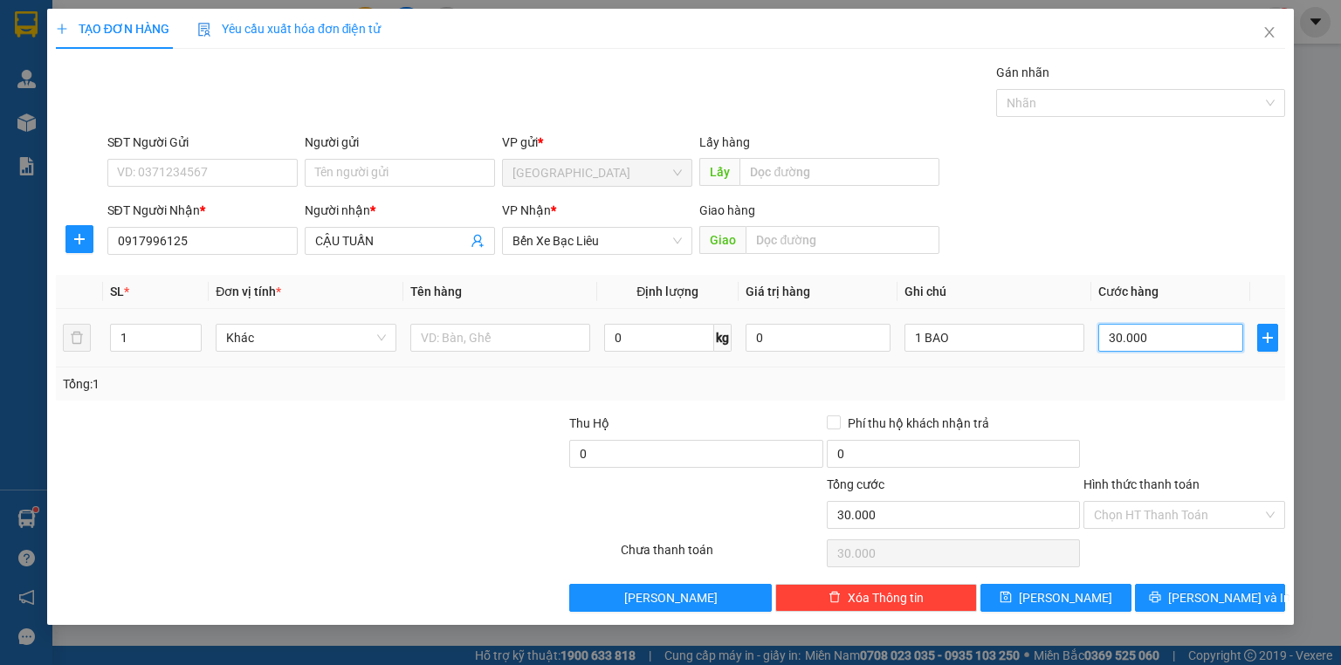
type input "0"
click at [1152, 344] on input "0" at bounding box center [1170, 338] width 145 height 28
type input "7"
type input "07"
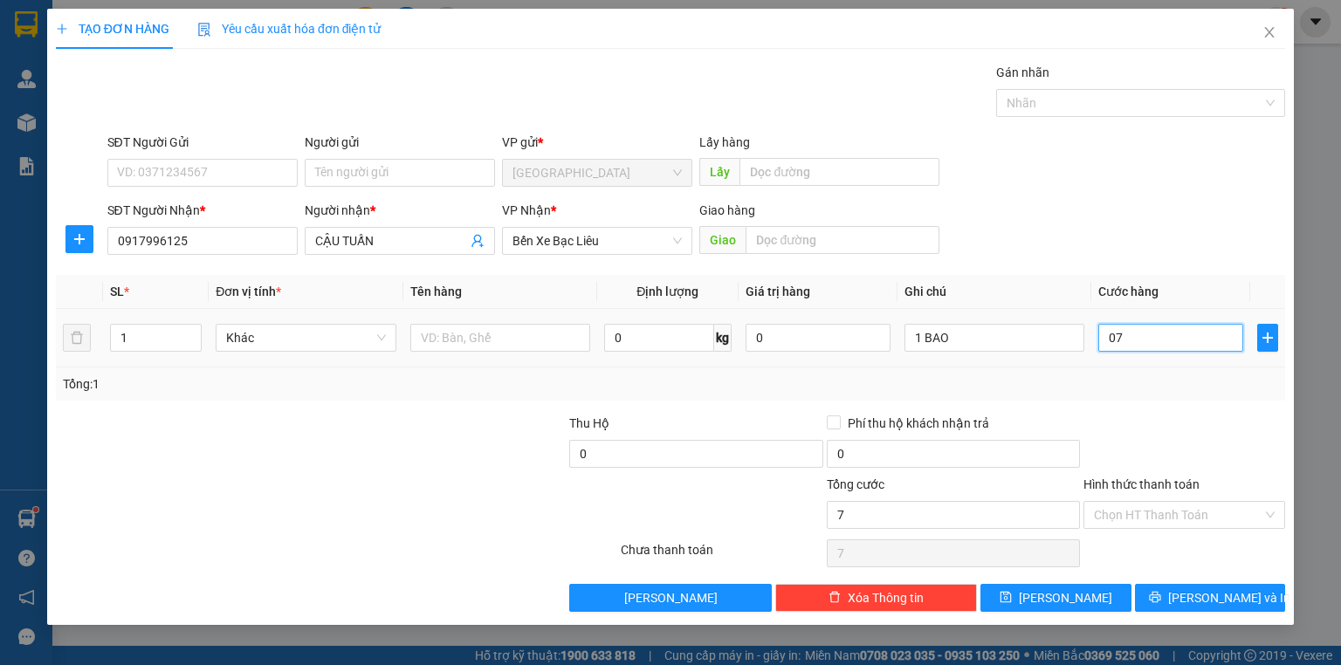
type input "70"
type input "070"
type input "70.000"
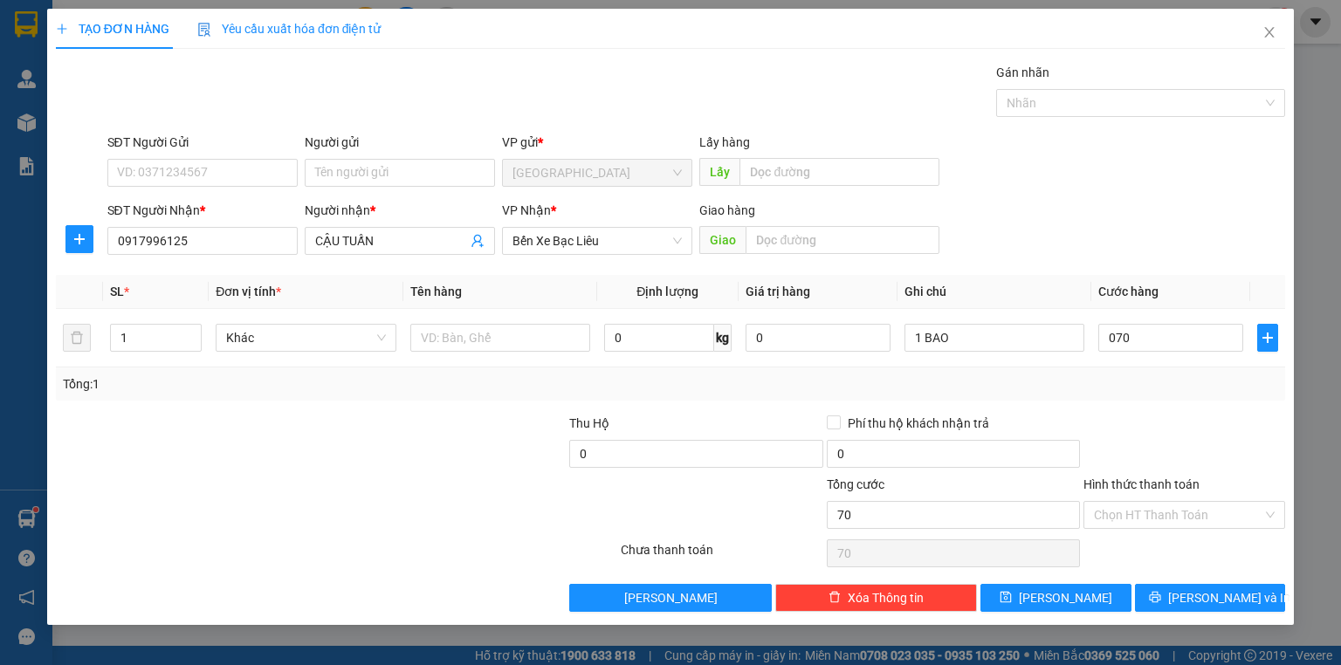
type input "70.000"
click at [1146, 409] on div "Transit Pickup Surcharge Ids Transit Deliver Surcharge Ids Transit Deliver Surc…" at bounding box center [670, 337] width 1229 height 549
click at [1199, 596] on span "[PERSON_NAME] và In" at bounding box center [1229, 597] width 122 height 19
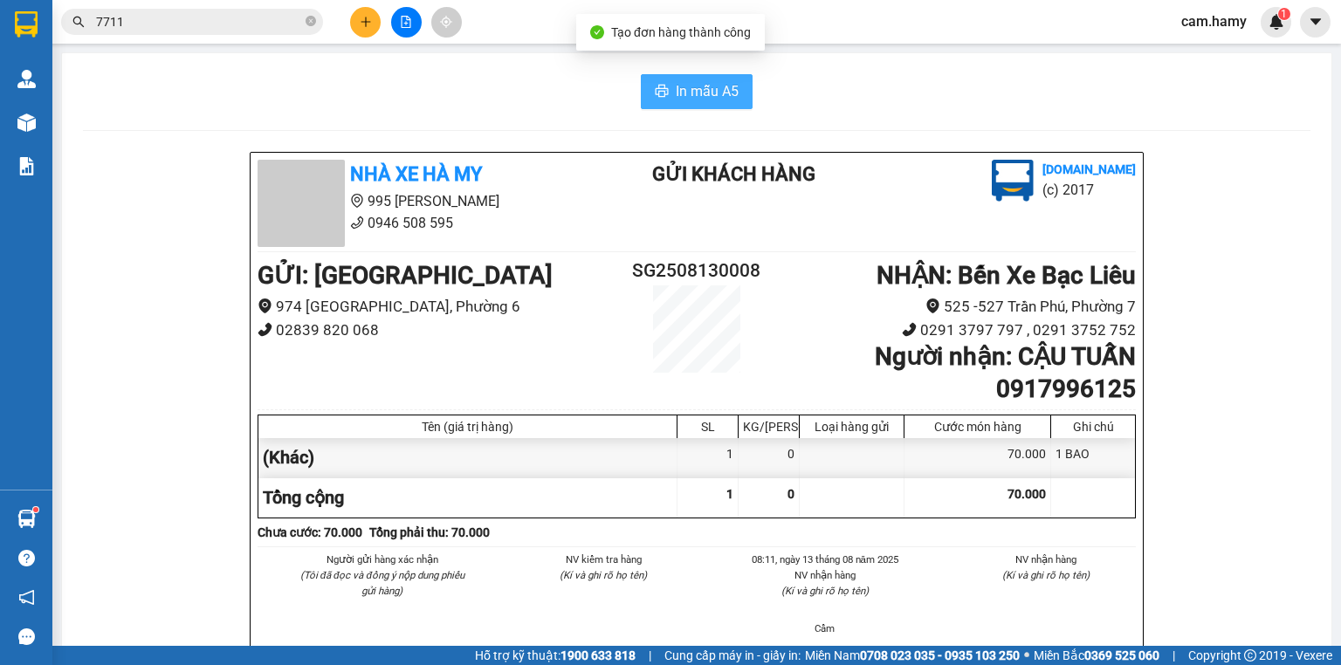
click at [713, 87] on span "In mẫu A5" at bounding box center [707, 91] width 63 height 22
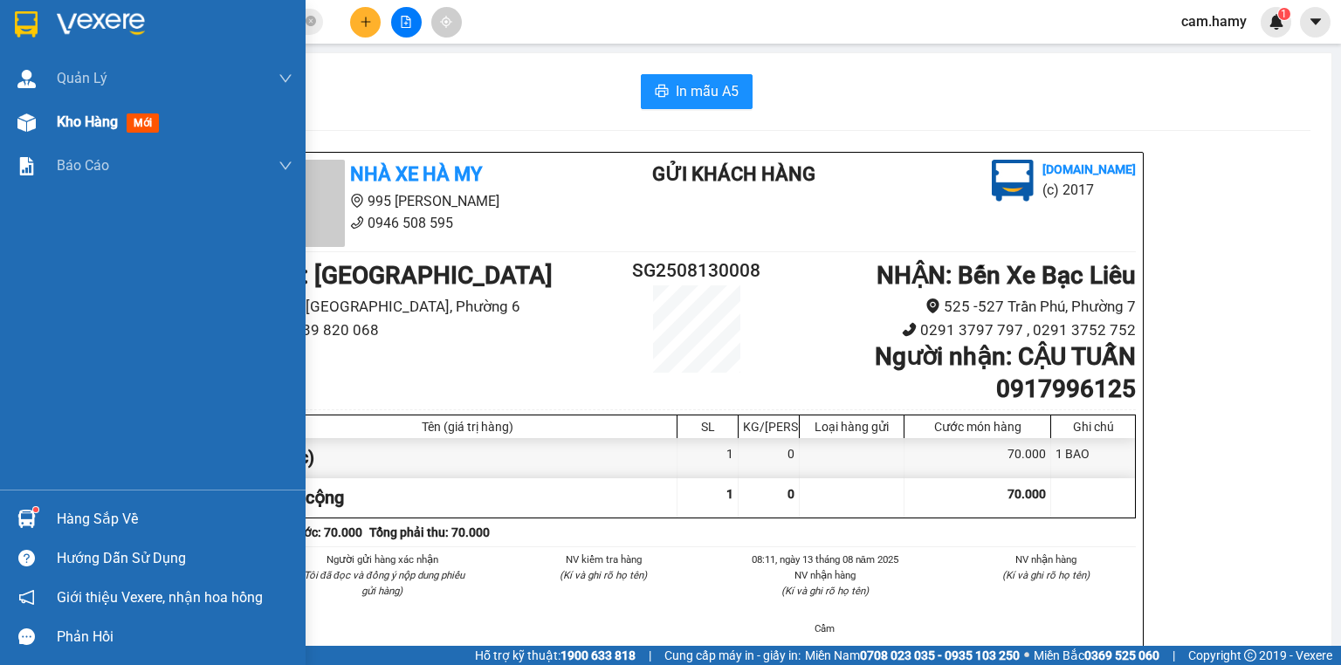
click at [54, 118] on div "Kho hàng mới" at bounding box center [153, 122] width 306 height 44
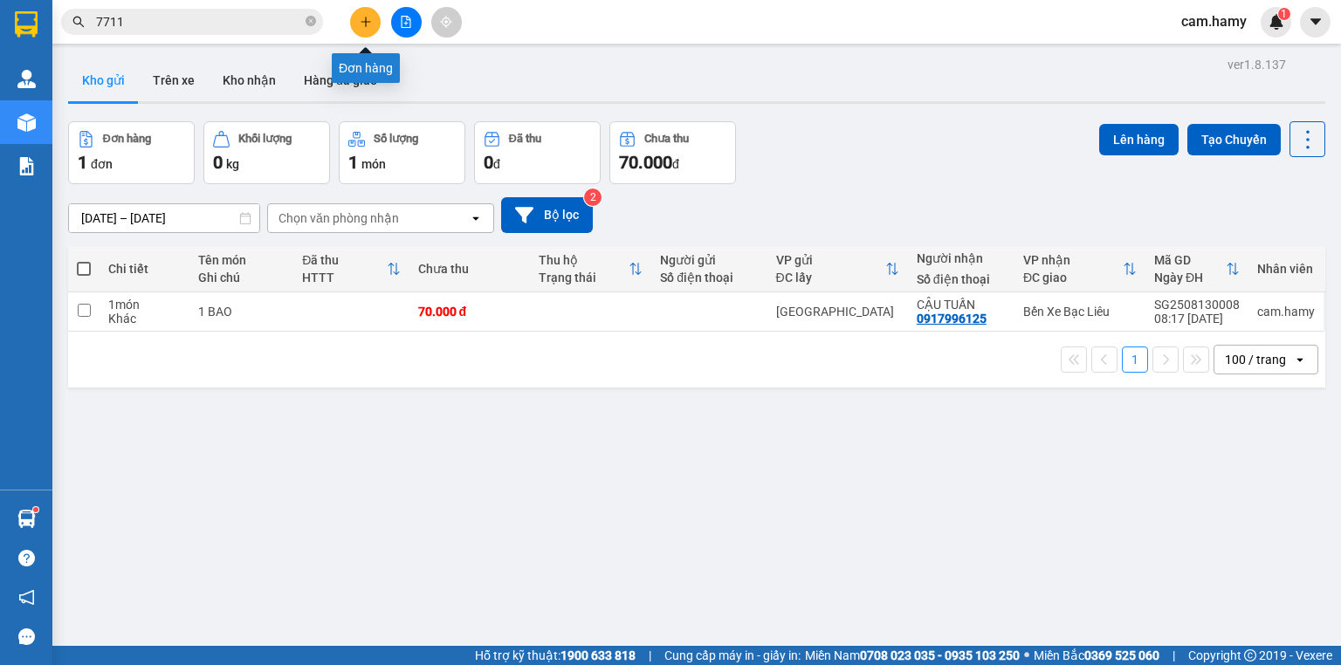
click at [363, 24] on icon "plus" at bounding box center [366, 22] width 12 height 12
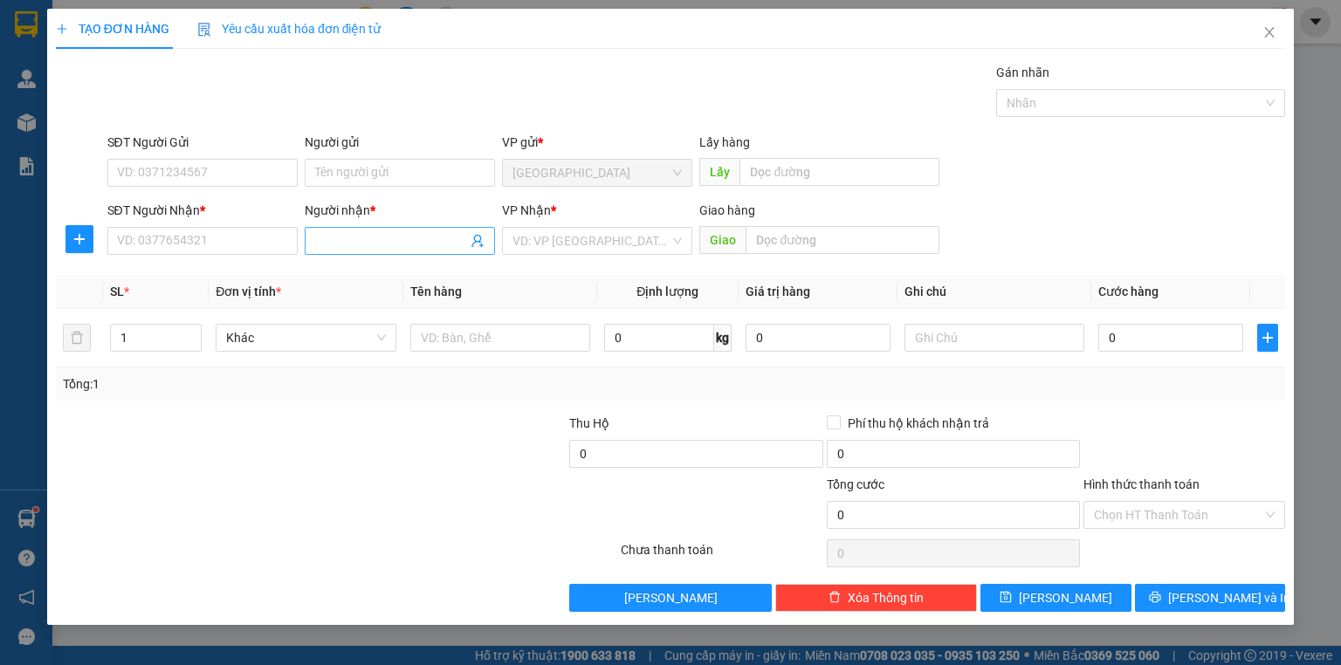
click at [336, 232] on input "Người nhận *" at bounding box center [391, 240] width 152 height 19
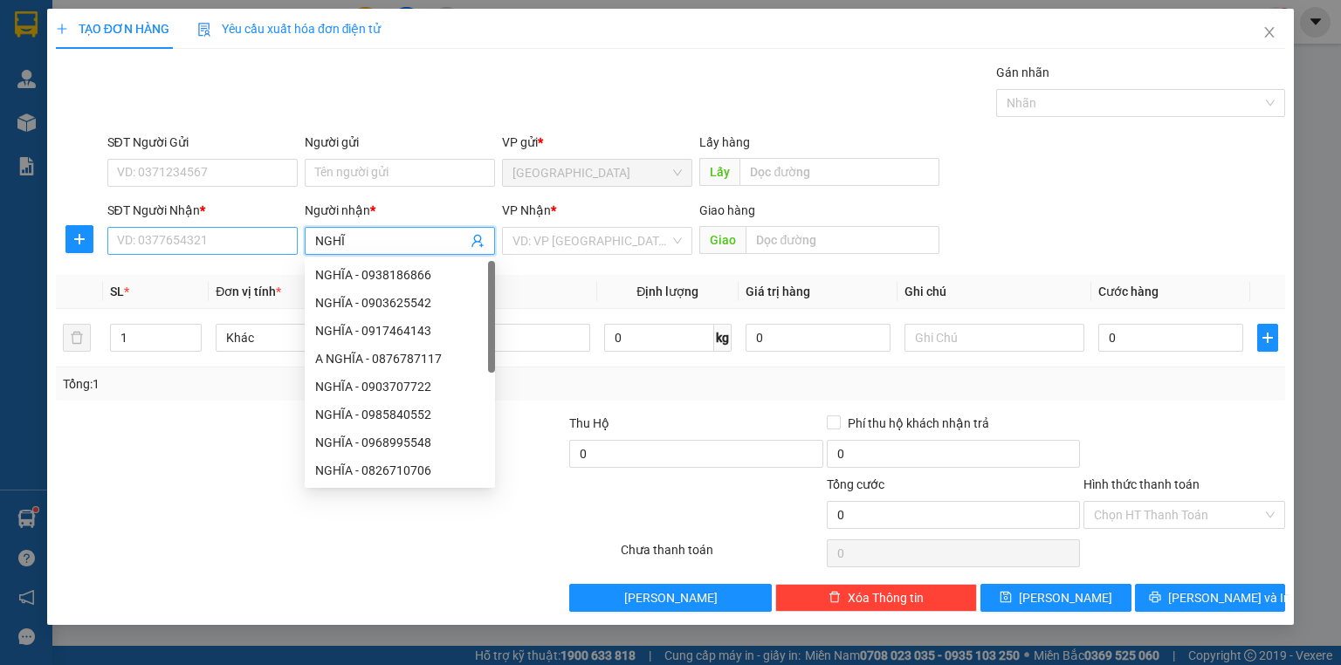
type input "NGHĨ"
click at [253, 235] on input "SĐT Người Nhận *" at bounding box center [202, 241] width 190 height 28
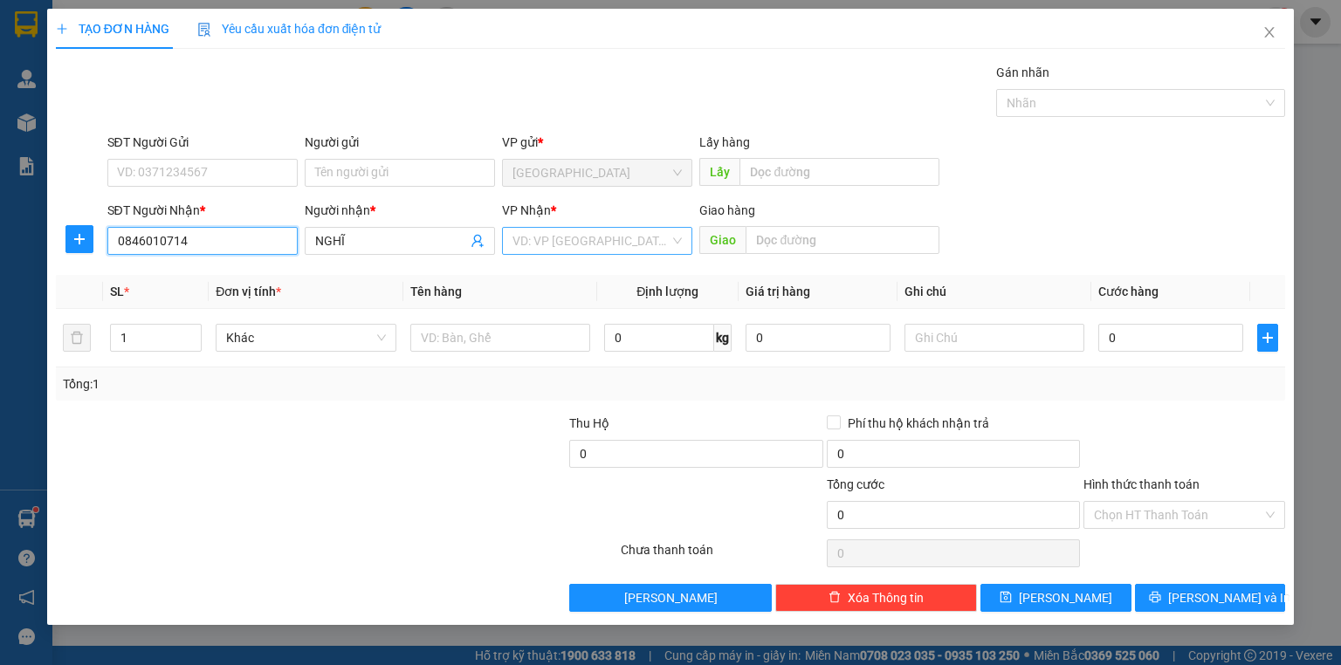
type input "0846010714"
click at [593, 238] on input "search" at bounding box center [591, 241] width 157 height 26
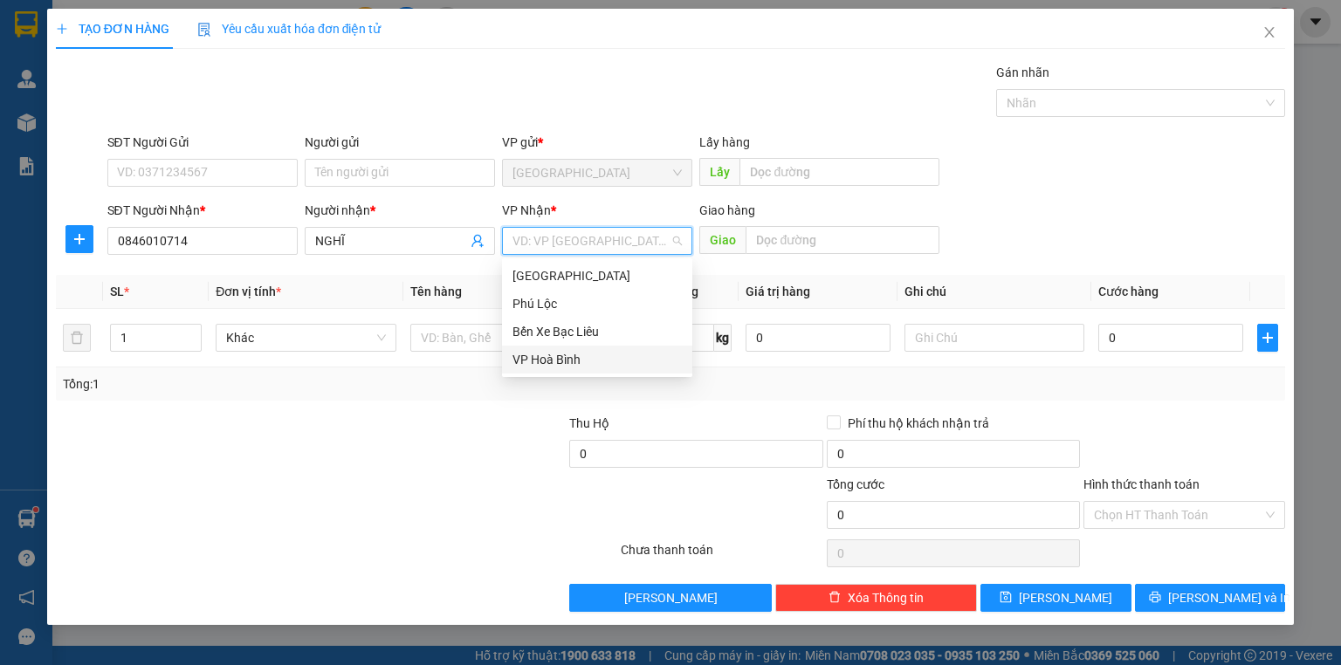
click at [569, 355] on div "VP Hoà Bình" at bounding box center [597, 359] width 169 height 19
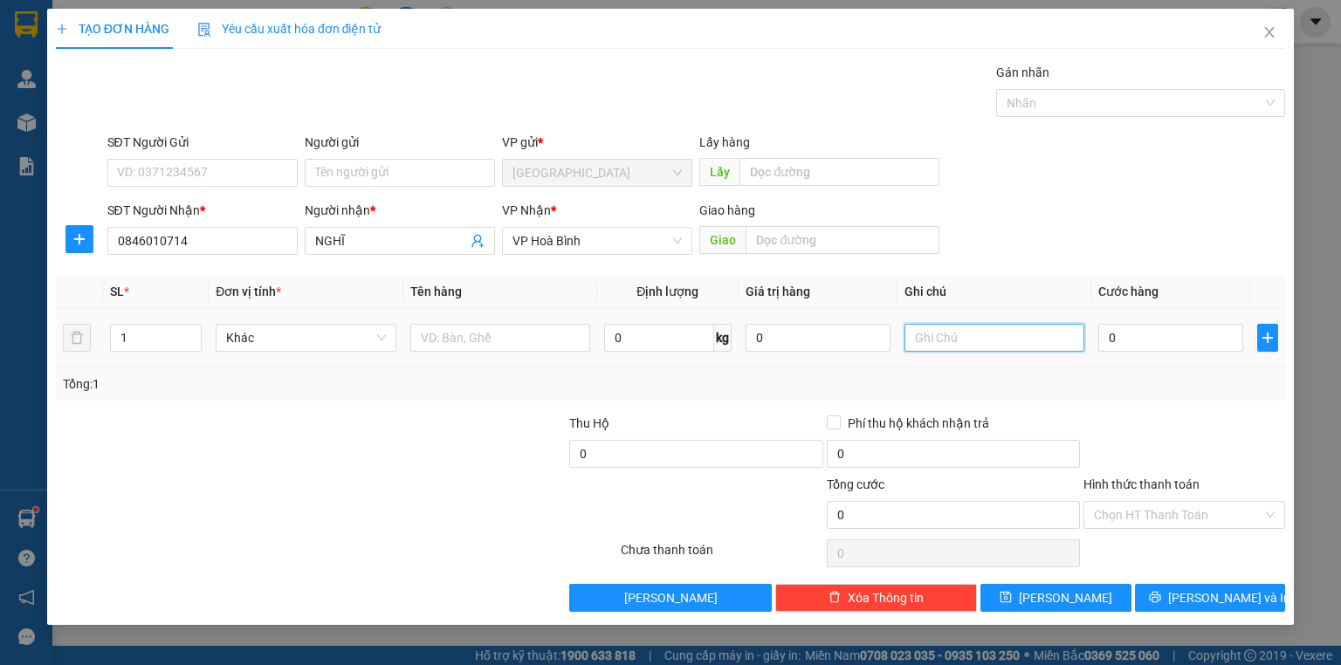
click at [932, 342] on input "text" at bounding box center [995, 338] width 180 height 28
type input "1 BAO"
click at [1131, 335] on input "0" at bounding box center [1170, 338] width 145 height 28
click at [1132, 335] on input "0" at bounding box center [1170, 338] width 145 height 28
type input "06"
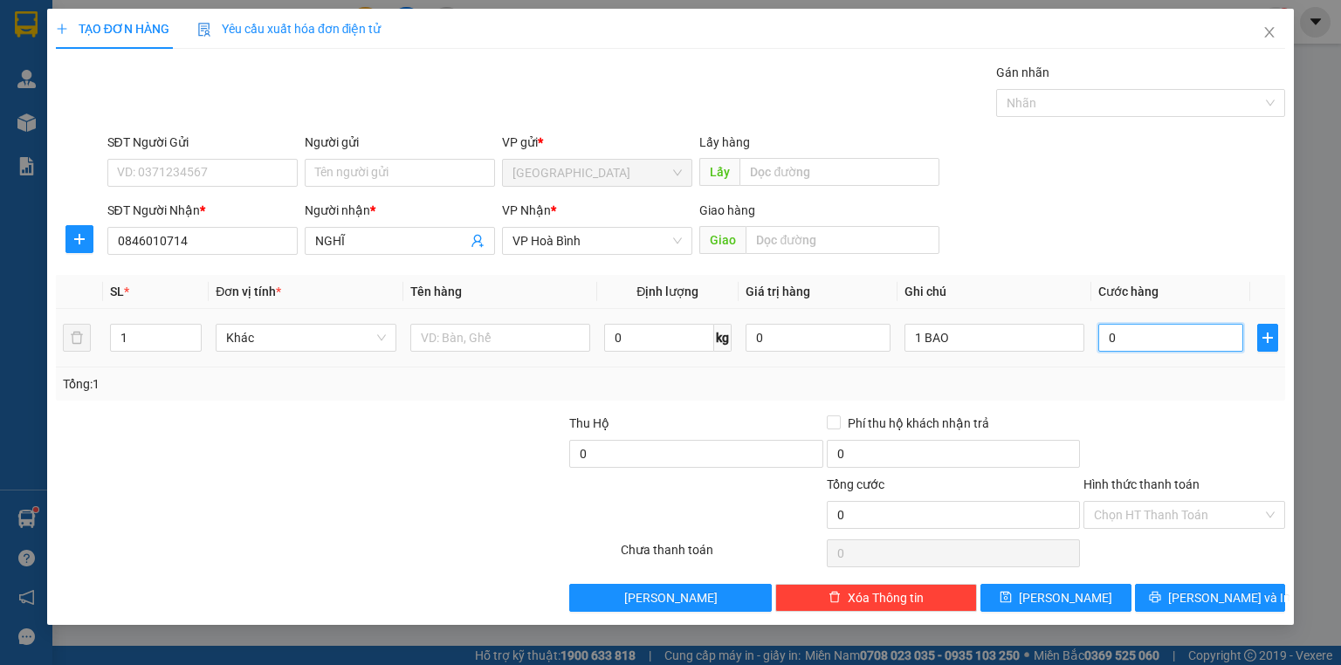
type input "6"
type input "060"
type input "60"
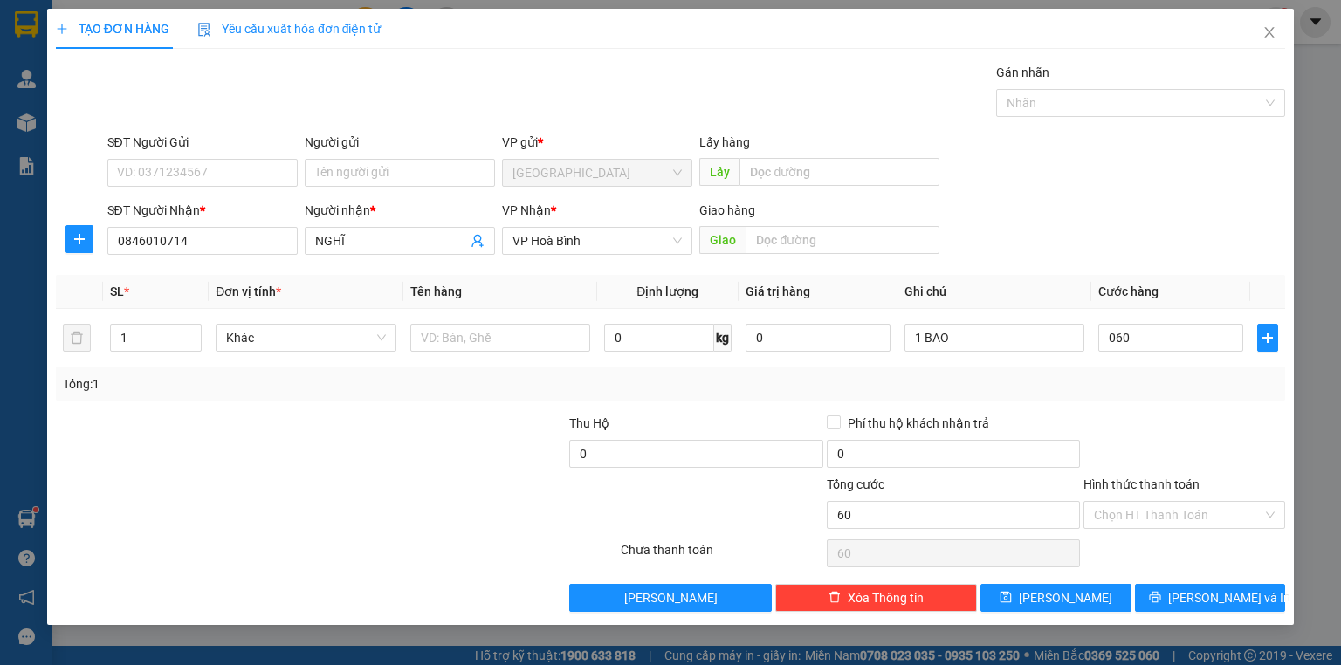
type input "60.000"
click at [1125, 368] on div "Tổng: 1" at bounding box center [670, 384] width 1229 height 33
click at [1174, 589] on button "[PERSON_NAME] và In" at bounding box center [1210, 598] width 151 height 28
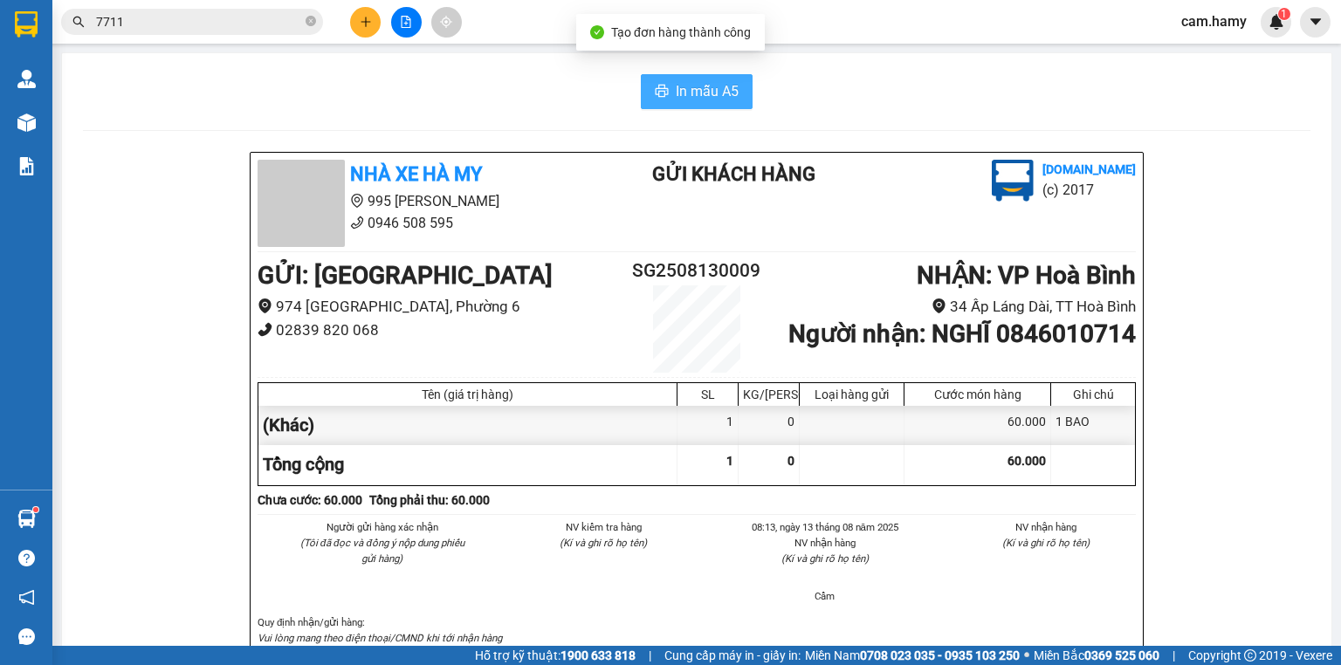
click at [711, 87] on span "In mẫu A5" at bounding box center [707, 91] width 63 height 22
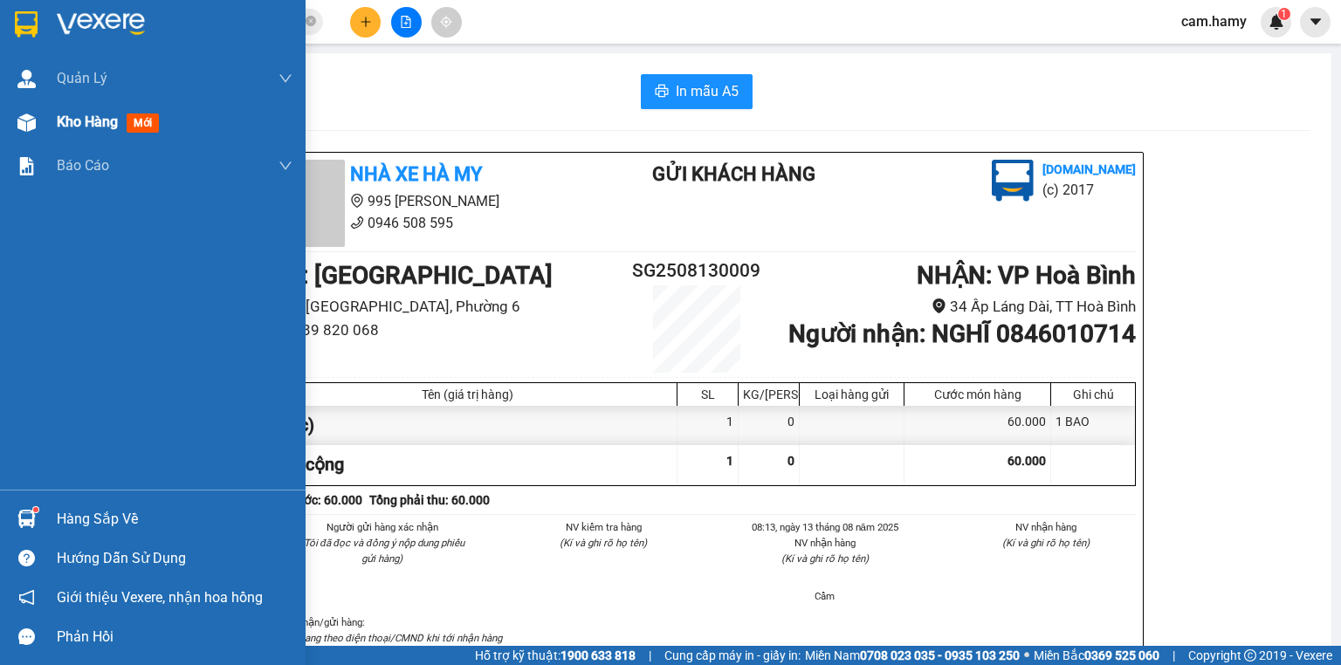
click at [72, 122] on span "Kho hàng" at bounding box center [87, 122] width 61 height 17
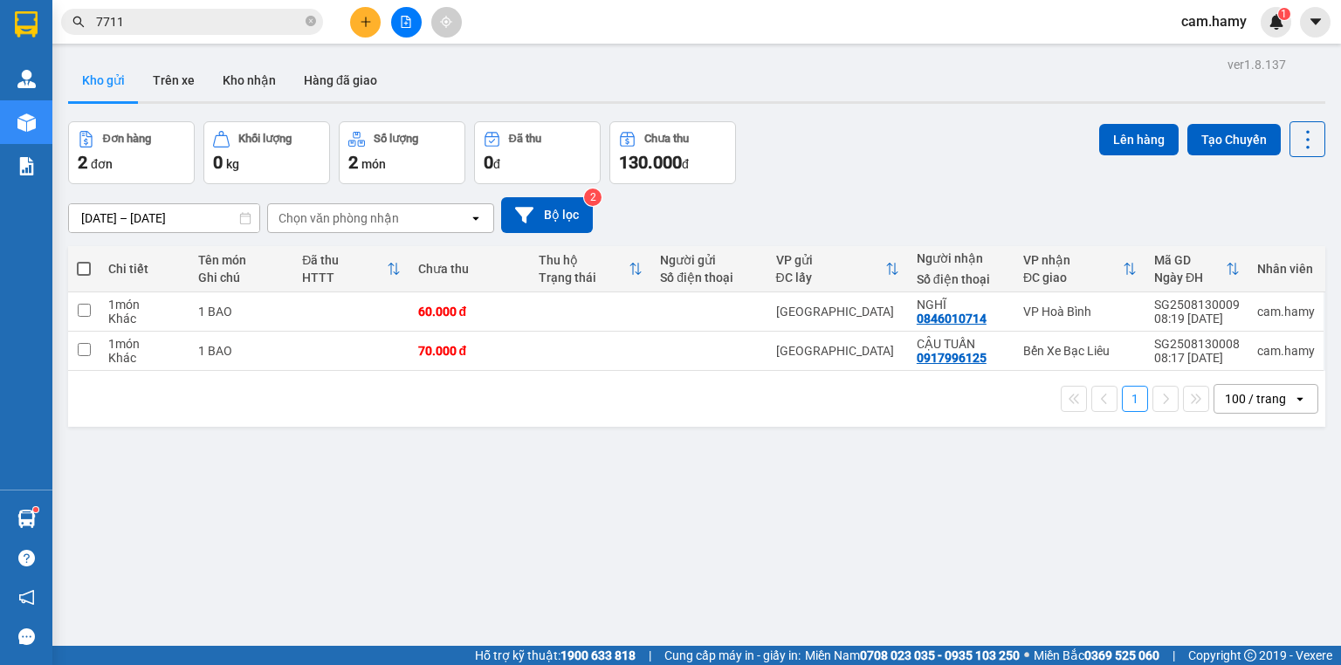
click at [570, 476] on div "ver 1.8.137 Kho gửi Trên xe Kho nhận Hàng đã giao Đơn hàng 2 đơn Khối lượng 0 k…" at bounding box center [696, 384] width 1271 height 665
click at [370, 21] on icon "plus" at bounding box center [366, 22] width 12 height 12
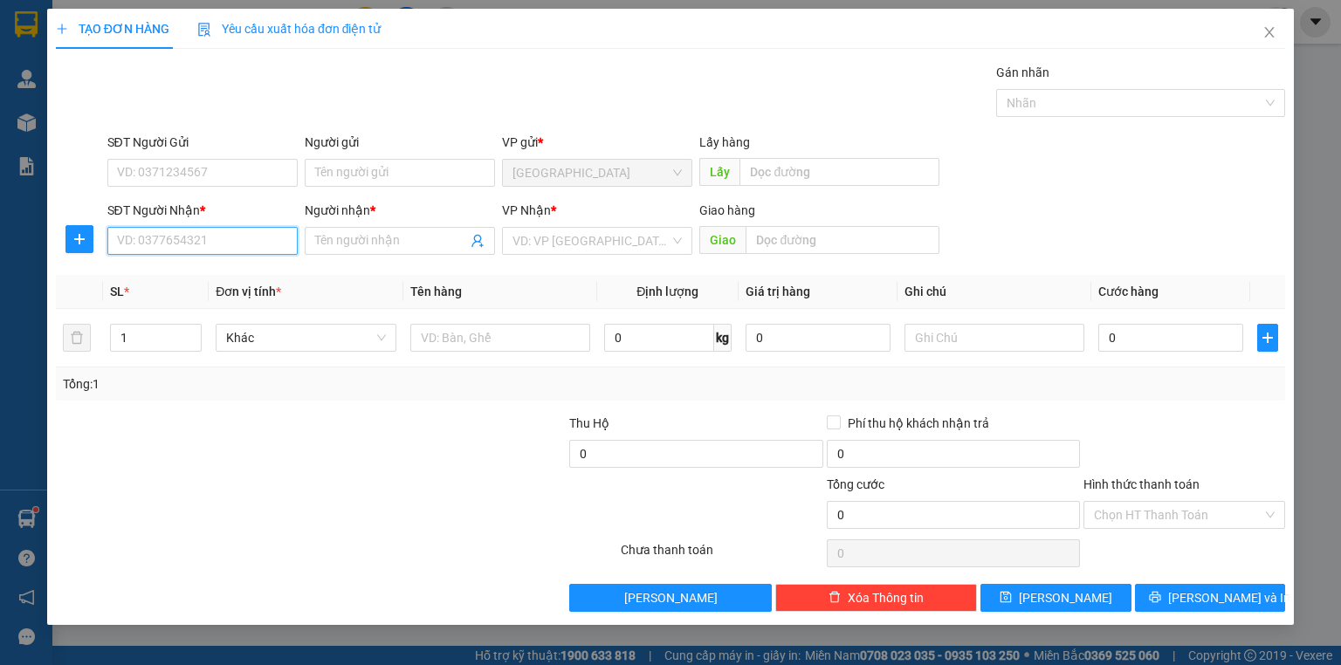
click at [265, 244] on input "SĐT Người Nhận *" at bounding box center [202, 241] width 190 height 28
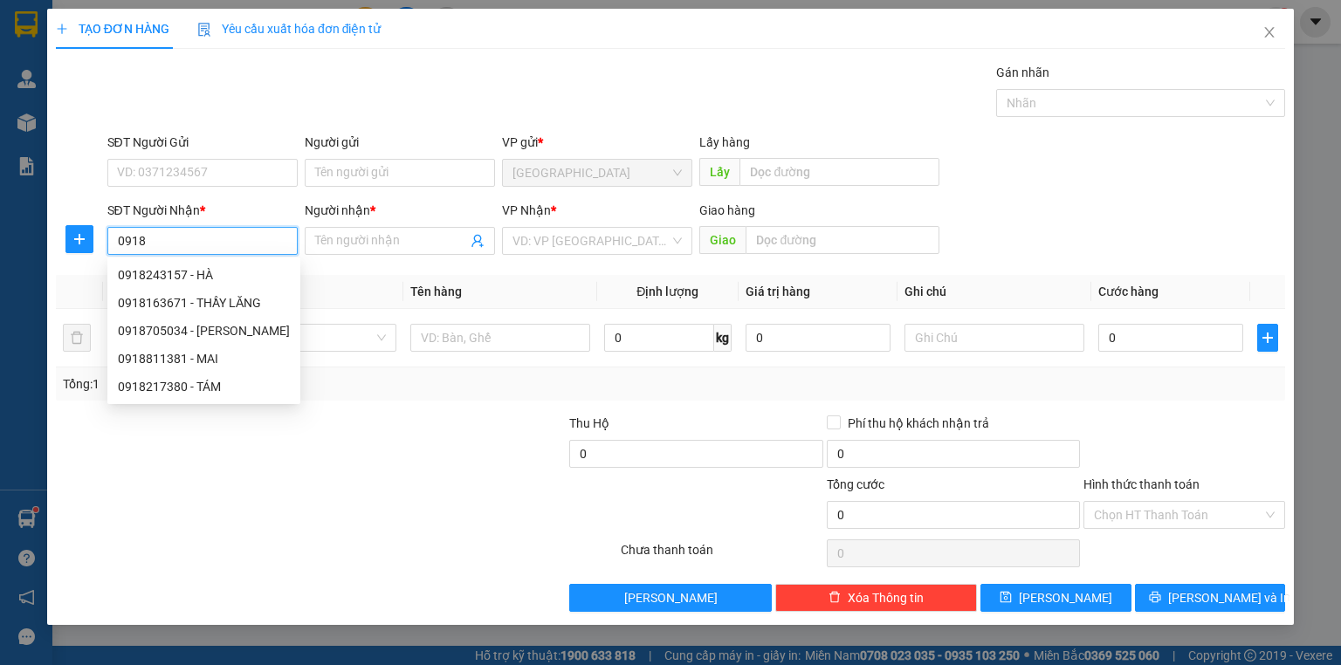
click at [267, 237] on input "0918" at bounding box center [202, 241] width 190 height 28
click at [201, 237] on input "0919" at bounding box center [202, 241] width 190 height 28
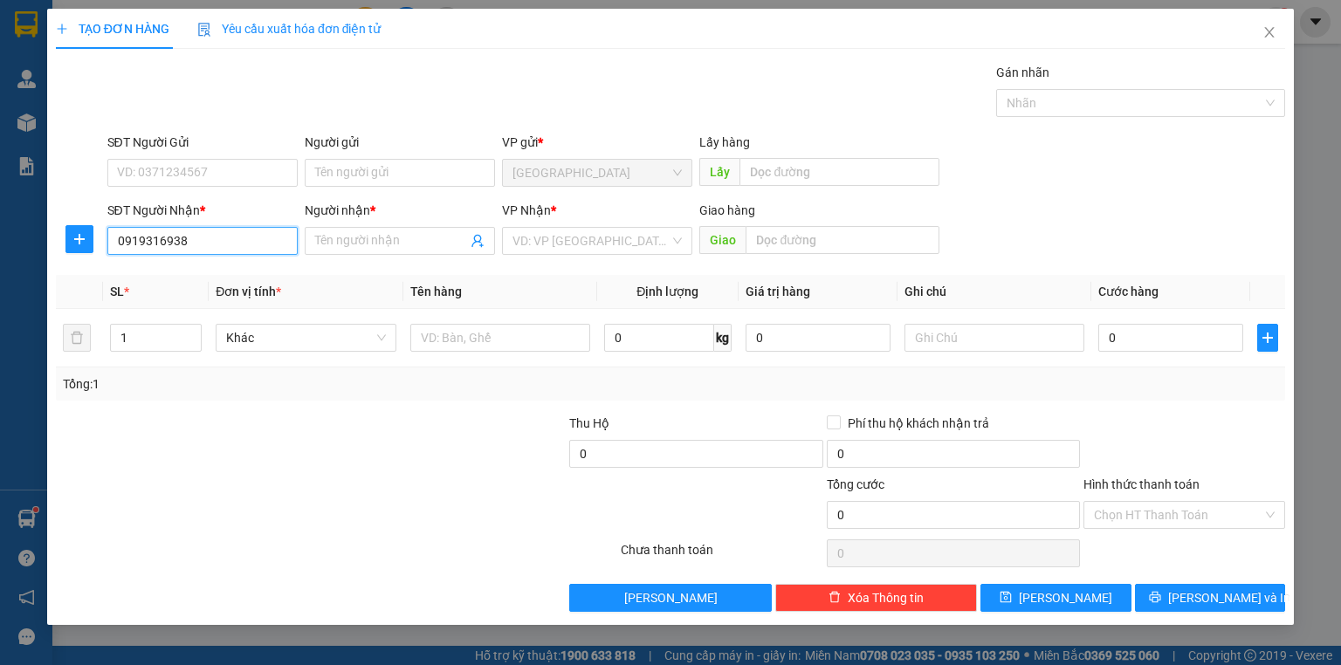
click at [160, 240] on input "0919316938" at bounding box center [202, 241] width 190 height 28
click at [162, 240] on input "0919316938" at bounding box center [202, 241] width 190 height 28
type input "0919315938"
click at [230, 272] on div "0919315938 - MẠNH" at bounding box center [202, 274] width 169 height 19
type input "MẠNH"
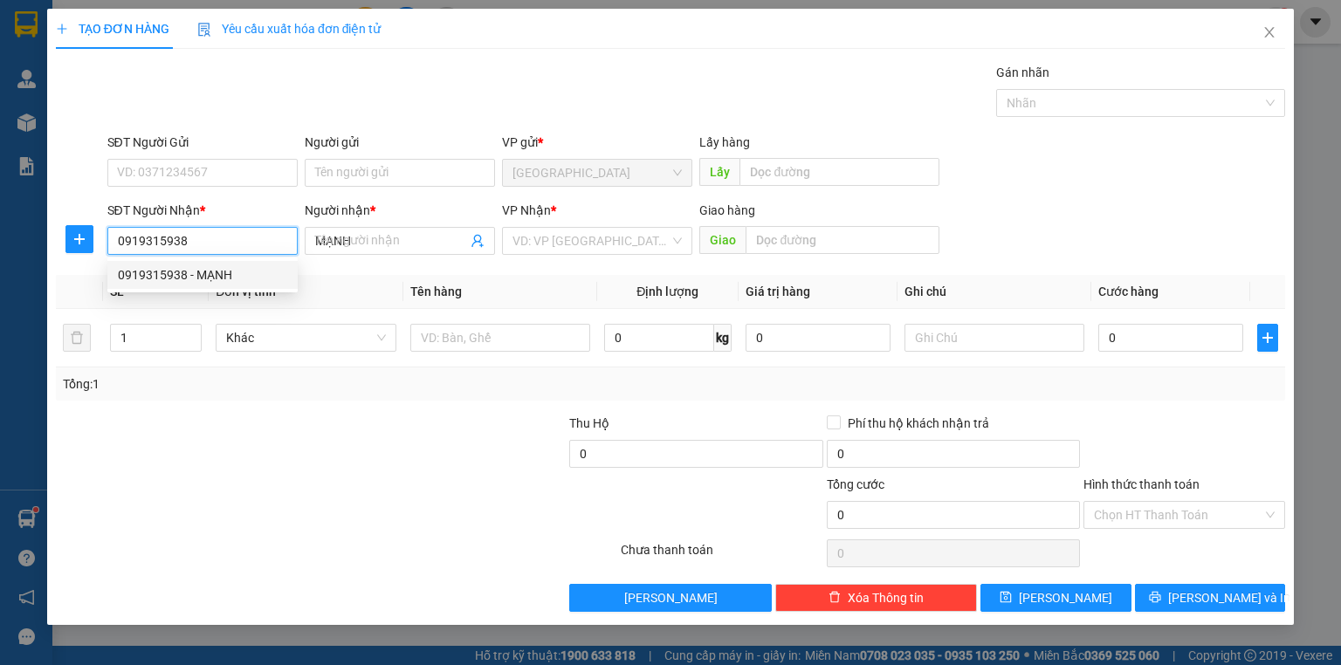
type input "40.000"
type input "0919315938"
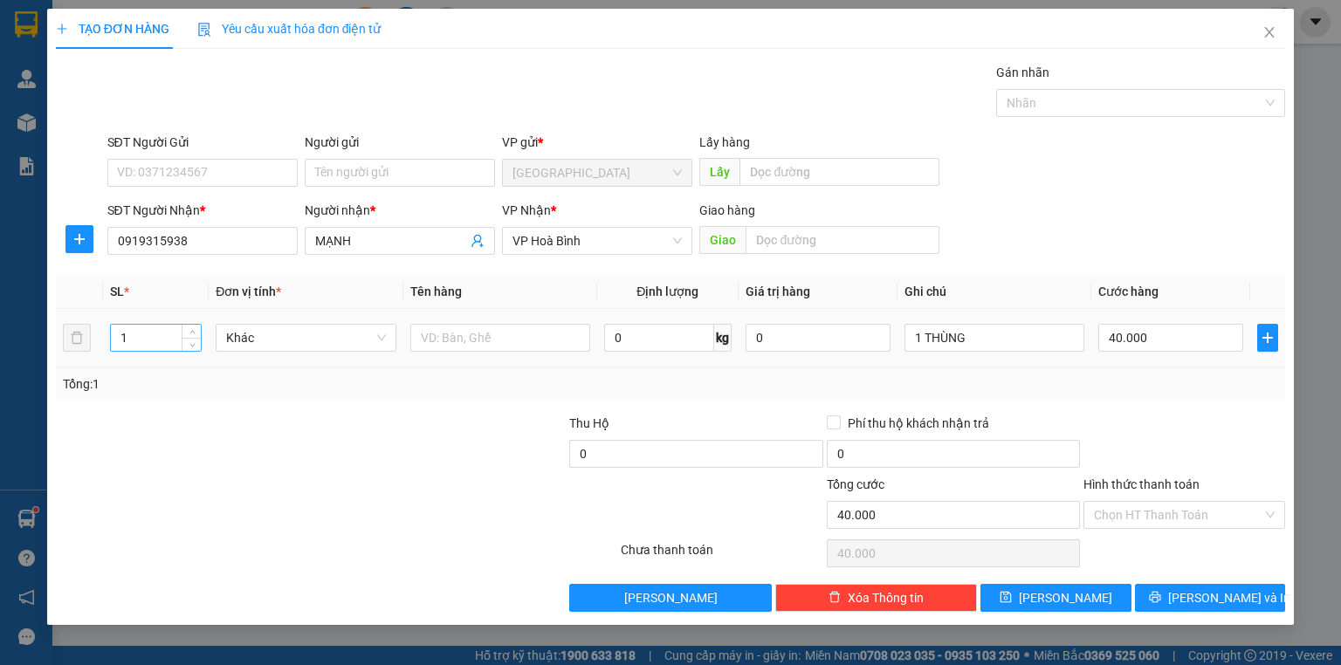
click at [155, 339] on input "1" at bounding box center [156, 338] width 90 height 26
type input "2"
click at [984, 335] on input "1 THÙNG" at bounding box center [995, 338] width 180 height 28
type input "0"
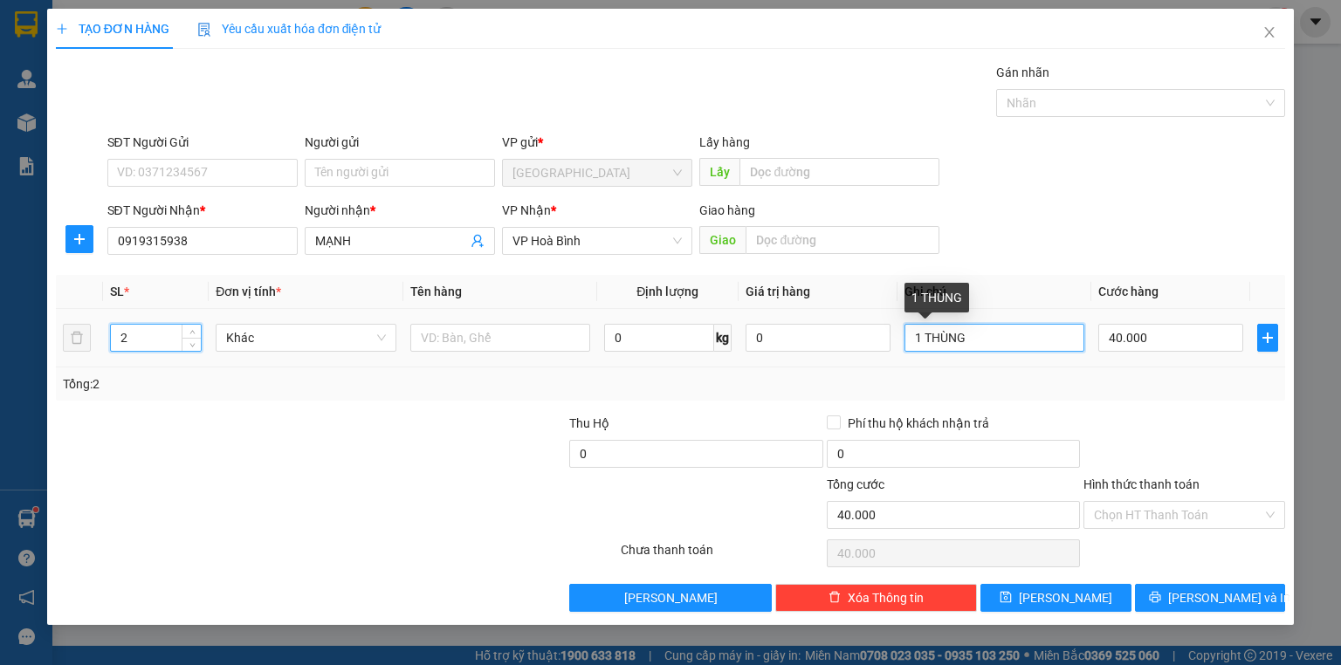
type input "0"
type input "1"
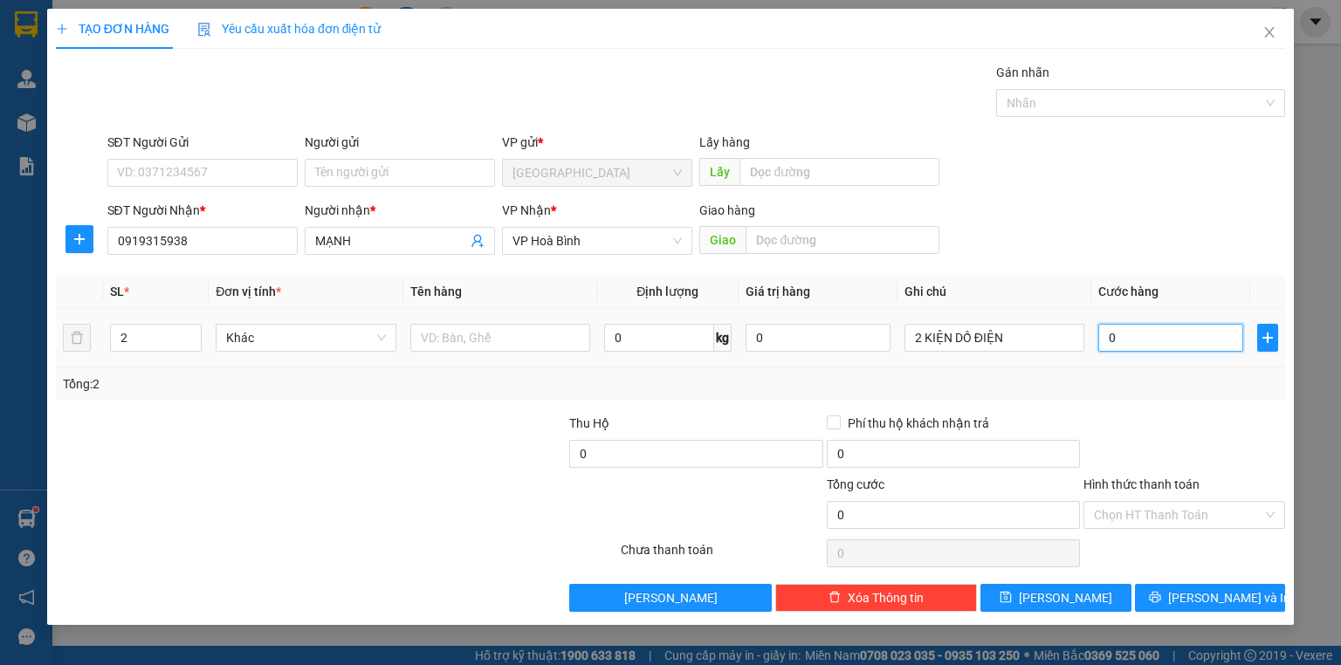
click at [1147, 341] on input "0" at bounding box center [1170, 338] width 145 height 28
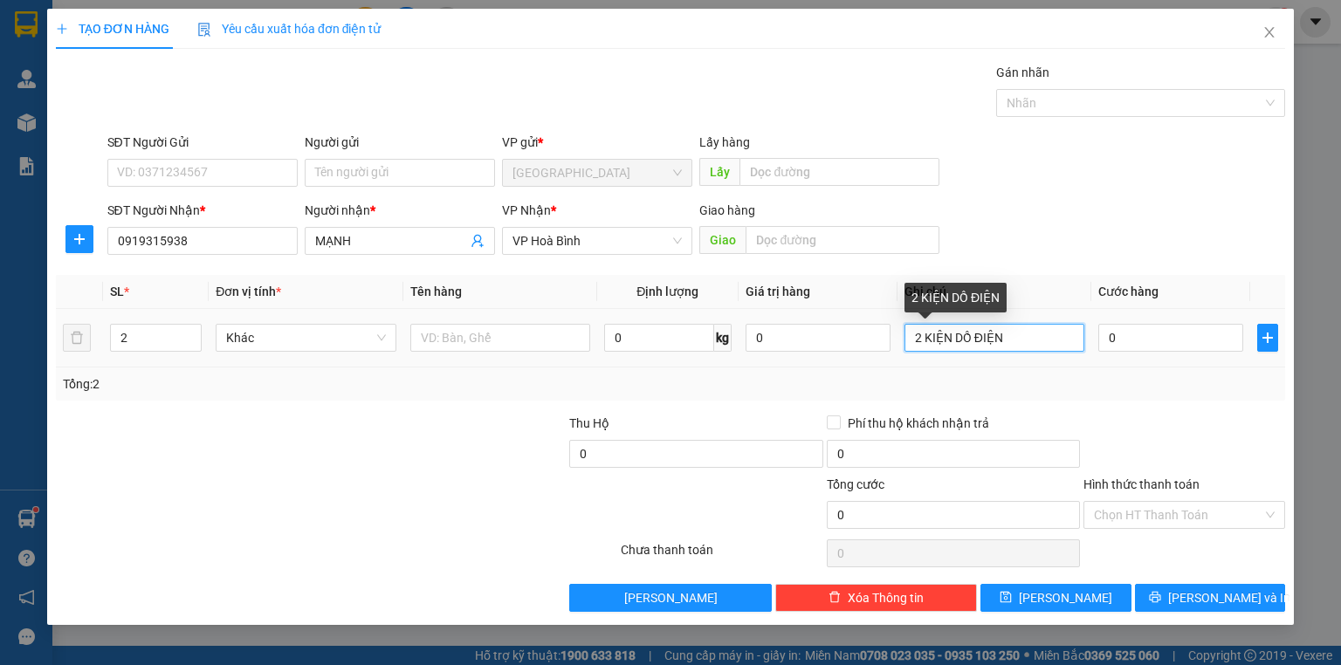
click at [963, 338] on input "2 KIỆN DỒ ĐIỆN" at bounding box center [995, 338] width 180 height 28
click at [950, 336] on input "2 KIỆNĐỒ ĐIỆN" at bounding box center [995, 338] width 180 height 28
type input "2 KIỆN ĐỒ ĐIỆN"
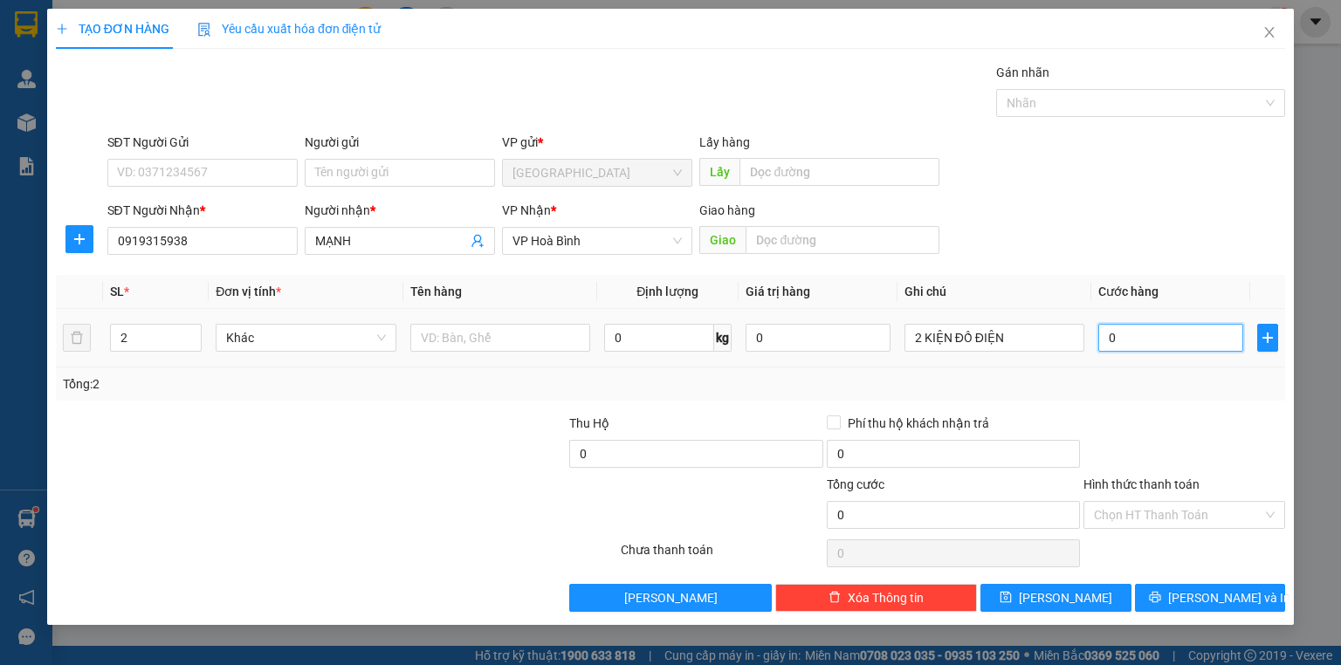
click at [1132, 336] on input "0" at bounding box center [1170, 338] width 145 height 28
type input "1"
type input "13"
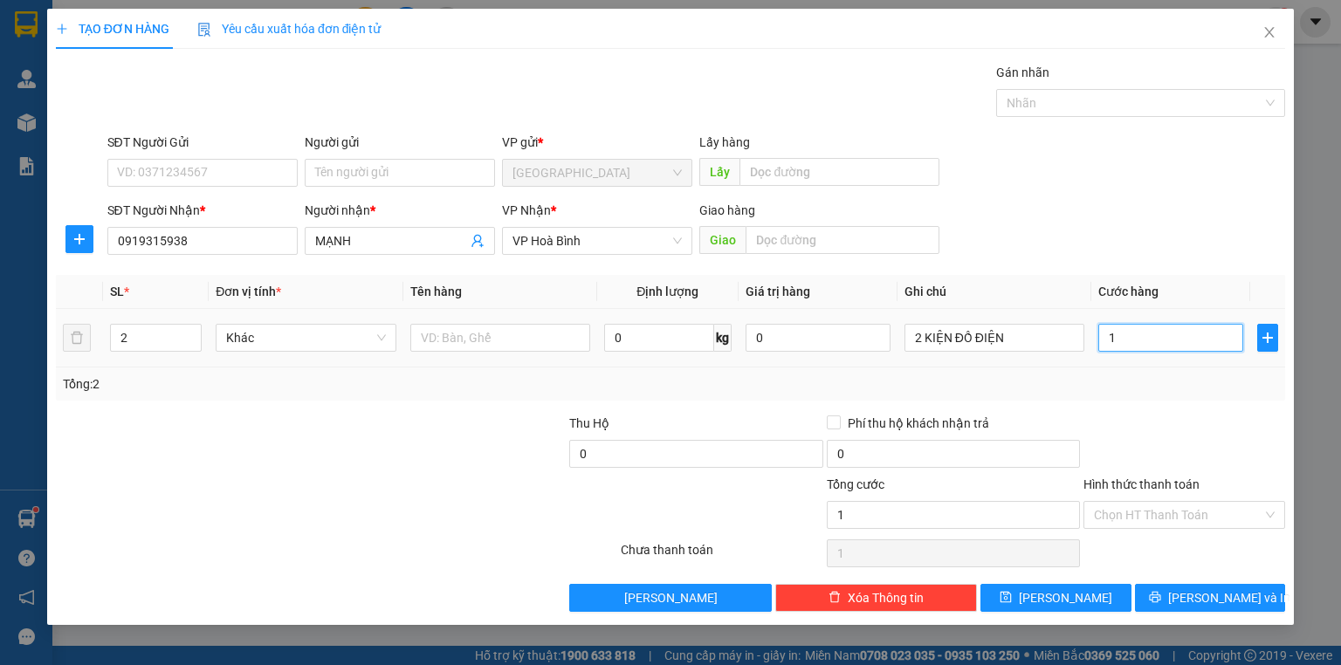
type input "13"
type input "130"
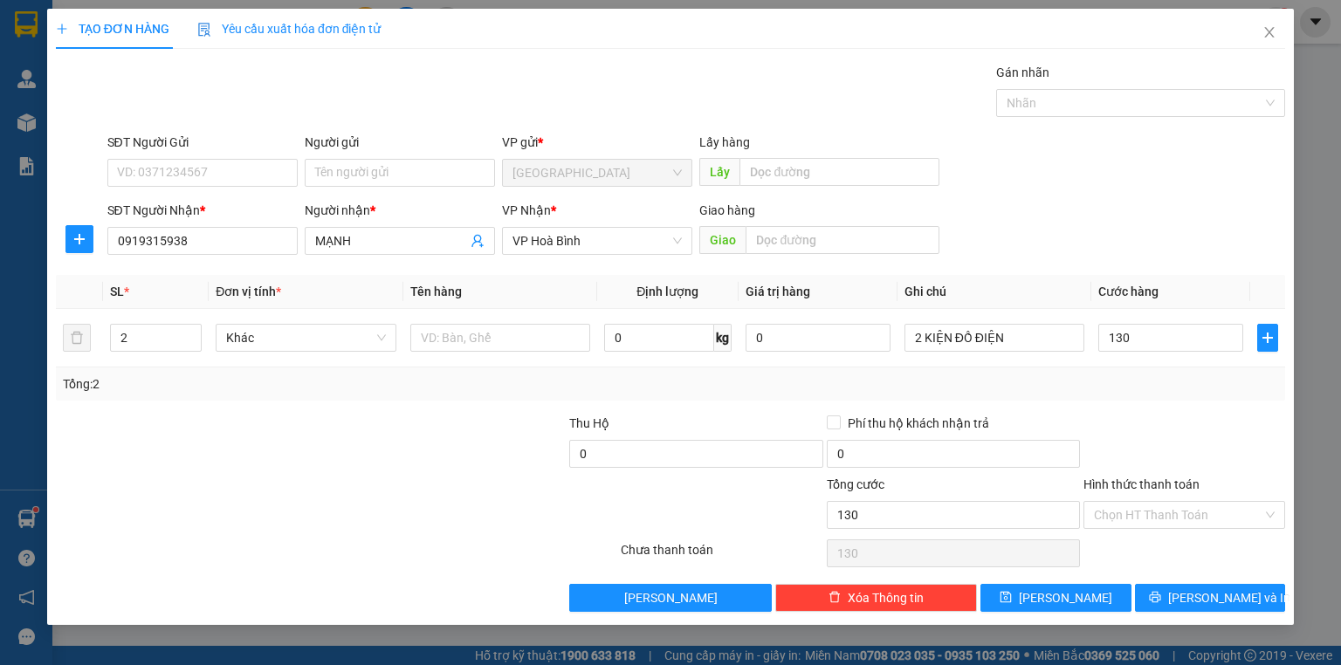
type input "130.000"
click at [1142, 381] on div "Tổng: 2" at bounding box center [670, 384] width 1215 height 19
click at [1160, 597] on icon "printer" at bounding box center [1154, 597] width 11 height 11
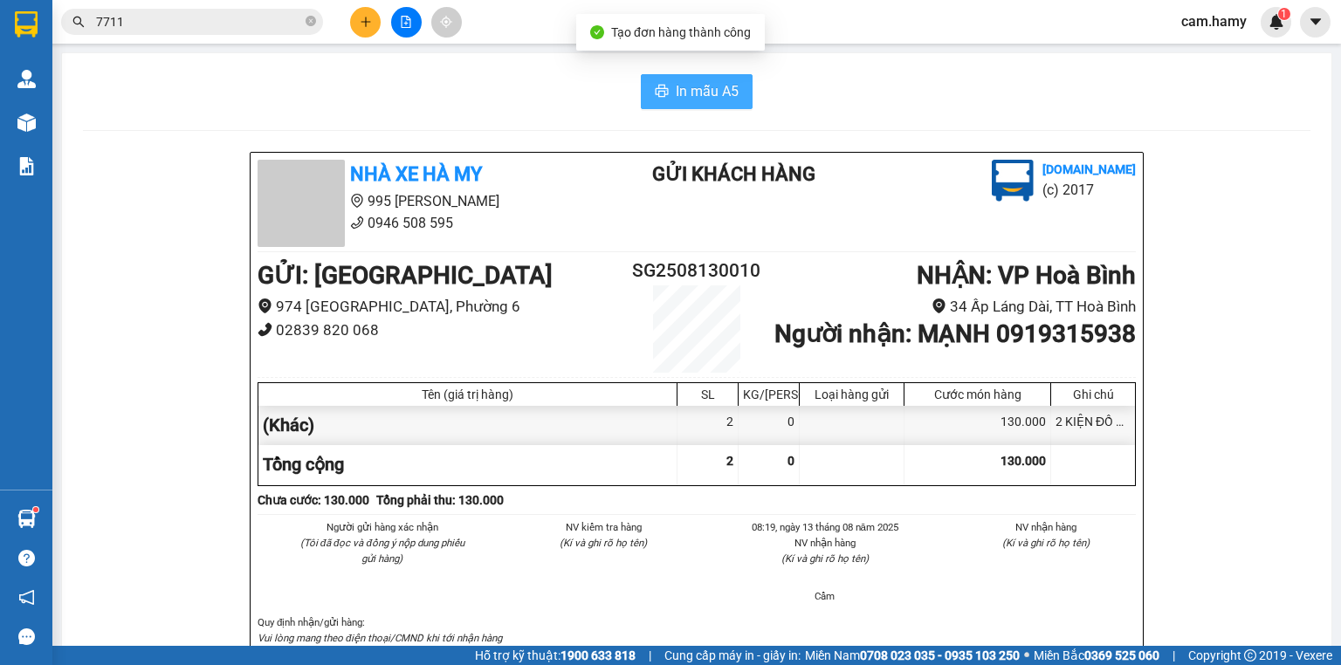
click at [694, 87] on span "In mẫu A5" at bounding box center [707, 91] width 63 height 22
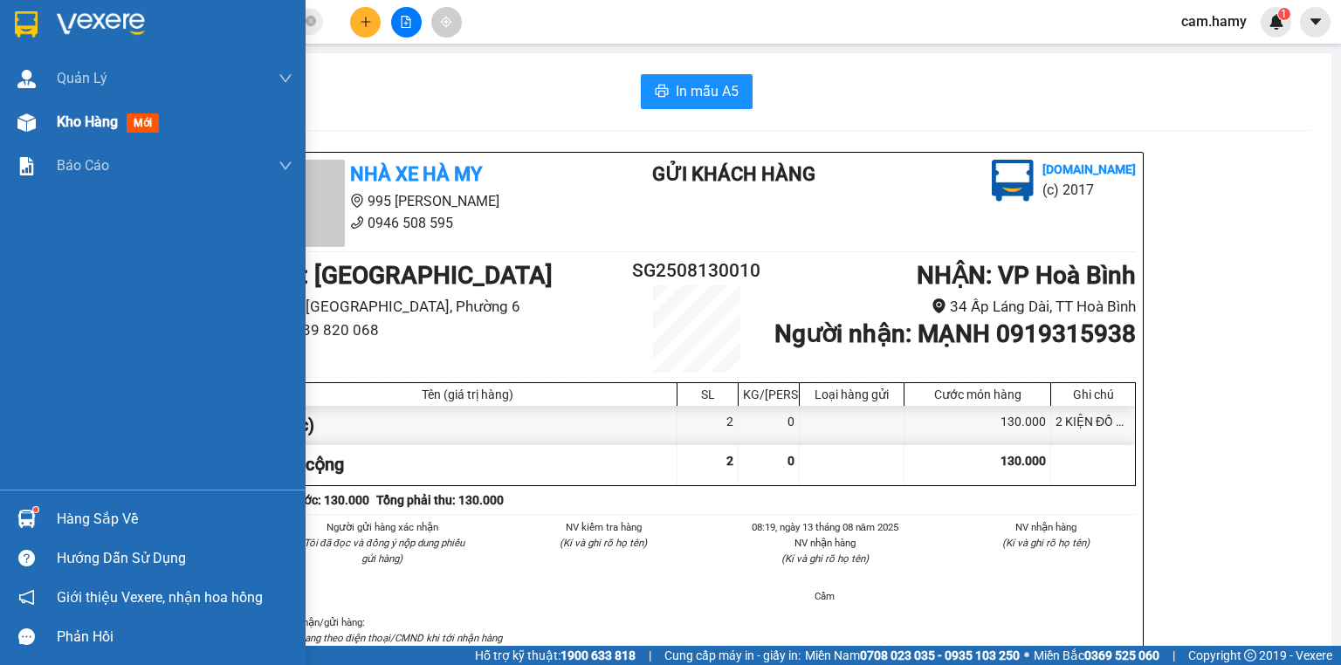
click at [88, 120] on span "Kho hàng" at bounding box center [87, 122] width 61 height 17
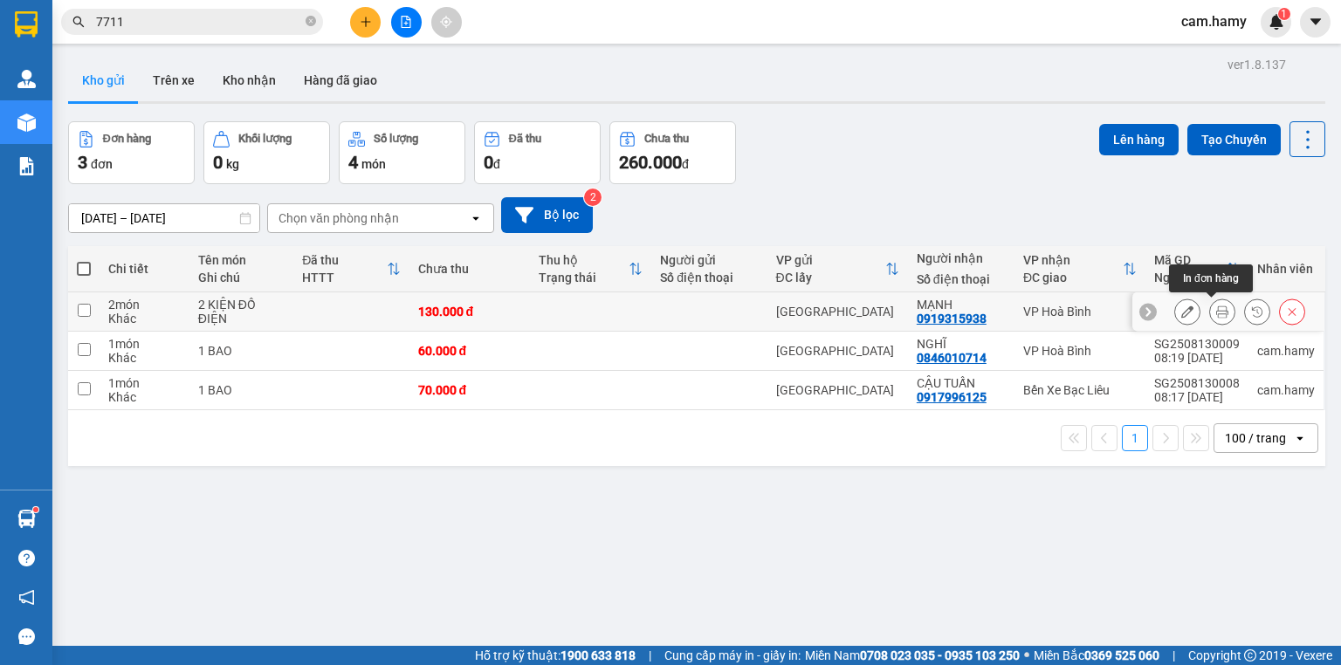
click at [1216, 314] on icon at bounding box center [1222, 312] width 12 height 12
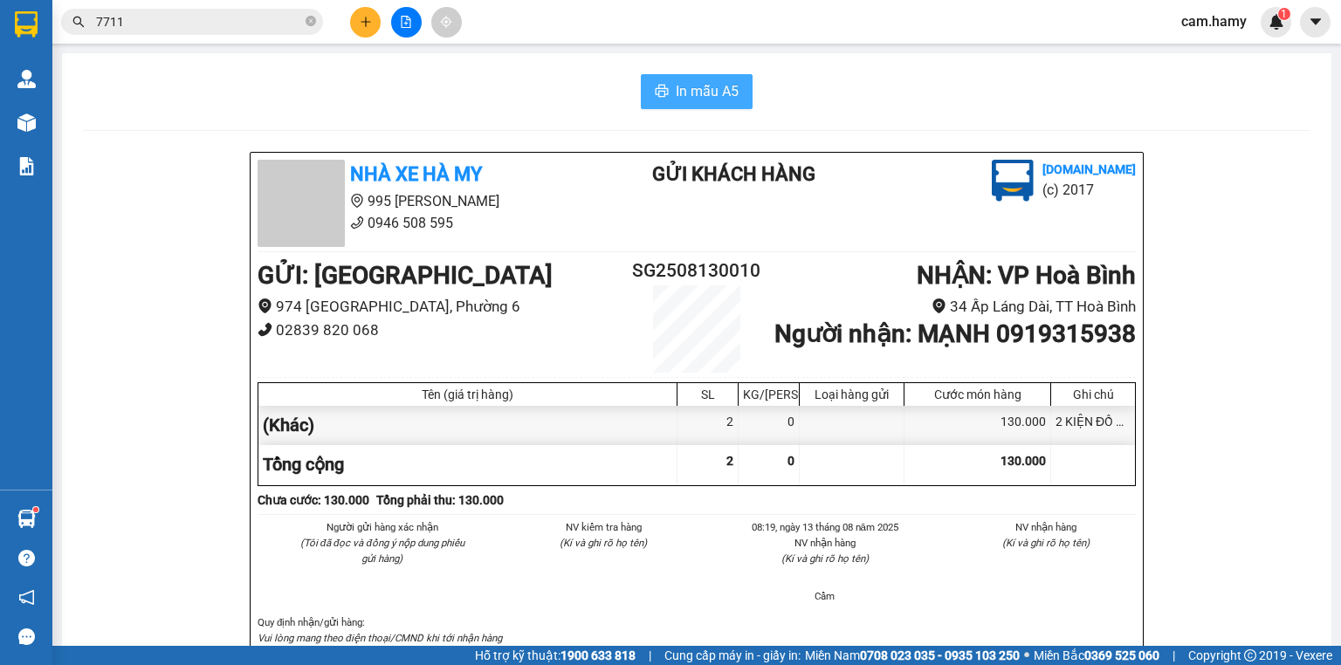
click at [685, 87] on span "In mẫu A5" at bounding box center [707, 91] width 63 height 22
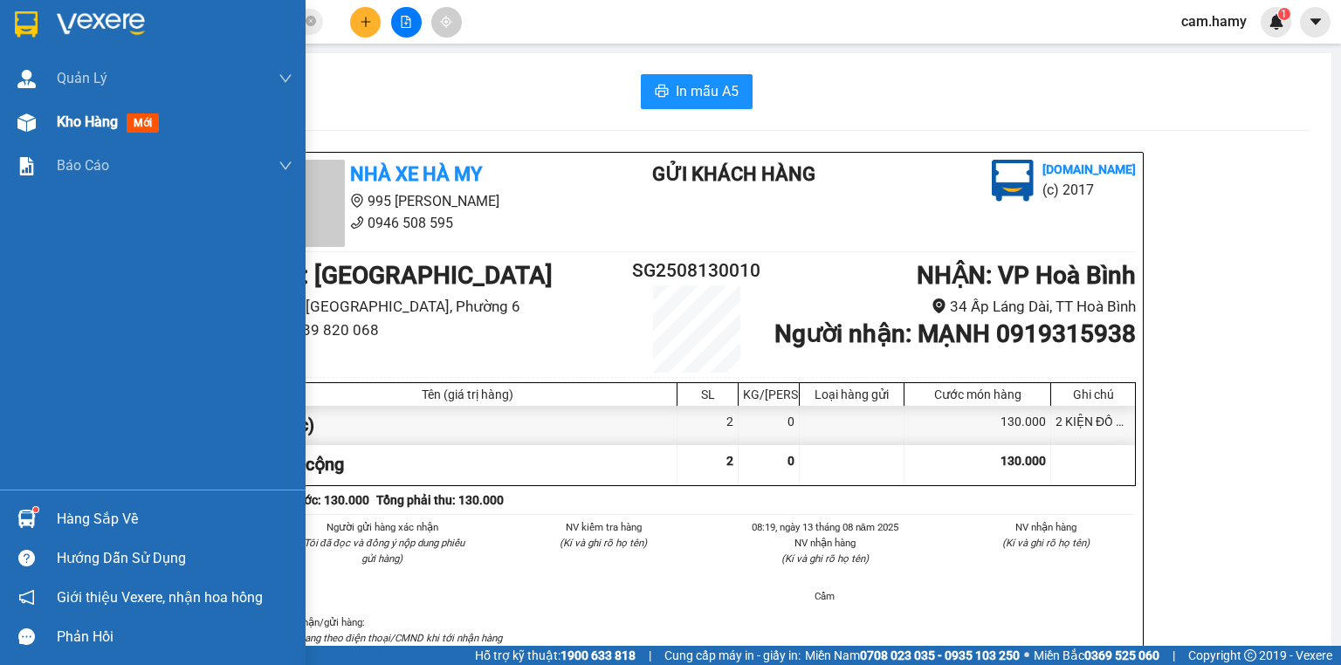
click at [56, 121] on div "Kho hàng mới" at bounding box center [153, 122] width 306 height 44
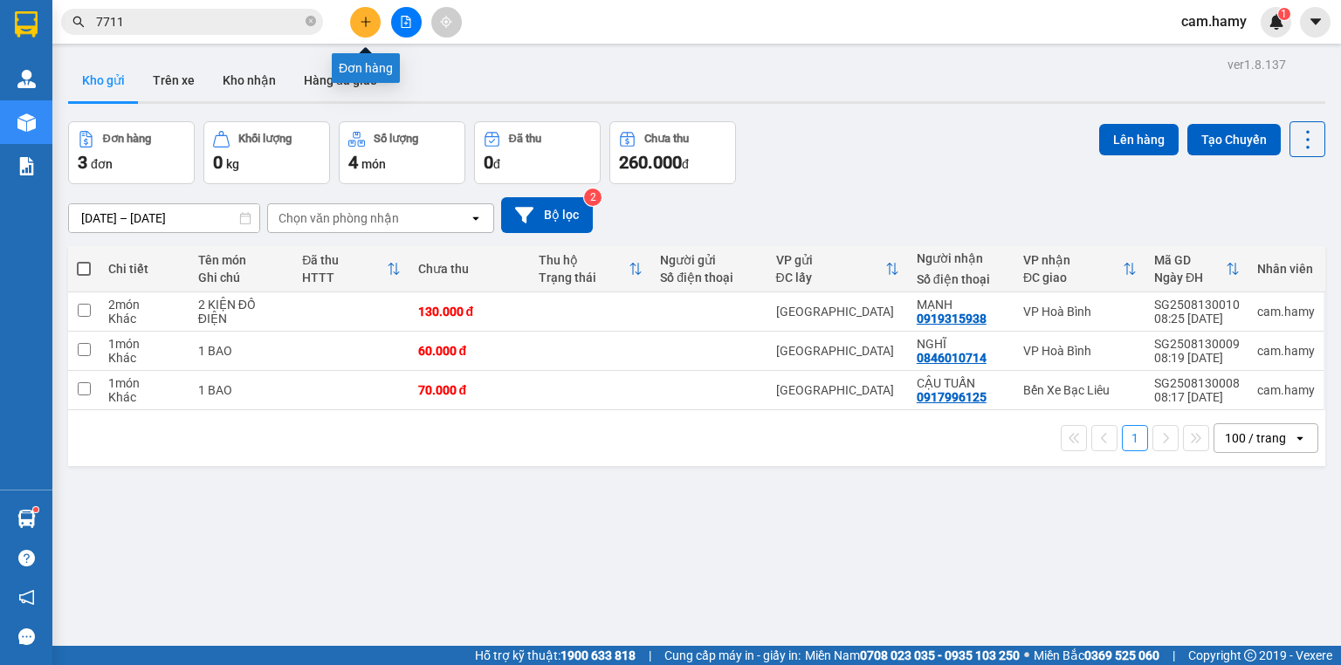
click at [363, 26] on icon "plus" at bounding box center [366, 22] width 12 height 12
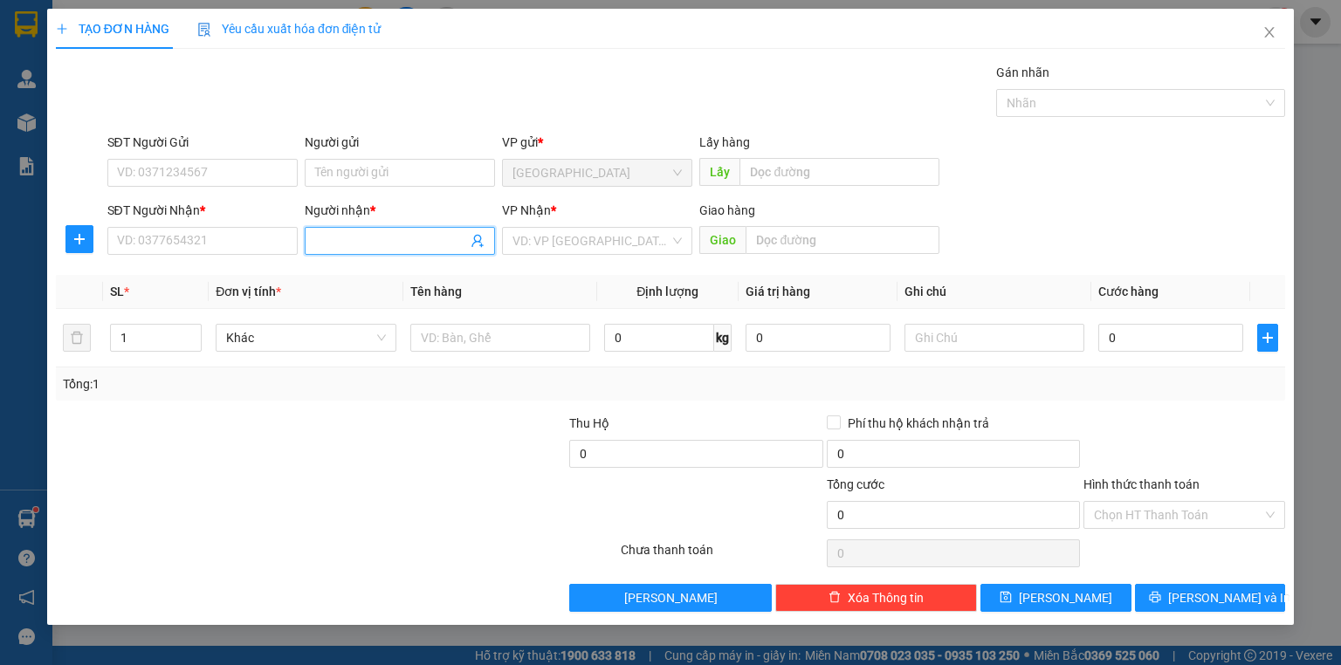
click at [342, 246] on input "Người nhận *" at bounding box center [391, 240] width 152 height 19
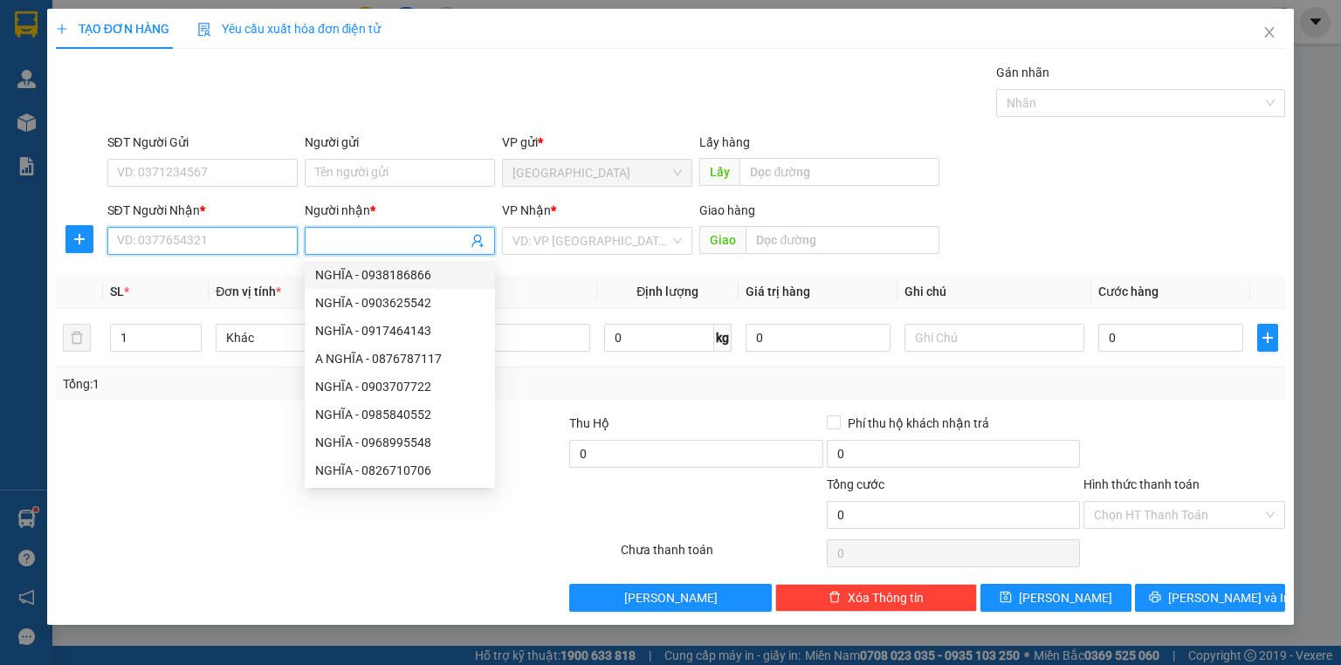
click at [216, 244] on input "SĐT Người Nhận *" at bounding box center [202, 241] width 190 height 28
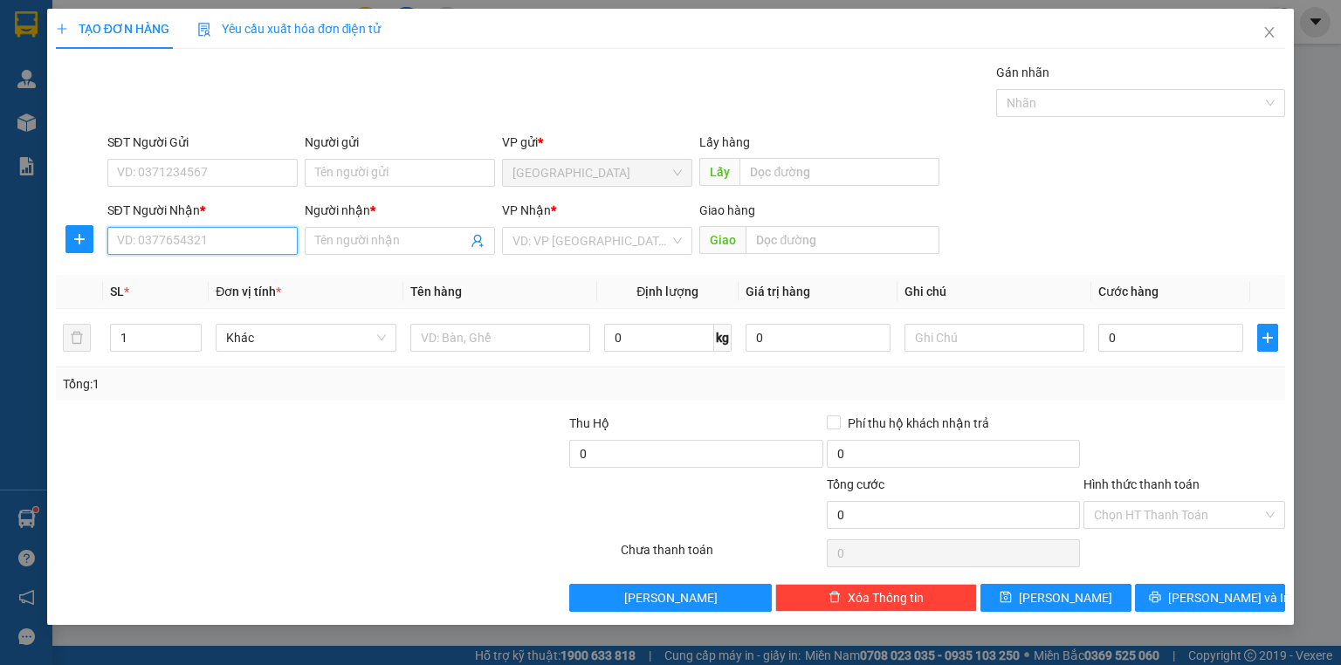
click at [216, 234] on input "SĐT Người Nhận *" at bounding box center [202, 241] width 190 height 28
type input "0948988846"
click at [338, 239] on input "Người nhận *" at bounding box center [391, 240] width 152 height 19
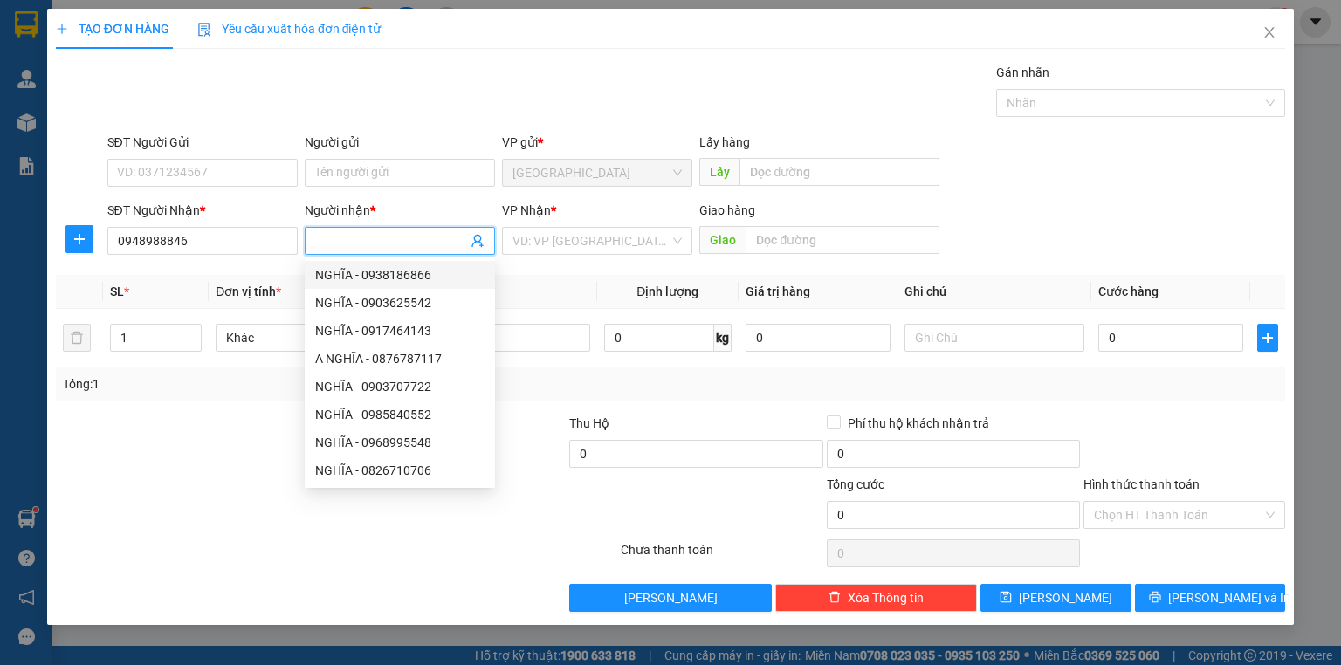
click at [340, 245] on input "Người nhận *" at bounding box center [391, 240] width 152 height 19
type input "DUYÊN"
click at [605, 243] on input "search" at bounding box center [591, 241] width 157 height 26
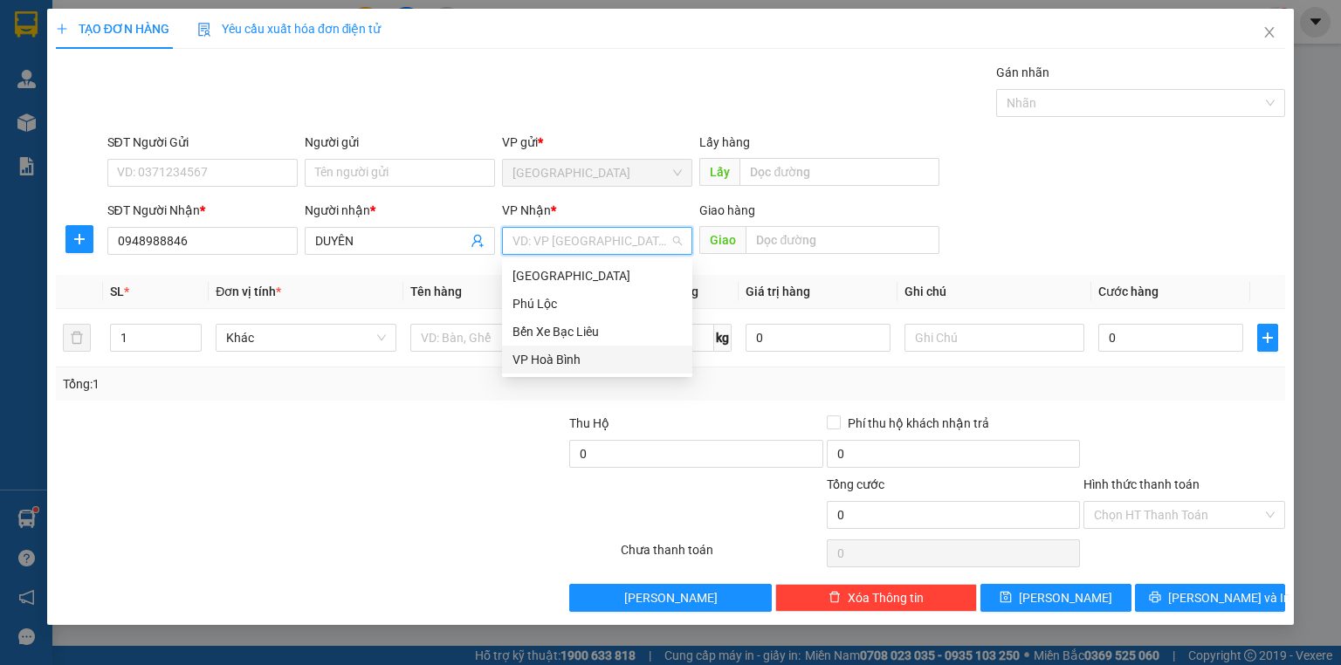
click at [581, 352] on div "VP Hoà Bình" at bounding box center [597, 359] width 169 height 19
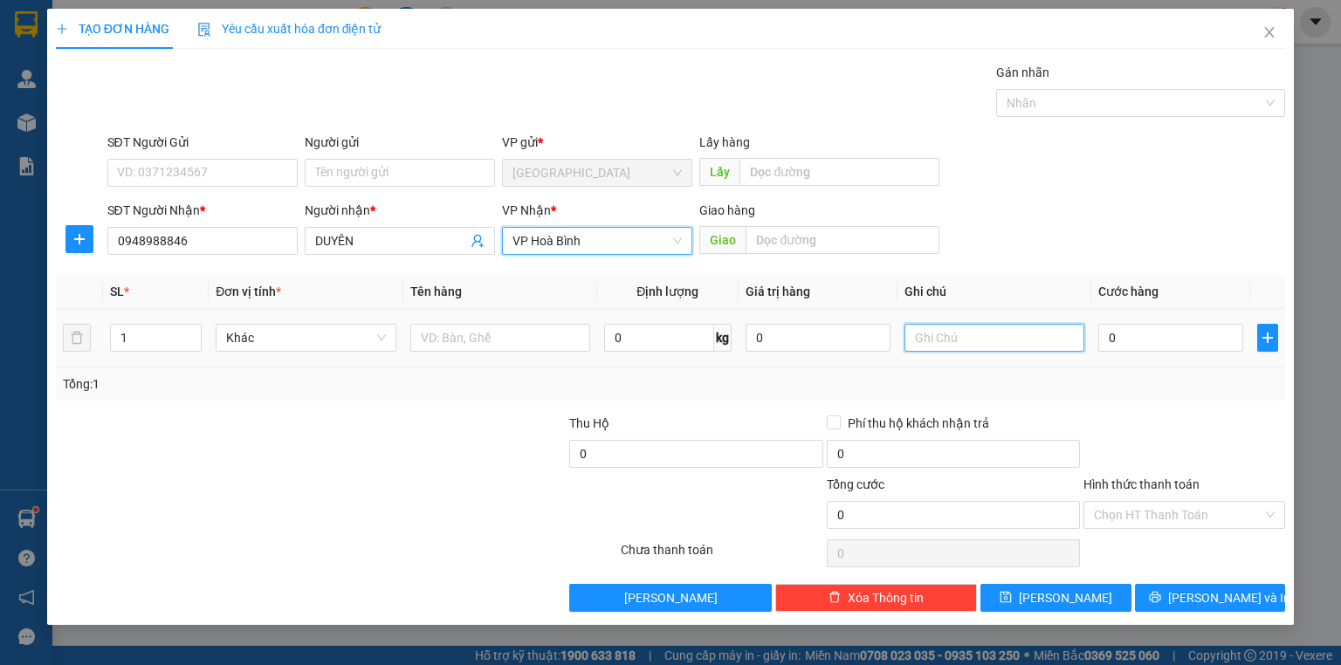
click at [950, 341] on input "text" at bounding box center [995, 338] width 180 height 28
type input "1 THÙNG"
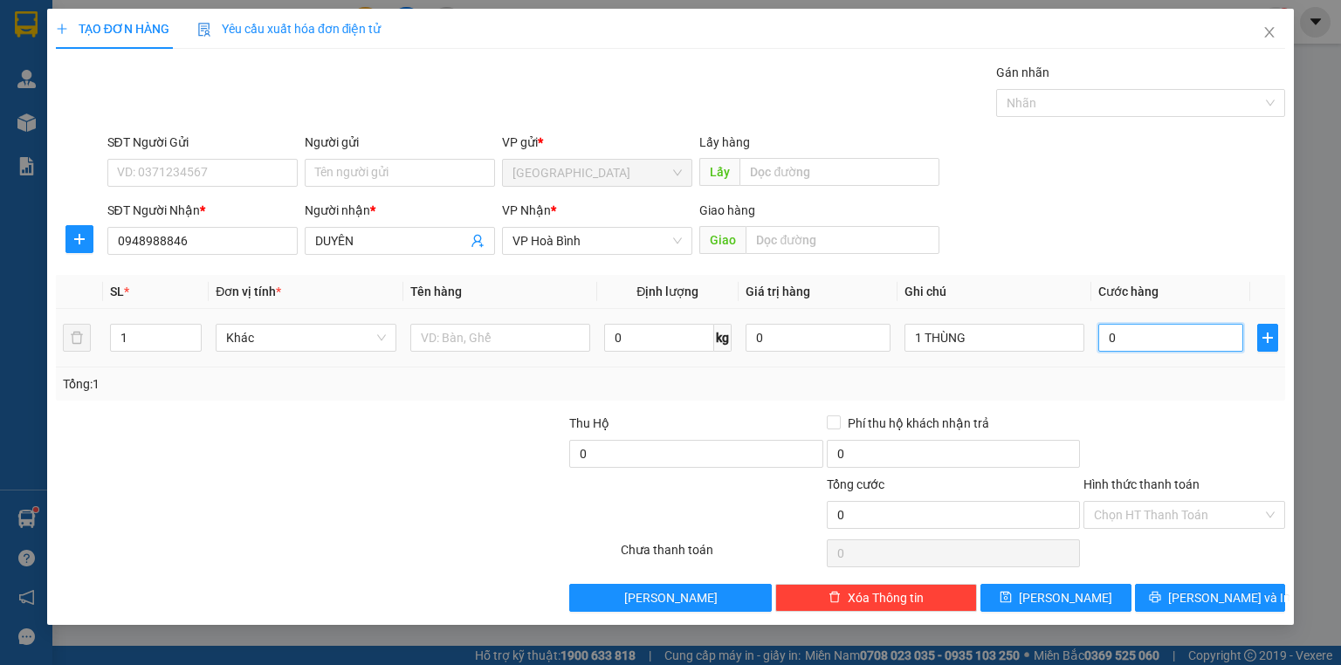
click at [1136, 335] on input "0" at bounding box center [1170, 338] width 145 height 28
click at [1143, 336] on input "0" at bounding box center [1170, 338] width 145 height 28
type input "07"
type input "7"
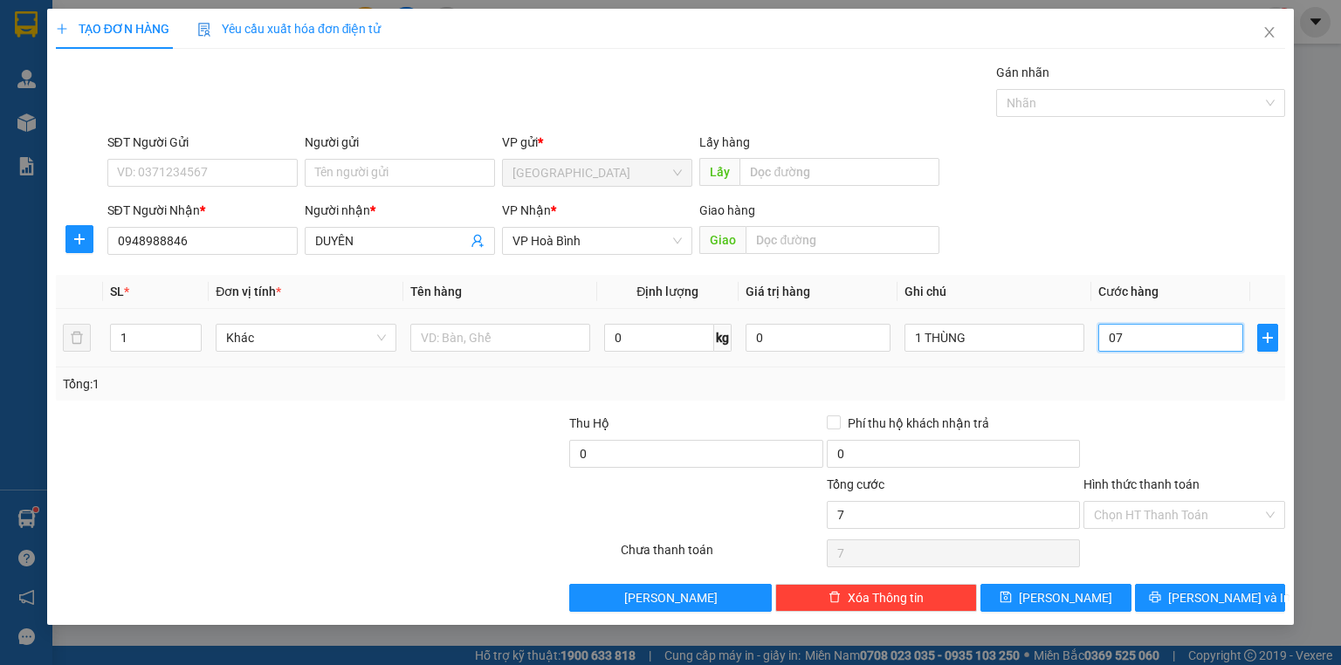
type input "070"
type input "70"
type input "70.000"
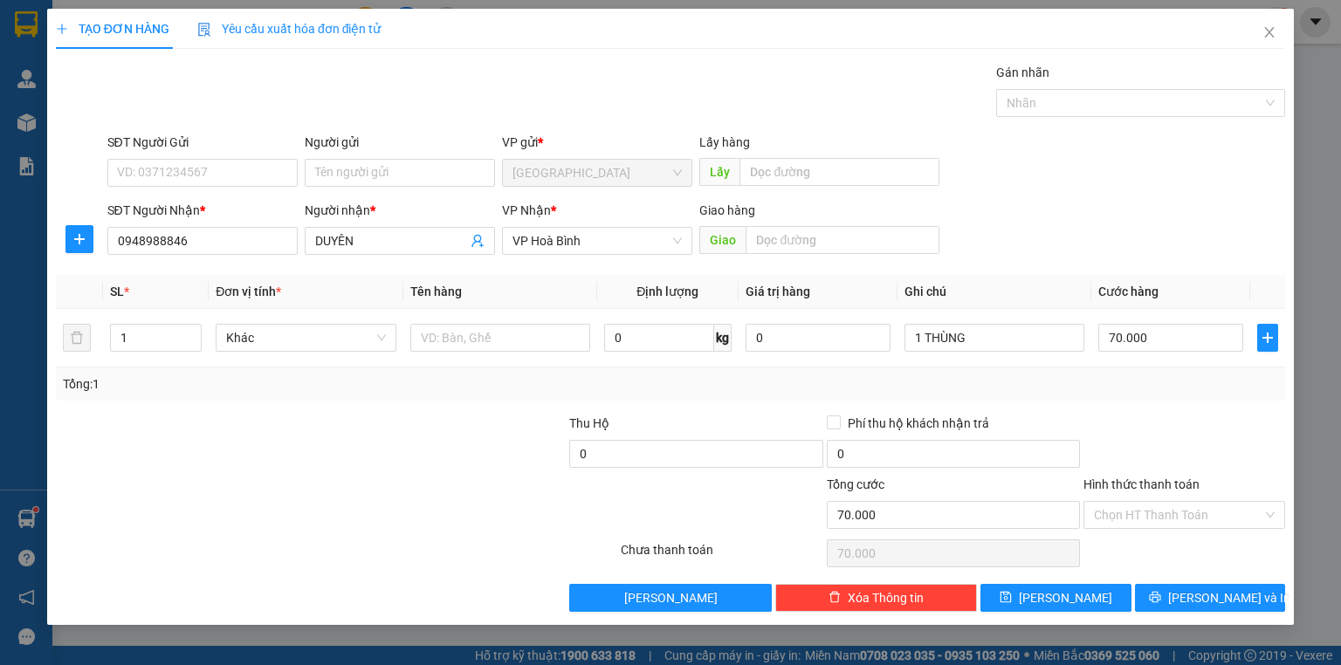
click at [1136, 408] on div "Transit Pickup Surcharge Ids Transit Deliver Surcharge Ids Transit Deliver Surc…" at bounding box center [670, 337] width 1229 height 549
click at [1152, 484] on label "Hình thức thanh toán" at bounding box center [1142, 485] width 116 height 14
click at [1152, 502] on input "Hình thức thanh toán" at bounding box center [1178, 515] width 169 height 26
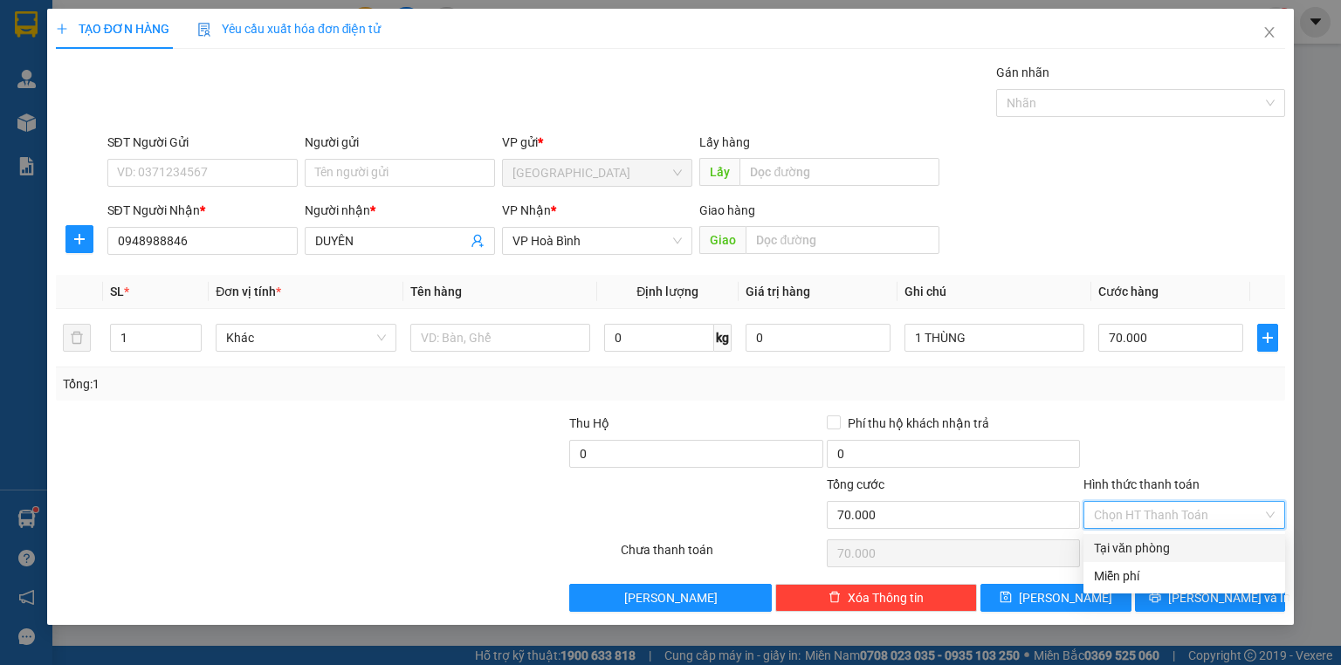
click at [1157, 543] on div "Tại văn phòng" at bounding box center [1184, 548] width 181 height 19
type input "0"
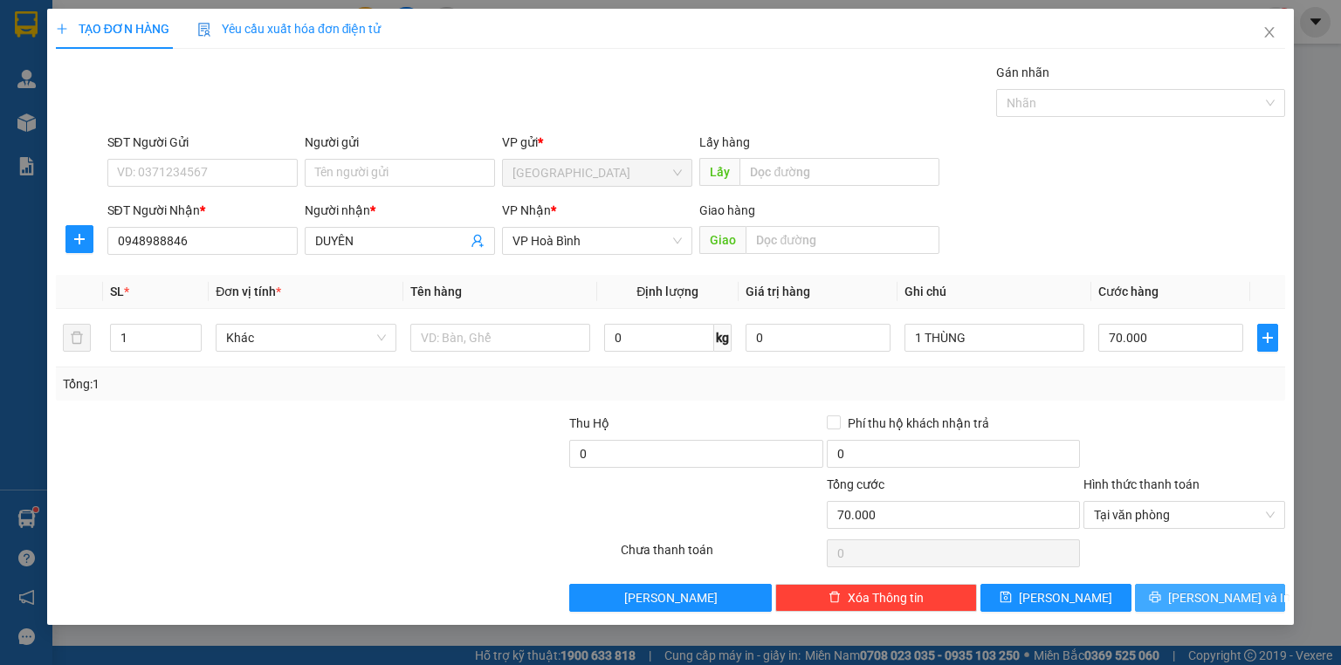
click at [1177, 604] on button "[PERSON_NAME] và In" at bounding box center [1210, 598] width 151 height 28
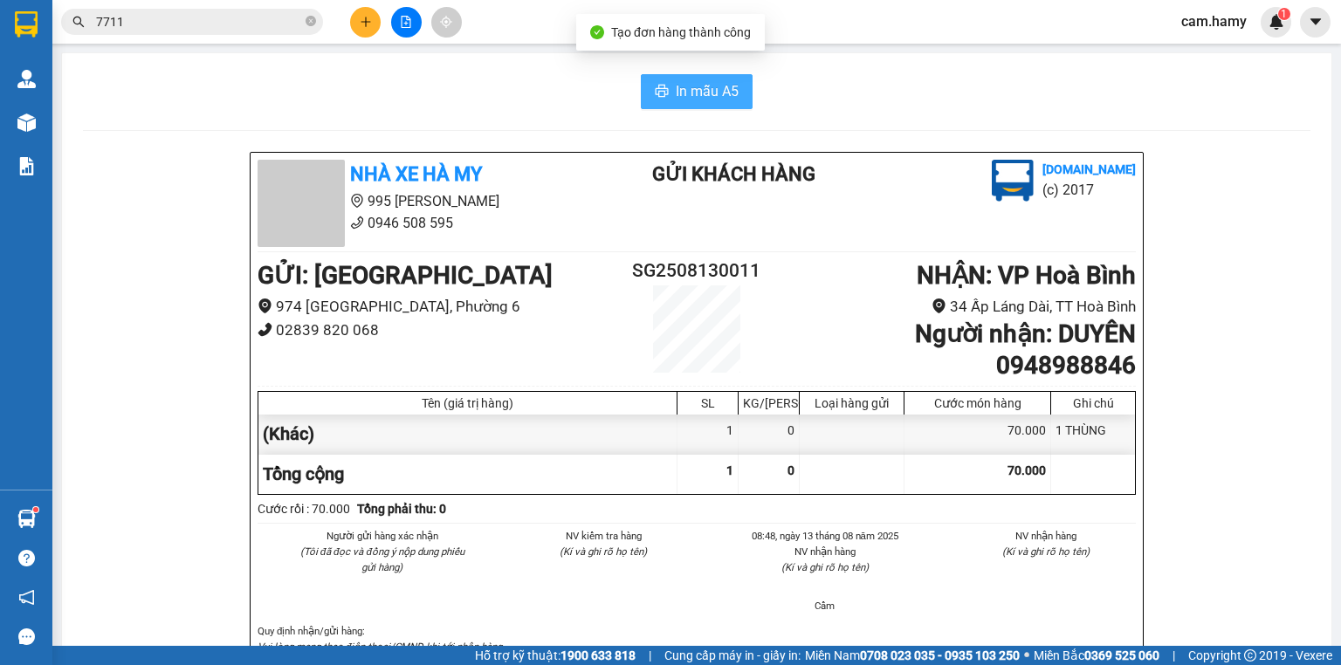
click at [698, 84] on span "In mẫu A5" at bounding box center [707, 91] width 63 height 22
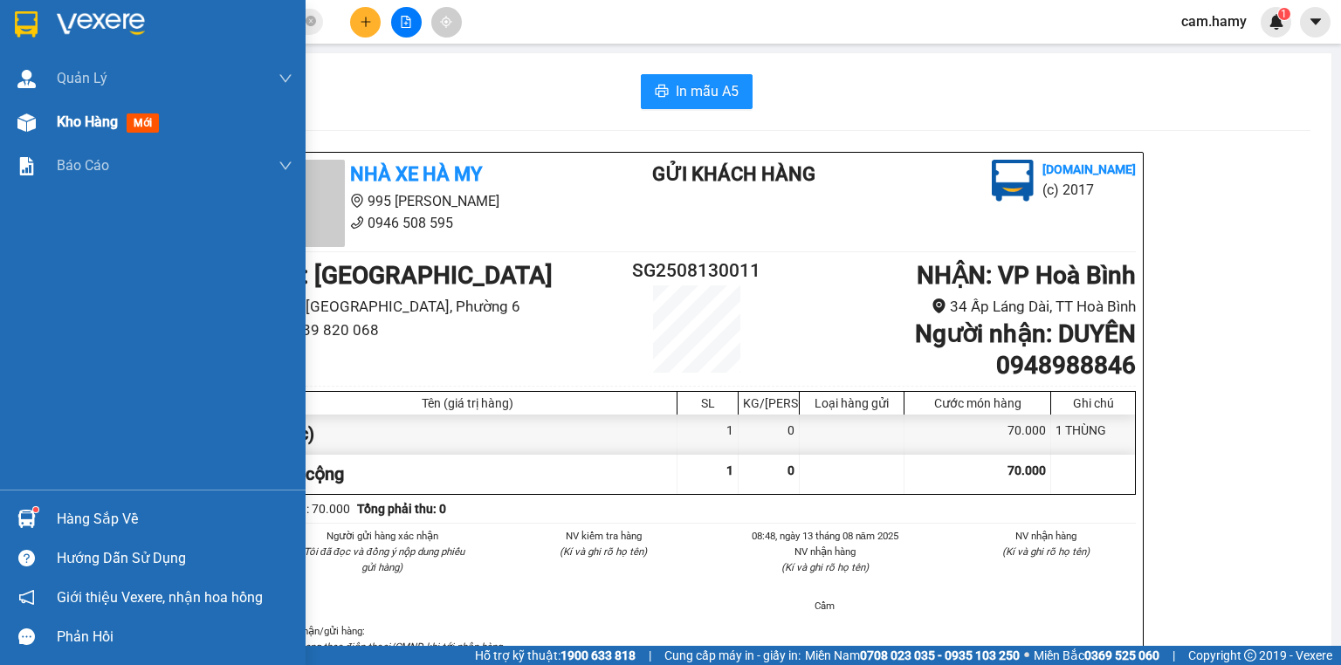
click at [68, 125] on span "Kho hàng" at bounding box center [87, 122] width 61 height 17
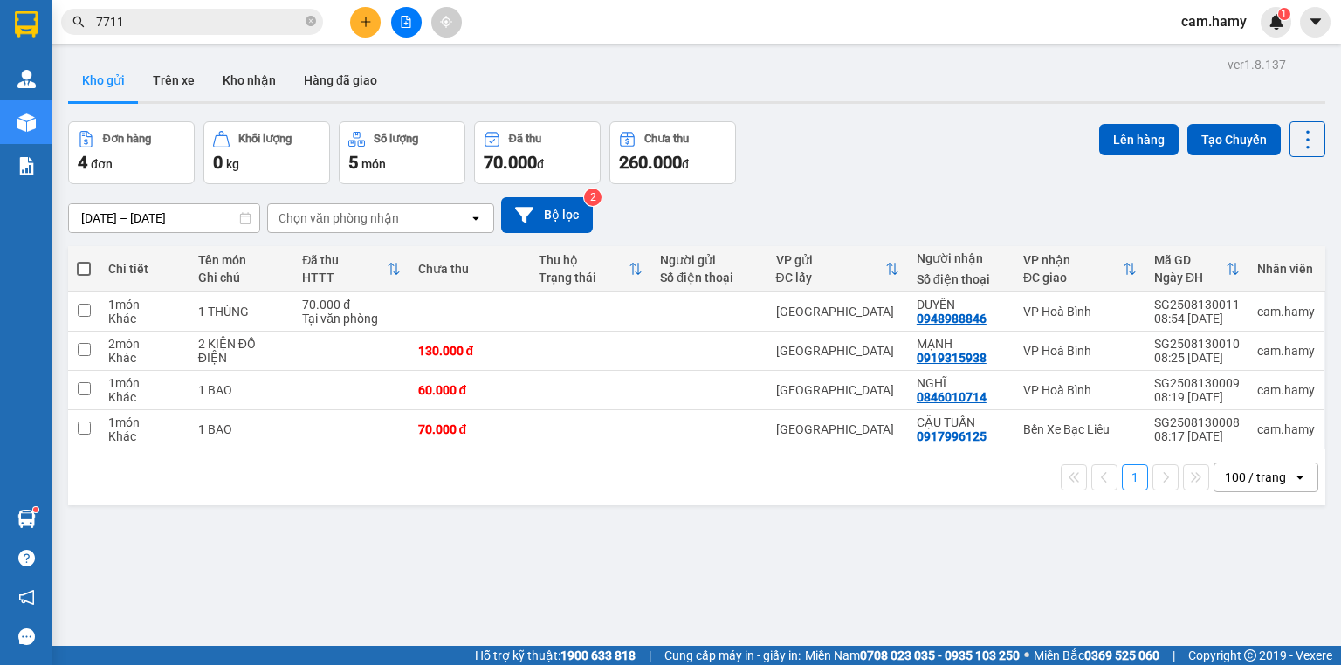
click at [1231, 481] on div "100 / trang" at bounding box center [1255, 477] width 61 height 17
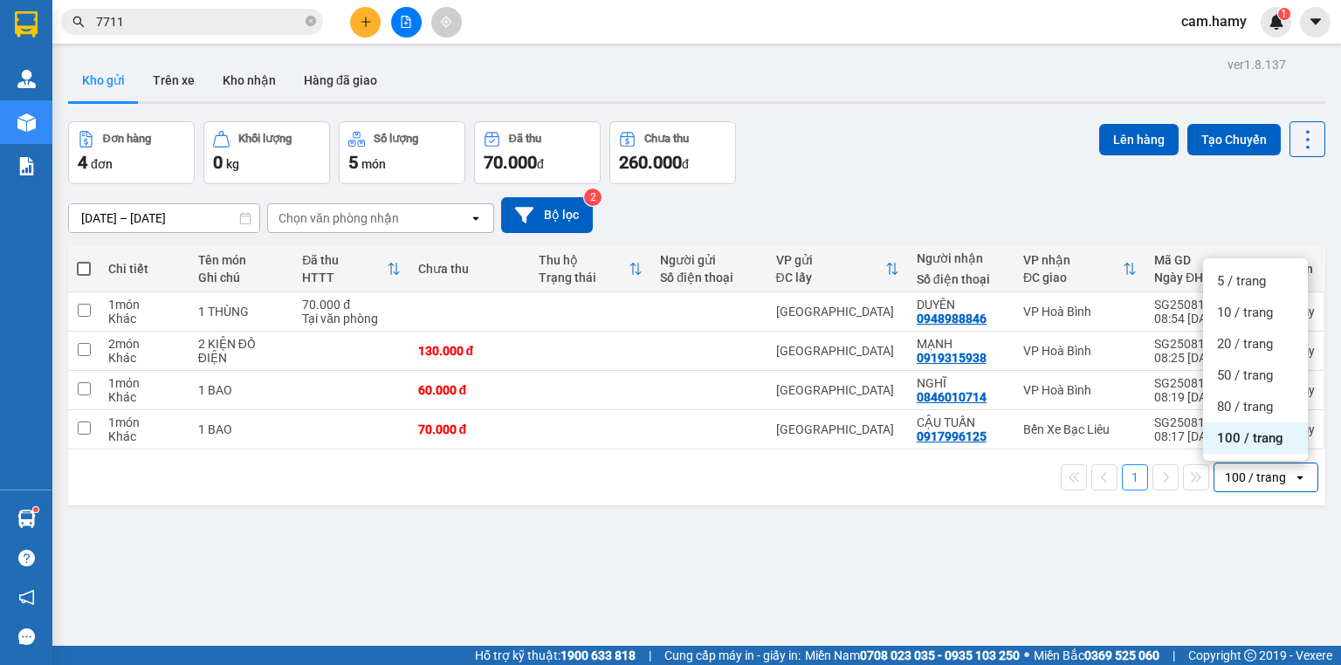
click at [1235, 440] on span "100 / trang" at bounding box center [1250, 438] width 66 height 17
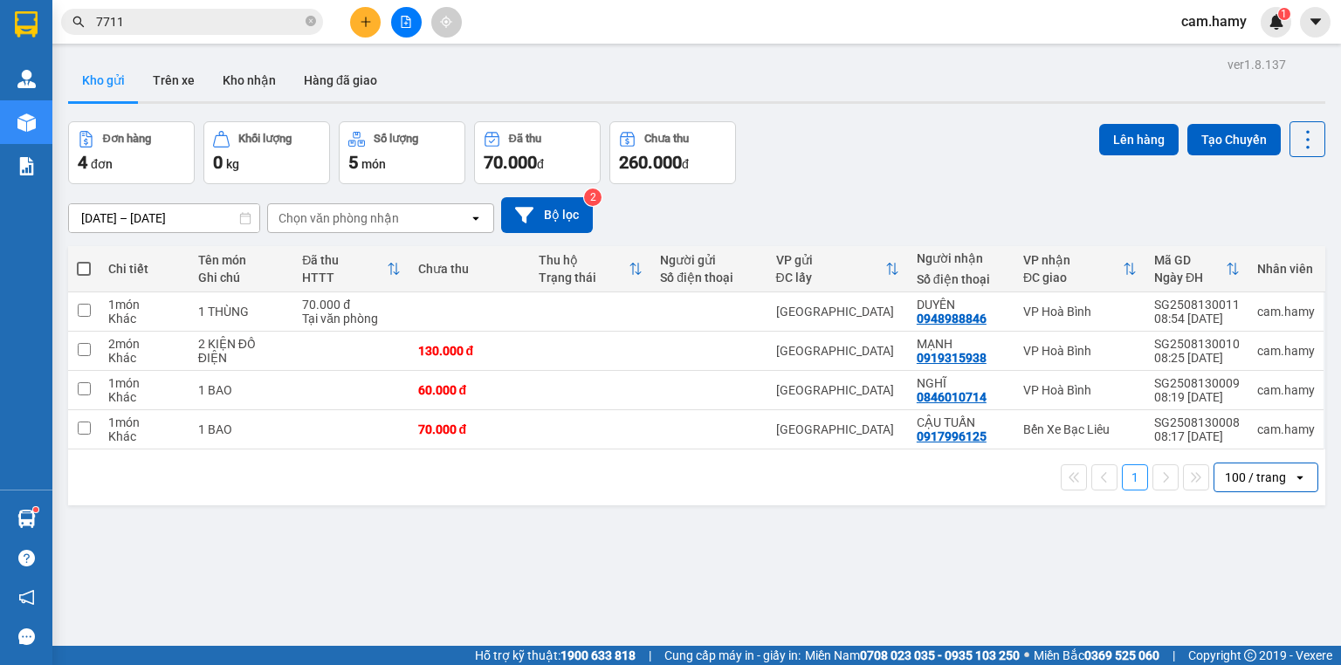
click at [1236, 464] on div "100 / trang" at bounding box center [1253, 478] width 79 height 28
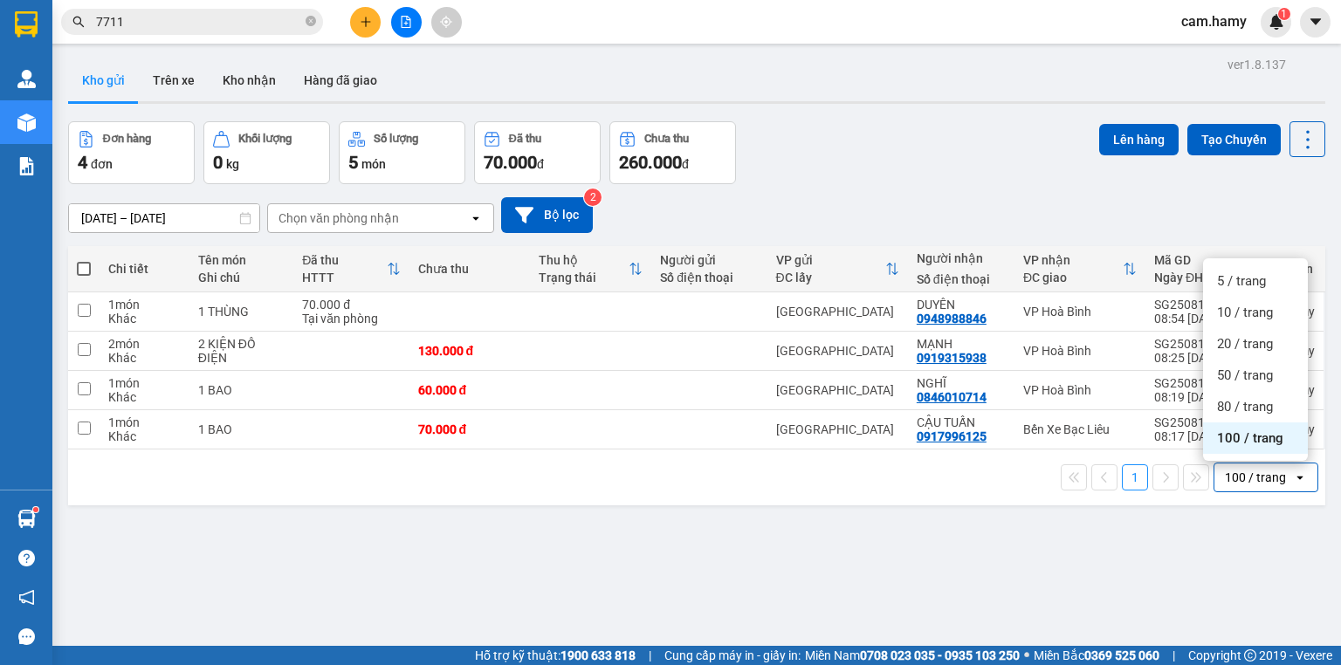
click at [1240, 472] on div "100 / trang" at bounding box center [1255, 477] width 61 height 17
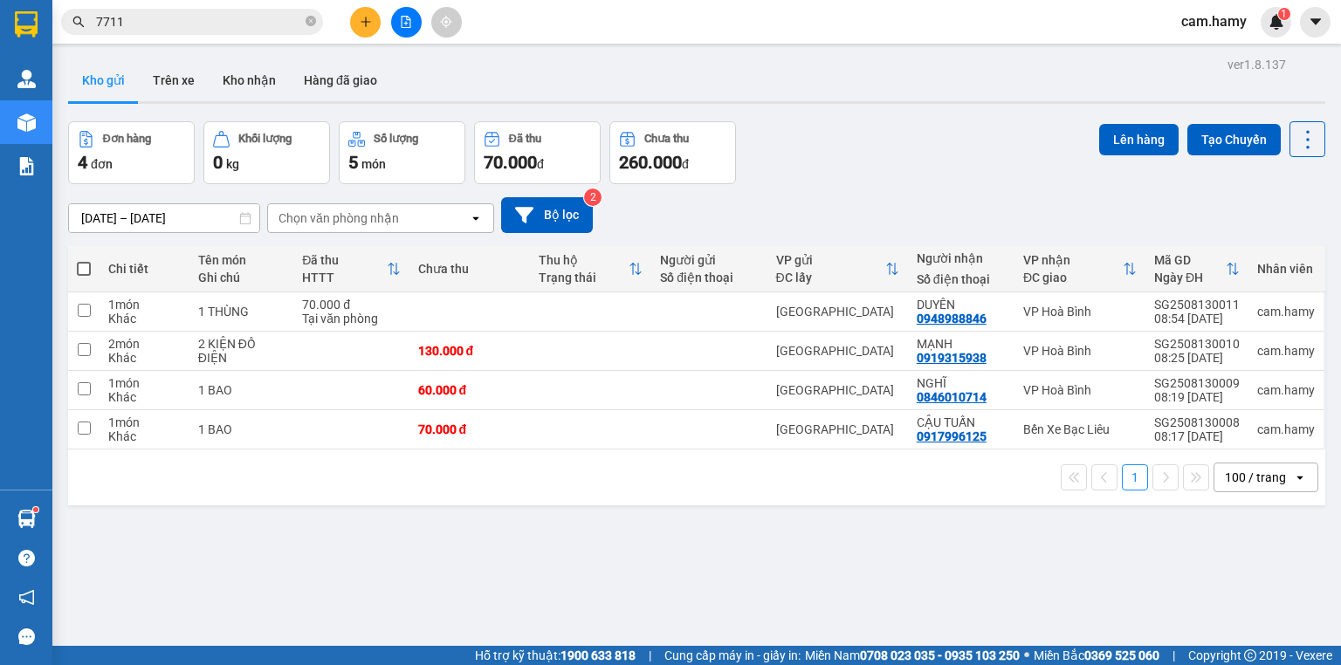
click at [1236, 481] on div "100 / trang" at bounding box center [1255, 477] width 61 height 17
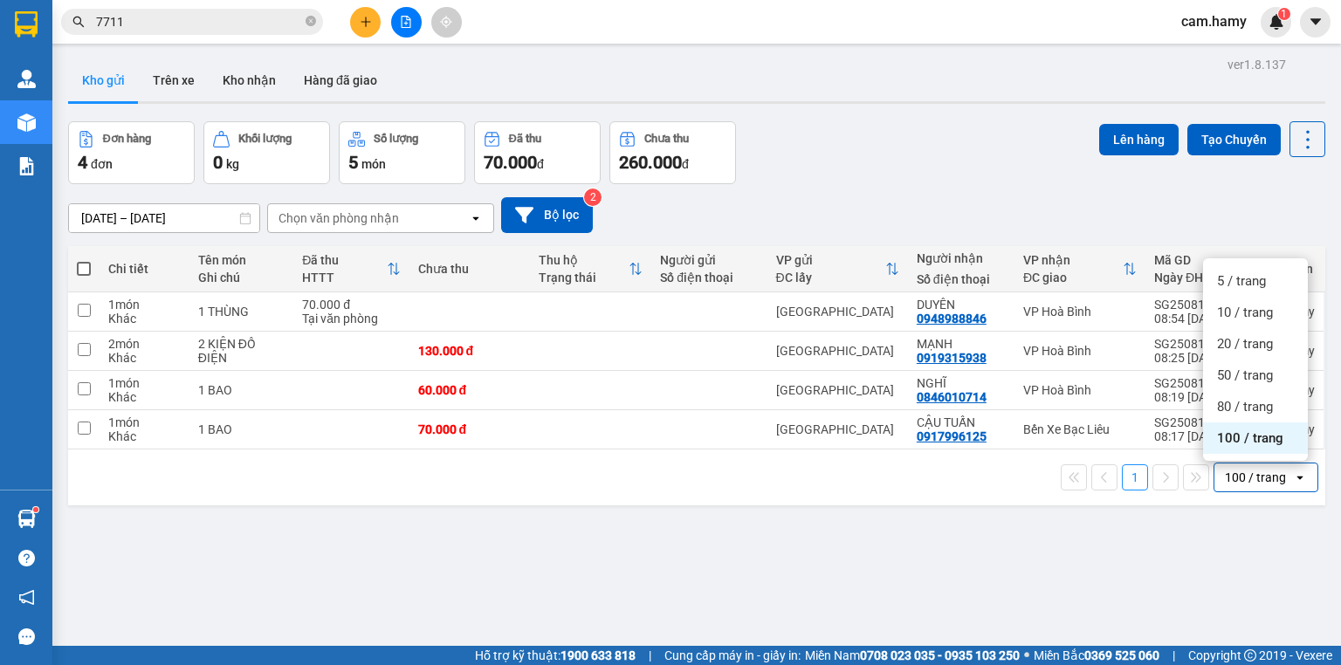
click at [1239, 436] on span "100 / trang" at bounding box center [1250, 438] width 66 height 17
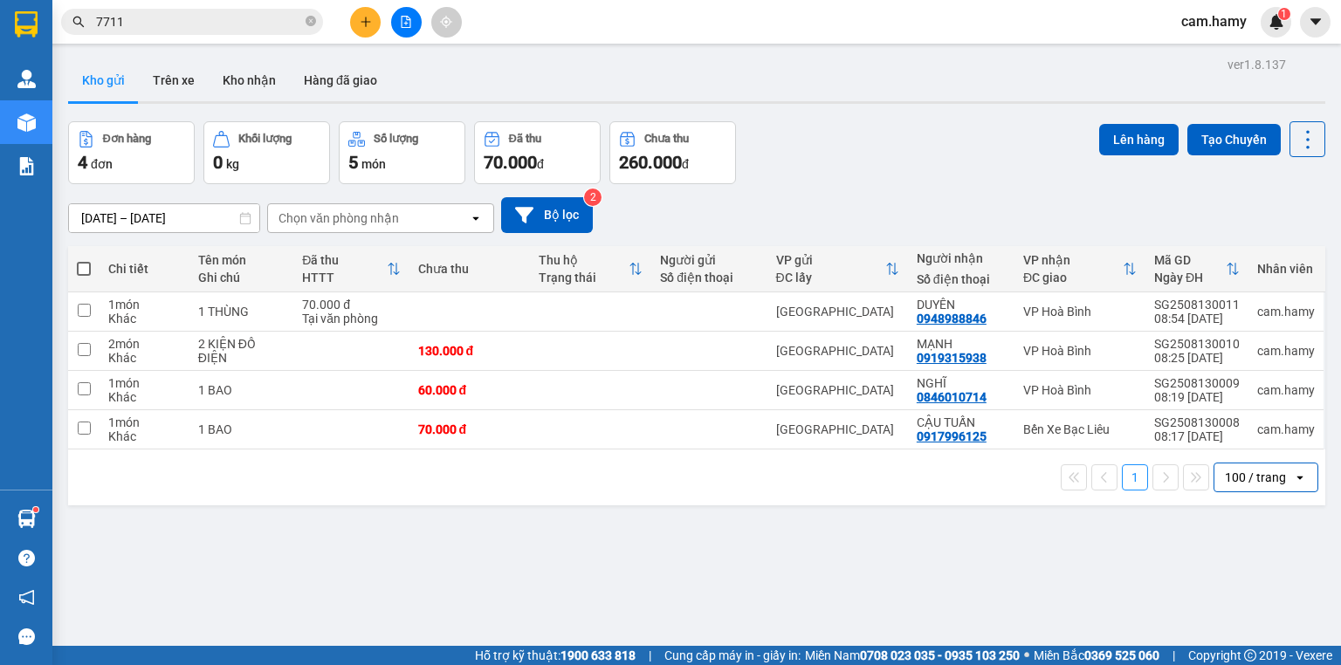
click at [1242, 474] on div "100 / trang" at bounding box center [1255, 477] width 61 height 17
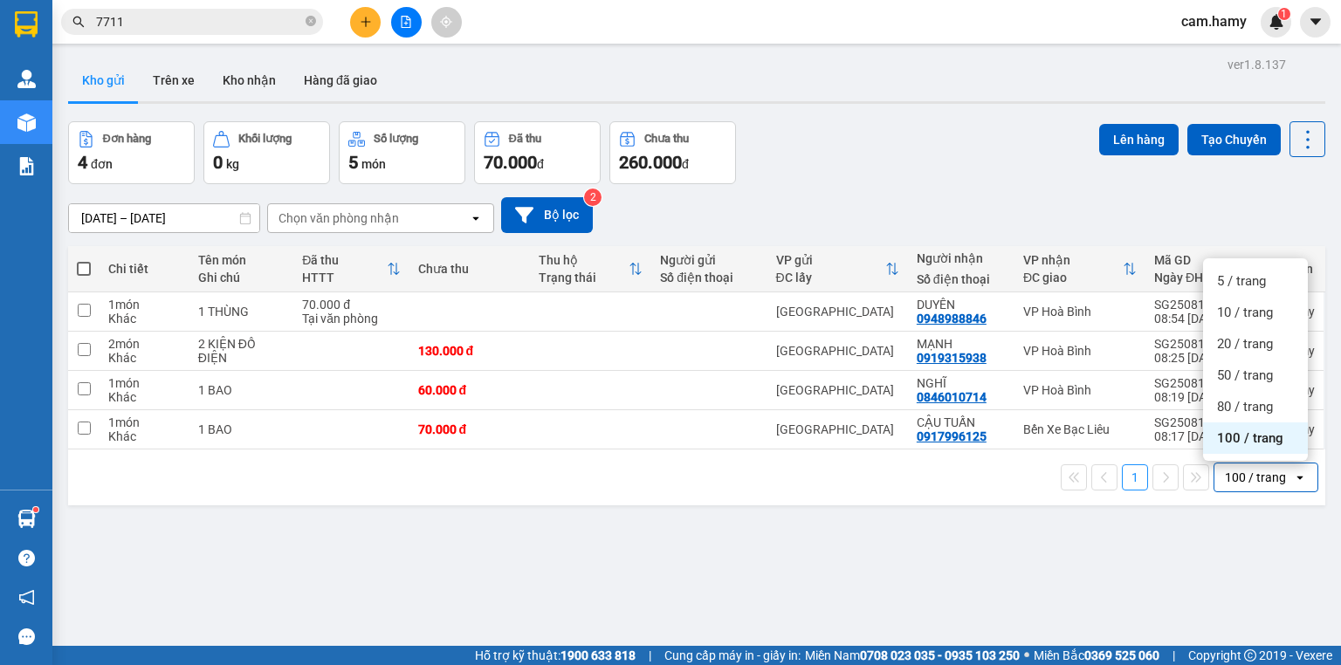
click at [1242, 474] on div "100 / trang" at bounding box center [1255, 477] width 61 height 17
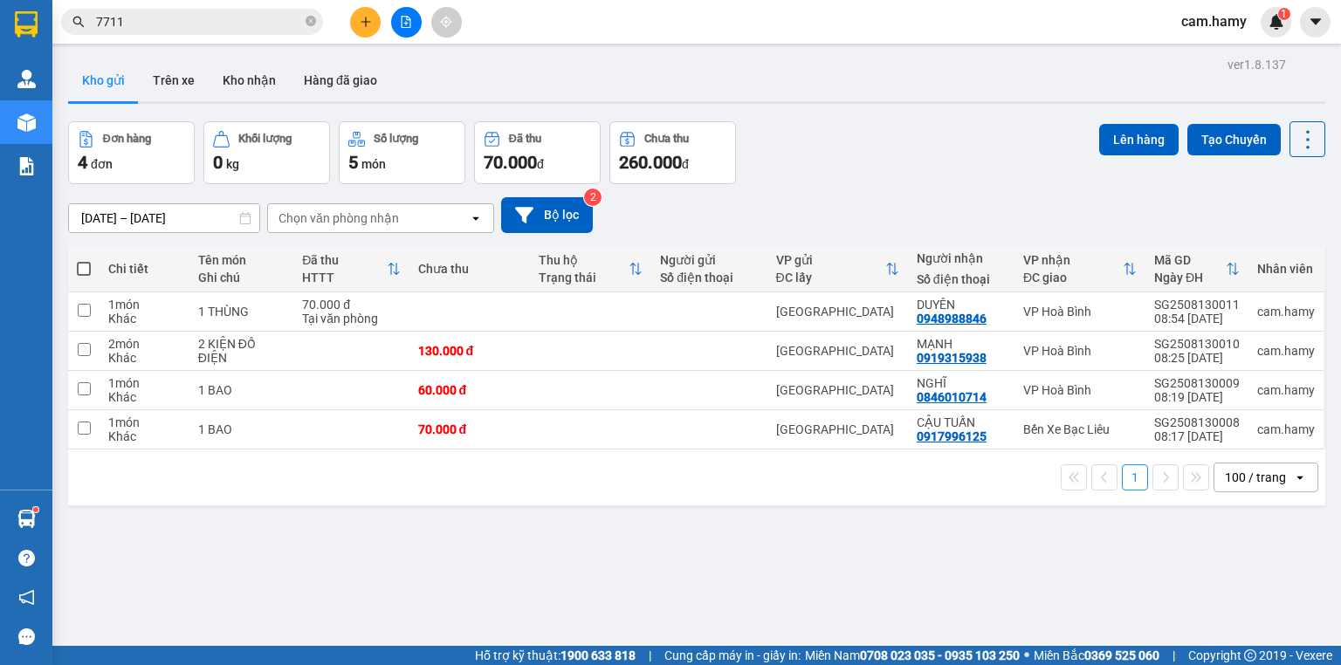
click at [1225, 480] on div "100 / trang" at bounding box center [1255, 477] width 61 height 17
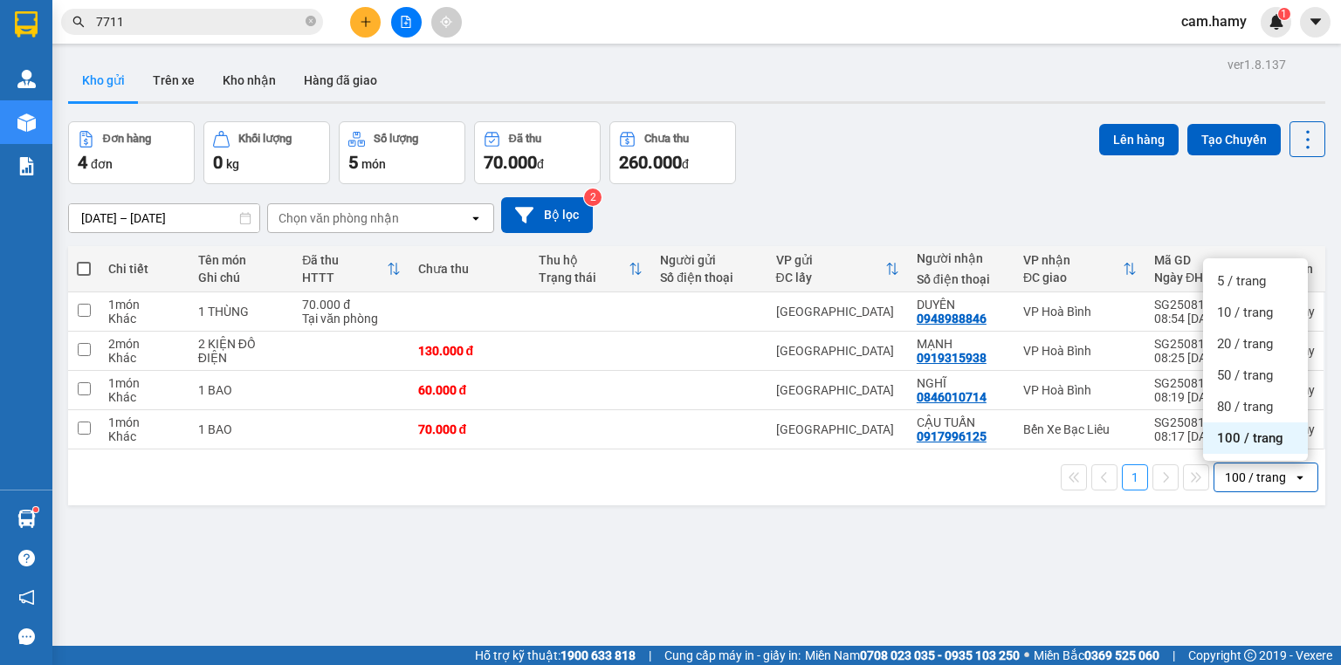
click at [1255, 434] on span "100 / trang" at bounding box center [1250, 438] width 66 height 17
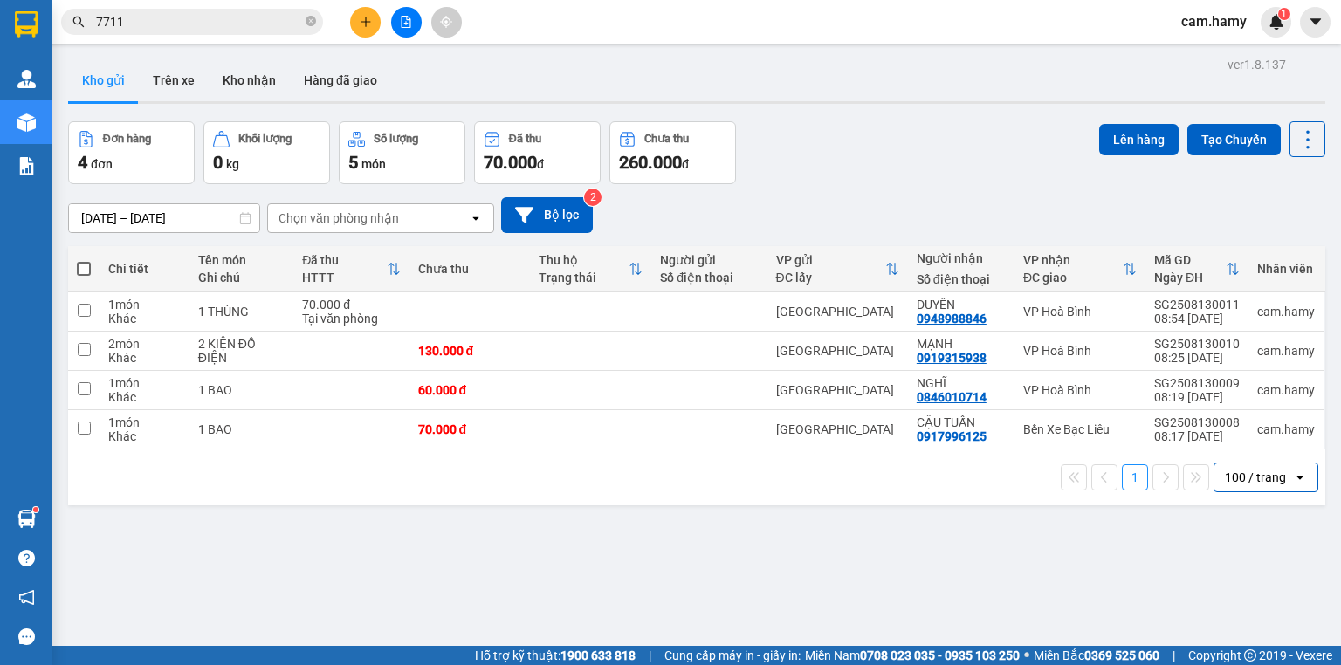
click at [1249, 477] on div "100 / trang" at bounding box center [1255, 477] width 61 height 17
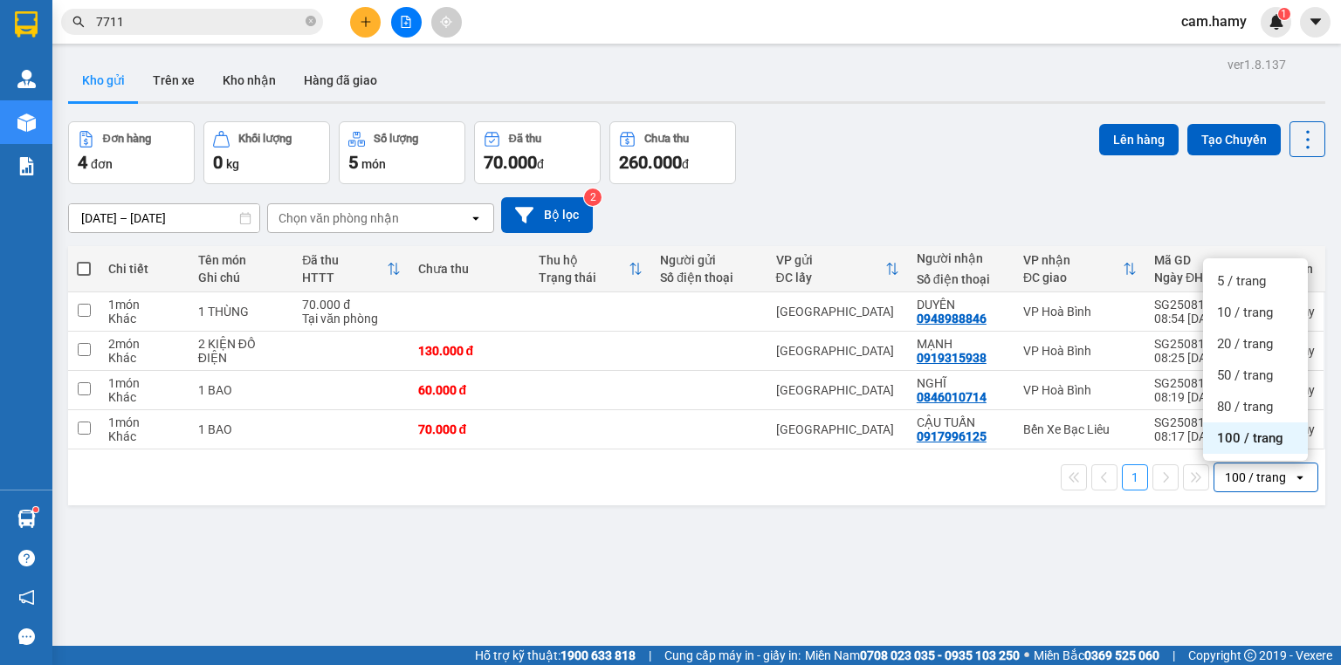
click at [1239, 441] on span "100 / trang" at bounding box center [1250, 438] width 66 height 17
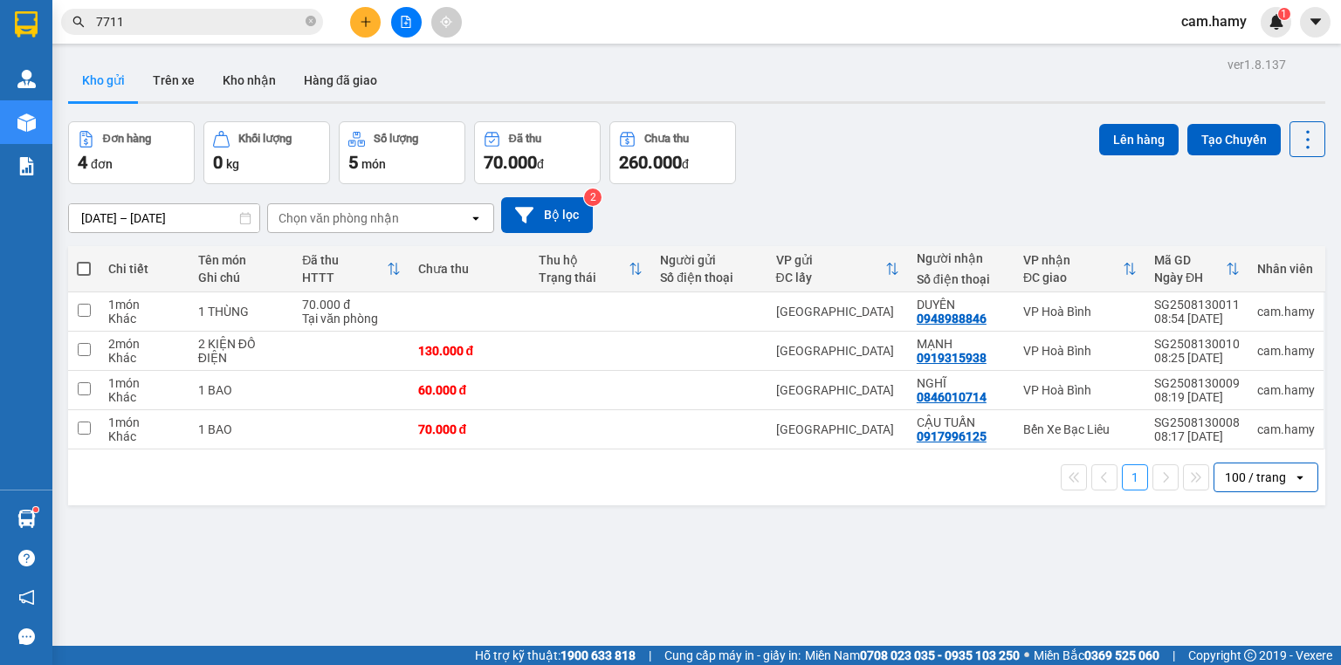
click at [1238, 472] on div "100 / trang" at bounding box center [1255, 477] width 61 height 17
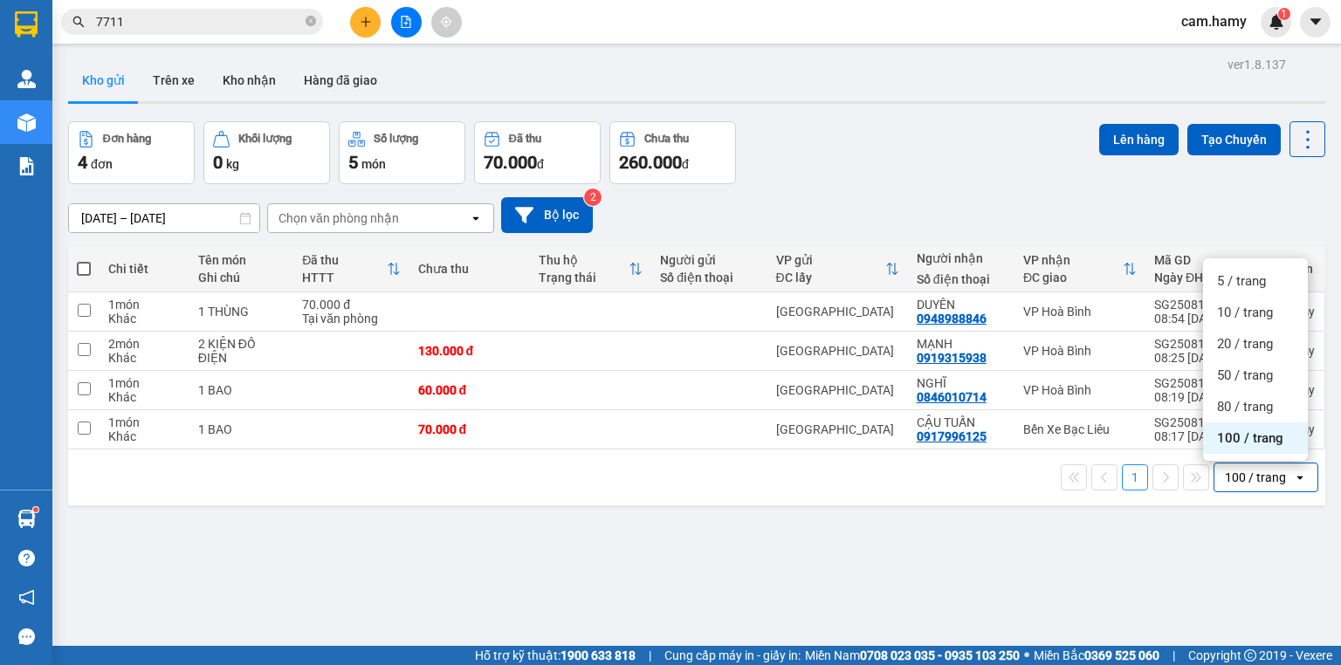
click at [1244, 437] on span "100 / trang" at bounding box center [1250, 438] width 66 height 17
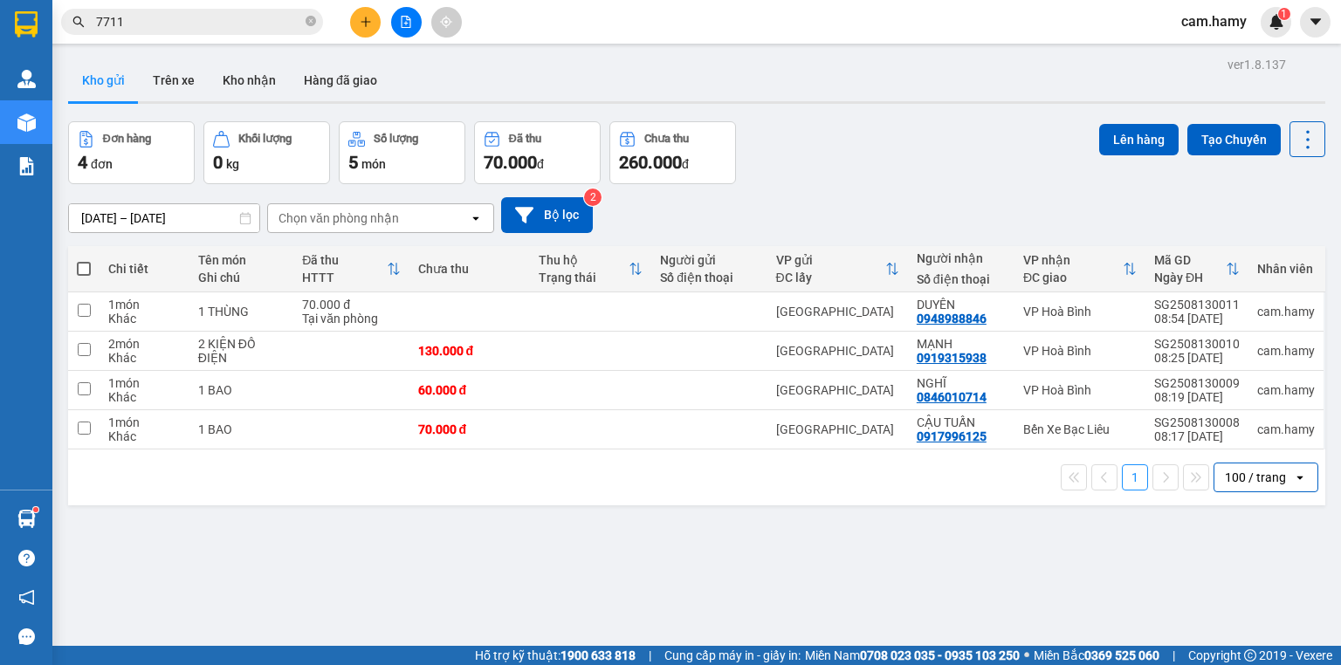
click at [1242, 475] on div "100 / trang" at bounding box center [1255, 477] width 61 height 17
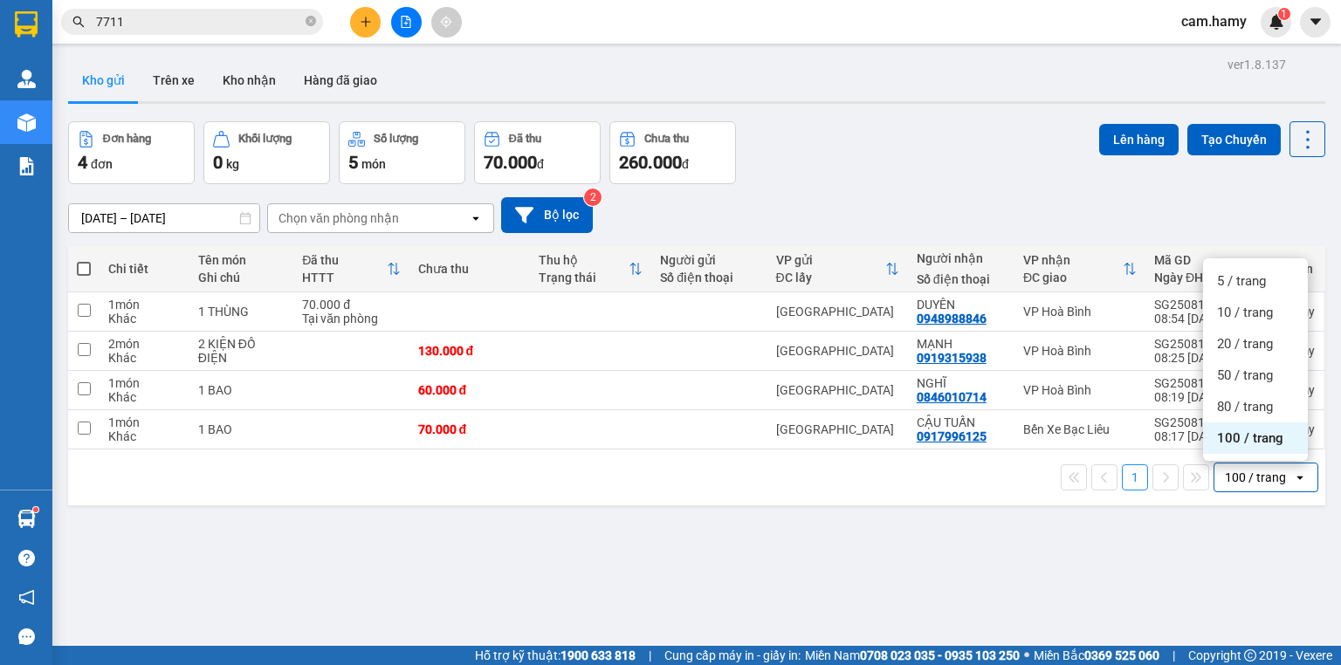
click at [1237, 436] on span "100 / trang" at bounding box center [1250, 438] width 66 height 17
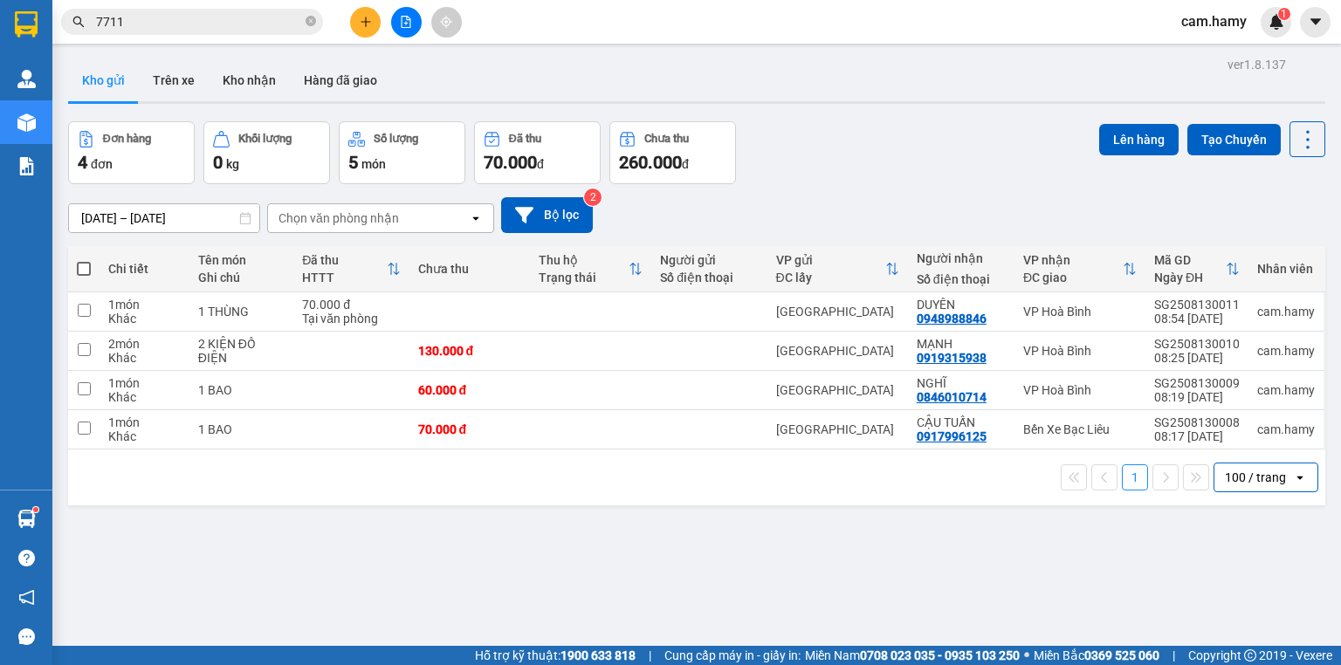
click at [1234, 474] on div "100 / trang" at bounding box center [1255, 477] width 61 height 17
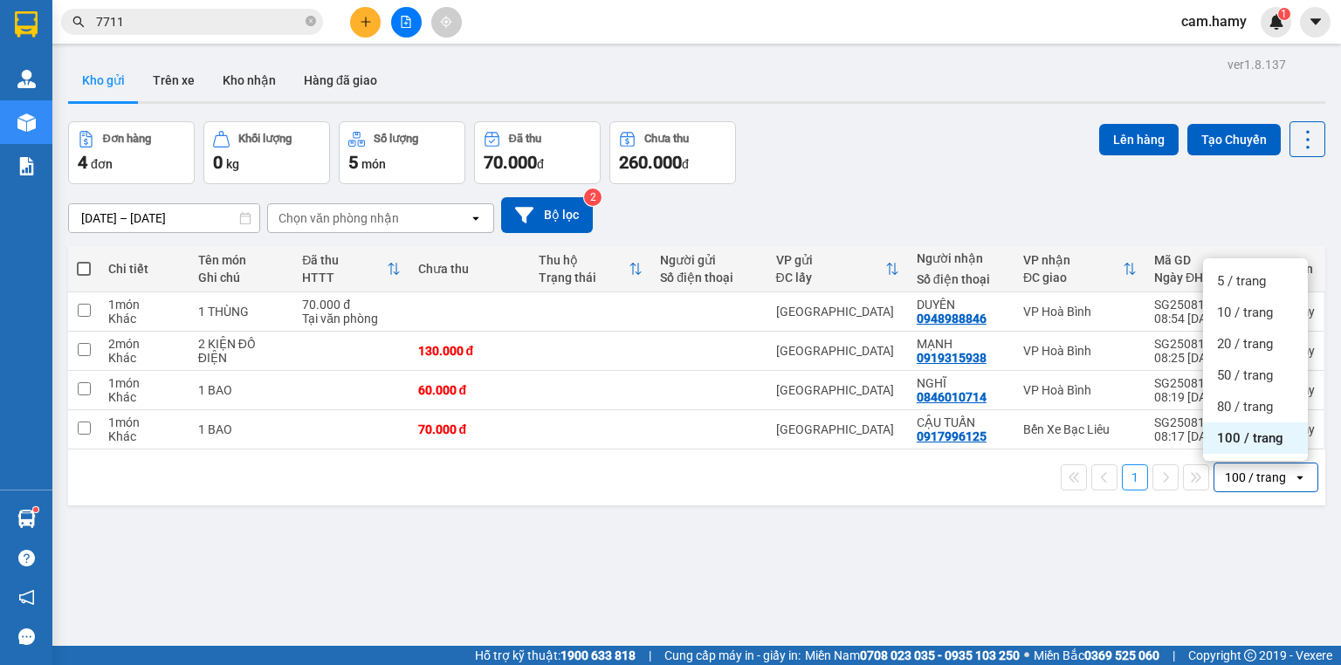
click at [1243, 438] on span "100 / trang" at bounding box center [1250, 438] width 66 height 17
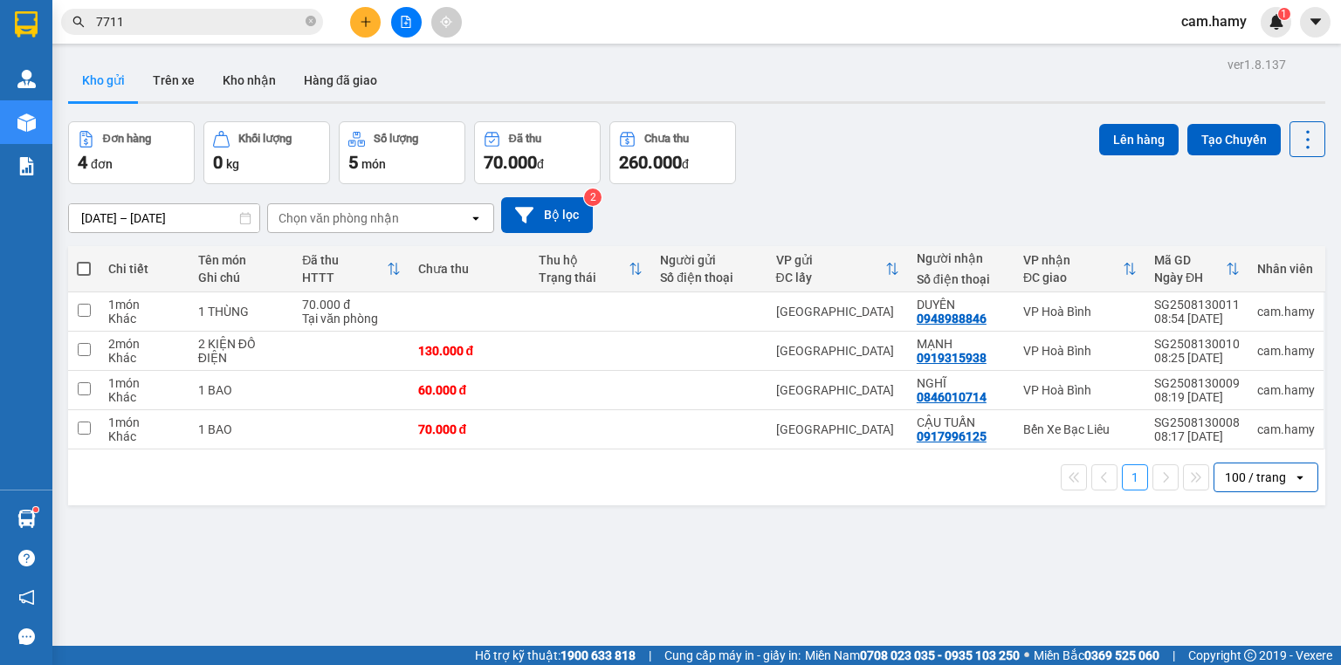
click at [1229, 477] on div "100 / trang" at bounding box center [1255, 477] width 61 height 17
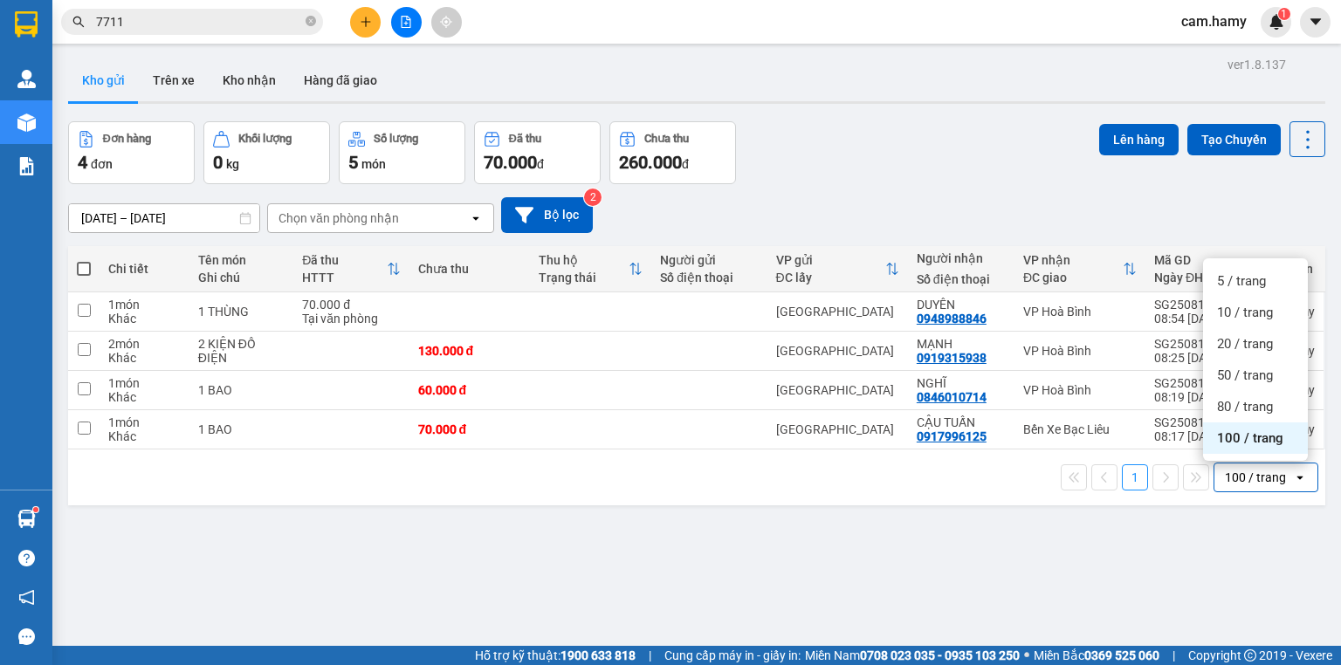
click at [1243, 437] on span "100 / trang" at bounding box center [1250, 438] width 66 height 17
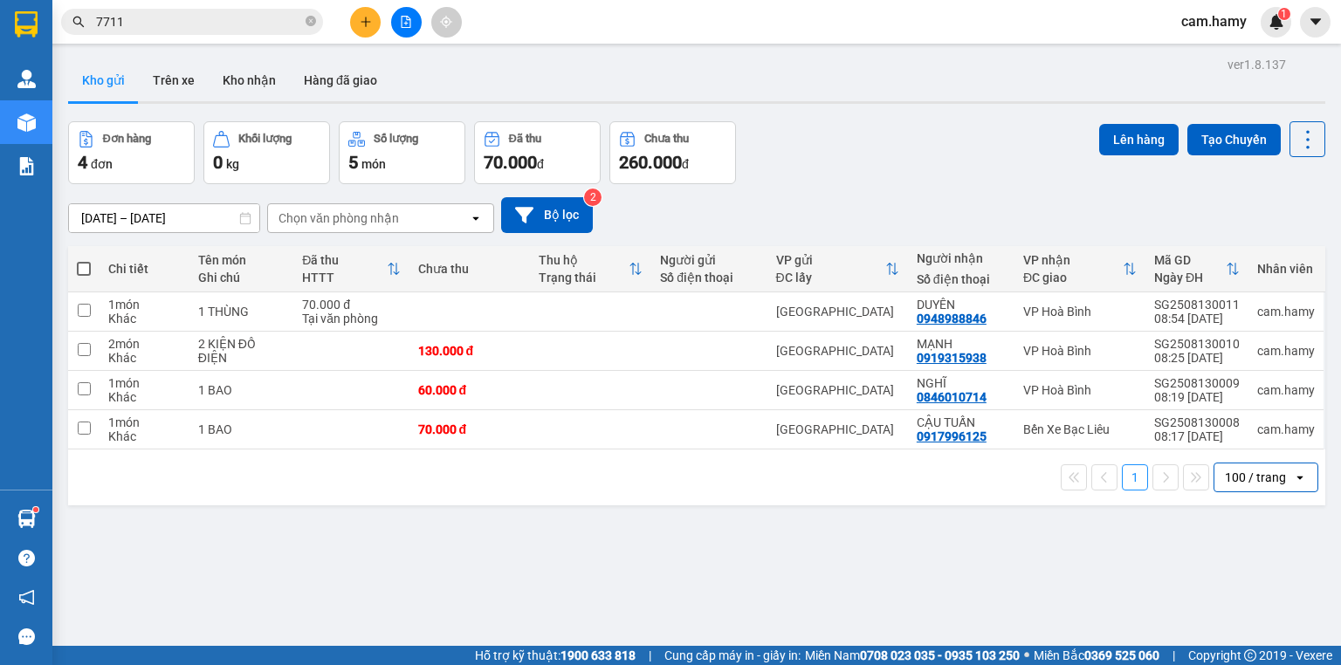
click at [1234, 479] on div "100 / trang" at bounding box center [1255, 477] width 61 height 17
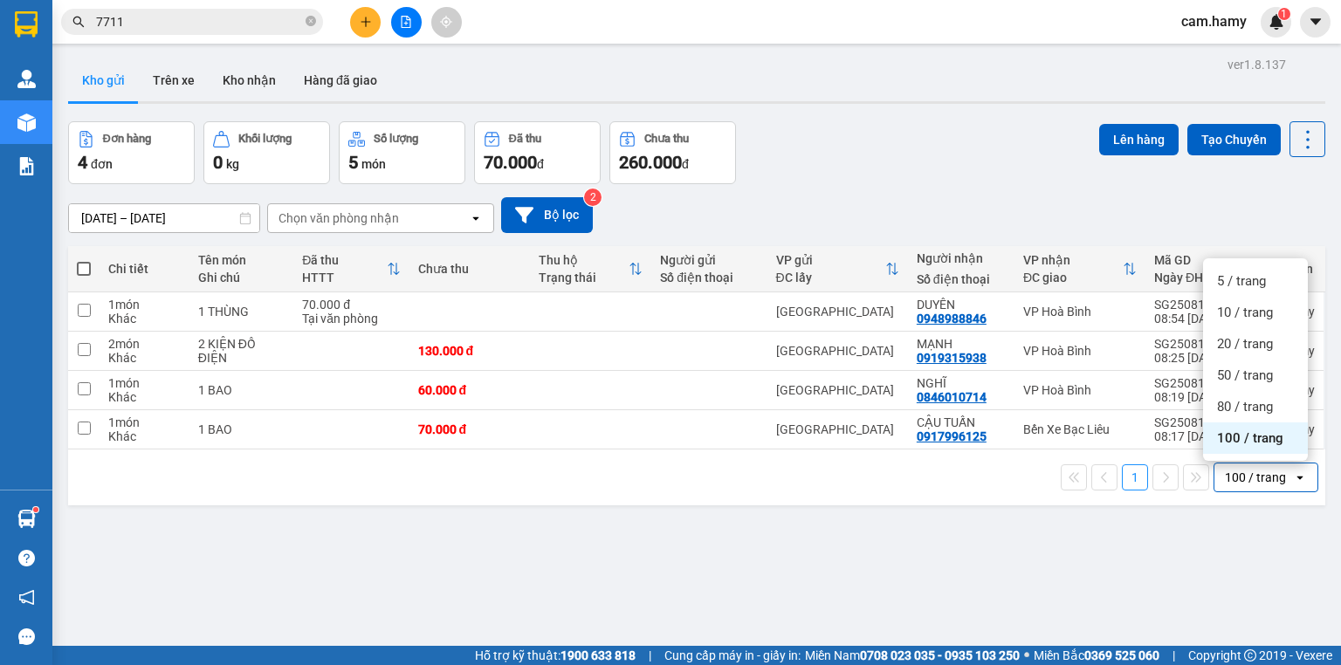
click at [1245, 430] on span "100 / trang" at bounding box center [1250, 438] width 66 height 17
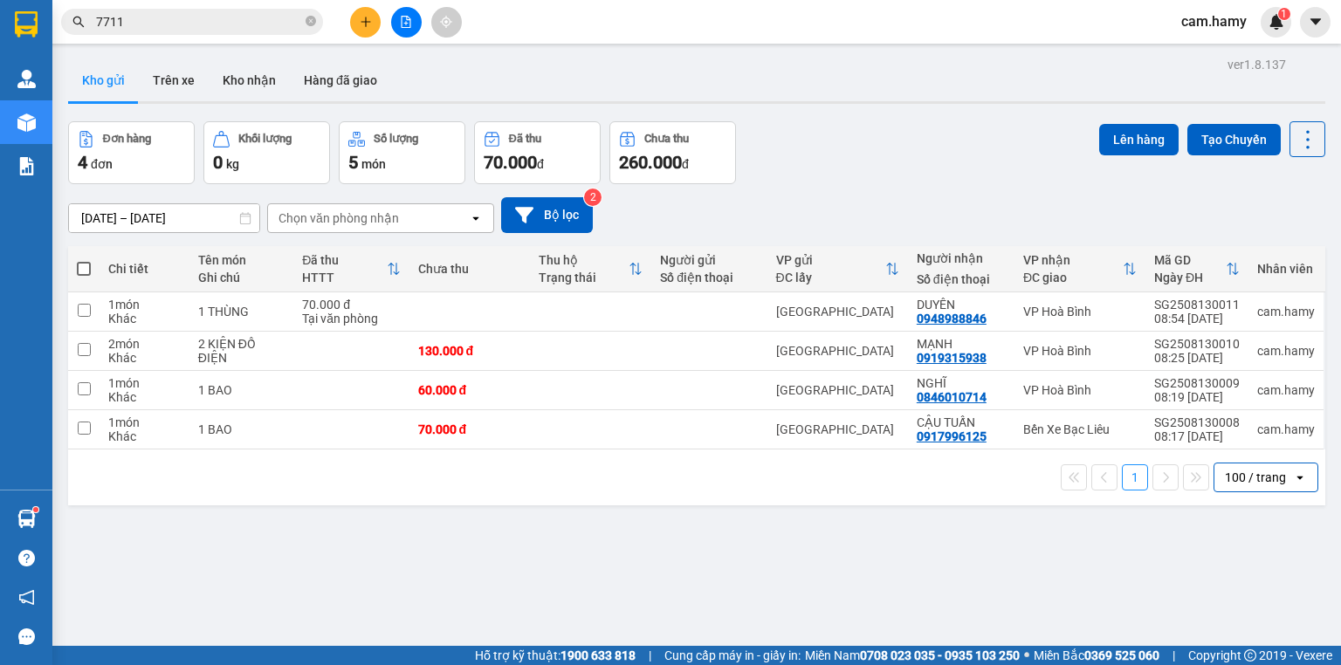
click at [1229, 475] on div "100 / trang" at bounding box center [1255, 477] width 61 height 17
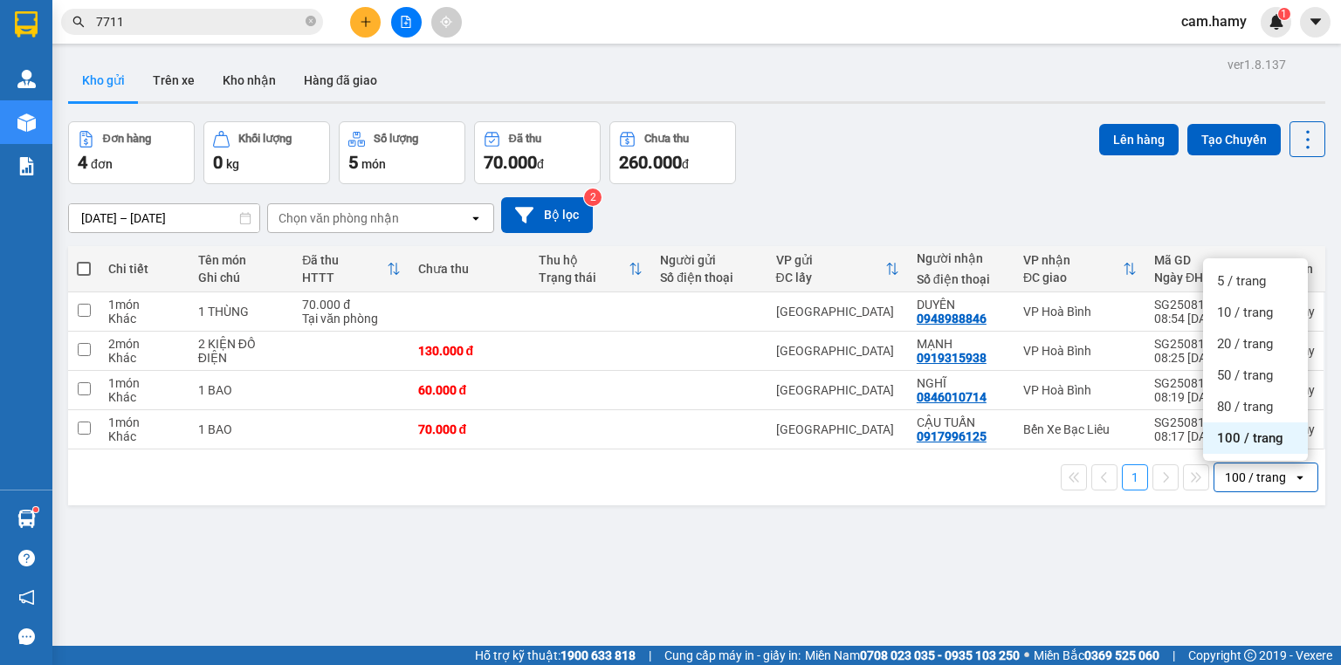
click at [1227, 433] on span "100 / trang" at bounding box center [1250, 438] width 66 height 17
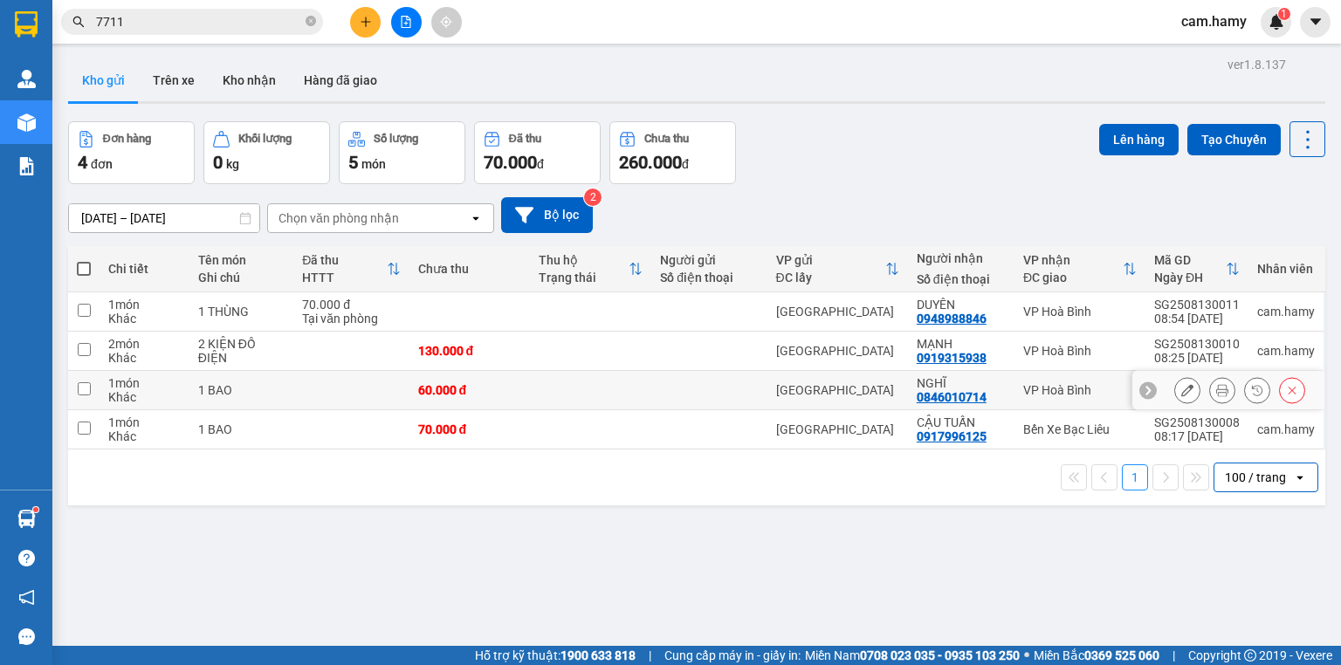
click at [752, 389] on div at bounding box center [709, 390] width 98 height 14
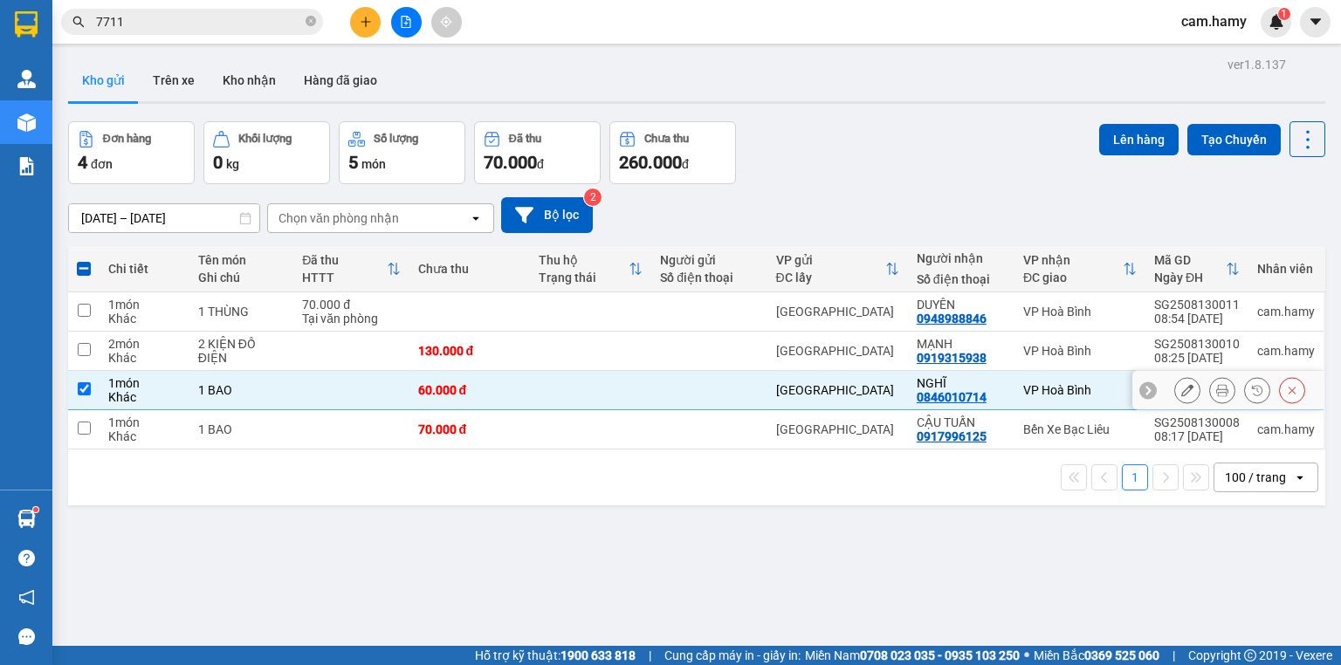
click at [752, 389] on div at bounding box center [709, 390] width 98 height 14
checkbox input "false"
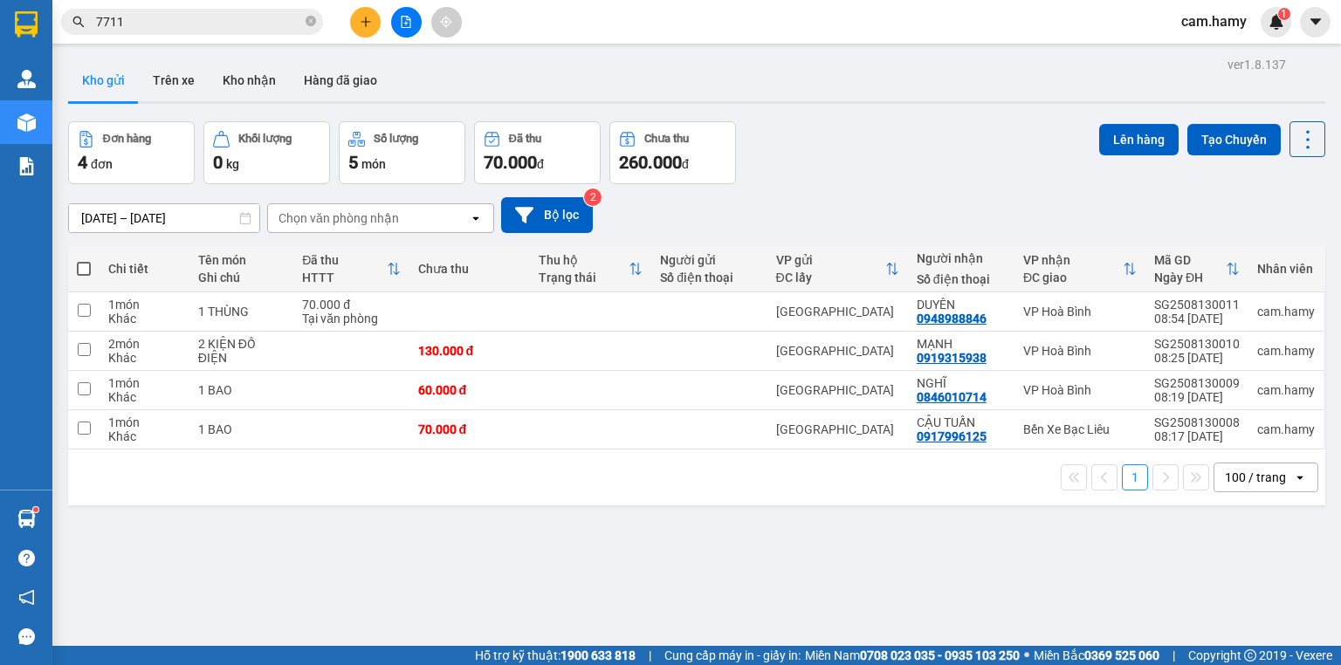
click at [1238, 478] on div "100 / trang" at bounding box center [1255, 477] width 61 height 17
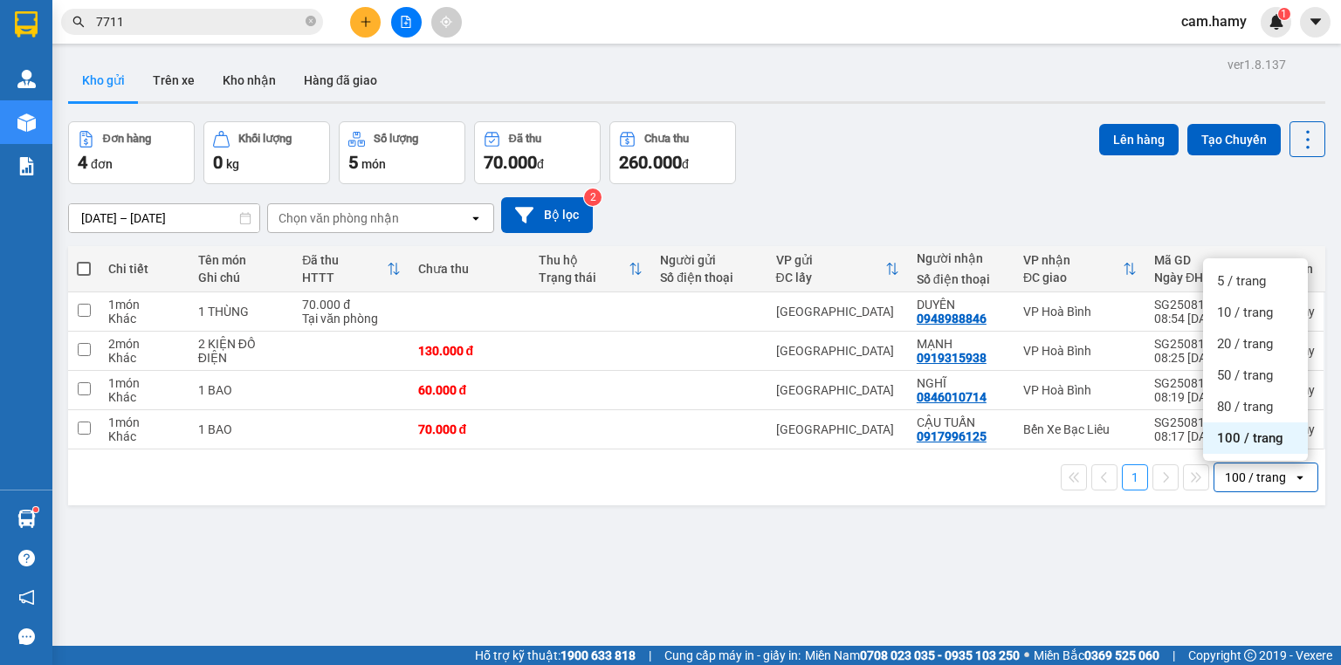
click at [1235, 437] on span "100 / trang" at bounding box center [1250, 438] width 66 height 17
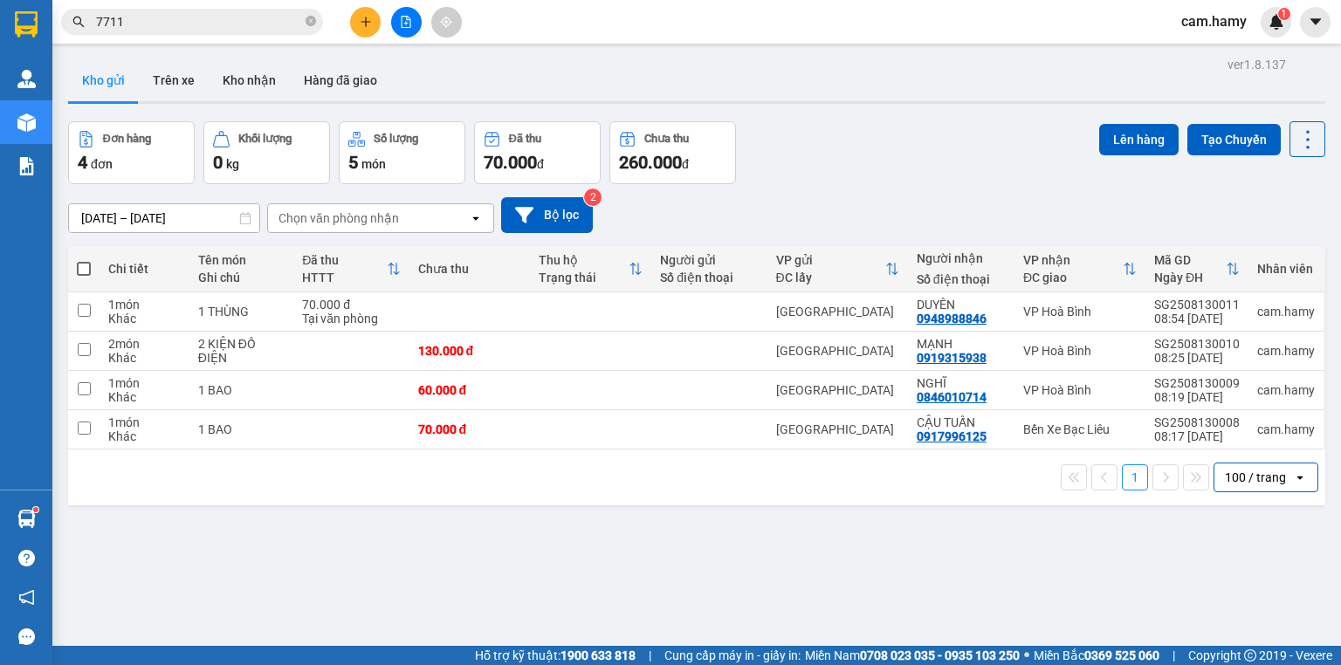
click at [1246, 476] on div "100 / trang" at bounding box center [1255, 477] width 61 height 17
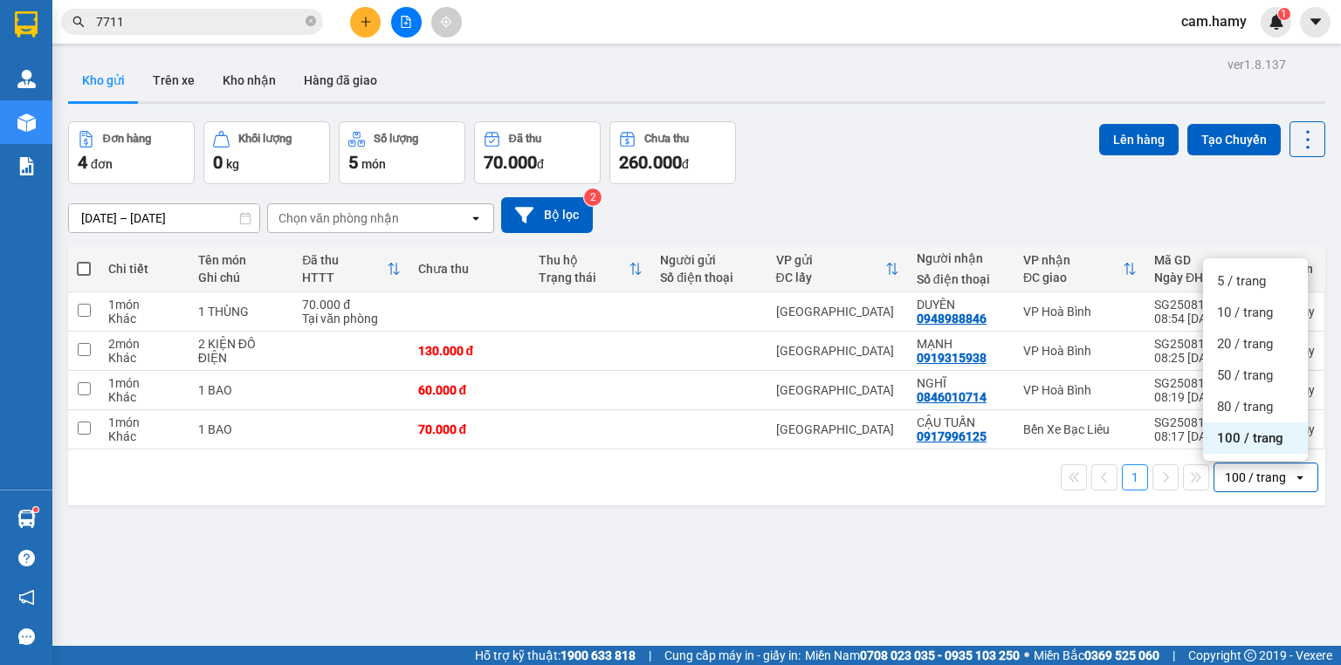
click at [1245, 433] on span "100 / trang" at bounding box center [1250, 438] width 66 height 17
